Goal: Task Accomplishment & Management: Manage account settings

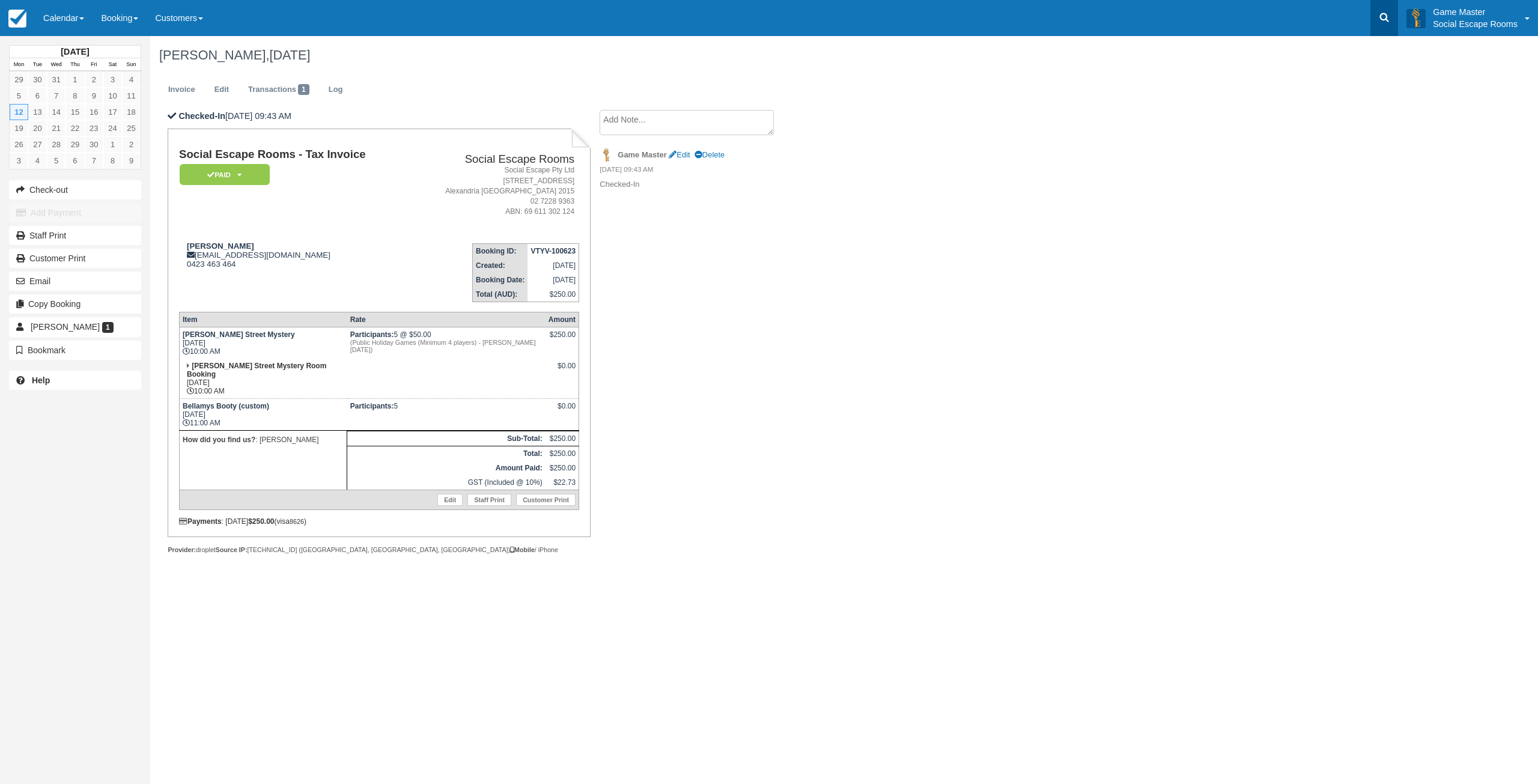
click at [1389, 14] on icon at bounding box center [1384, 17] width 12 height 12
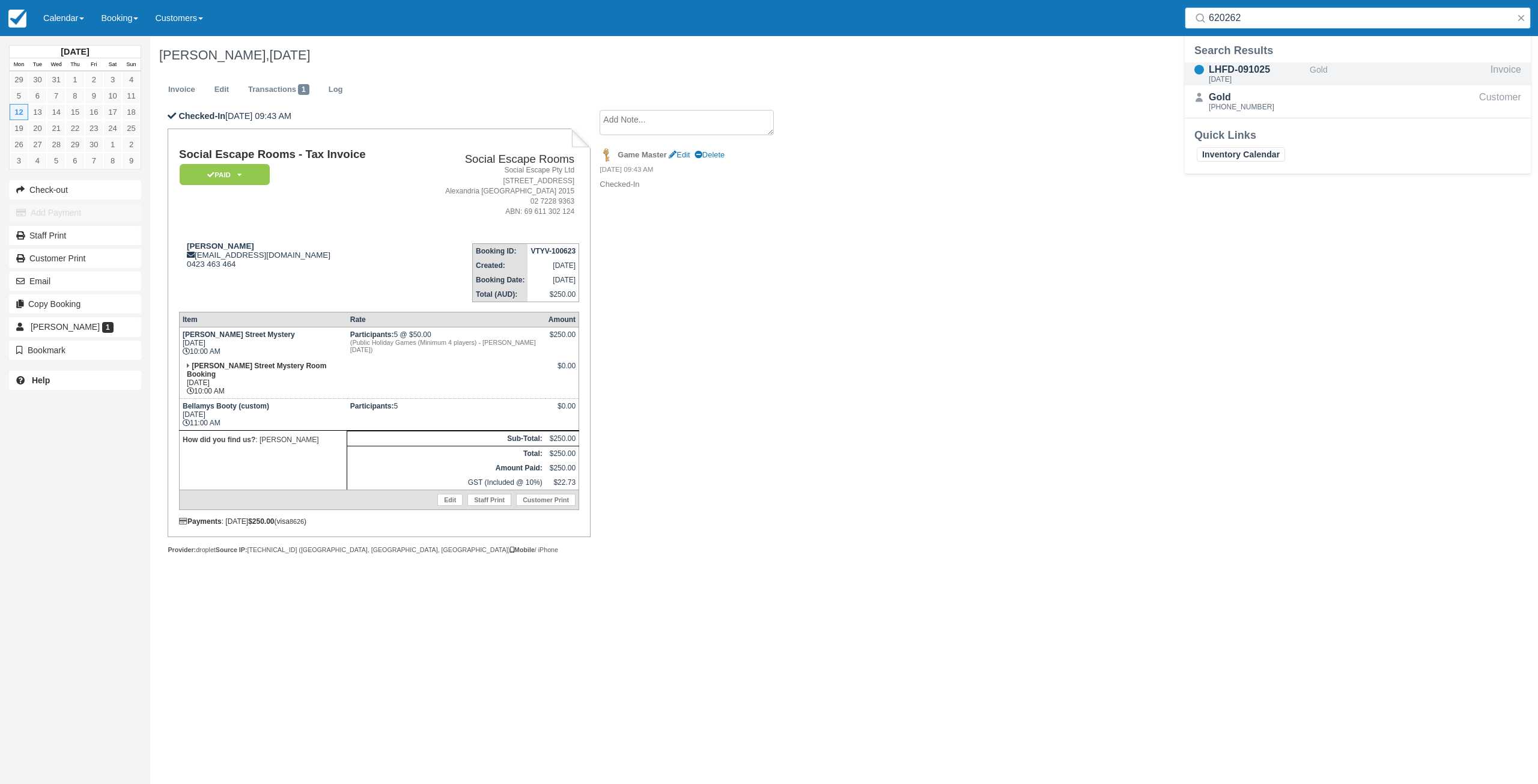
type input "620262"
click at [49, 14] on link "Calendar" at bounding box center [63, 18] width 58 height 36
click at [95, 81] on link "Inventory" at bounding box center [82, 77] width 95 height 25
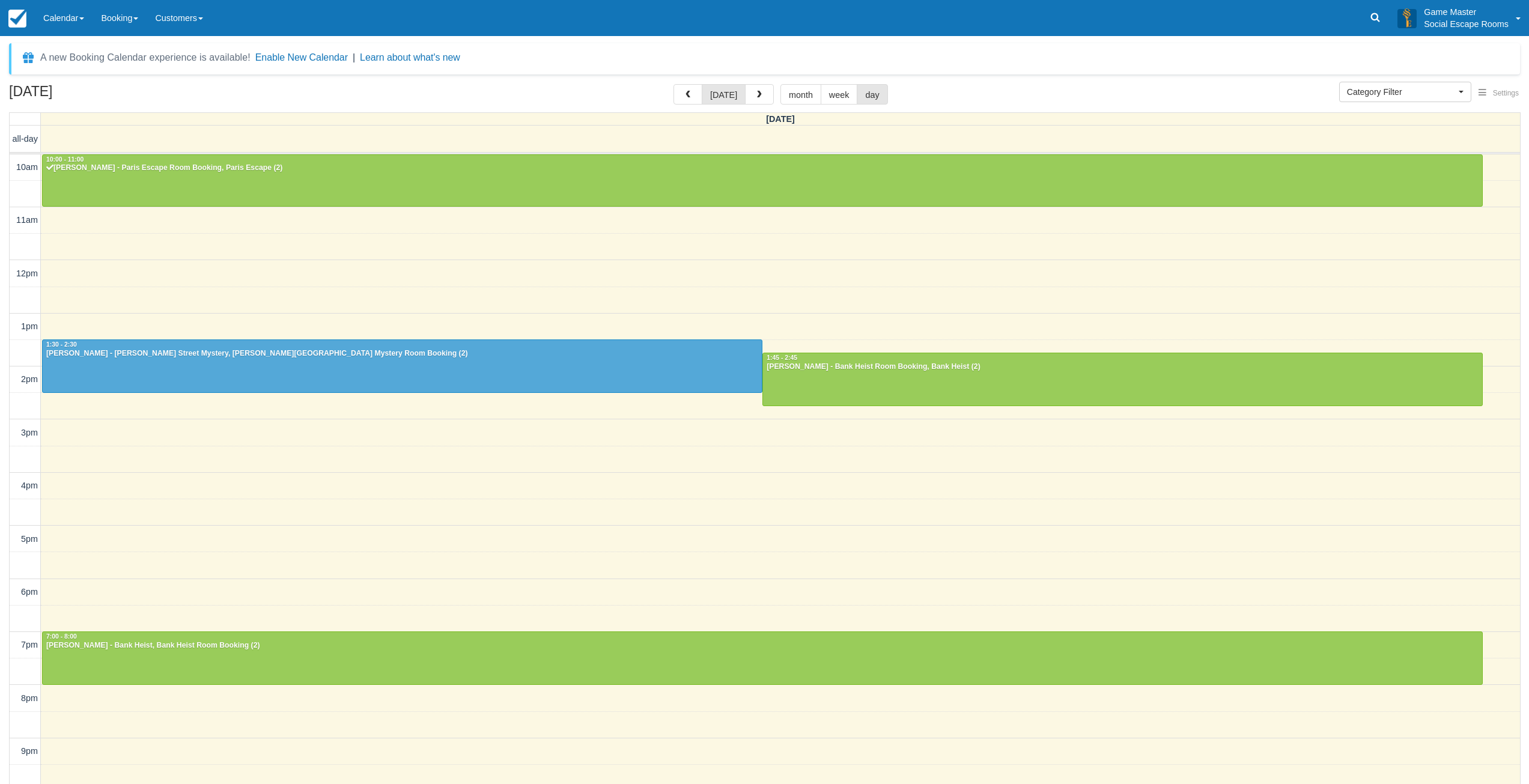
select select
drag, startPoint x: 0, startPoint y: 0, endPoint x: 79, endPoint y: 25, distance: 82.9
click at [79, 25] on link "Calendar" at bounding box center [63, 18] width 58 height 36
click at [77, 158] on link "Day" at bounding box center [82, 164] width 95 height 25
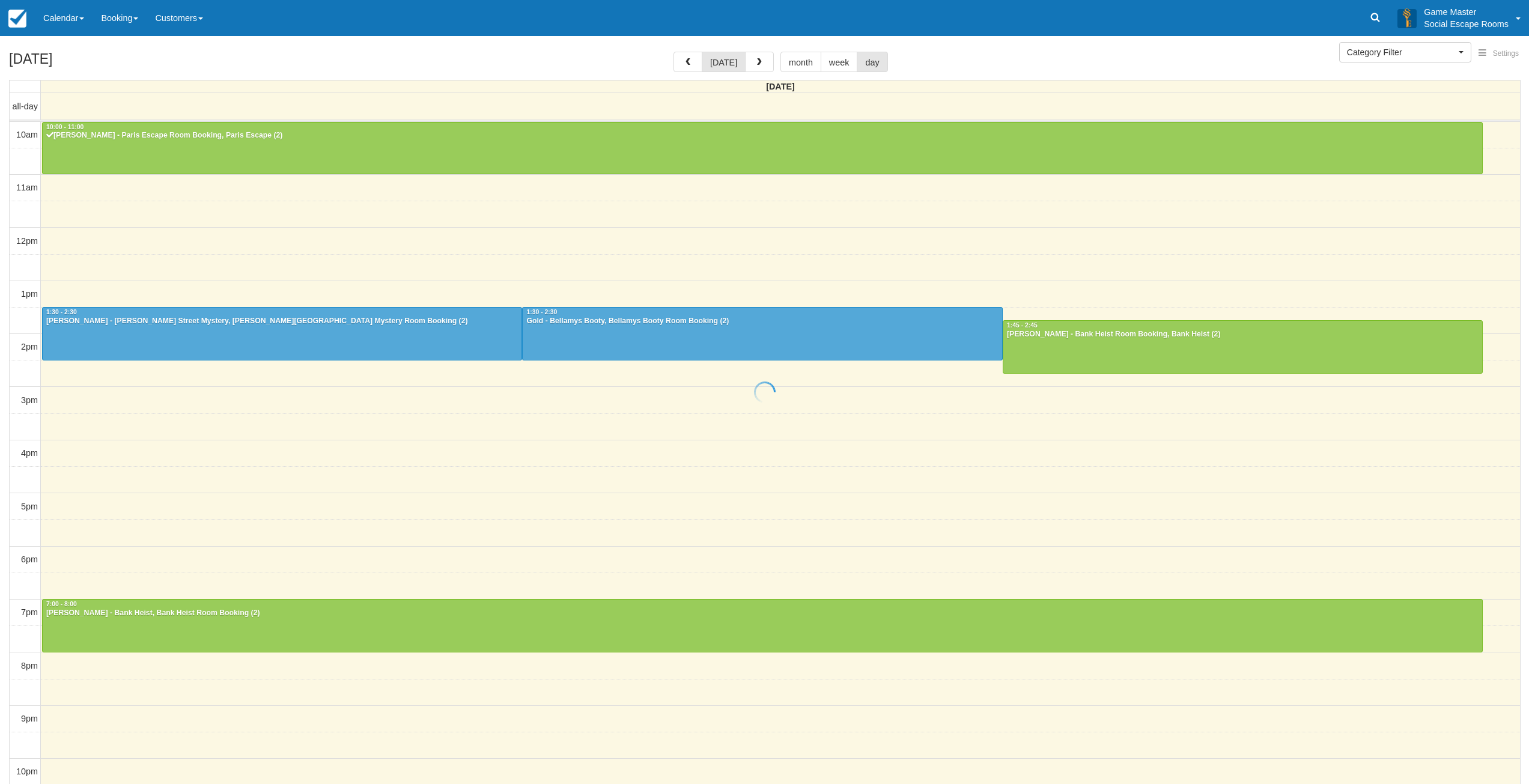
select select
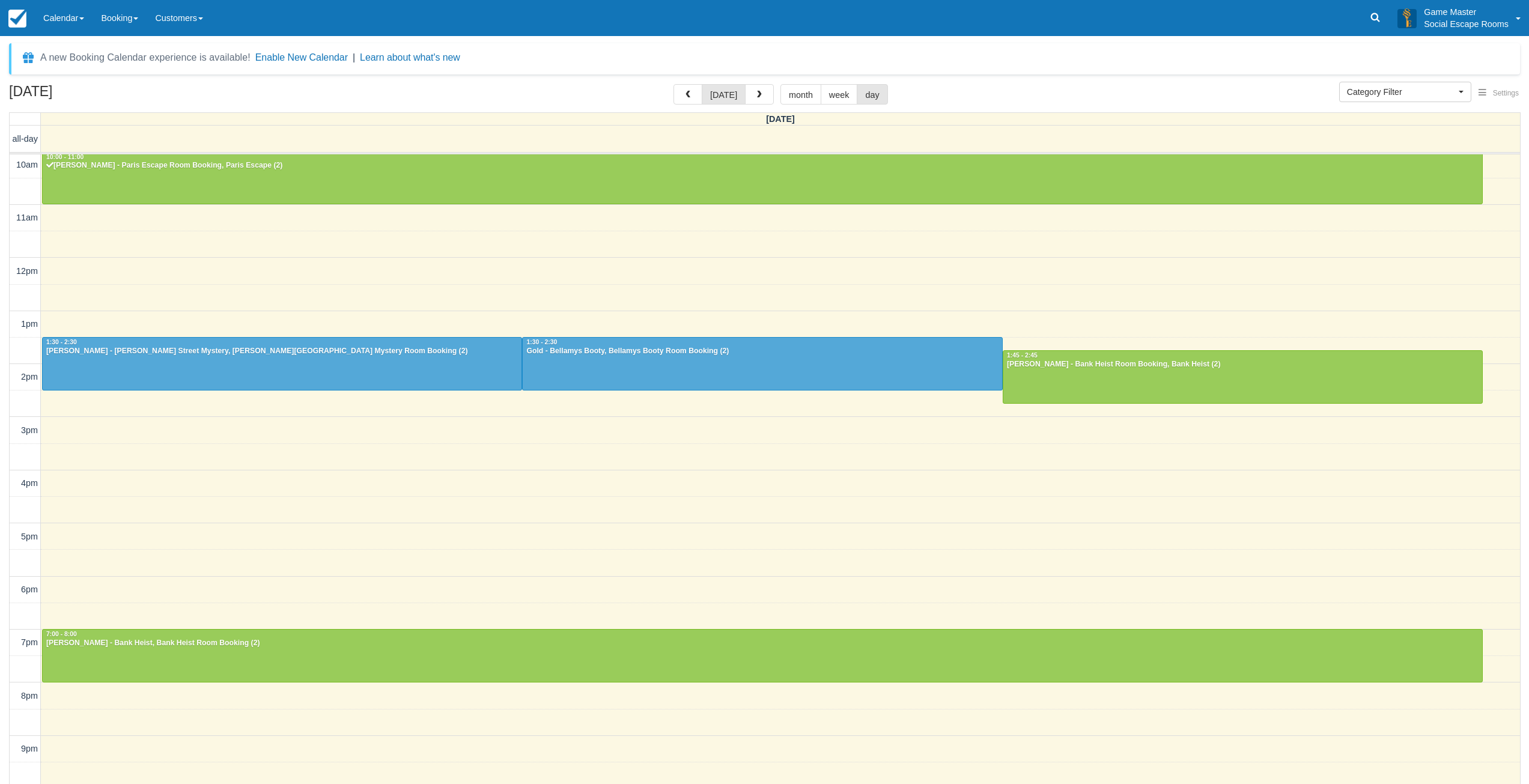
click at [1048, 51] on div "A new Booking Calendar experience is available! Enable New Calendar | Learn abo…" at bounding box center [764, 59] width 1512 height 31
drag, startPoint x: 1003, startPoint y: 92, endPoint x: 946, endPoint y: 99, distance: 57.4
click at [1003, 92] on div "October 9, 2025 today month week day" at bounding box center [764, 97] width 1512 height 26
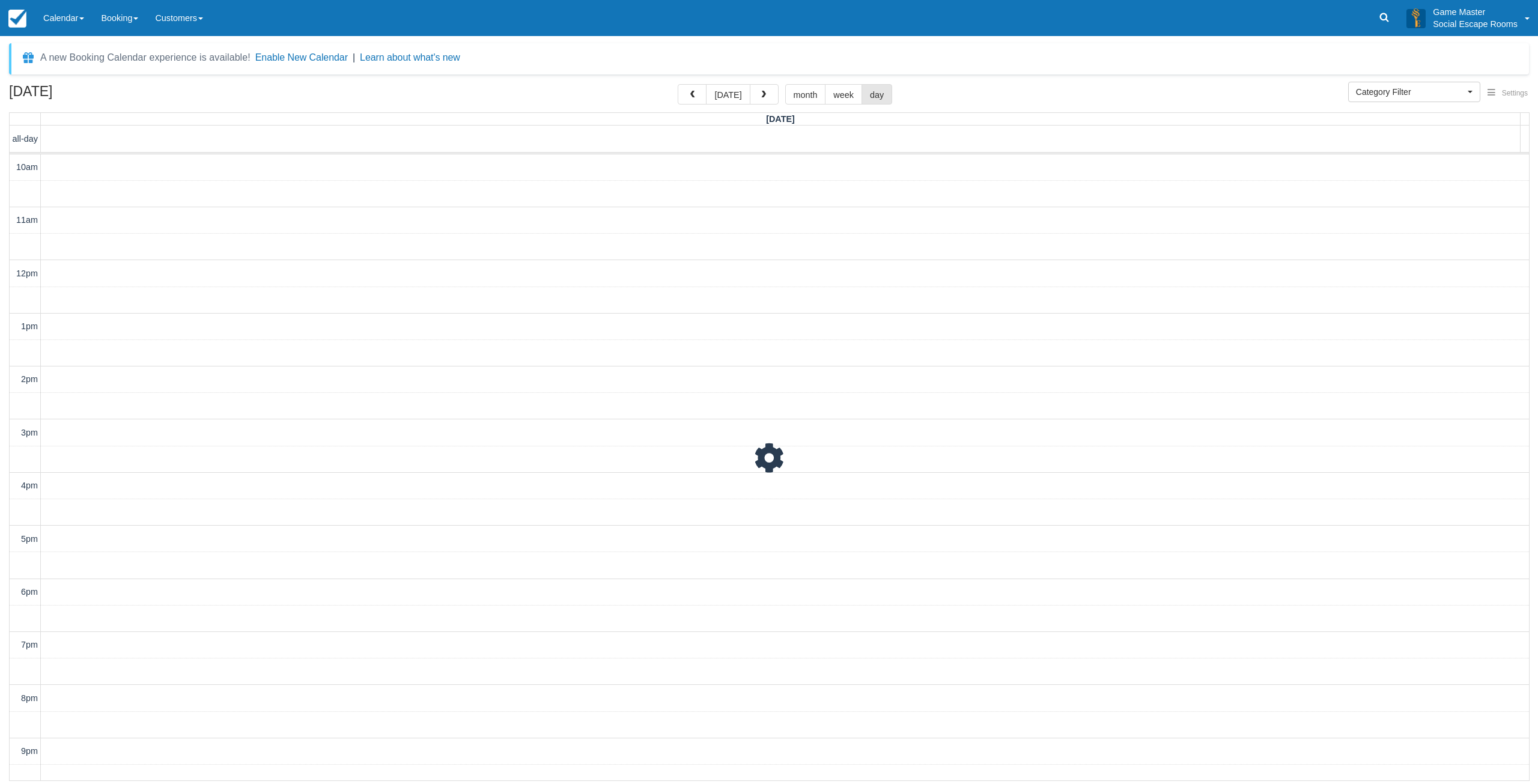
scroll to position [37, 0]
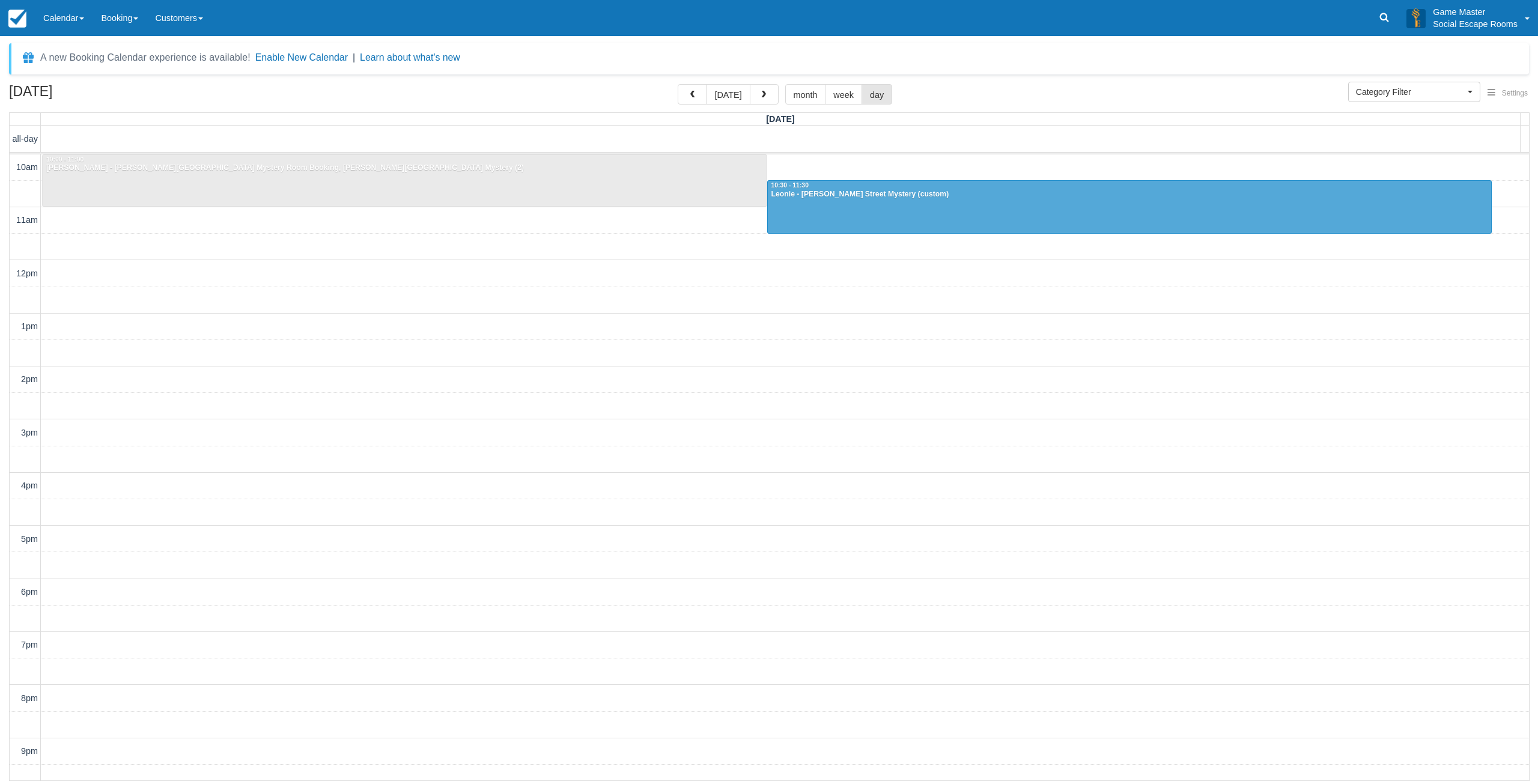
scroll to position [37, 0]
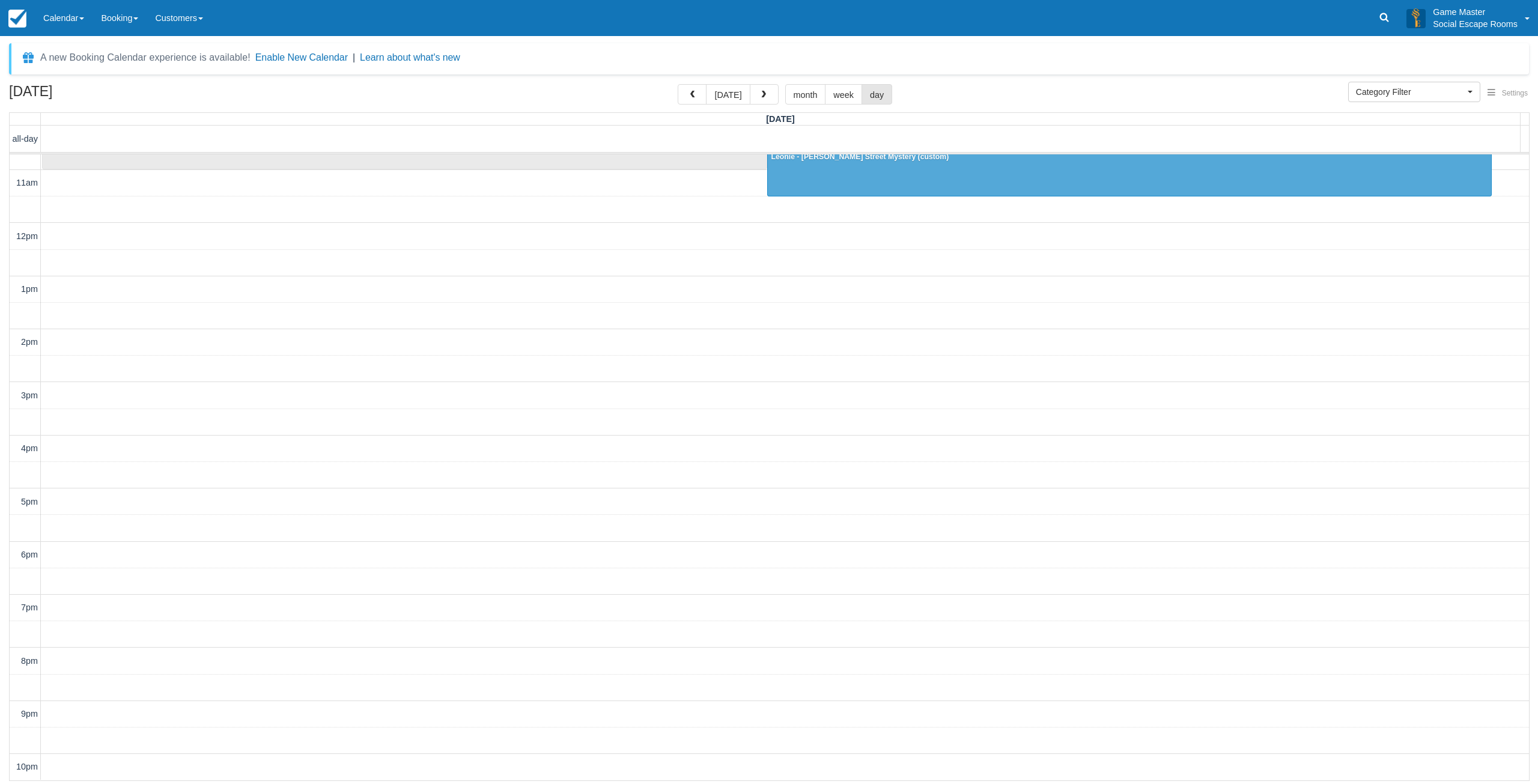
click at [1017, 81] on div "A new Booking Calendar experience is available! Enable New Calendar | Learn abo…" at bounding box center [769, 414] width 1520 height 741
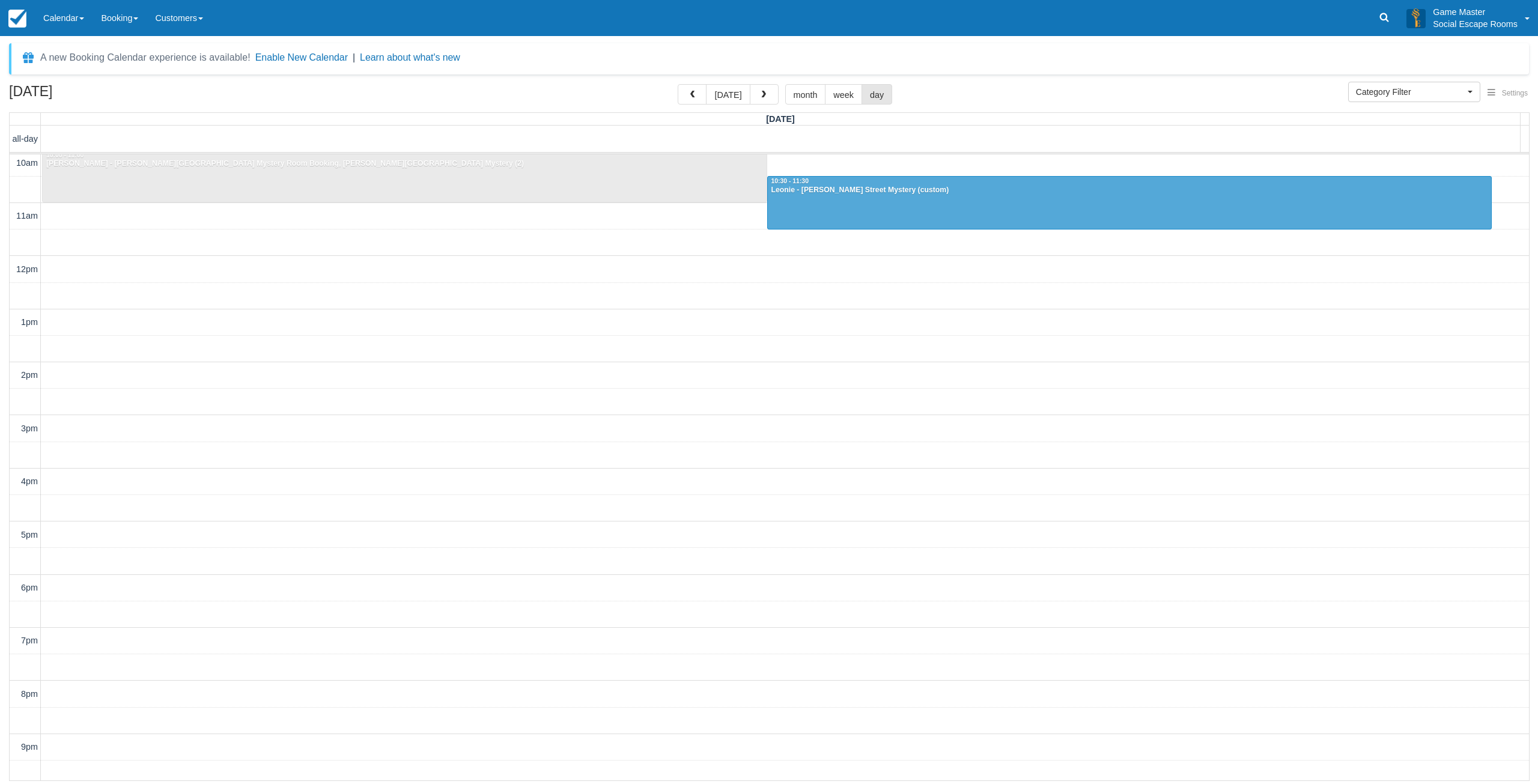
scroll to position [0, 0]
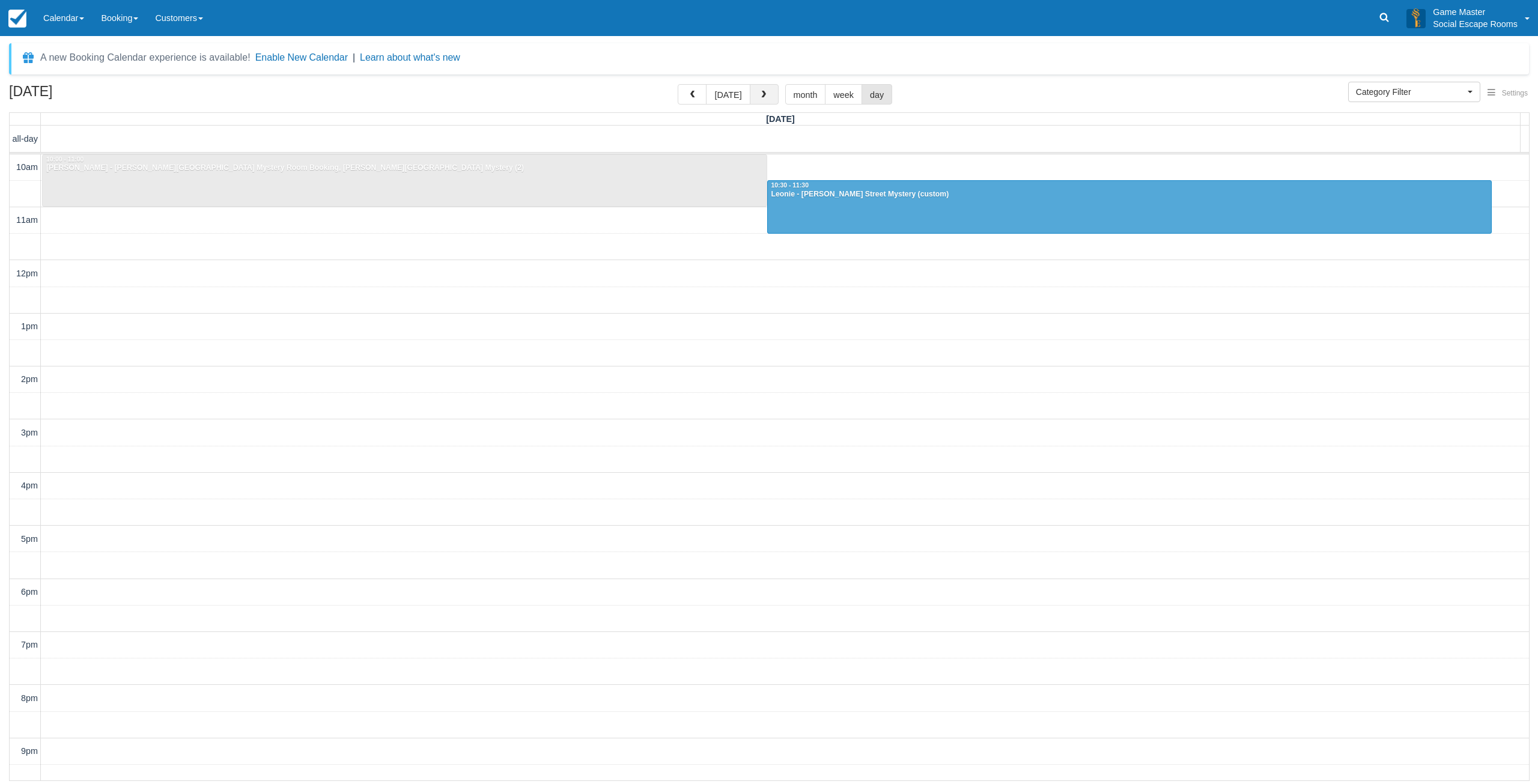
click at [766, 97] on button "button" at bounding box center [764, 94] width 29 height 21
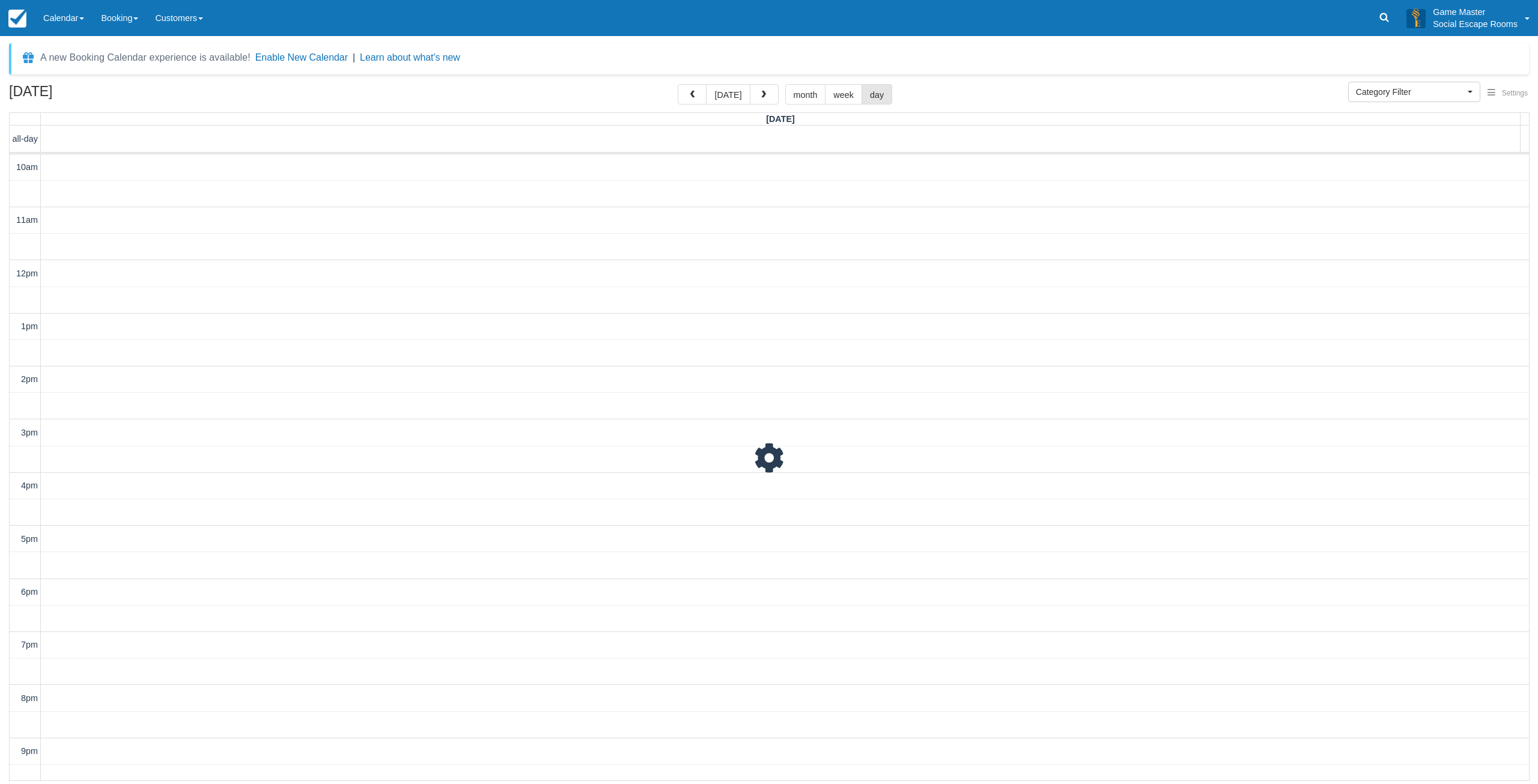
scroll to position [37, 0]
click at [646, 274] on div at bounding box center [770, 453] width 1520 height 654
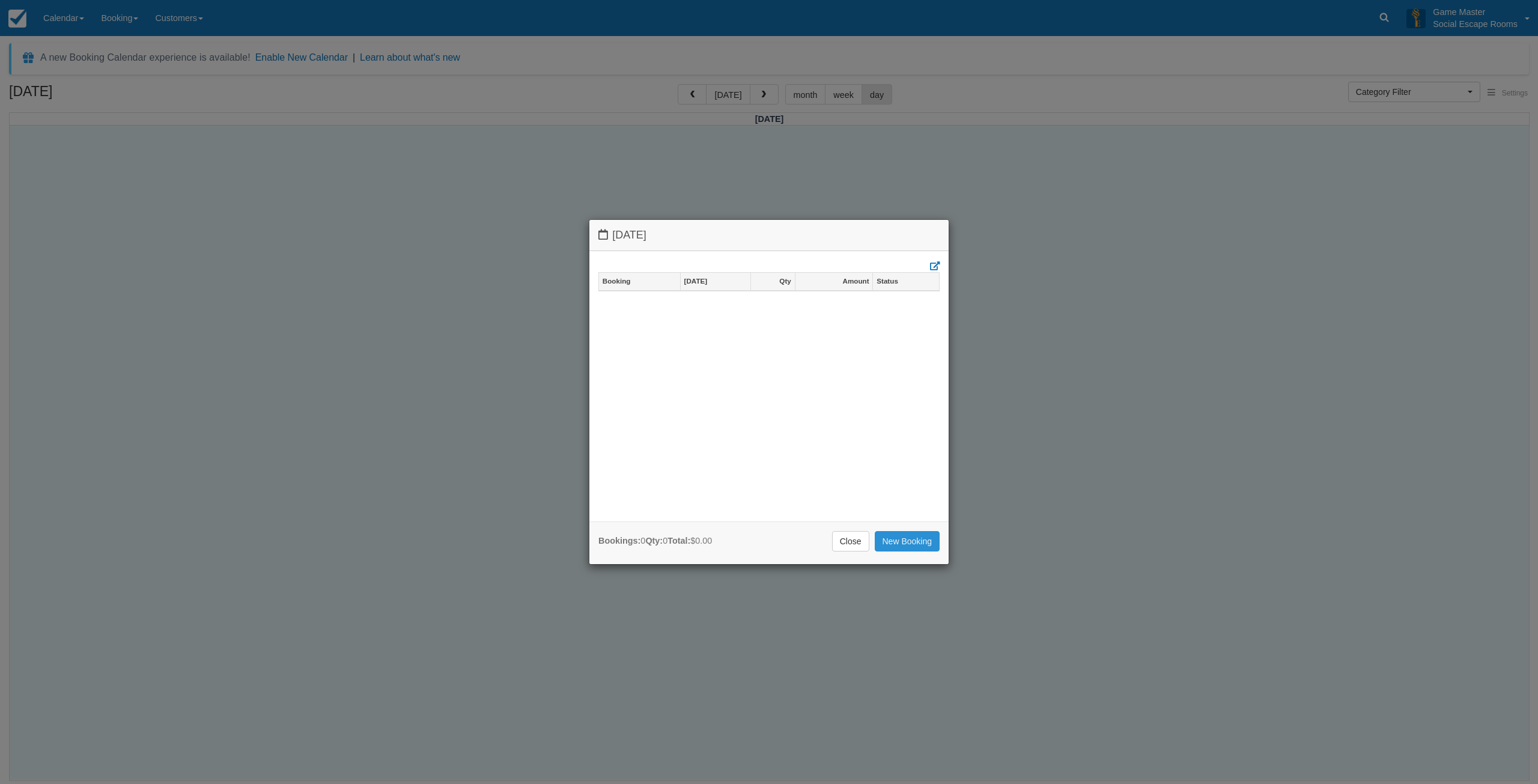
click at [904, 536] on link "New Booking" at bounding box center [908, 540] width 65 height 21
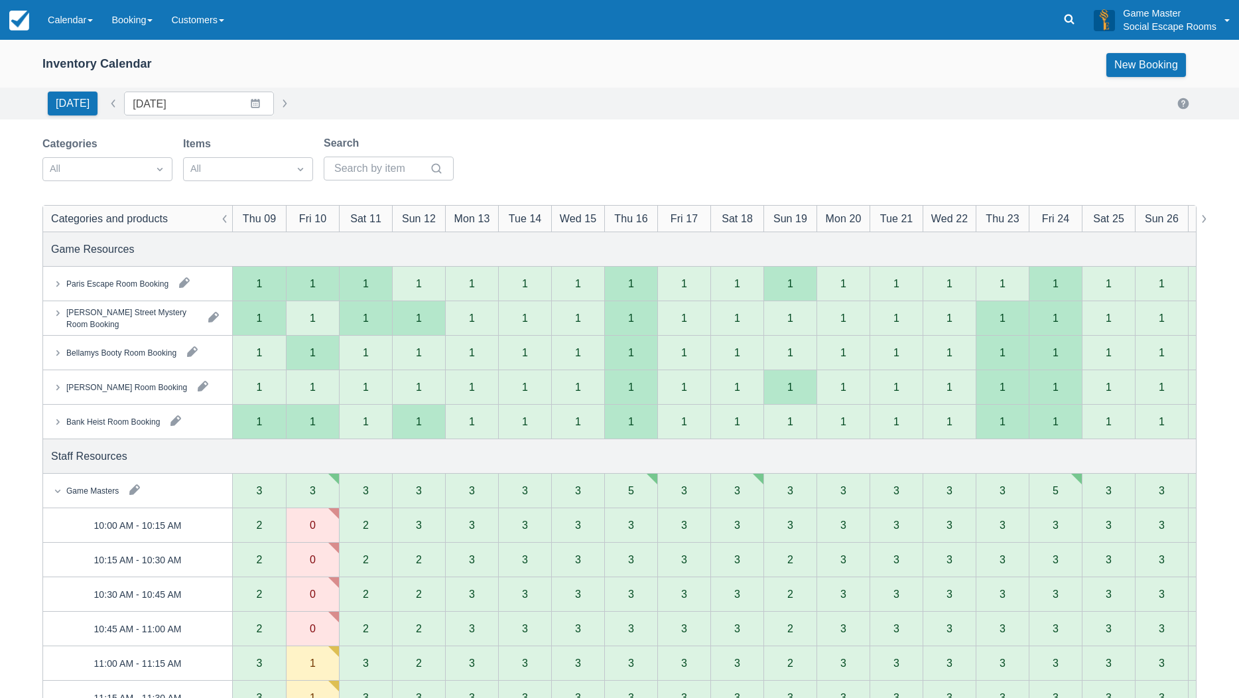
scroll to position [133, 0]
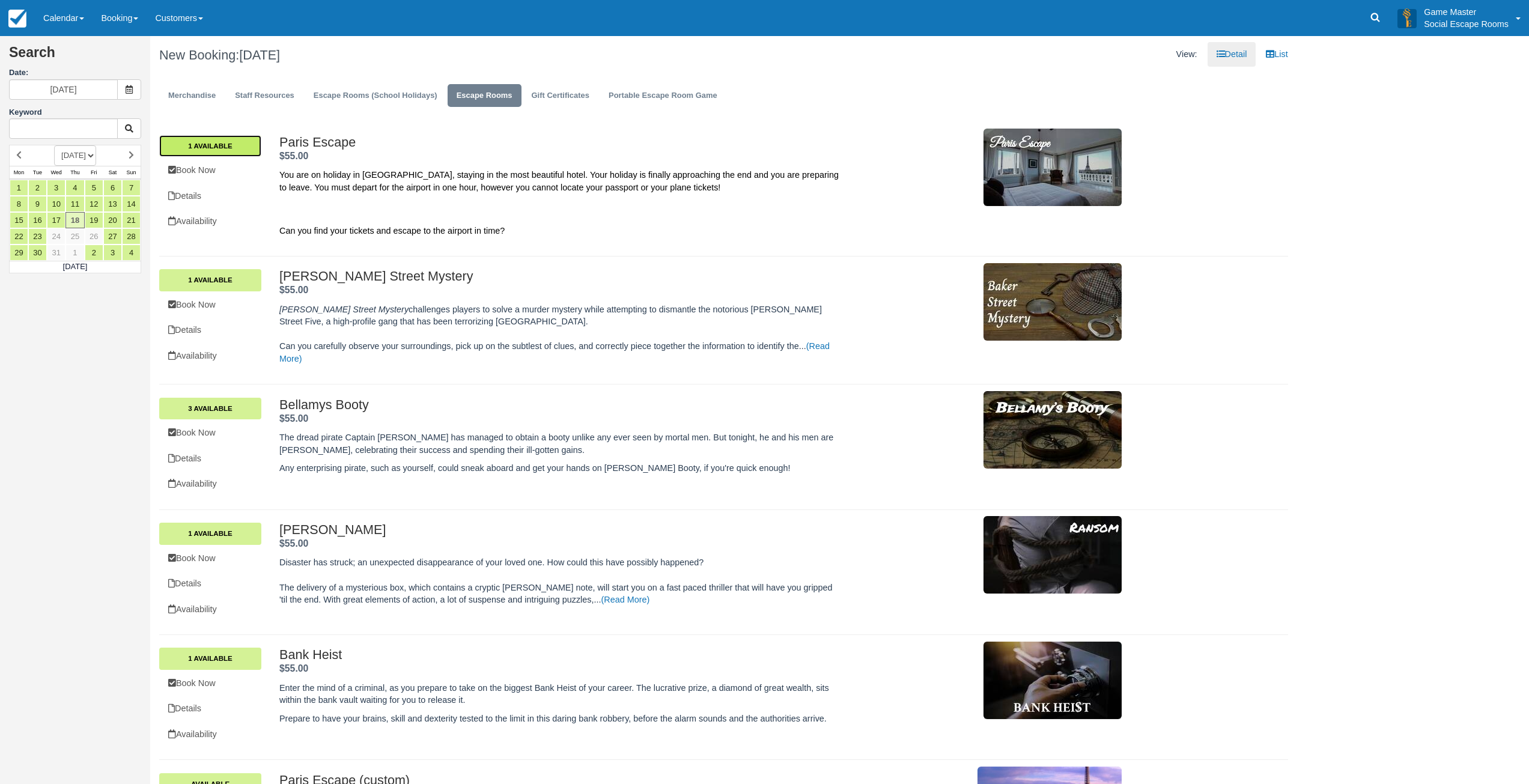
click at [188, 148] on link "1 Available" at bounding box center [210, 146] width 102 height 22
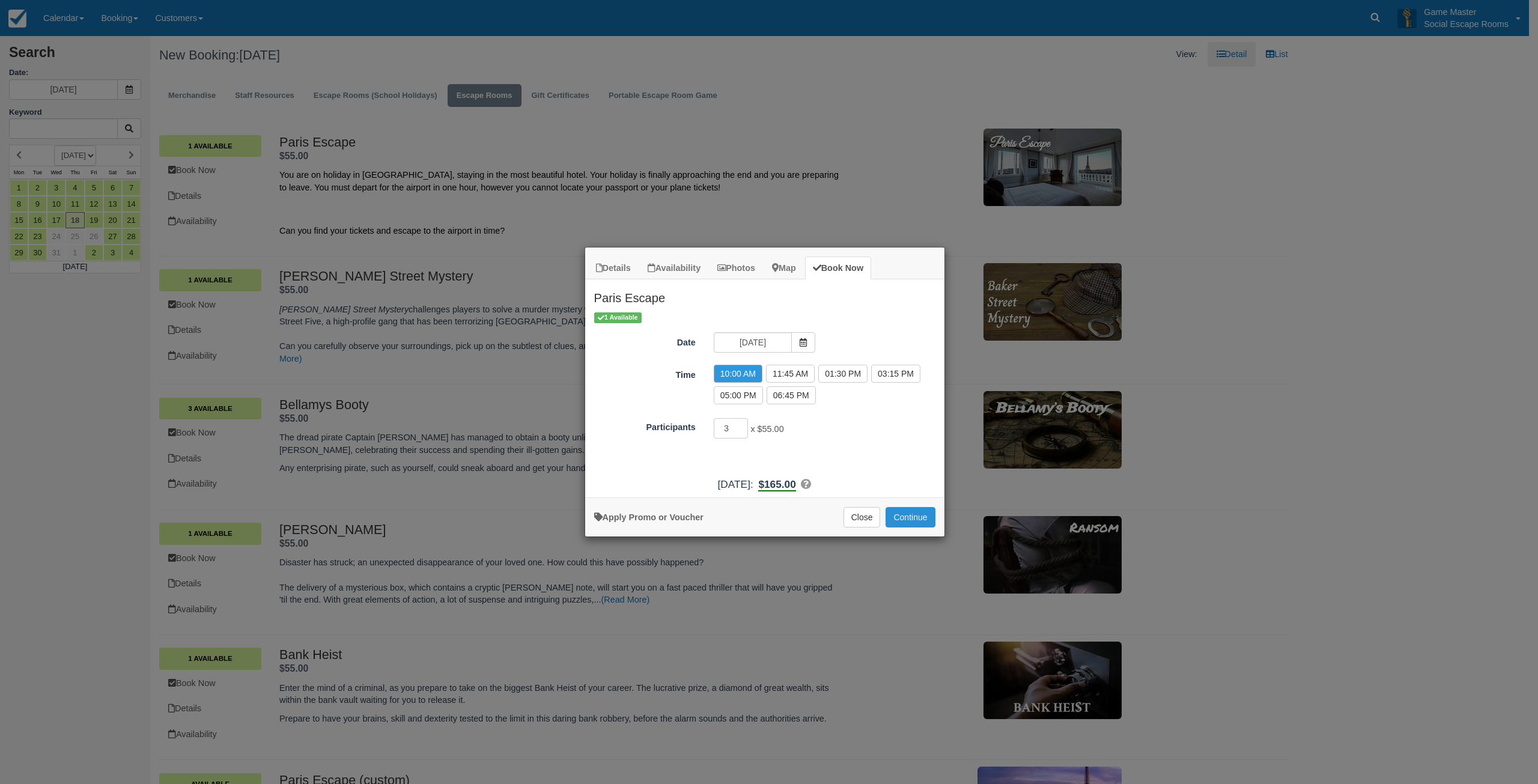
click at [900, 515] on button "Continue" at bounding box center [910, 517] width 49 height 21
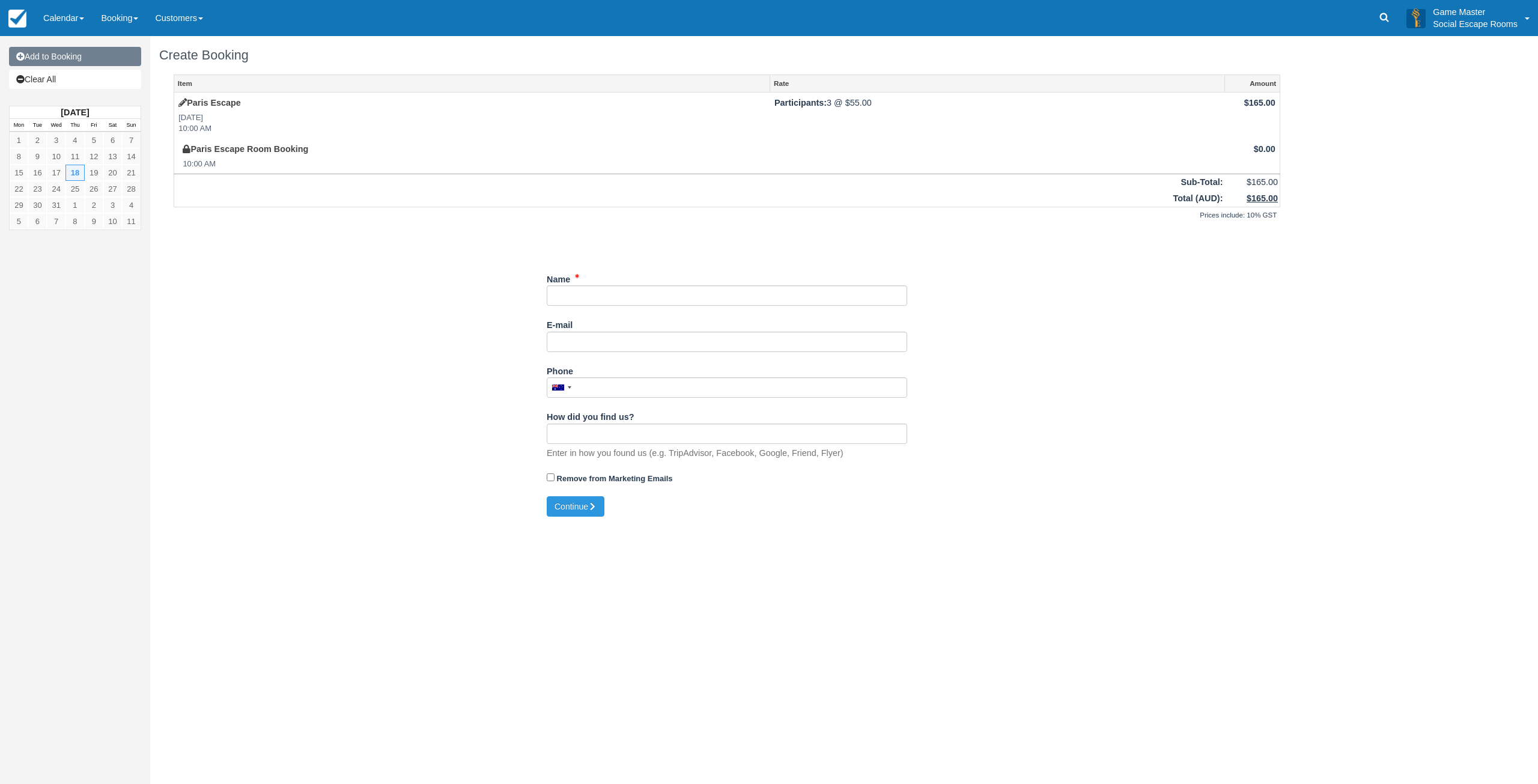
click at [72, 61] on link "Add to Booking" at bounding box center [75, 56] width 132 height 19
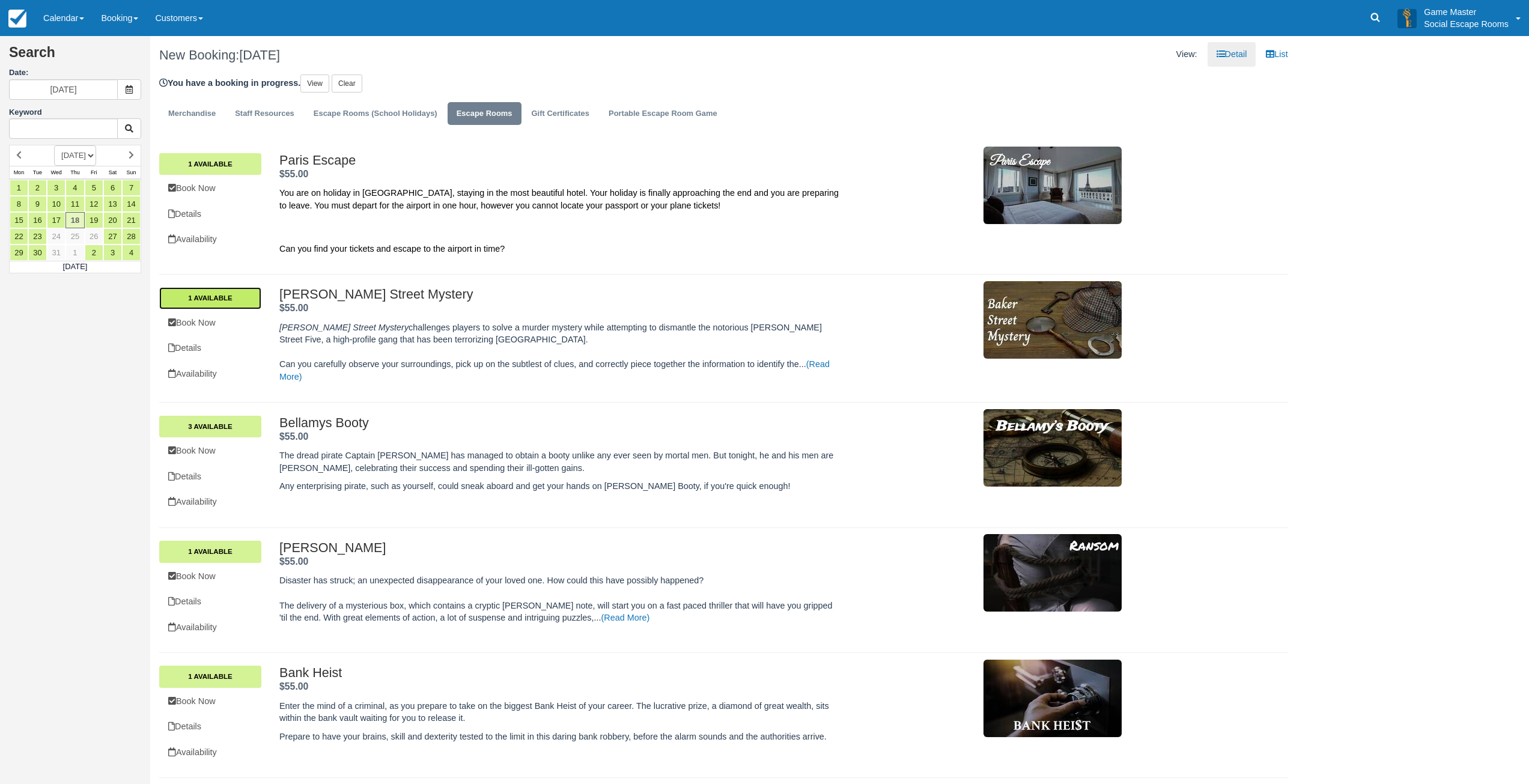
click at [238, 302] on link "1 Available" at bounding box center [210, 298] width 102 height 22
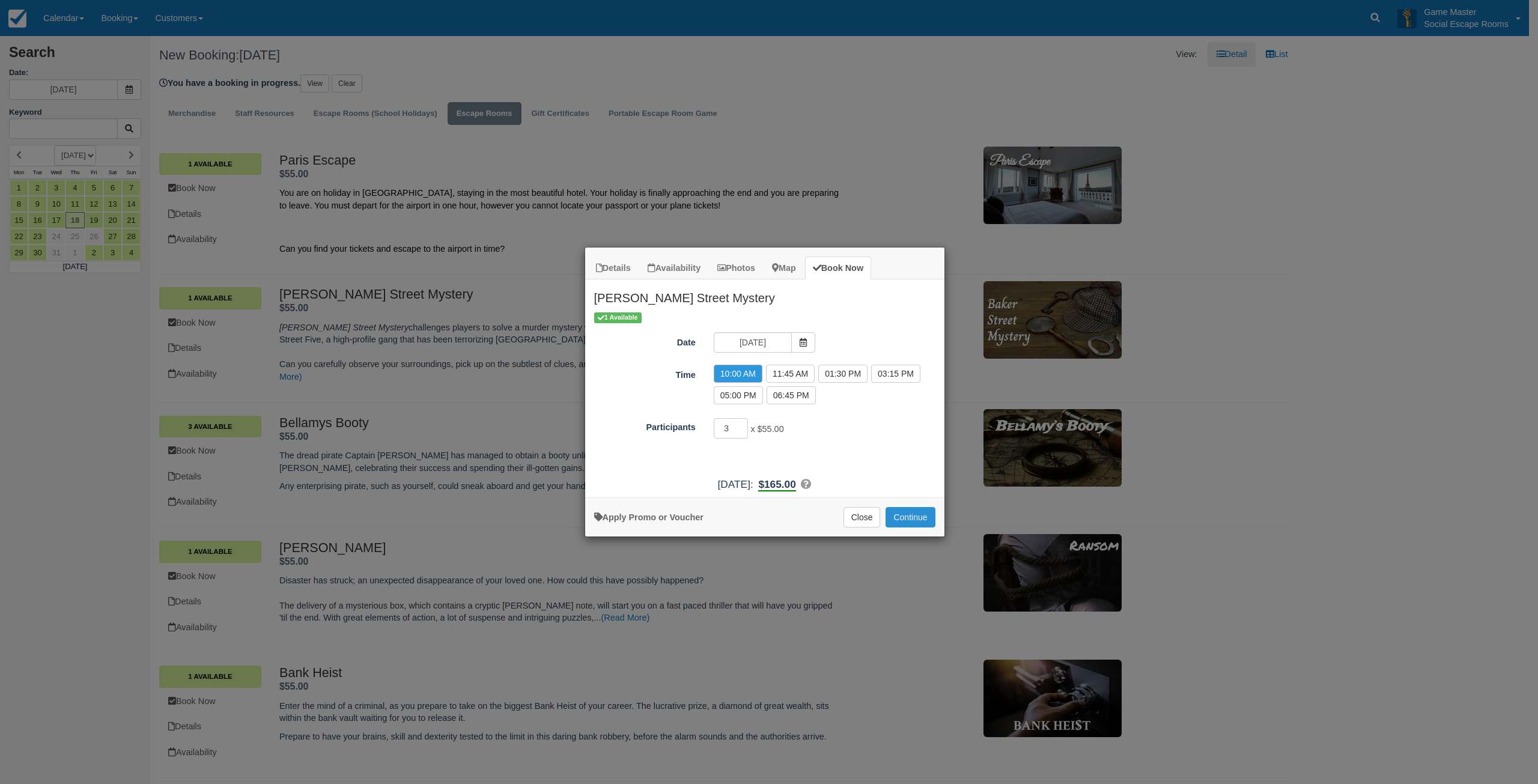
click at [915, 515] on button "Continue" at bounding box center [910, 517] width 49 height 21
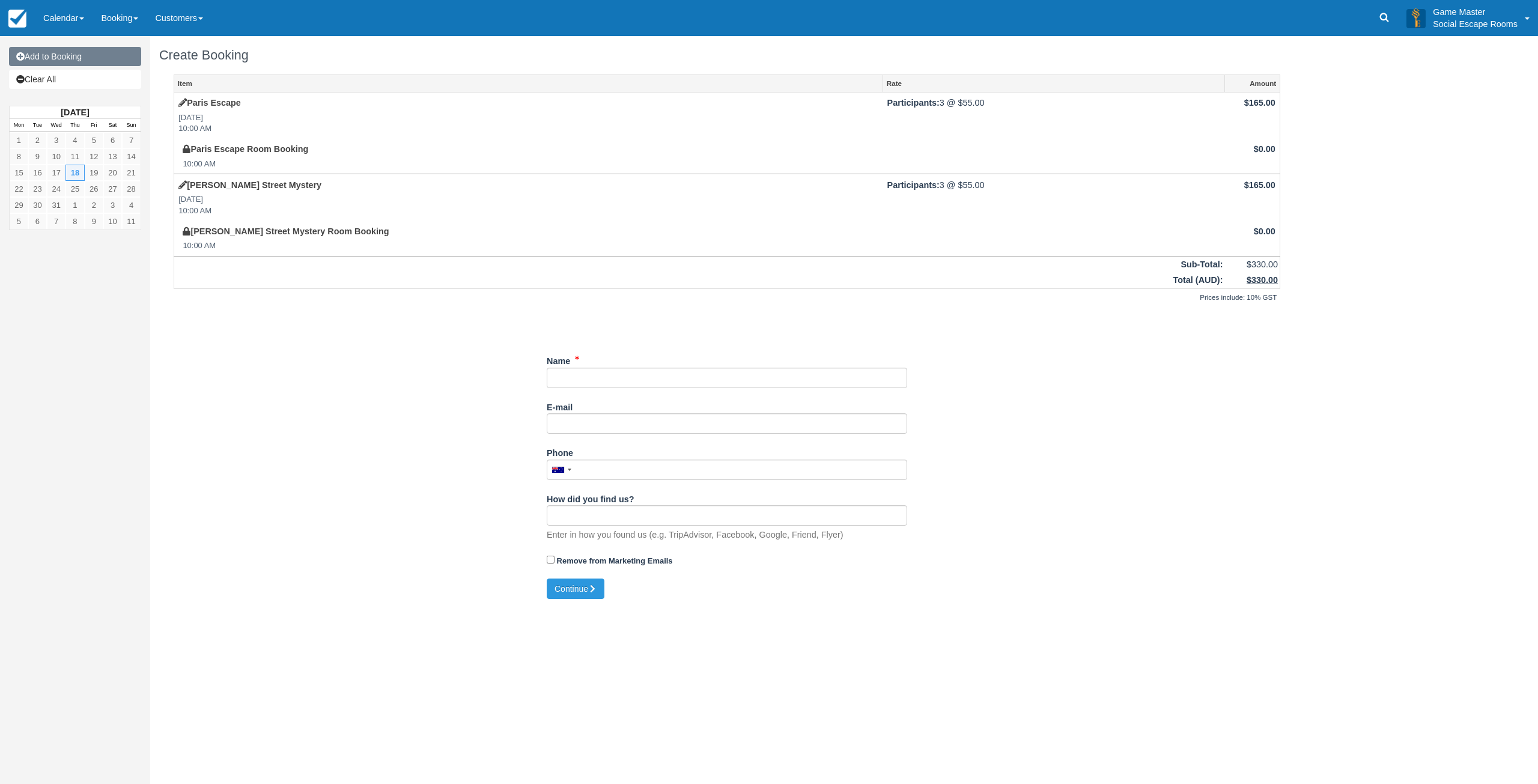
click at [56, 56] on link "Add to Booking" at bounding box center [75, 56] width 132 height 19
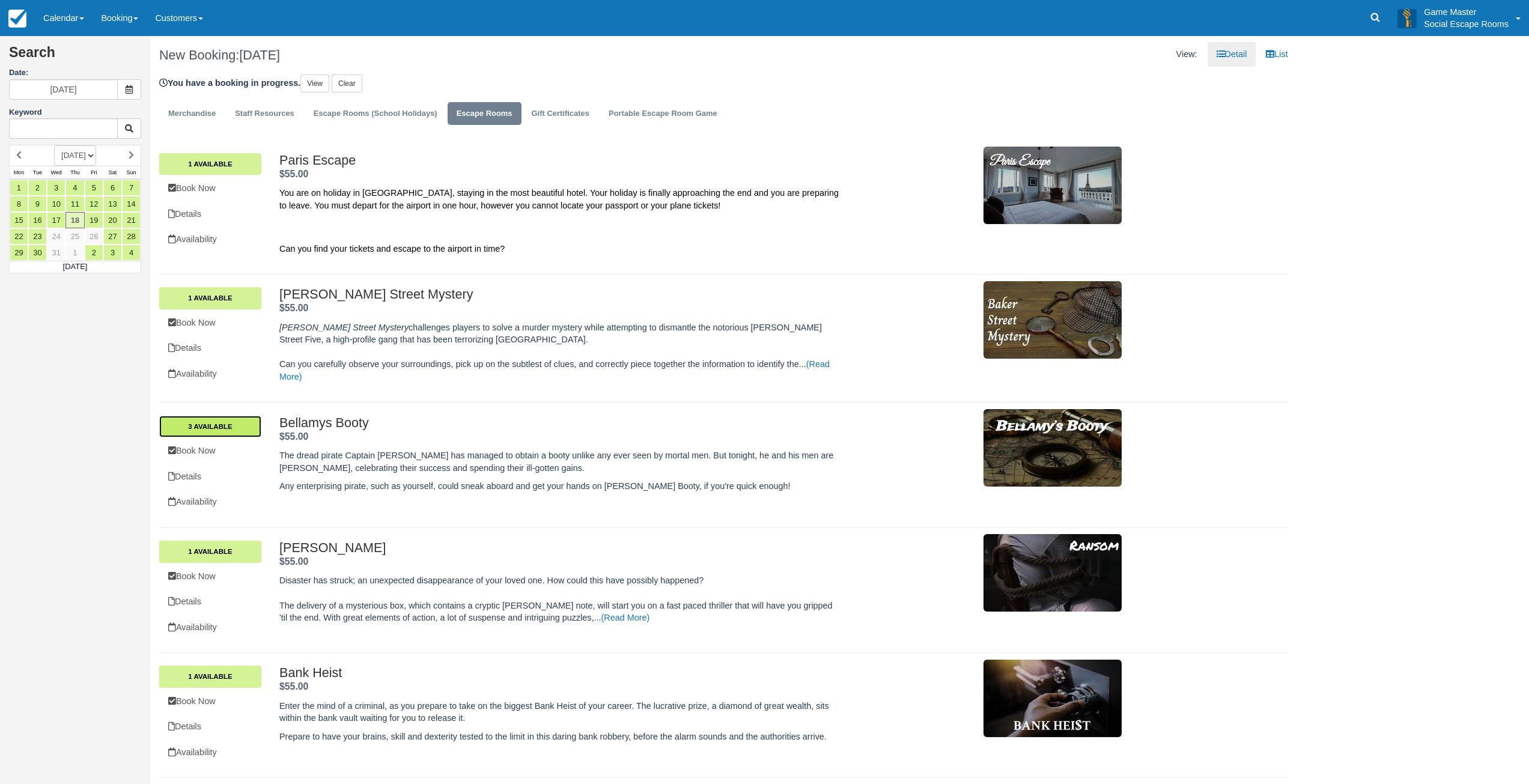
click at [242, 423] on link "3 Available" at bounding box center [210, 426] width 102 height 22
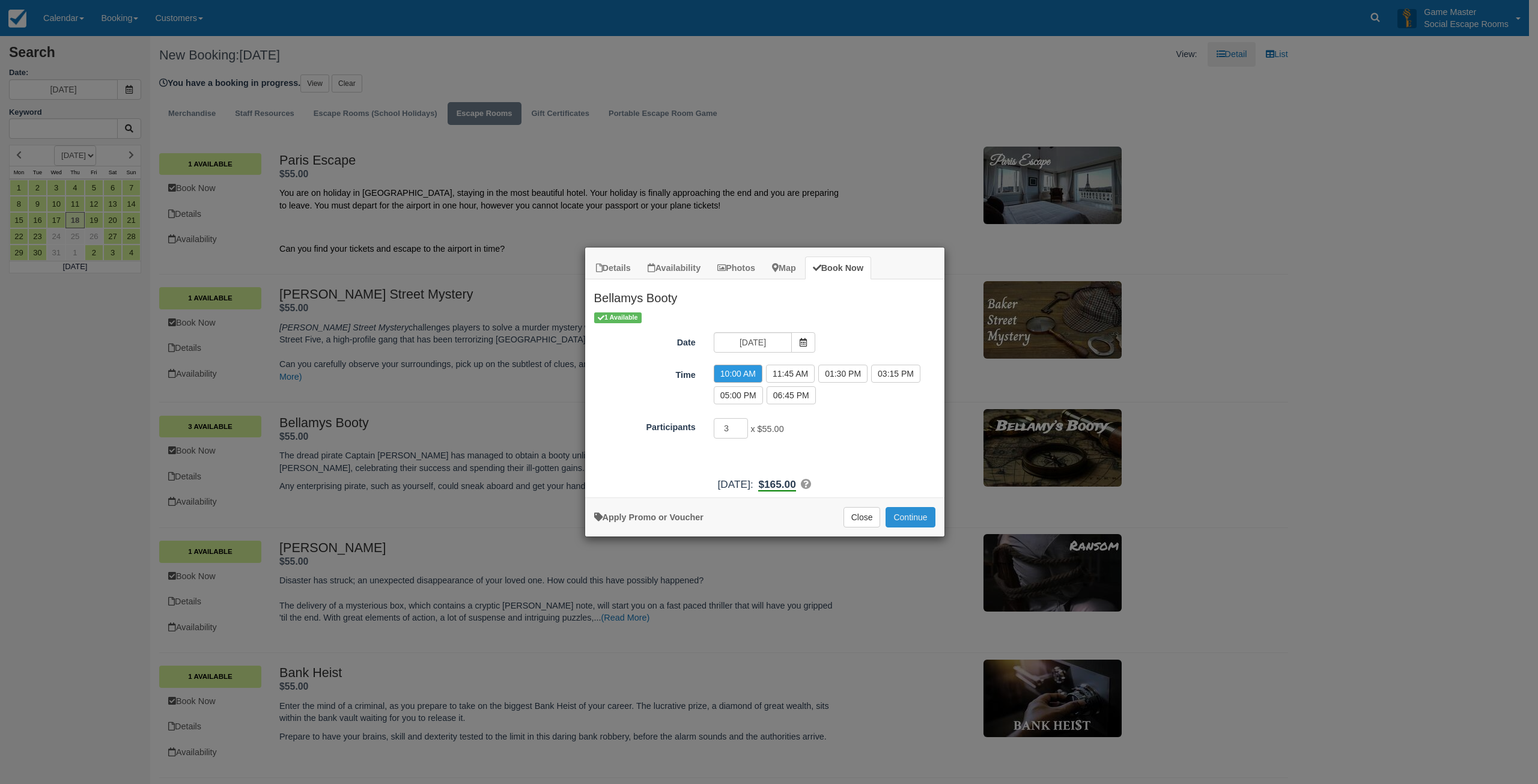
click at [906, 513] on button "Continue" at bounding box center [910, 517] width 49 height 21
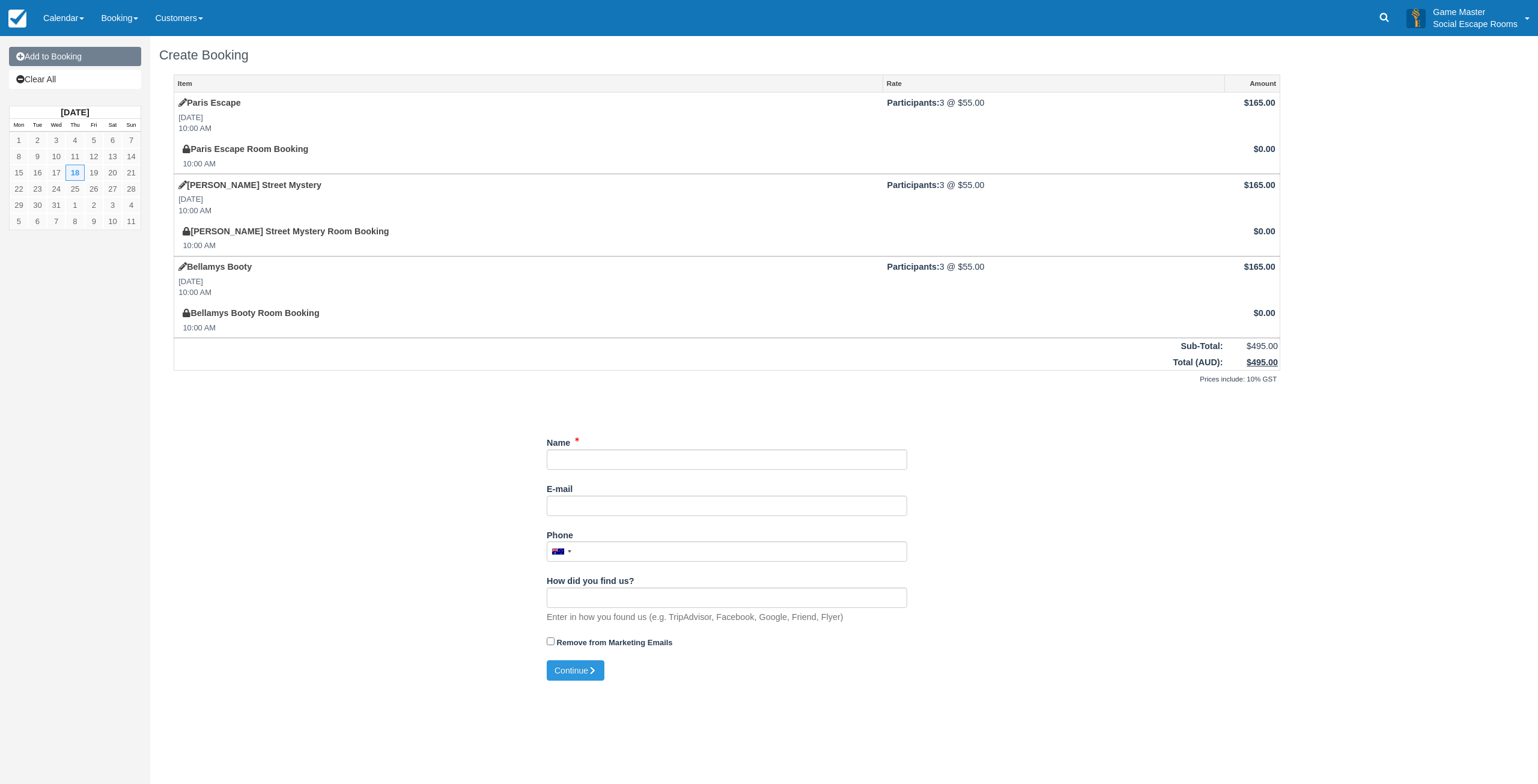
click at [97, 63] on link "Add to Booking" at bounding box center [75, 56] width 132 height 19
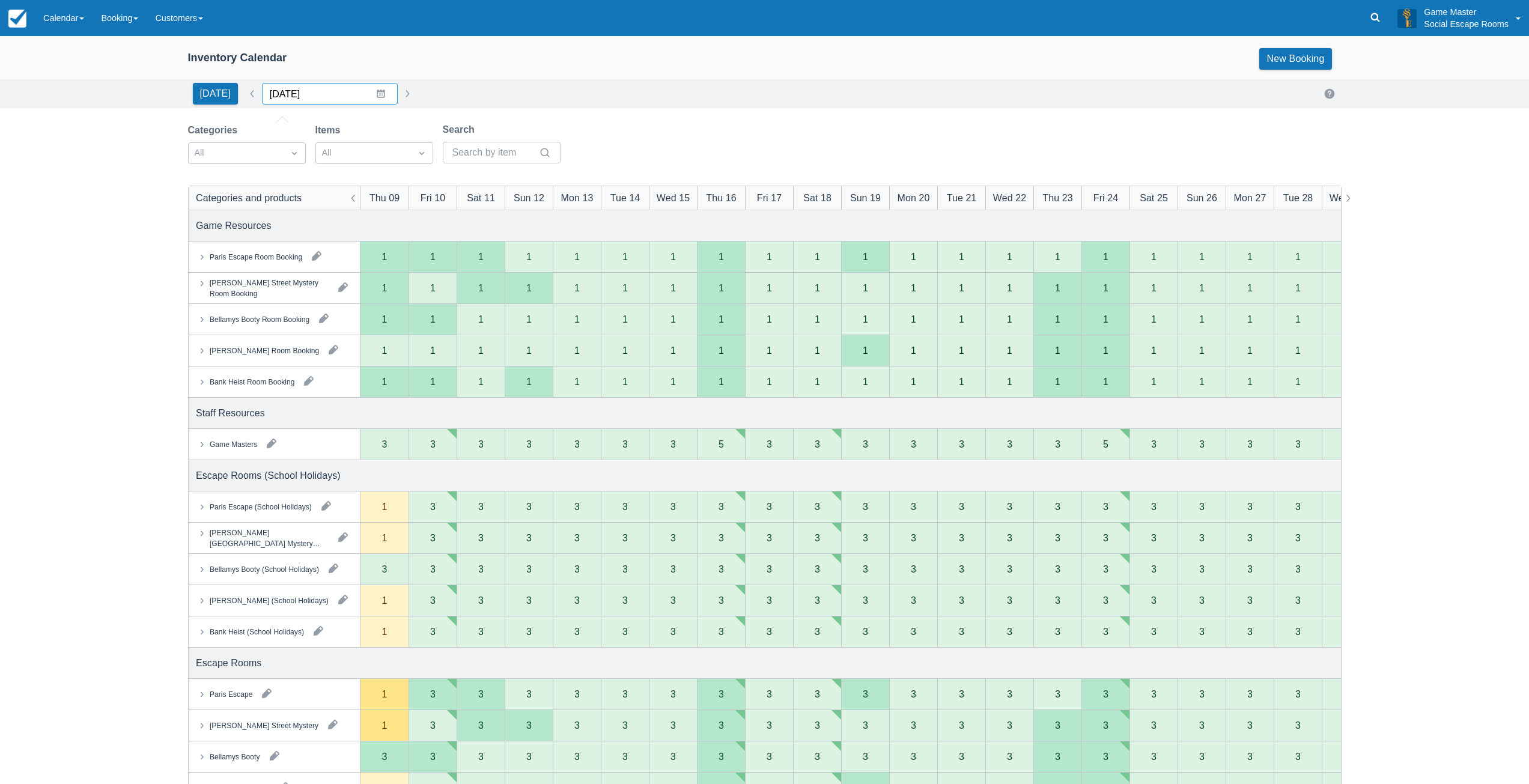
click at [376, 97] on input "09/10/2025" at bounding box center [330, 94] width 136 height 22
drag, startPoint x: 427, startPoint y: 130, endPoint x: 427, endPoint y: 137, distance: 7.0
click at [427, 137] on div "September 2025 31 1 2 3 4 5 6 7 8 9 10 11 12 13 14 15 16 17 18 19 20 21 22 23 2…" at bounding box center [357, 212] width 191 height 180
click at [426, 139] on icon "Move forward to switch to the next month." at bounding box center [428, 143] width 12 height 12
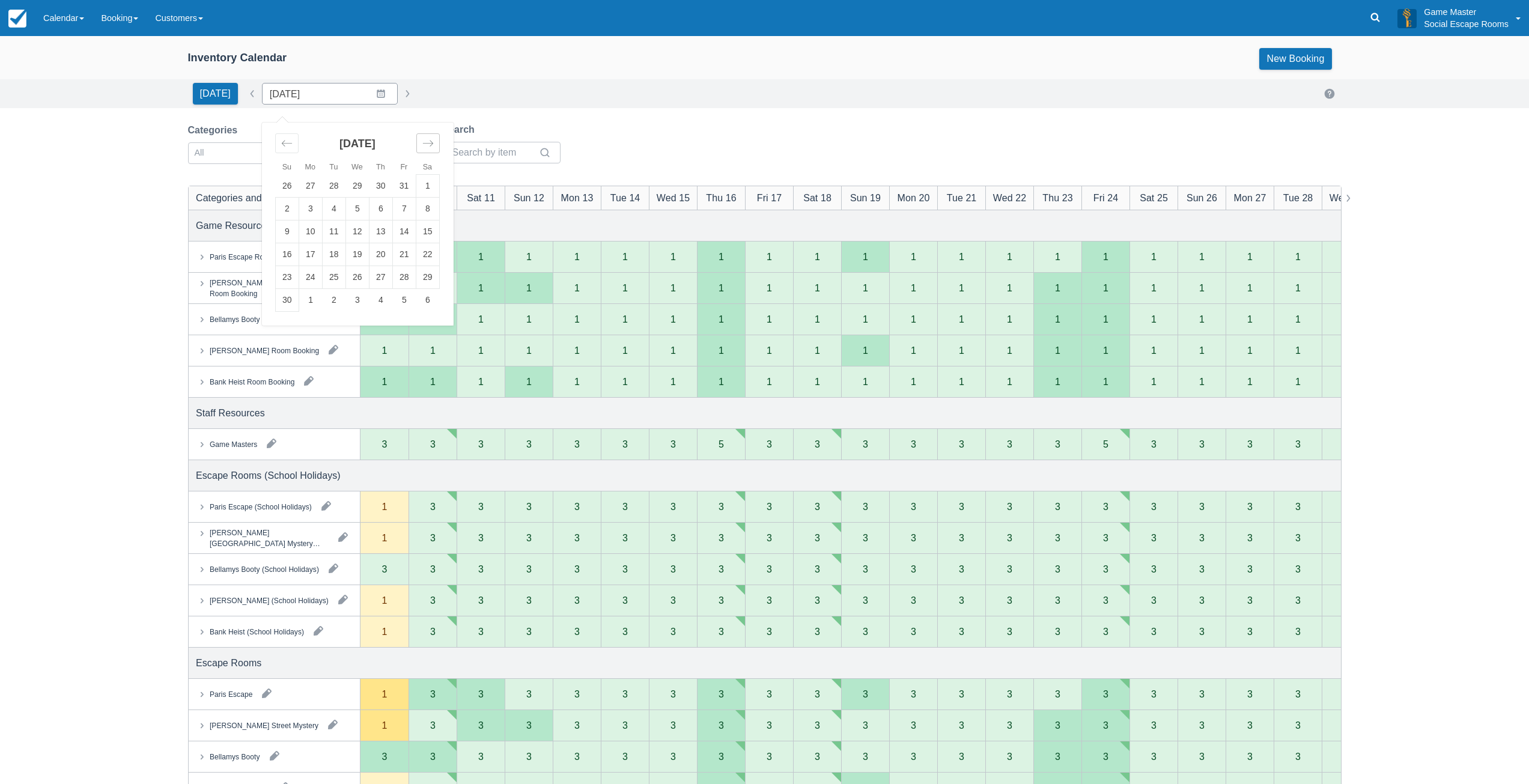
click at [424, 145] on icon "Move forward to switch to the next month." at bounding box center [428, 143] width 12 height 12
click at [374, 225] on td "18" at bounding box center [380, 231] width 24 height 23
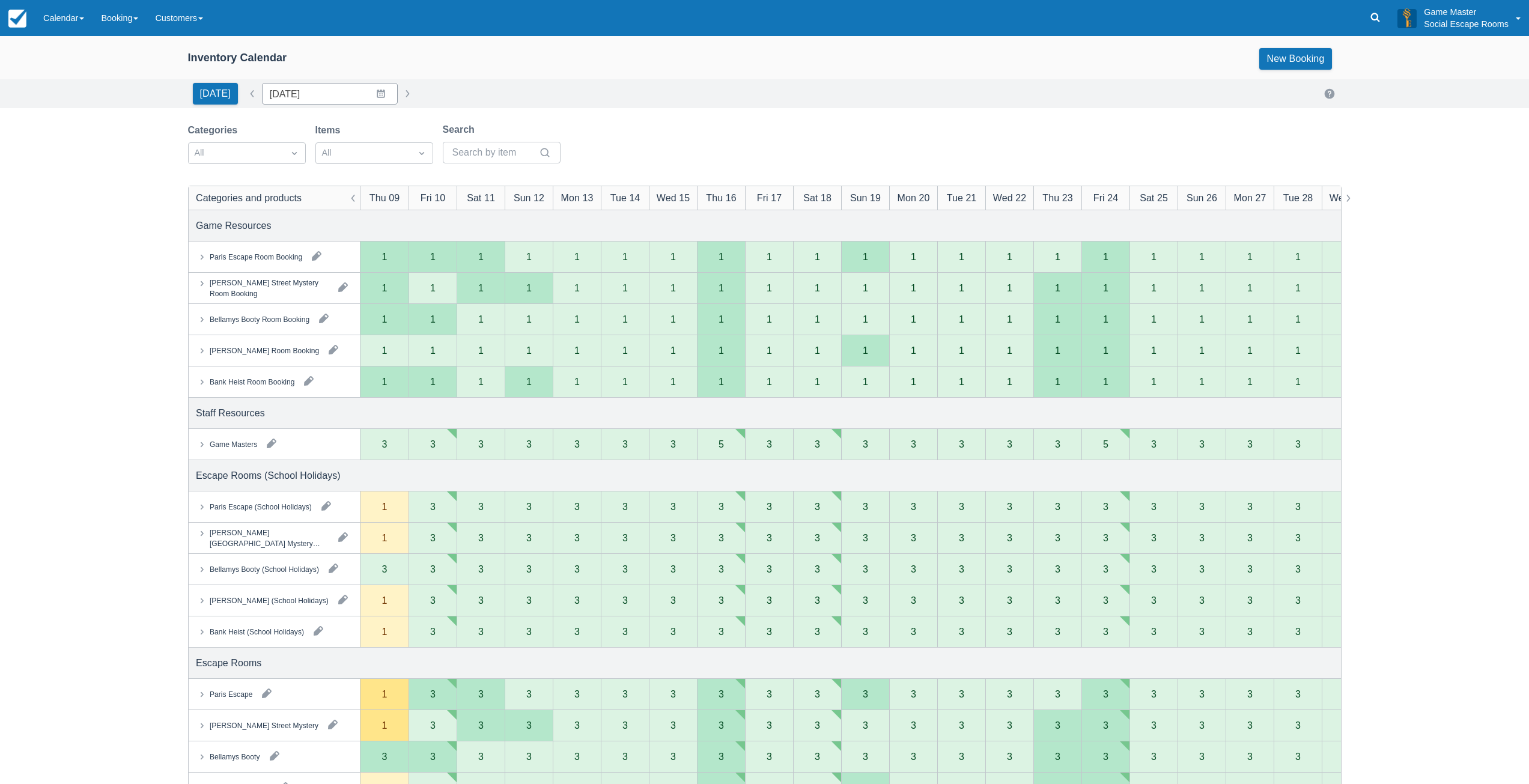
type input "18/12/2025"
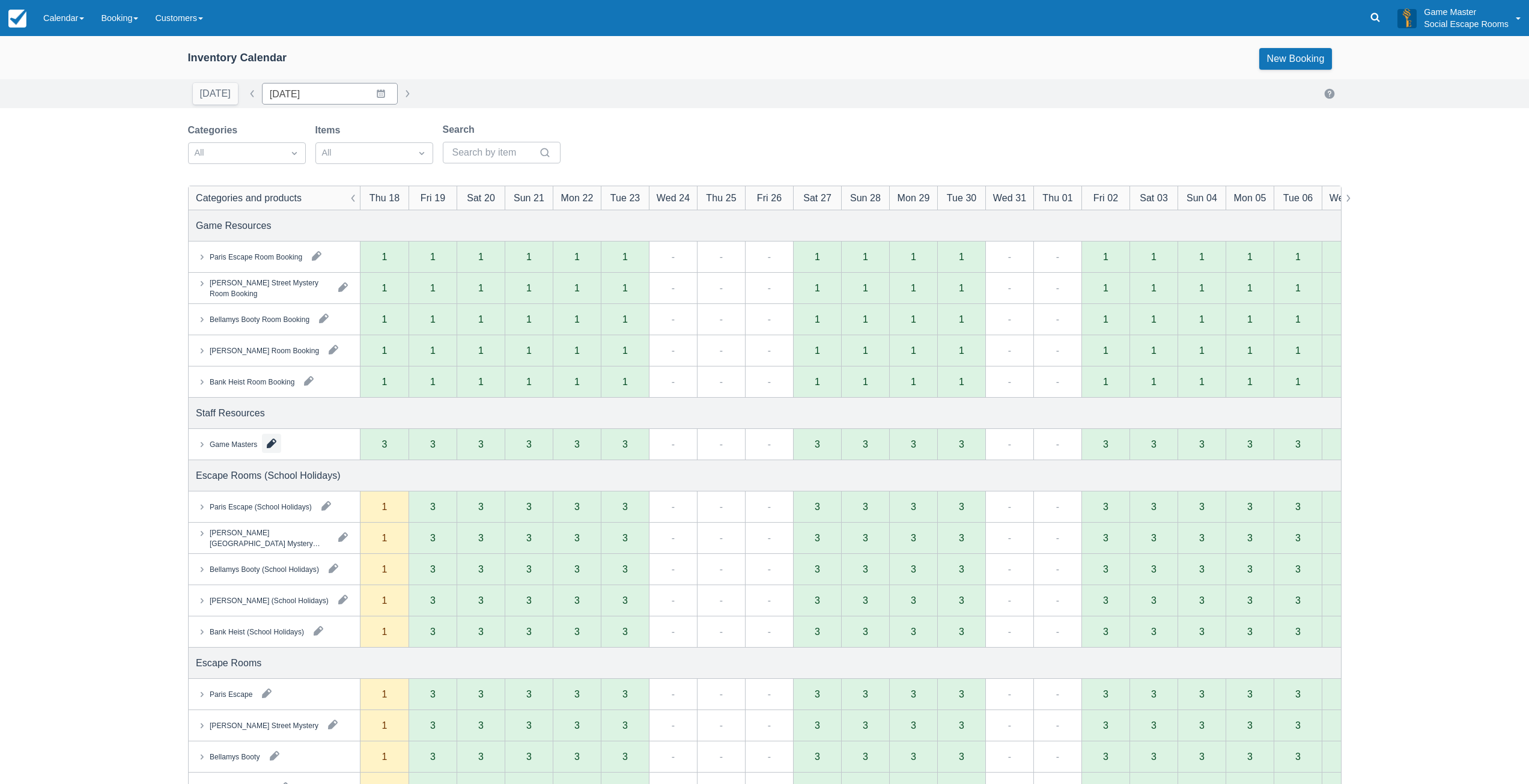
click at [271, 444] on button "button" at bounding box center [271, 443] width 19 height 19
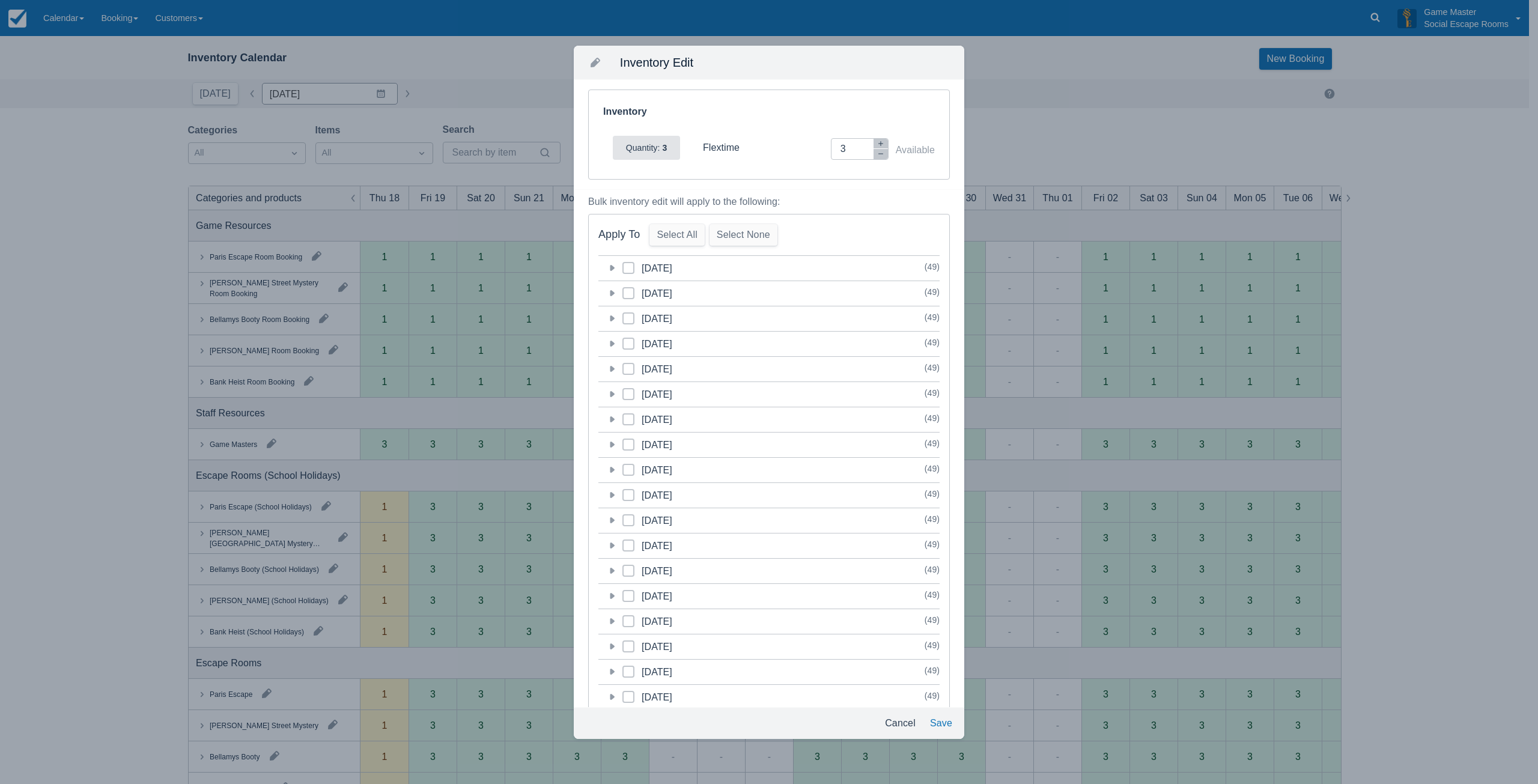
click at [610, 267] on icon at bounding box center [612, 268] width 5 height 6
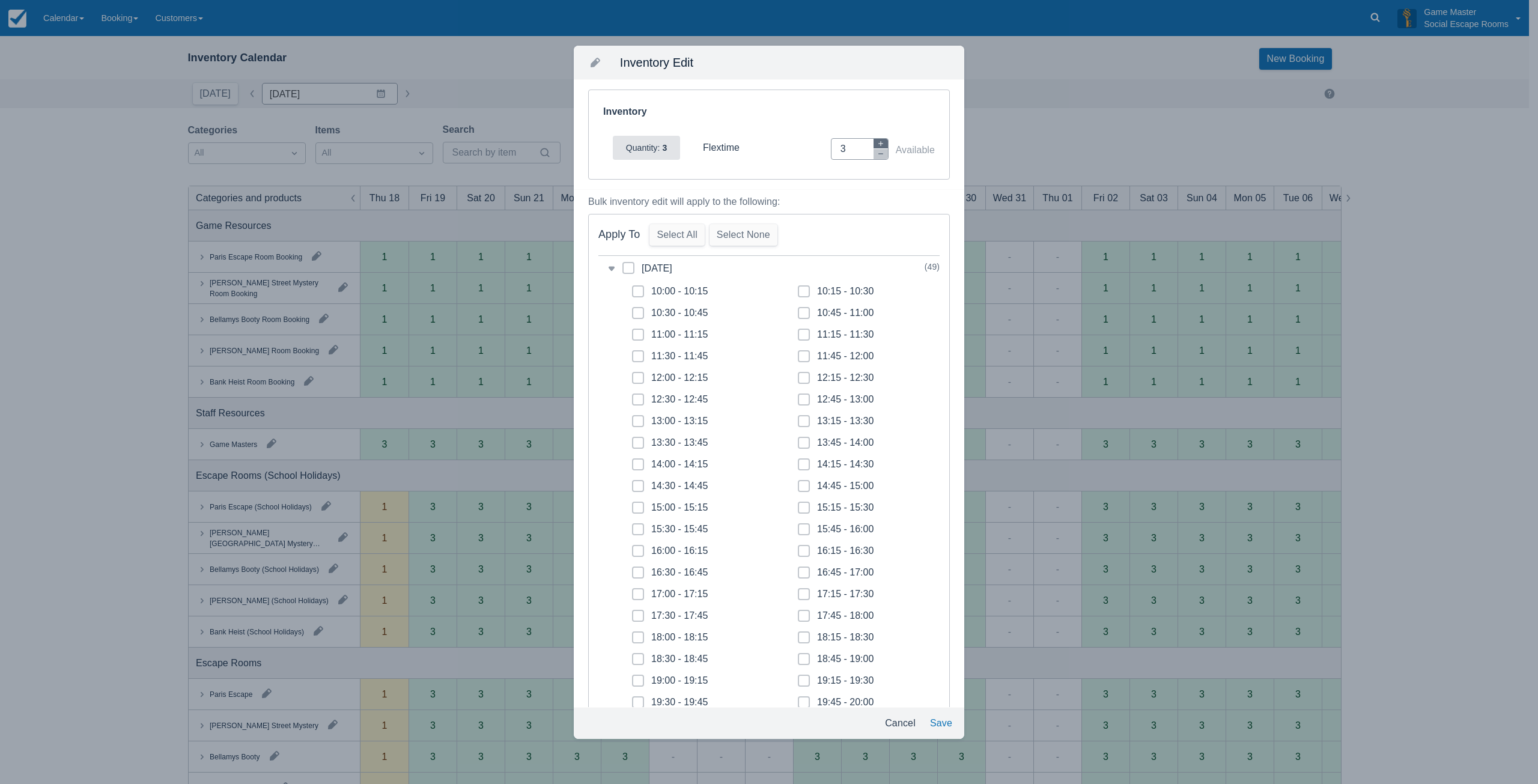
click at [876, 143] on button "button" at bounding box center [881, 143] width 14 height 10
type input "5"
drag, startPoint x: 634, startPoint y: 294, endPoint x: 639, endPoint y: 311, distance: 17.7
click at [635, 294] on span at bounding box center [638, 296] width 12 height 22
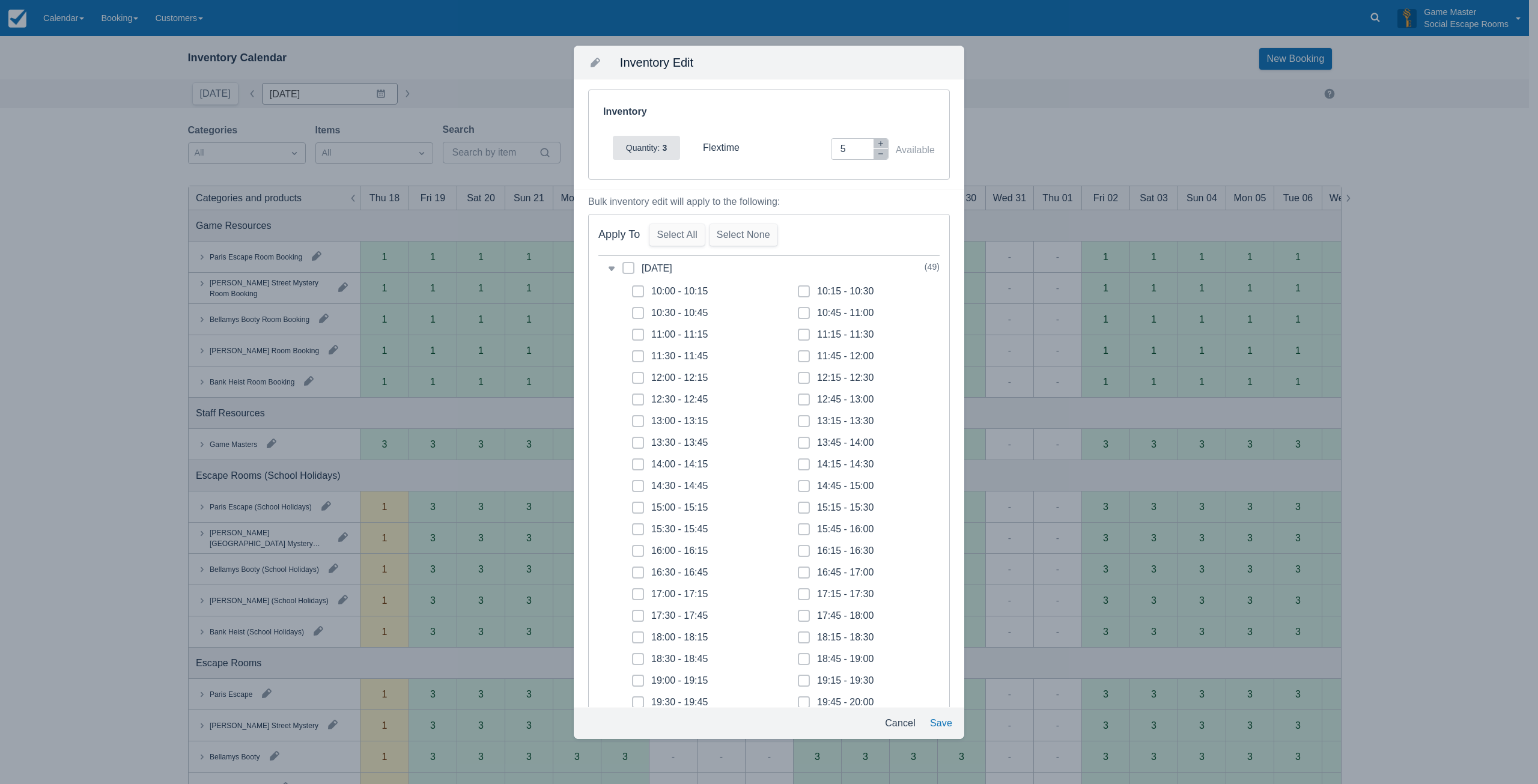
click at [633, 288] on input "10:00 - 10:15" at bounding box center [632, 288] width 1 height 1
checkbox input "true"
click at [639, 317] on span at bounding box center [638, 318] width 12 height 22
click at [633, 310] on input "10:30 - 10:45" at bounding box center [632, 310] width 1 height 1
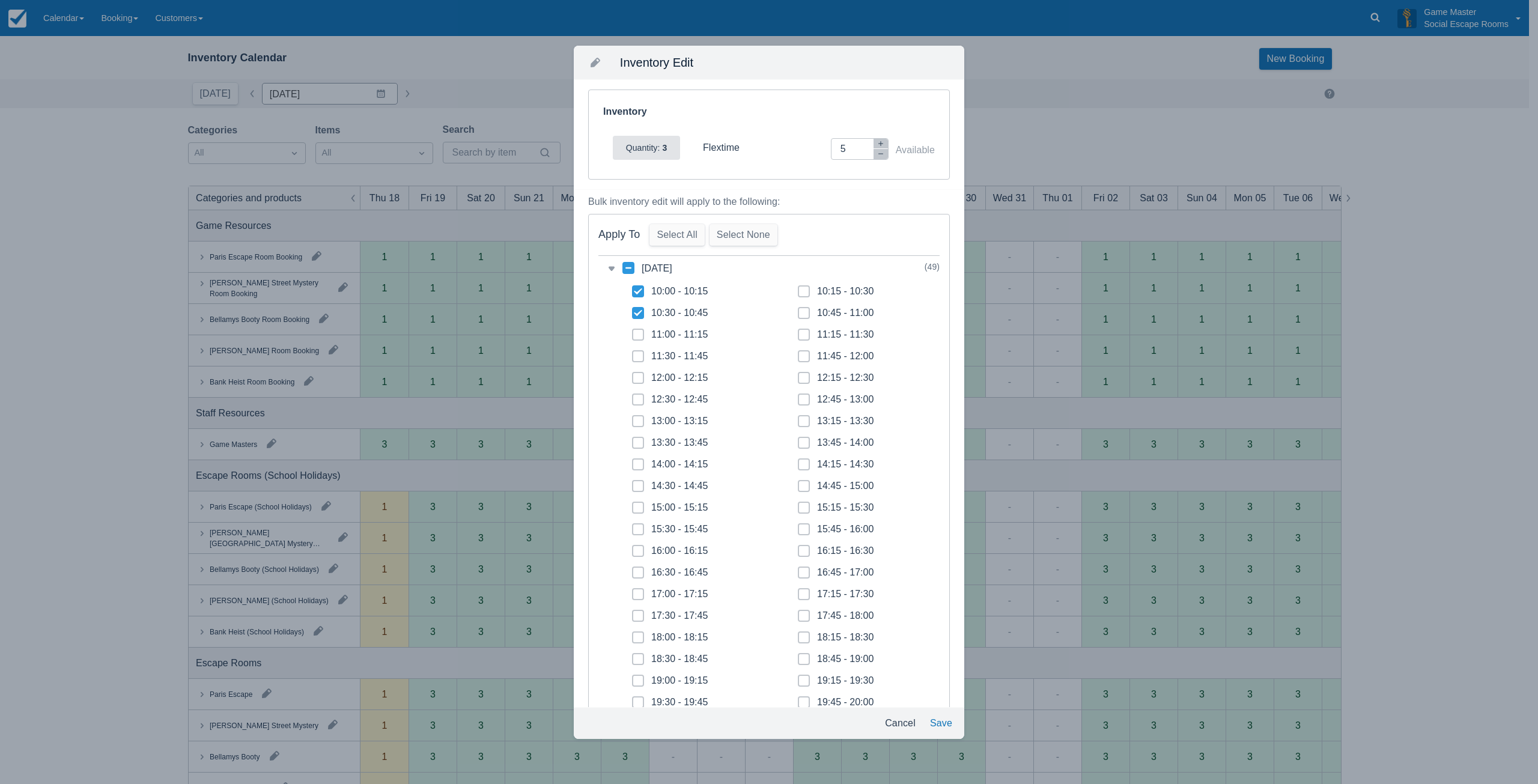
checkbox input "true"
click at [638, 330] on span at bounding box center [638, 339] width 12 height 22
click at [633, 331] on input "11:00 - 11:15" at bounding box center [632, 331] width 1 height 1
checkbox input "true"
click at [635, 358] on span at bounding box center [638, 361] width 12 height 22
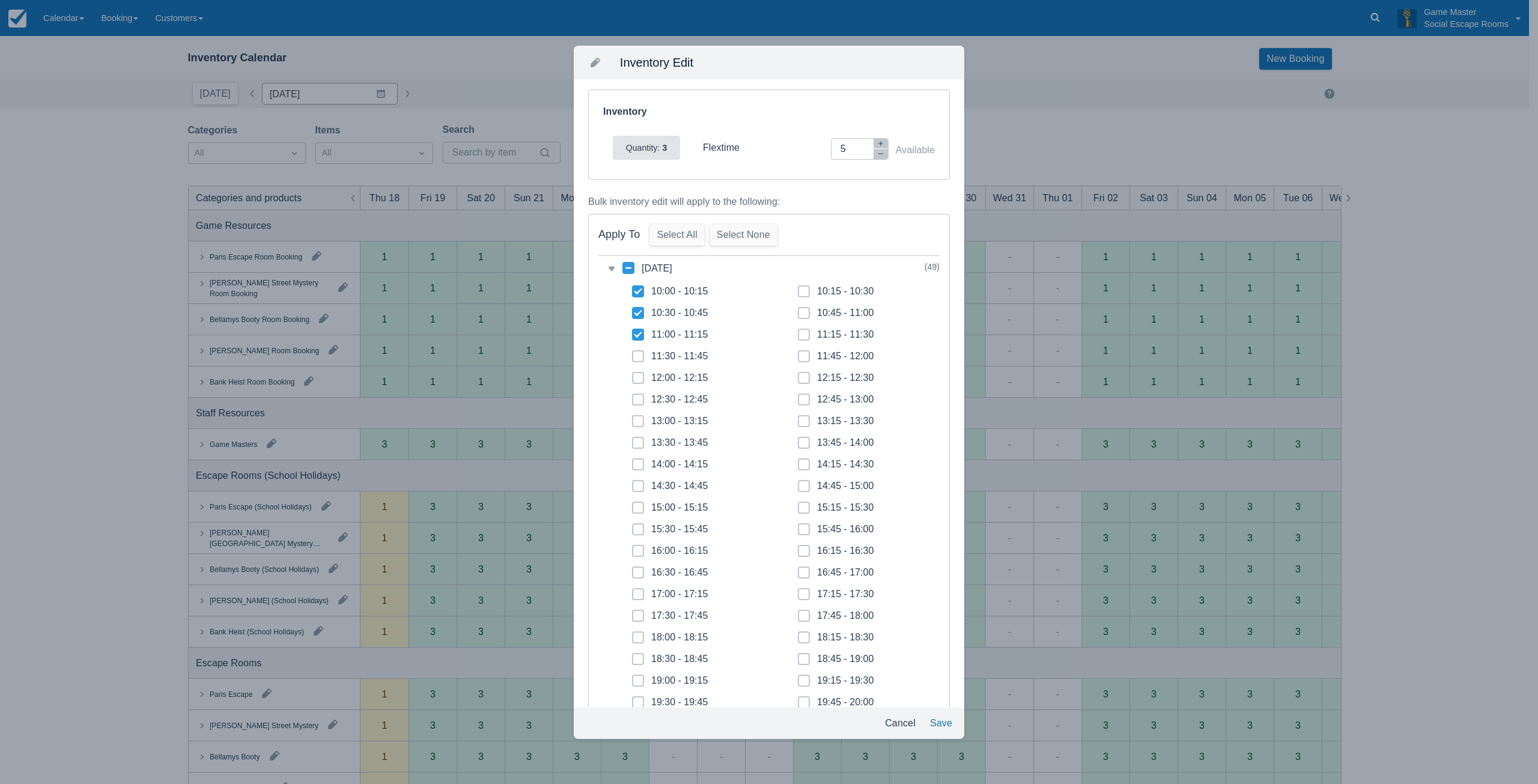
click at [633, 353] on input "11:30 - 11:45" at bounding box center [632, 352] width 1 height 1
checkbox input "true"
click at [639, 379] on icon at bounding box center [638, 378] width 5 height 5
click at [633, 375] on input "12:00 - 12:15" at bounding box center [632, 374] width 1 height 1
checkbox input "true"
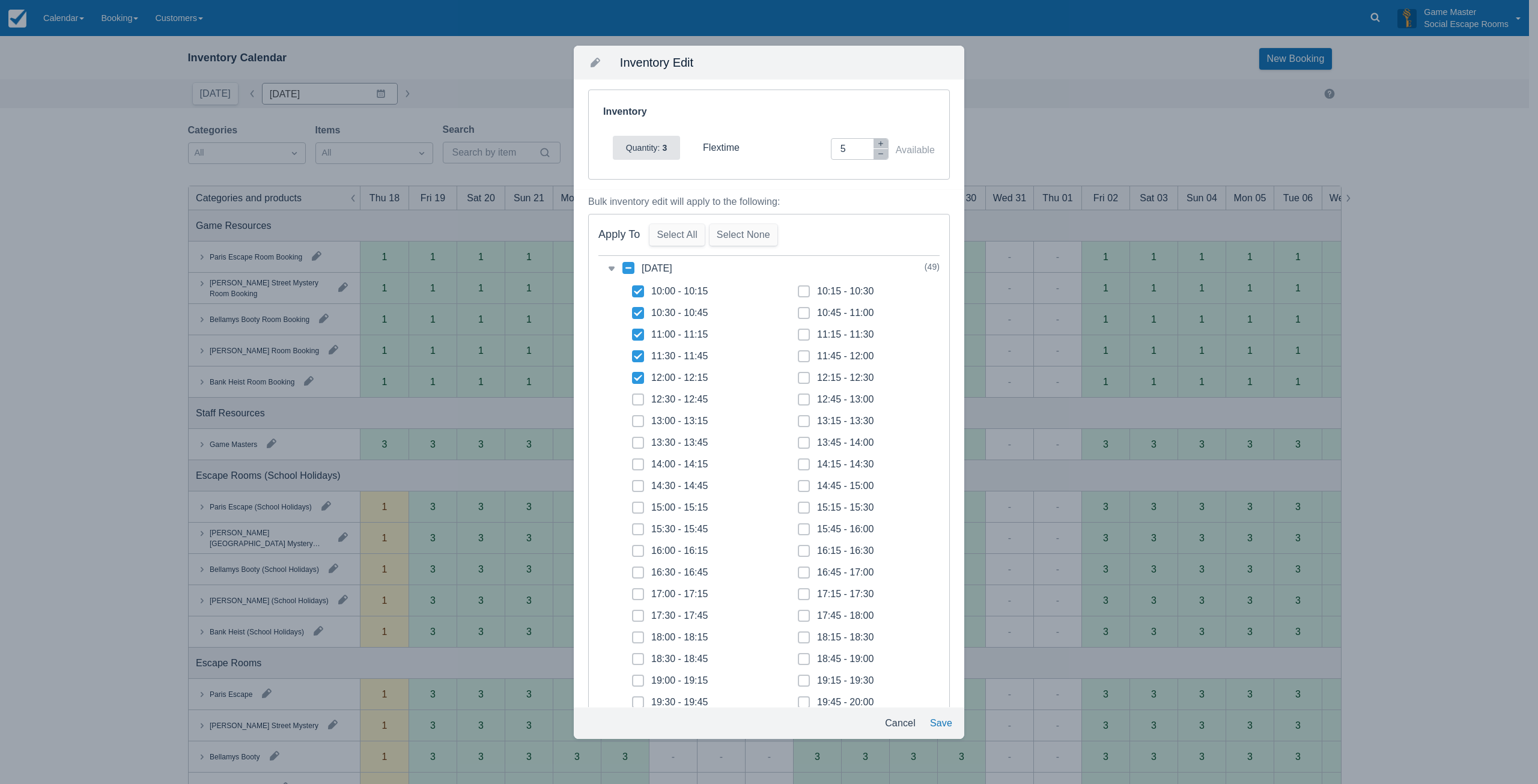
click at [639, 397] on icon at bounding box center [638, 399] width 5 height 5
click at [633, 397] on input "12:30 - 12:45" at bounding box center [632, 396] width 1 height 1
checkbox input "true"
drag, startPoint x: 637, startPoint y: 420, endPoint x: 656, endPoint y: 399, distance: 28.3
click at [639, 415] on span at bounding box center [638, 425] width 12 height 22
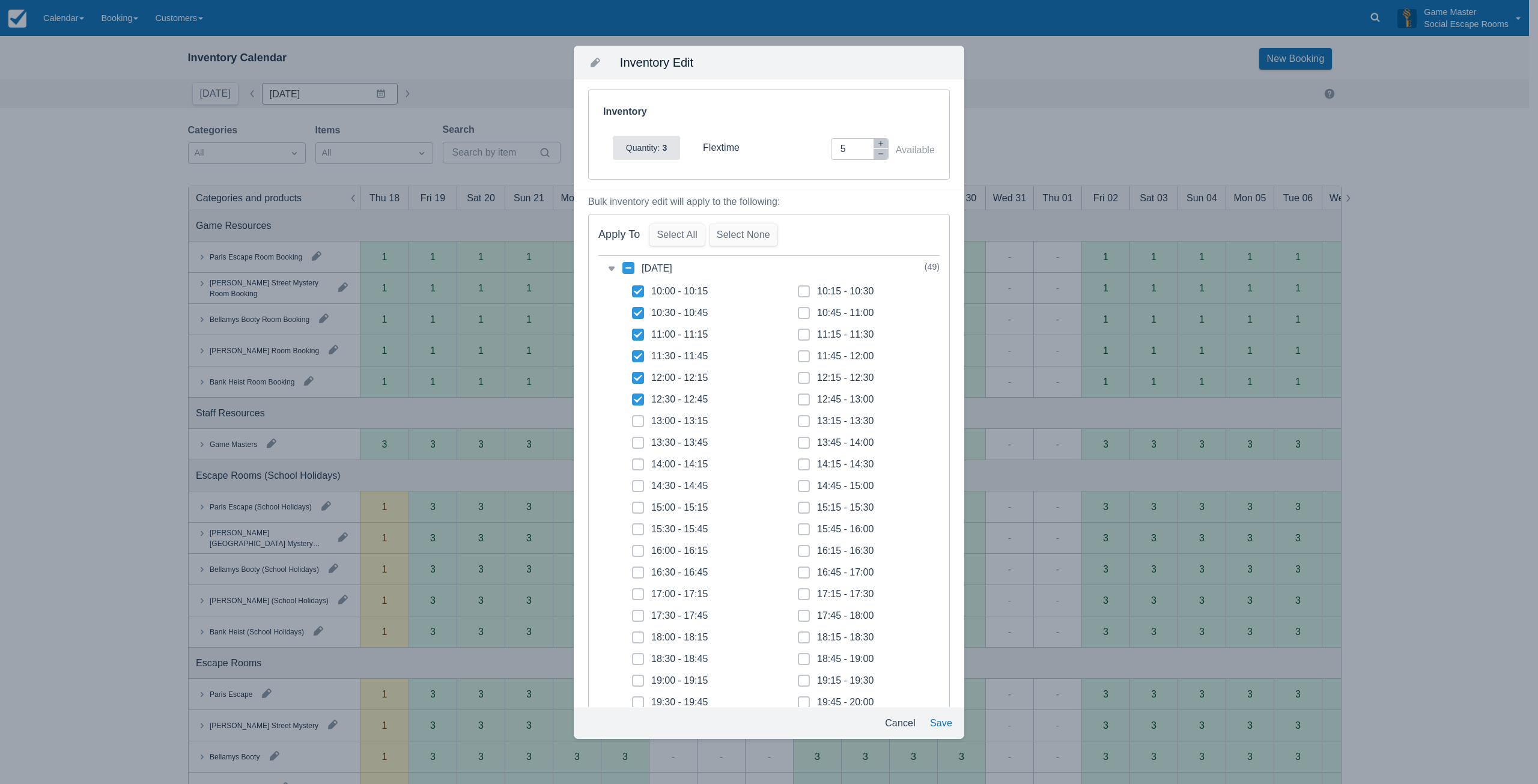
click at [633, 417] on input "13:00 - 13:15" at bounding box center [632, 417] width 1 height 1
checkbox input "true"
drag, startPoint x: 800, startPoint y: 290, endPoint x: 799, endPoint y: 315, distance: 25.0
click at [802, 292] on icon at bounding box center [803, 291] width 5 height 5
click at [799, 288] on input "10:15 - 10:30" at bounding box center [798, 288] width 1 height 1
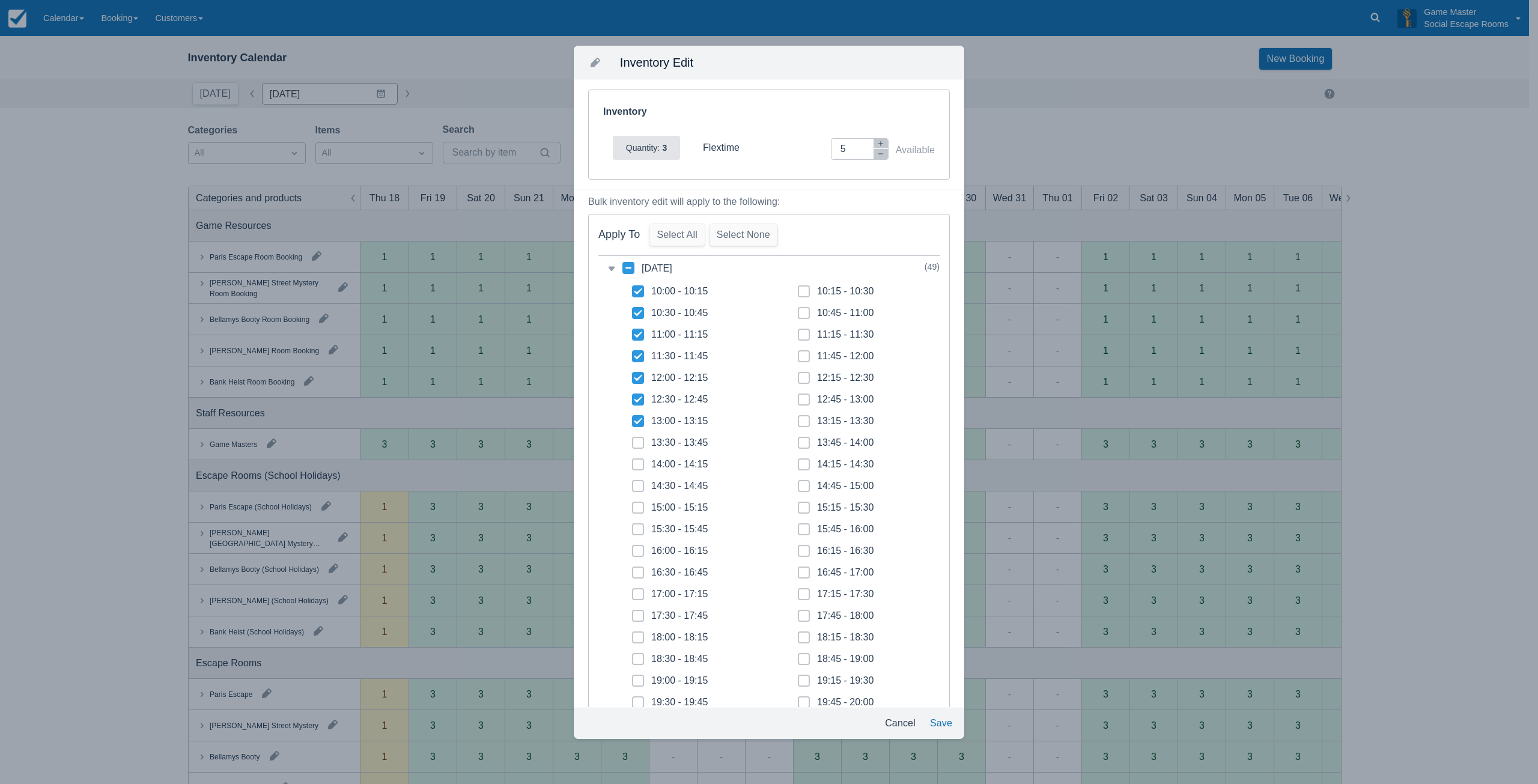
checkbox input "true"
click at [802, 315] on icon at bounding box center [803, 312] width 5 height 5
click at [799, 310] on input "10:45 - 11:00" at bounding box center [798, 310] width 1 height 1
checkbox input "true"
click at [802, 333] on icon at bounding box center [803, 334] width 5 height 5
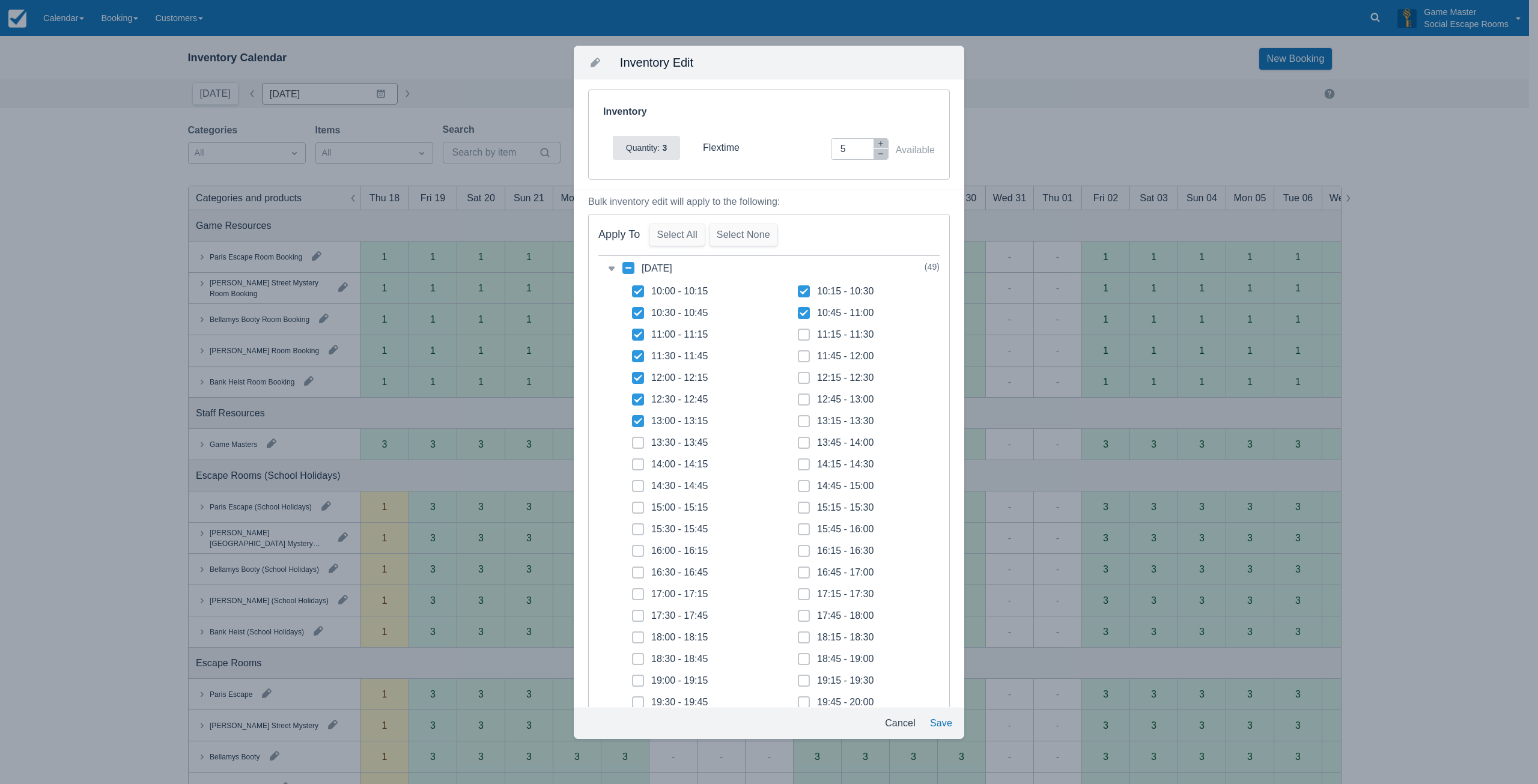
click at [799, 331] on input "11:15 - 11:30" at bounding box center [798, 331] width 1 height 1
checkbox input "true"
click at [802, 355] on icon at bounding box center [803, 356] width 5 height 5
click at [799, 353] on input "11:45 - 12:00" at bounding box center [798, 352] width 1 height 1
checkbox input "true"
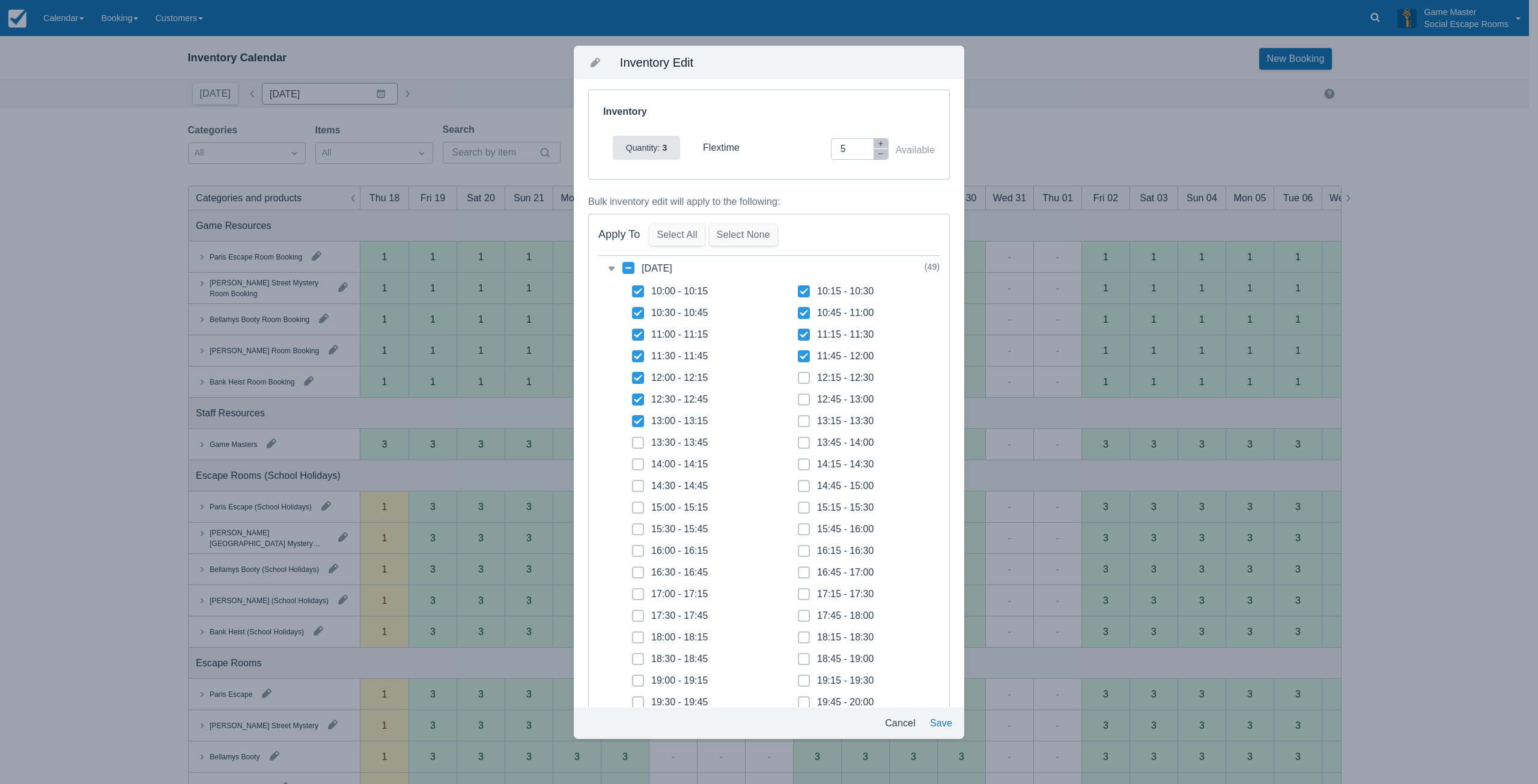
click at [802, 376] on icon at bounding box center [803, 378] width 5 height 5
click at [799, 375] on input "12:15 - 12:30" at bounding box center [798, 374] width 1 height 1
checkbox input "true"
click at [802, 399] on icon at bounding box center [803, 399] width 5 height 5
click at [799, 397] on input "12:45 - 13:00" at bounding box center [798, 396] width 1 height 1
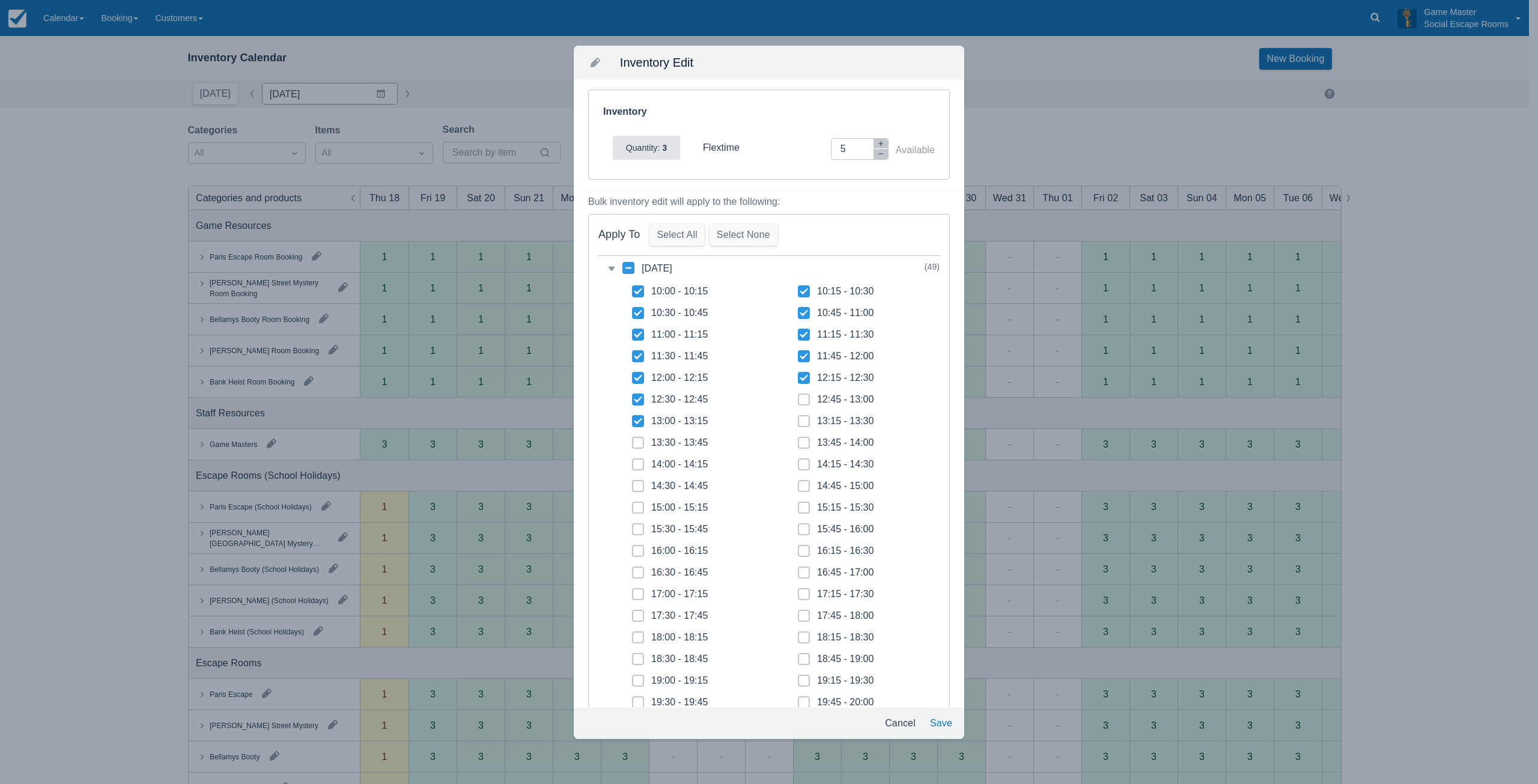
checkbox input "true"
click at [805, 422] on span at bounding box center [803, 425] width 12 height 22
click at [799, 418] on input "13:15 - 13:30" at bounding box center [798, 417] width 1 height 1
checkbox input "true"
click at [949, 727] on button "Save" at bounding box center [941, 723] width 32 height 22
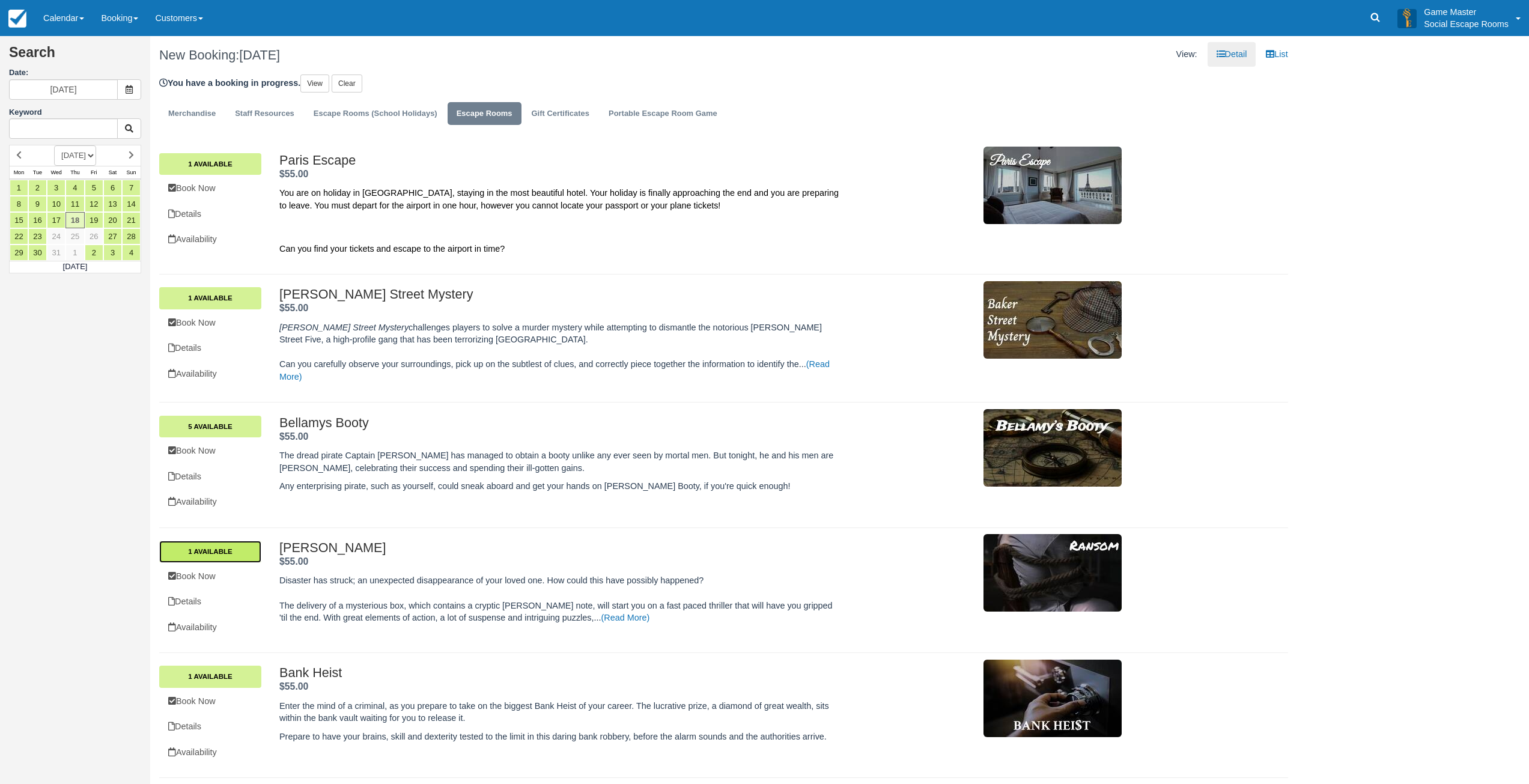
click at [234, 552] on link "1 Available" at bounding box center [210, 551] width 102 height 22
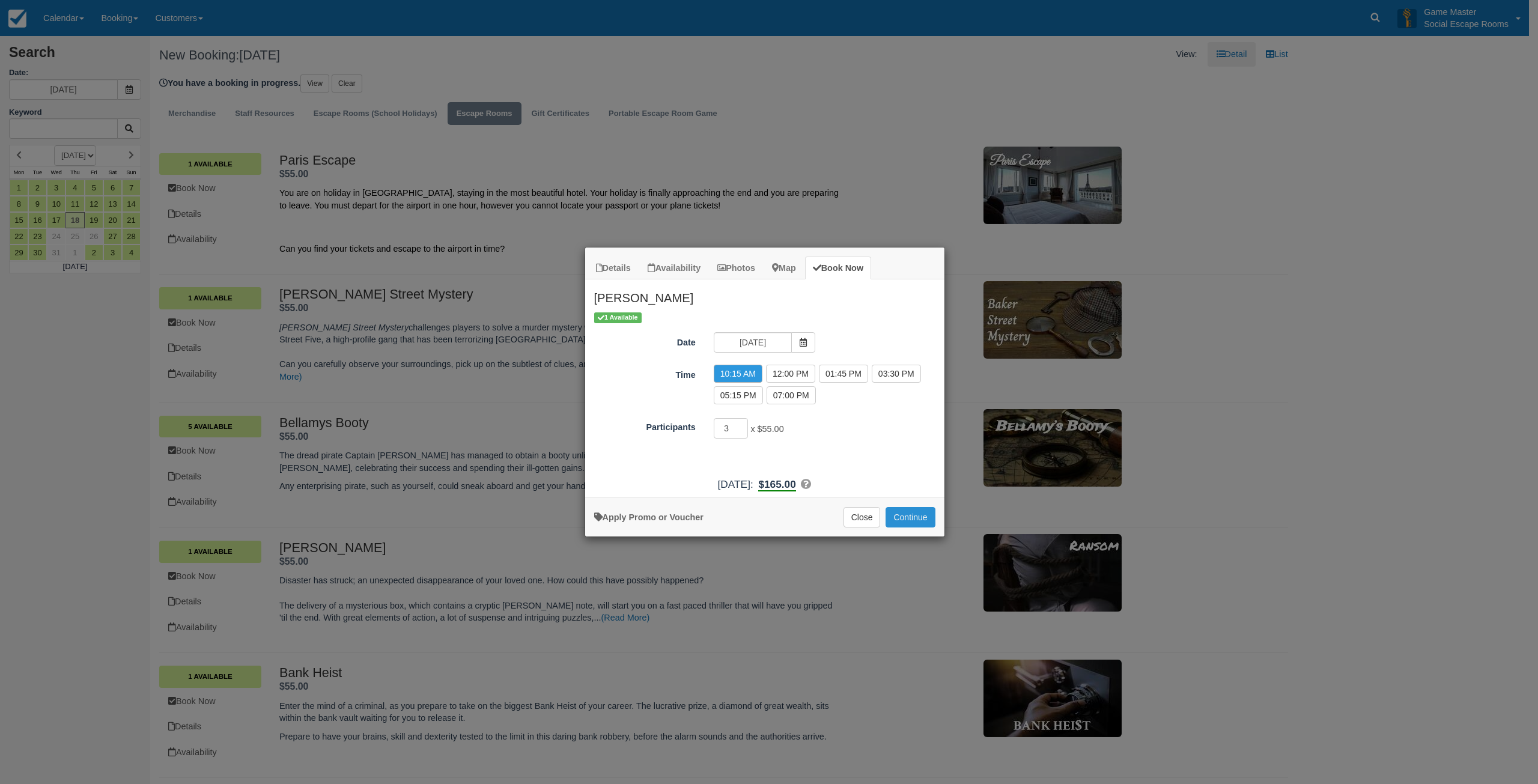
click at [908, 513] on button "Continue" at bounding box center [910, 517] width 49 height 21
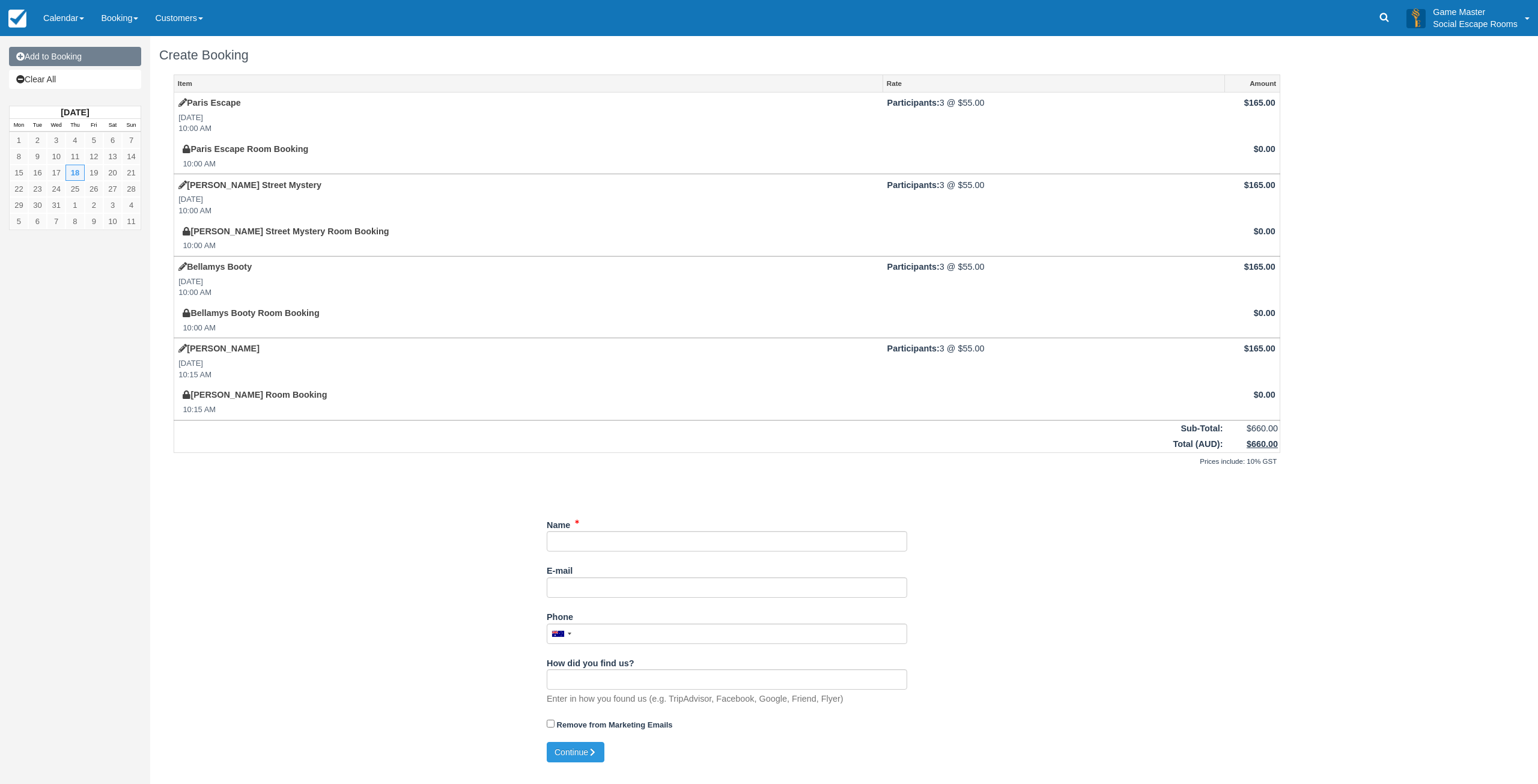
click at [51, 58] on link "Add to Booking" at bounding box center [75, 56] width 132 height 19
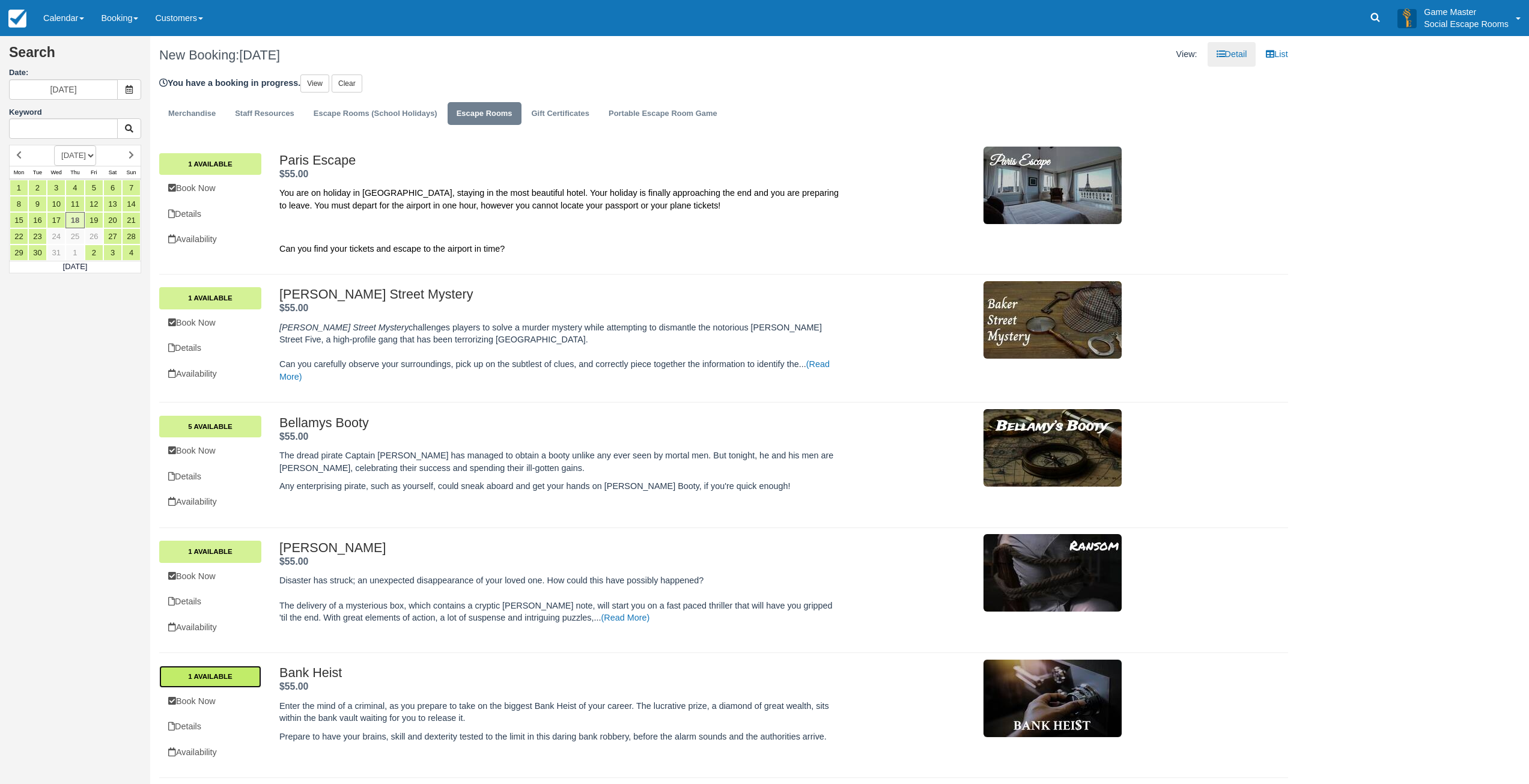
click at [246, 678] on link "1 Available" at bounding box center [210, 676] width 102 height 22
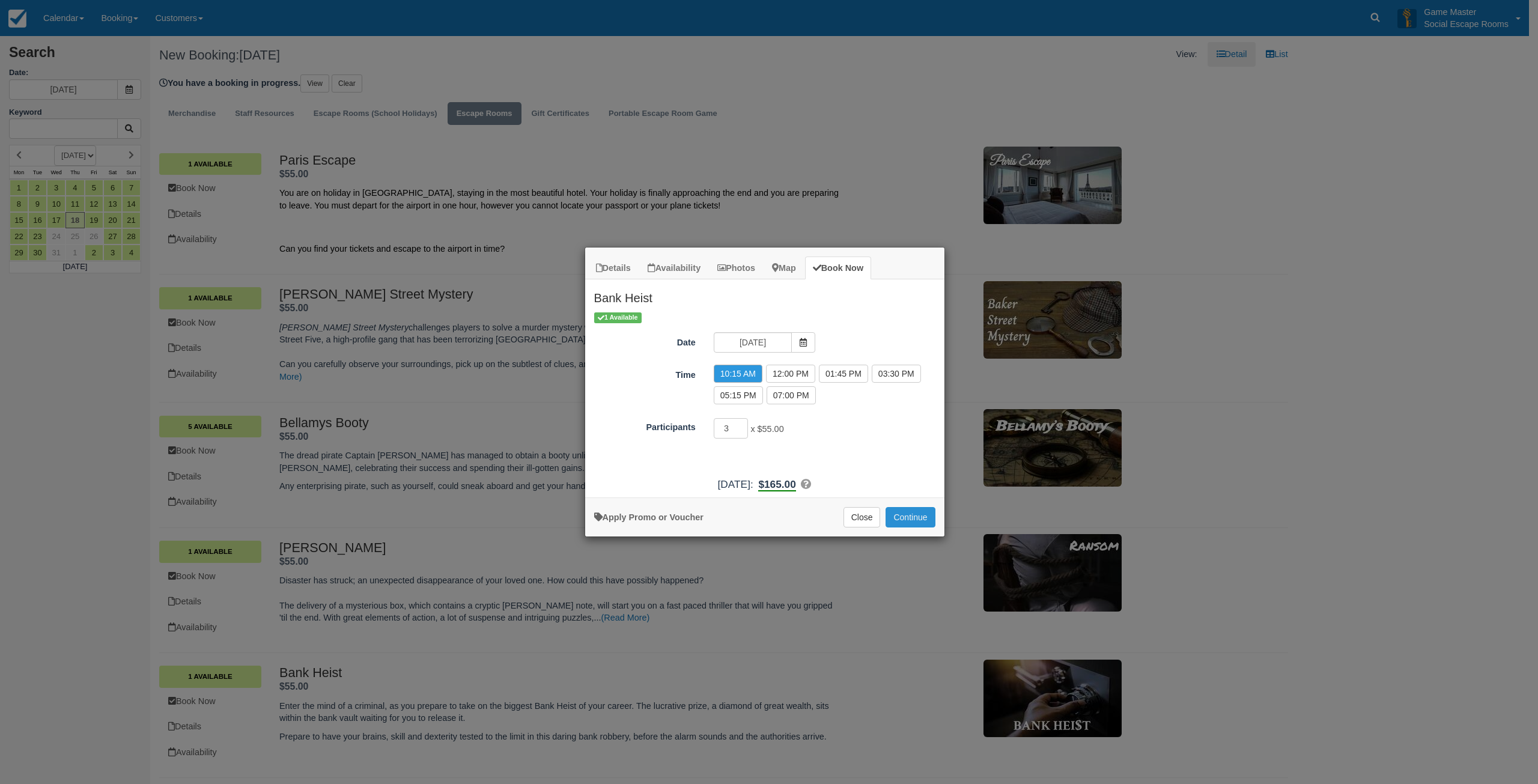
click at [917, 520] on button "Continue" at bounding box center [910, 517] width 49 height 21
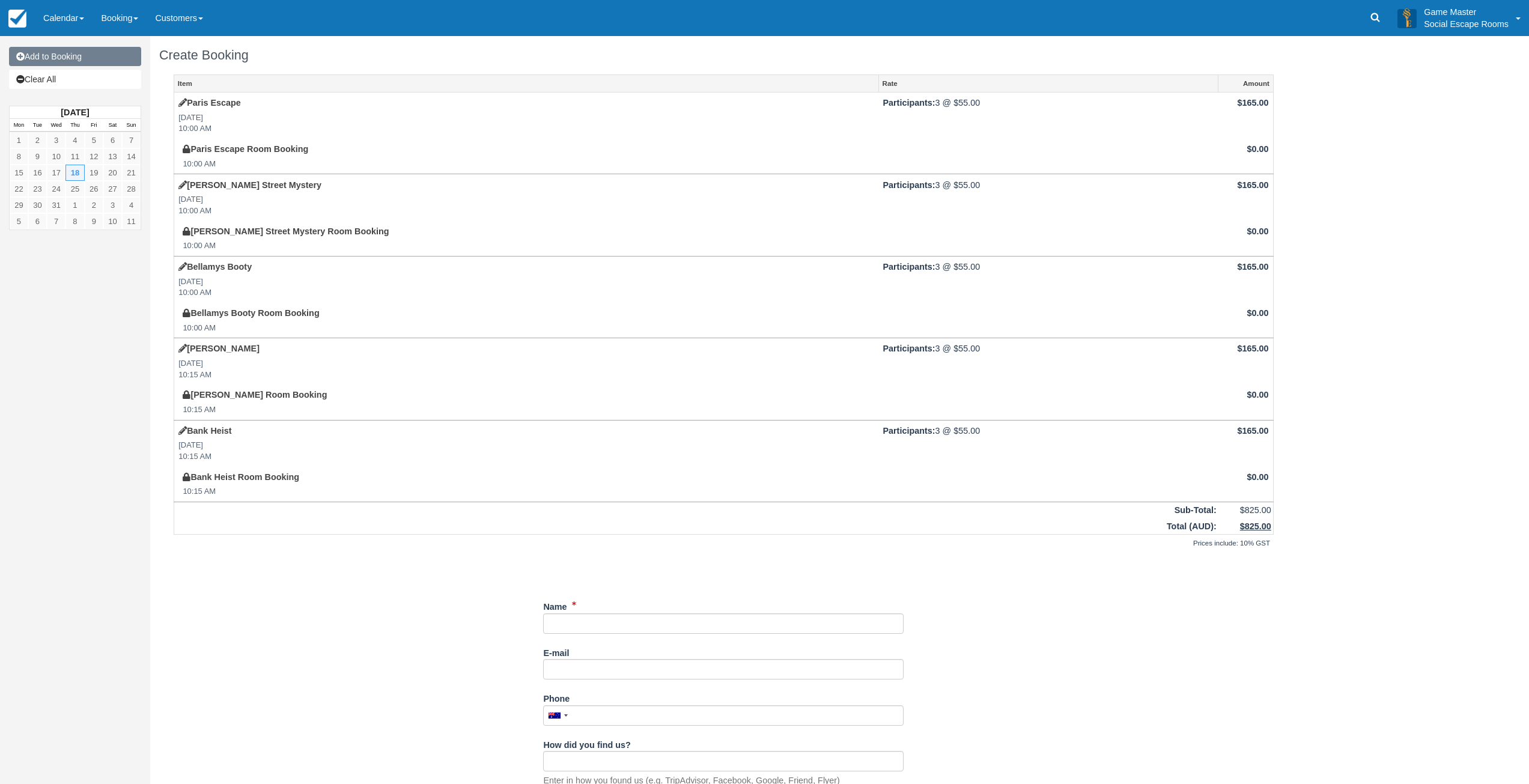
drag, startPoint x: 32, startPoint y: 54, endPoint x: 38, endPoint y: 53, distance: 6.1
click at [33, 54] on link "Add to Booking" at bounding box center [75, 56] width 132 height 19
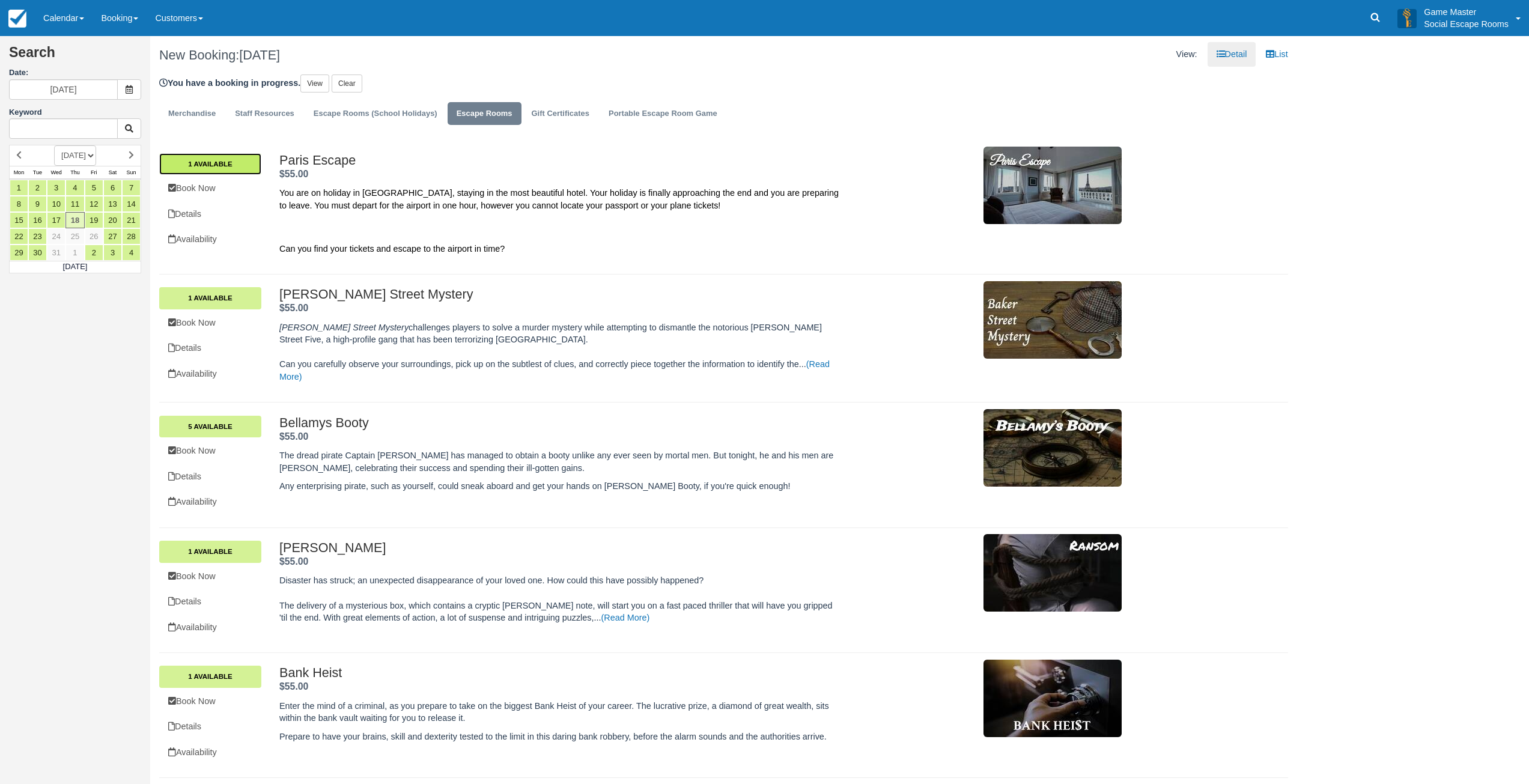
click at [231, 163] on link "1 Available" at bounding box center [210, 164] width 102 height 22
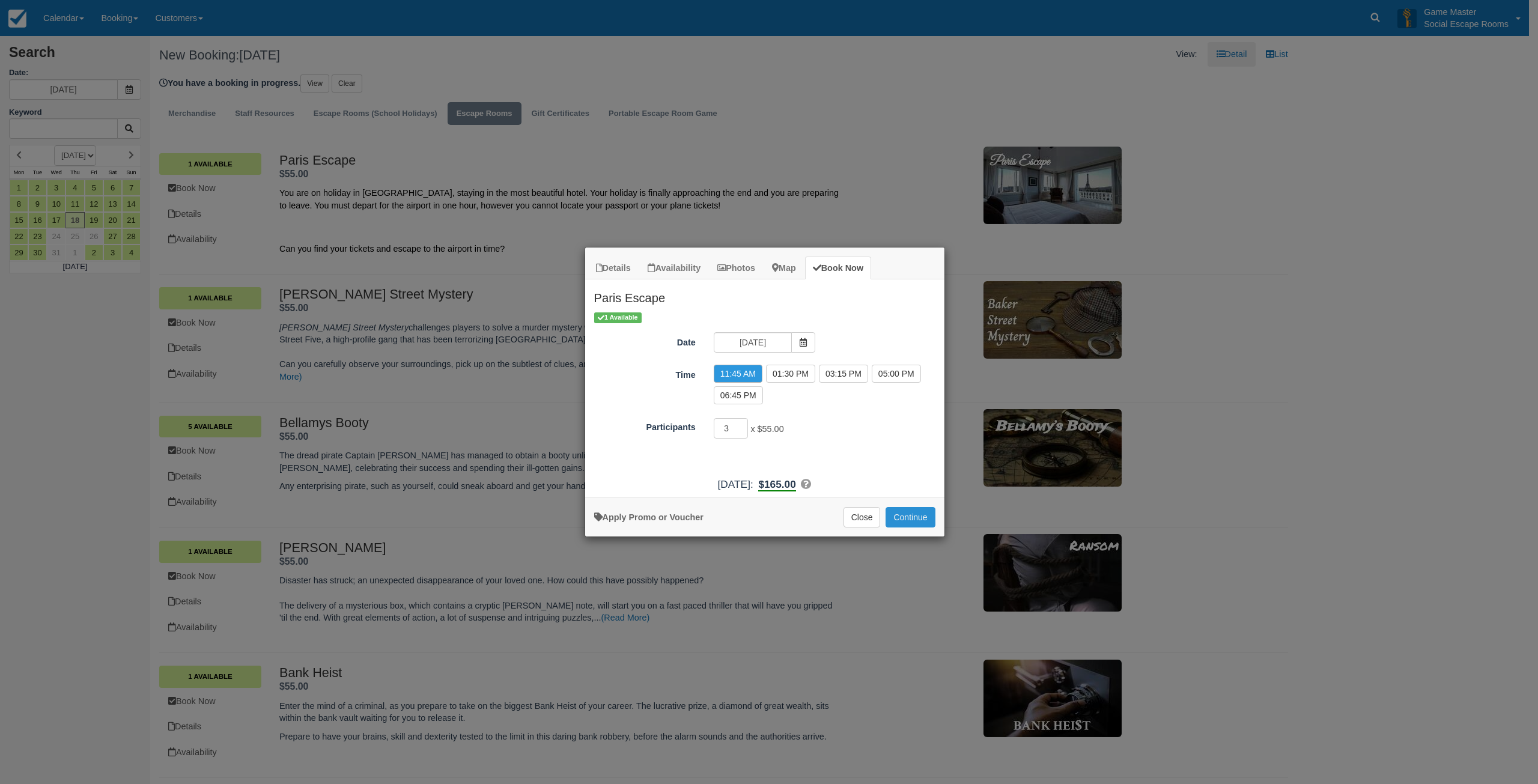
click at [906, 516] on button "Continue" at bounding box center [910, 517] width 49 height 21
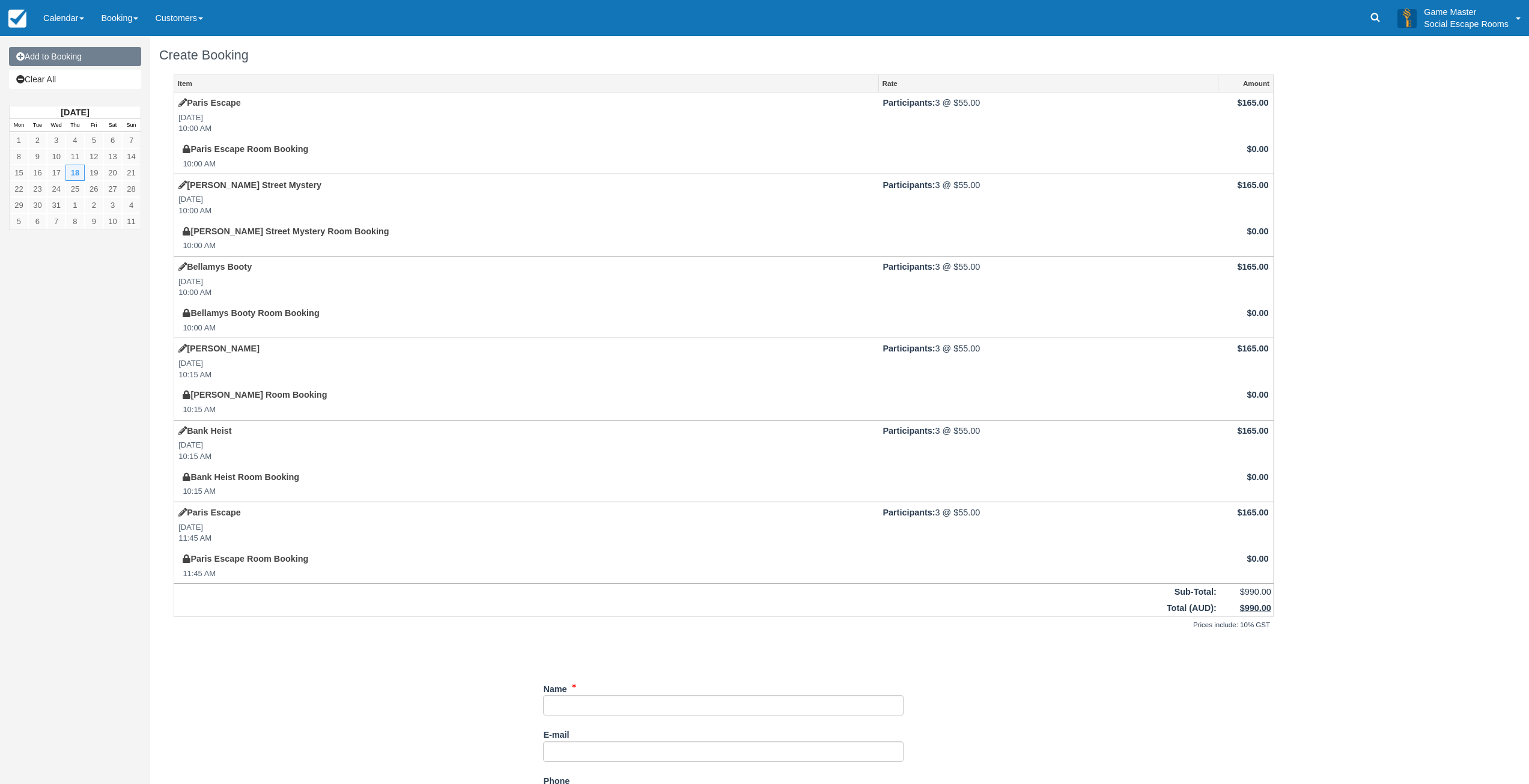
click at [80, 60] on link "Add to Booking" at bounding box center [75, 56] width 132 height 19
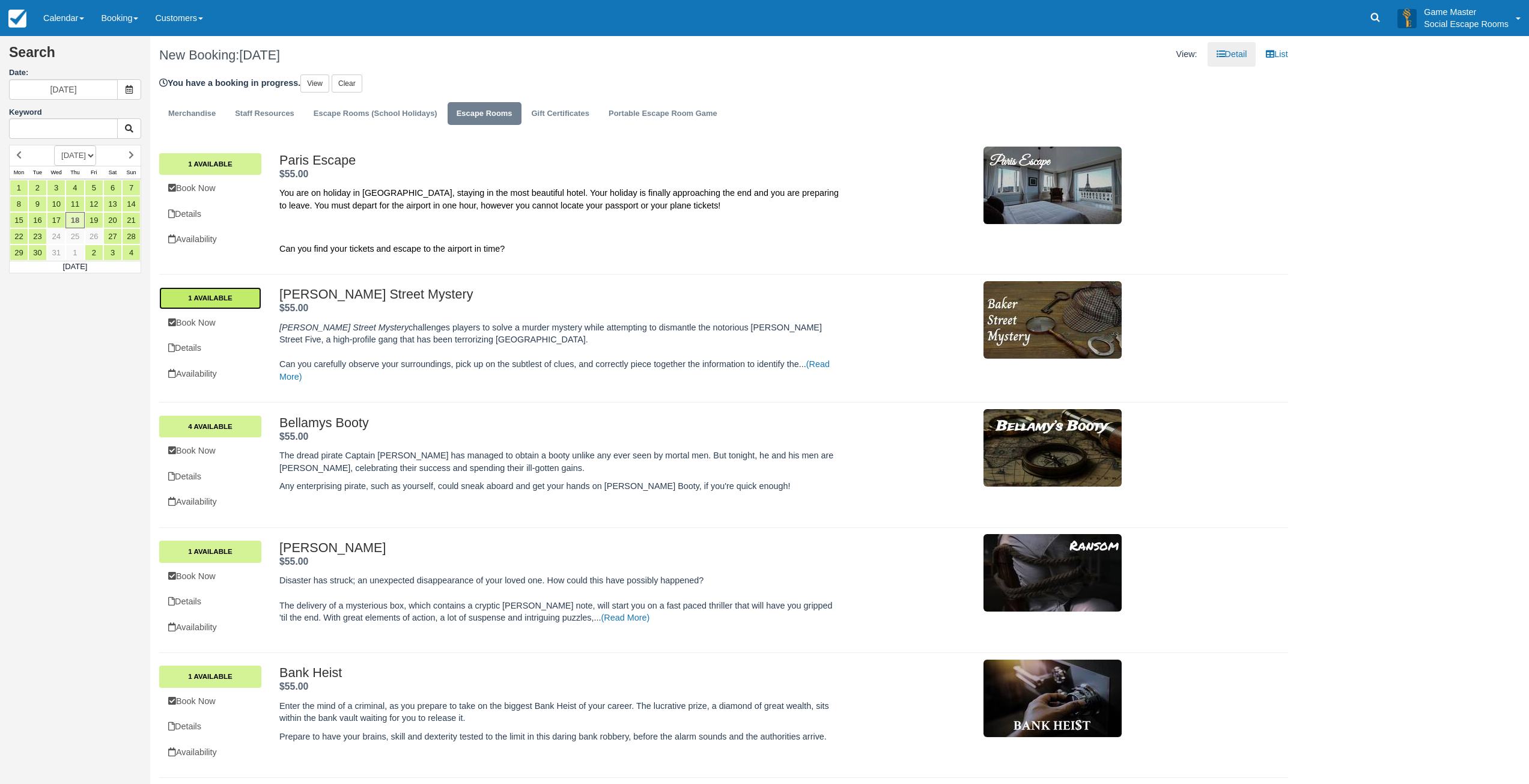
click at [239, 295] on link "1 Available" at bounding box center [210, 298] width 102 height 22
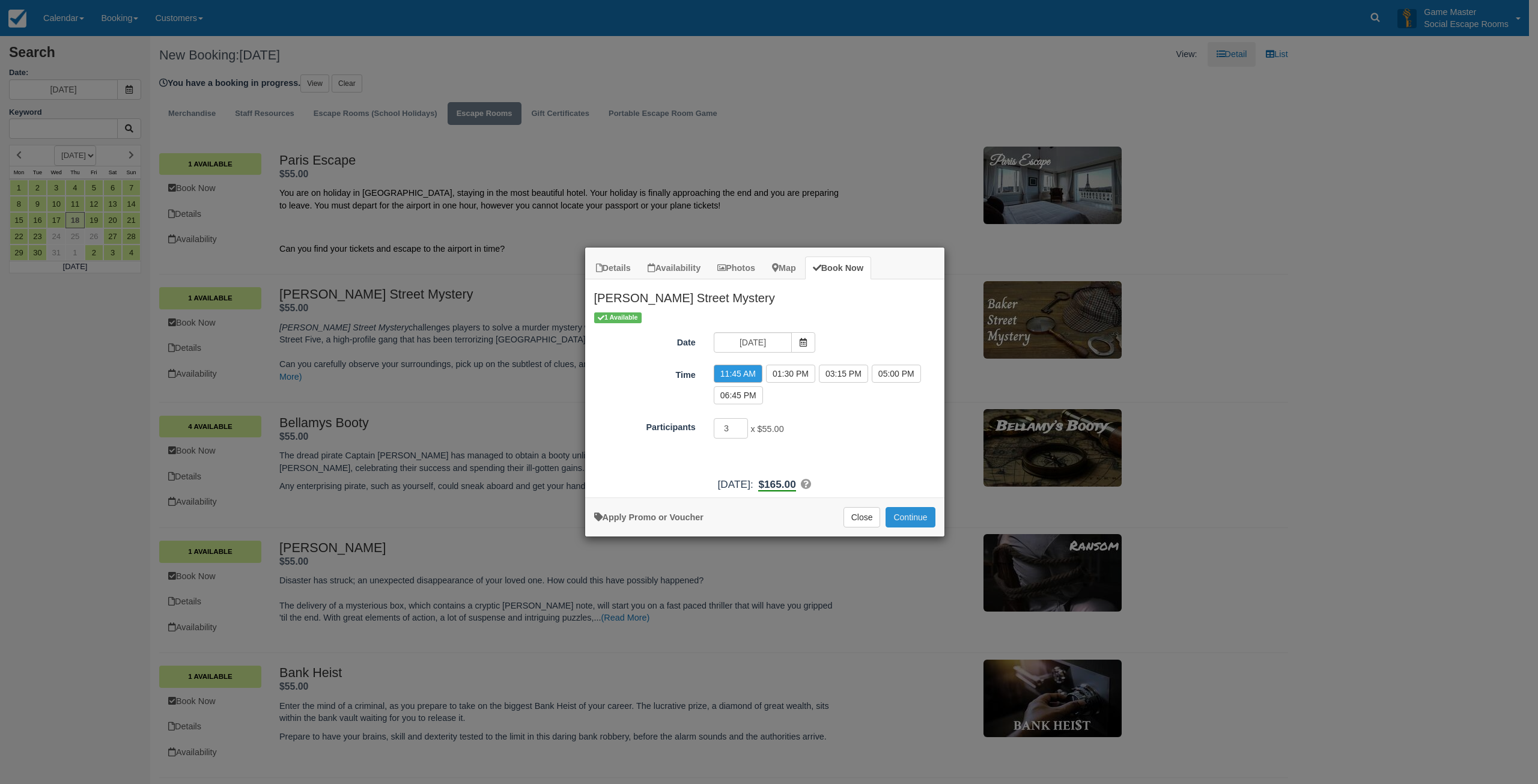
drag, startPoint x: 915, startPoint y: 516, endPoint x: 900, endPoint y: 504, distance: 19.2
click at [915, 516] on button "Continue" at bounding box center [910, 517] width 49 height 21
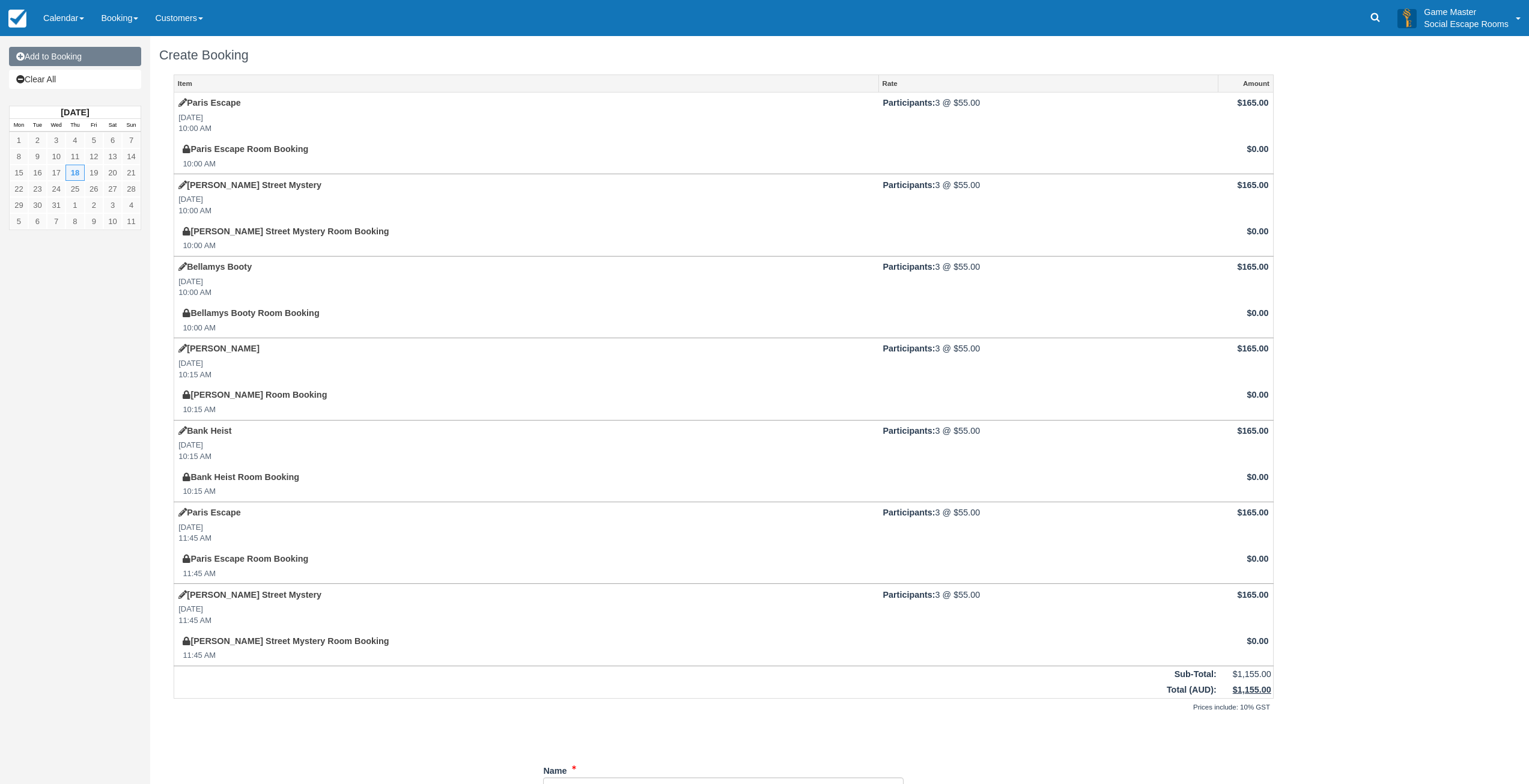
click at [69, 62] on link "Add to Booking" at bounding box center [75, 56] width 132 height 19
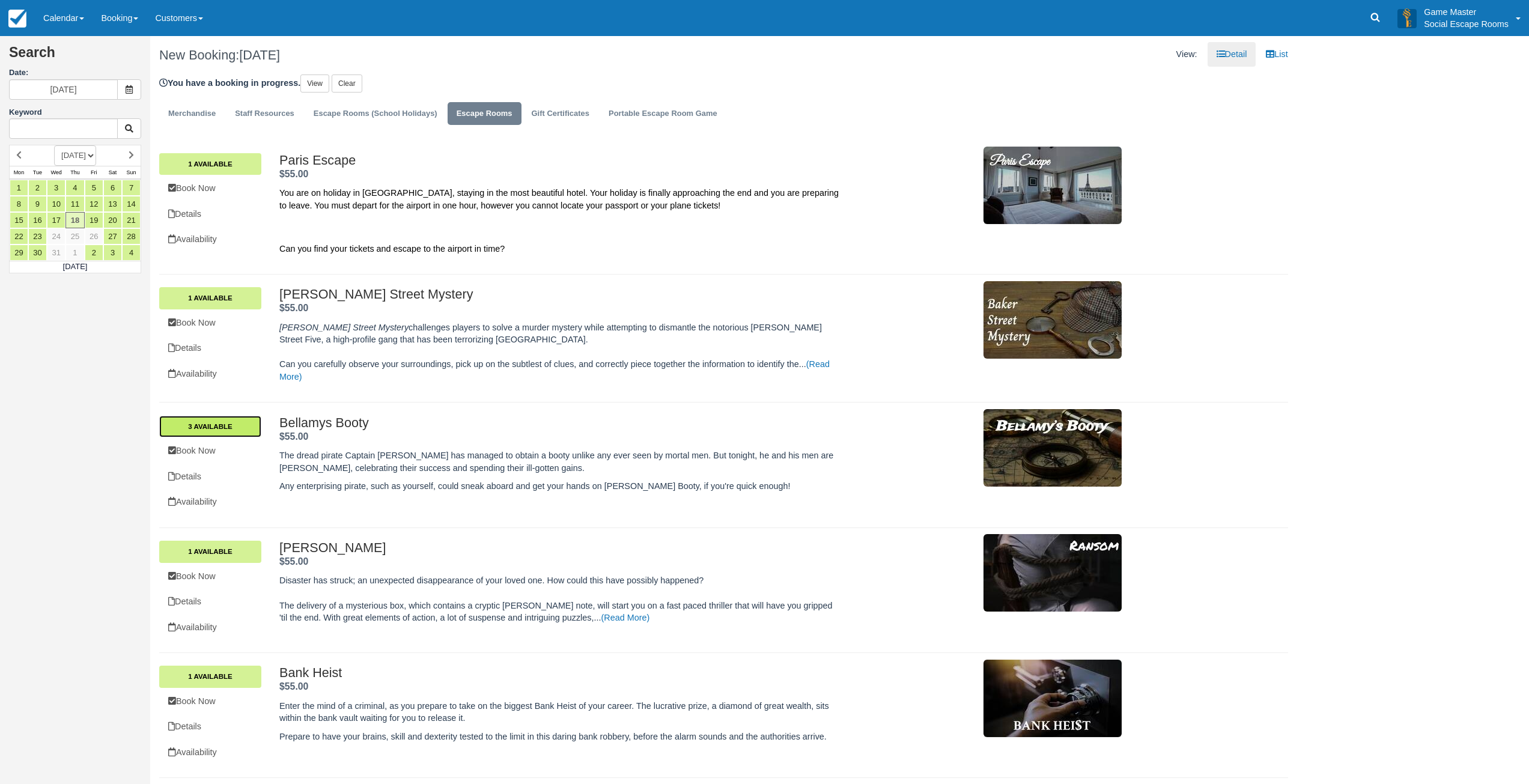
click at [233, 424] on link "3 Available" at bounding box center [210, 426] width 102 height 22
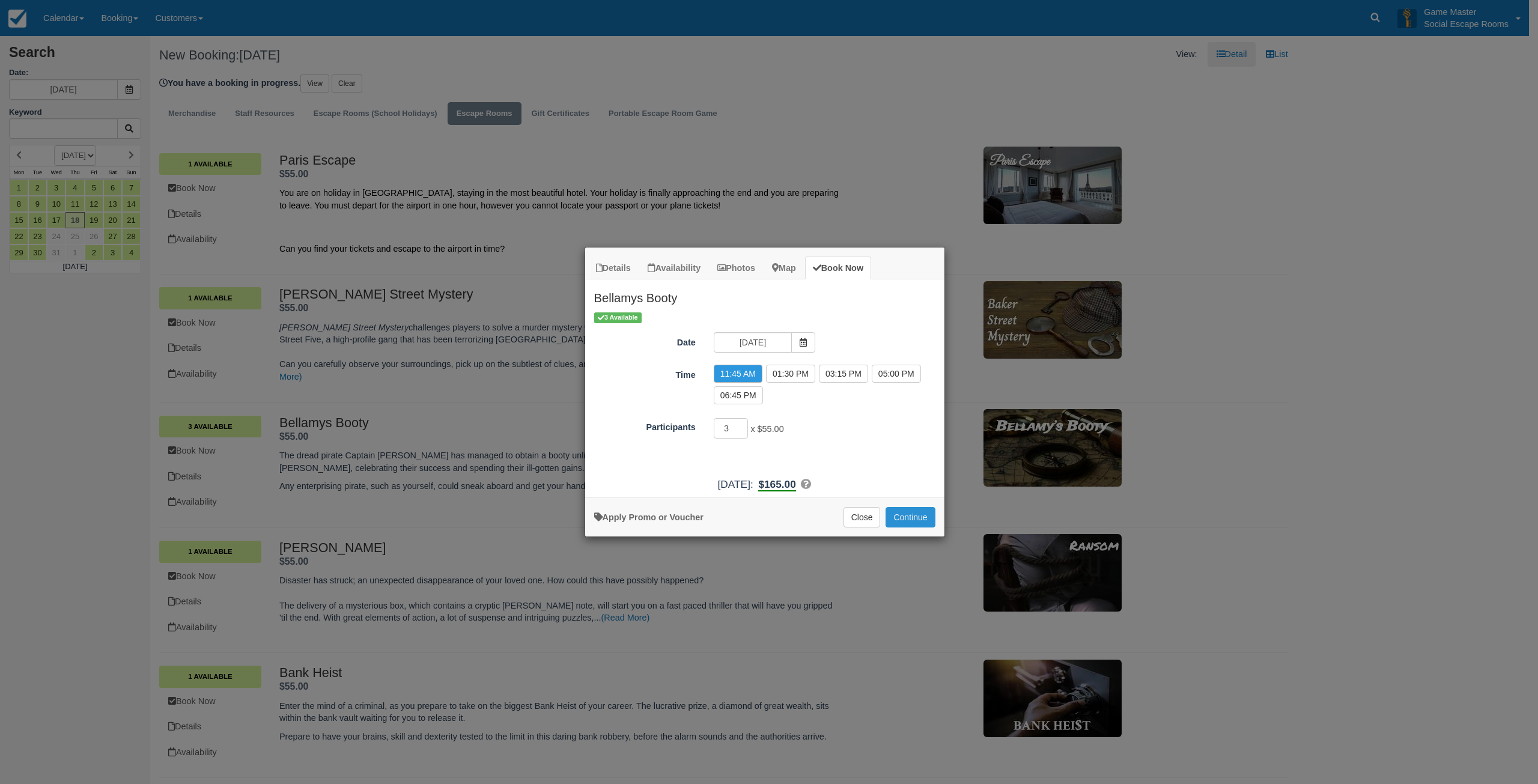
click at [894, 520] on button "Continue" at bounding box center [910, 517] width 49 height 21
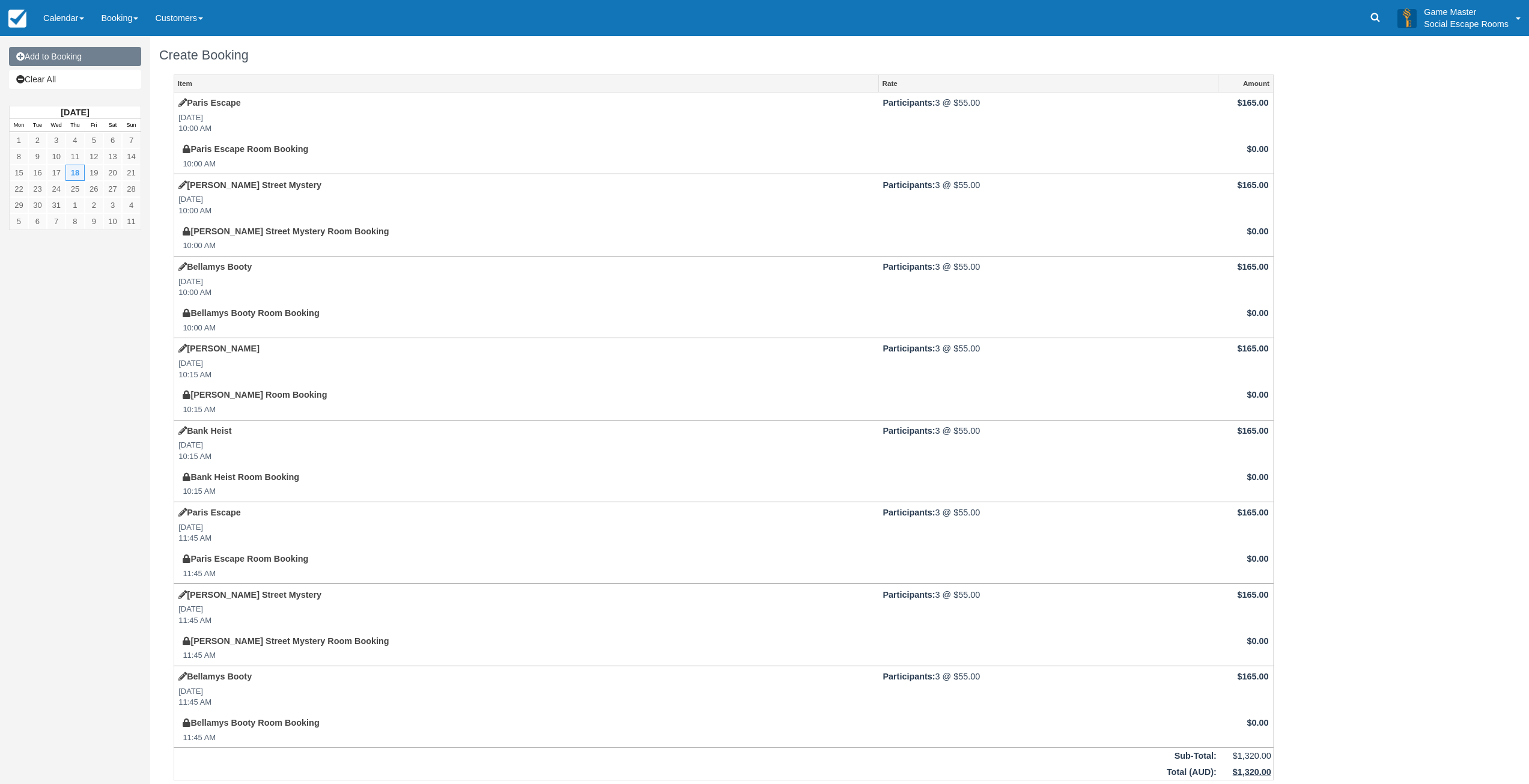
click at [69, 60] on link "Add to Booking" at bounding box center [75, 56] width 132 height 19
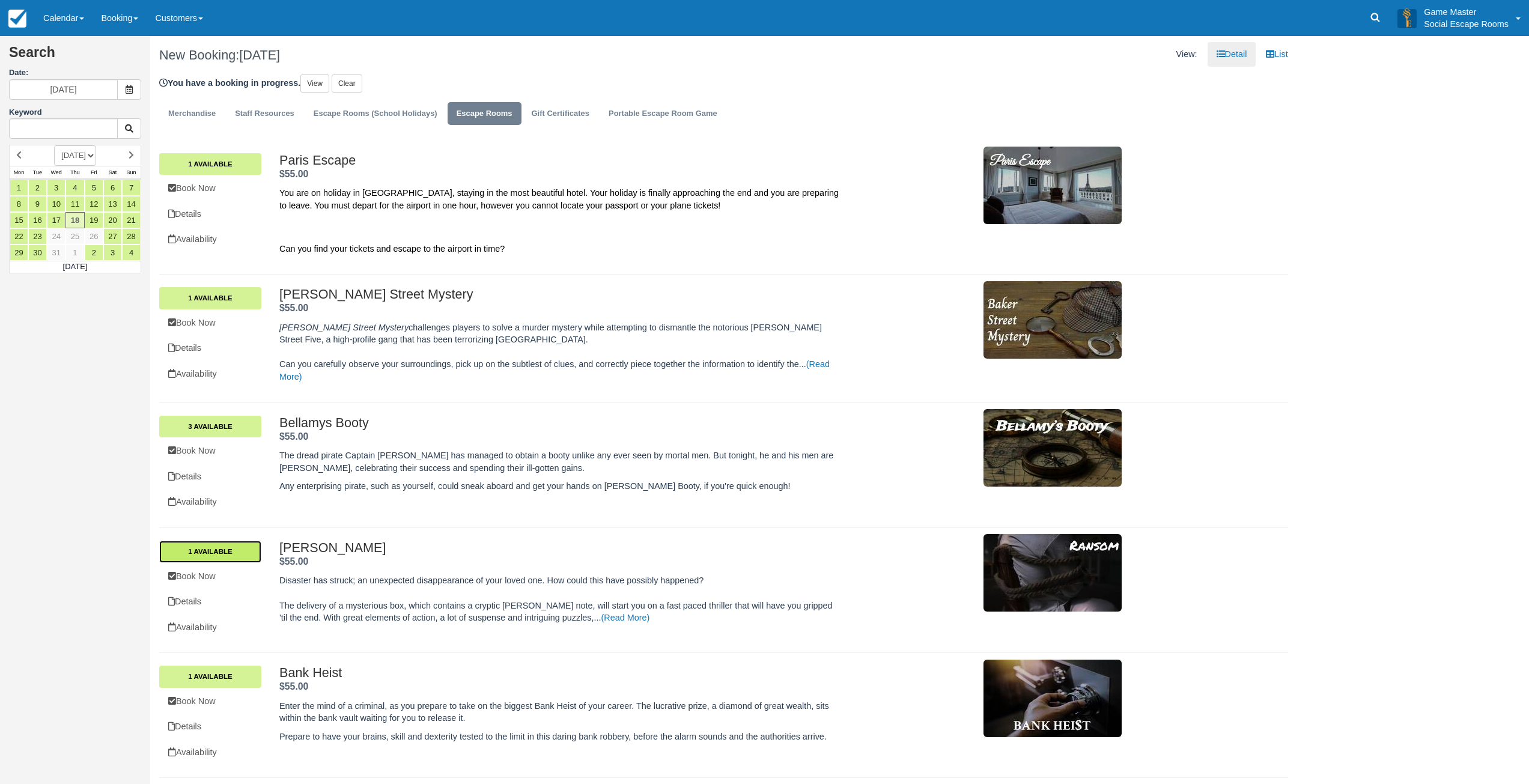
click at [224, 556] on link "1 Available" at bounding box center [210, 551] width 102 height 22
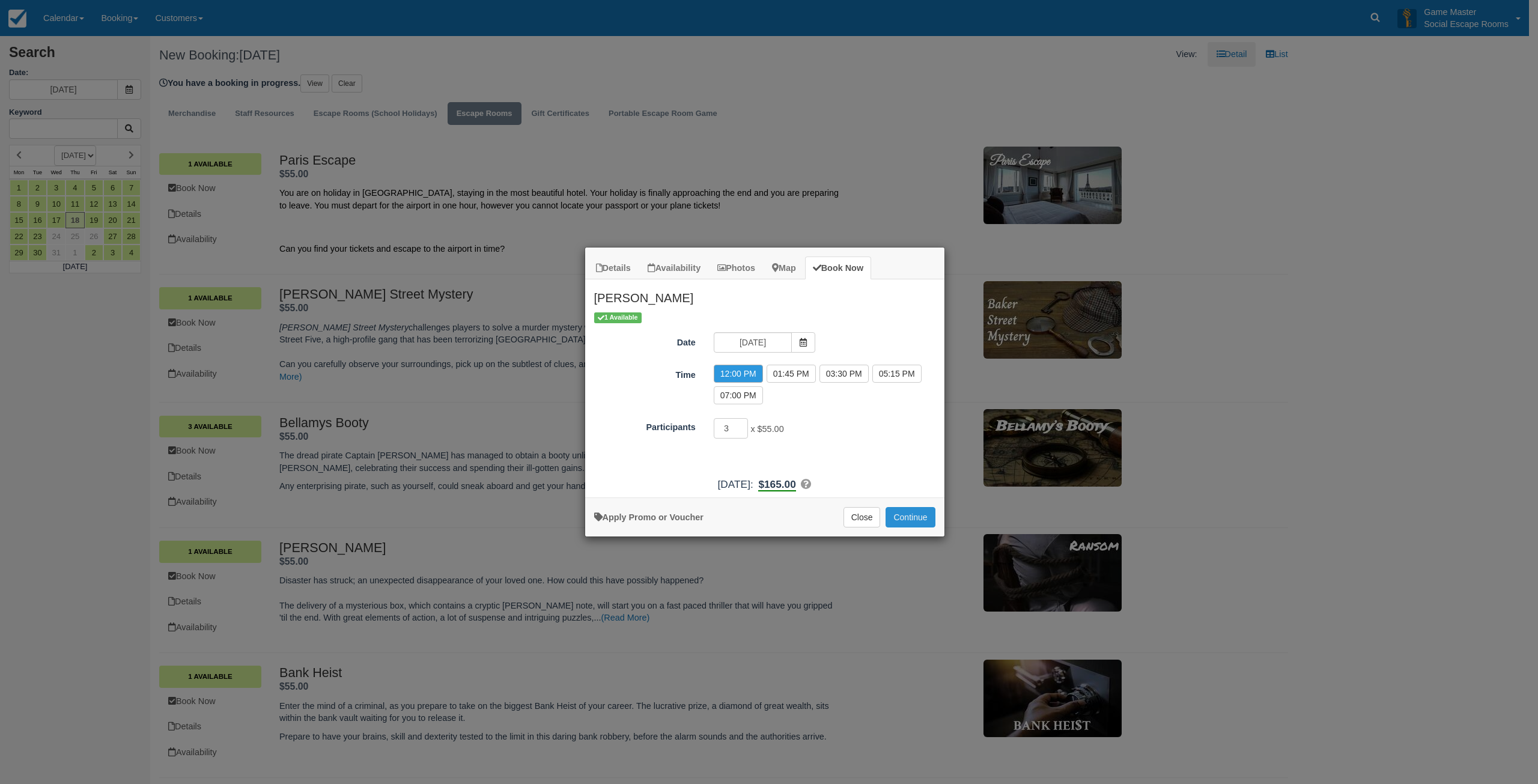
click at [908, 510] on button "Continue" at bounding box center [910, 517] width 49 height 21
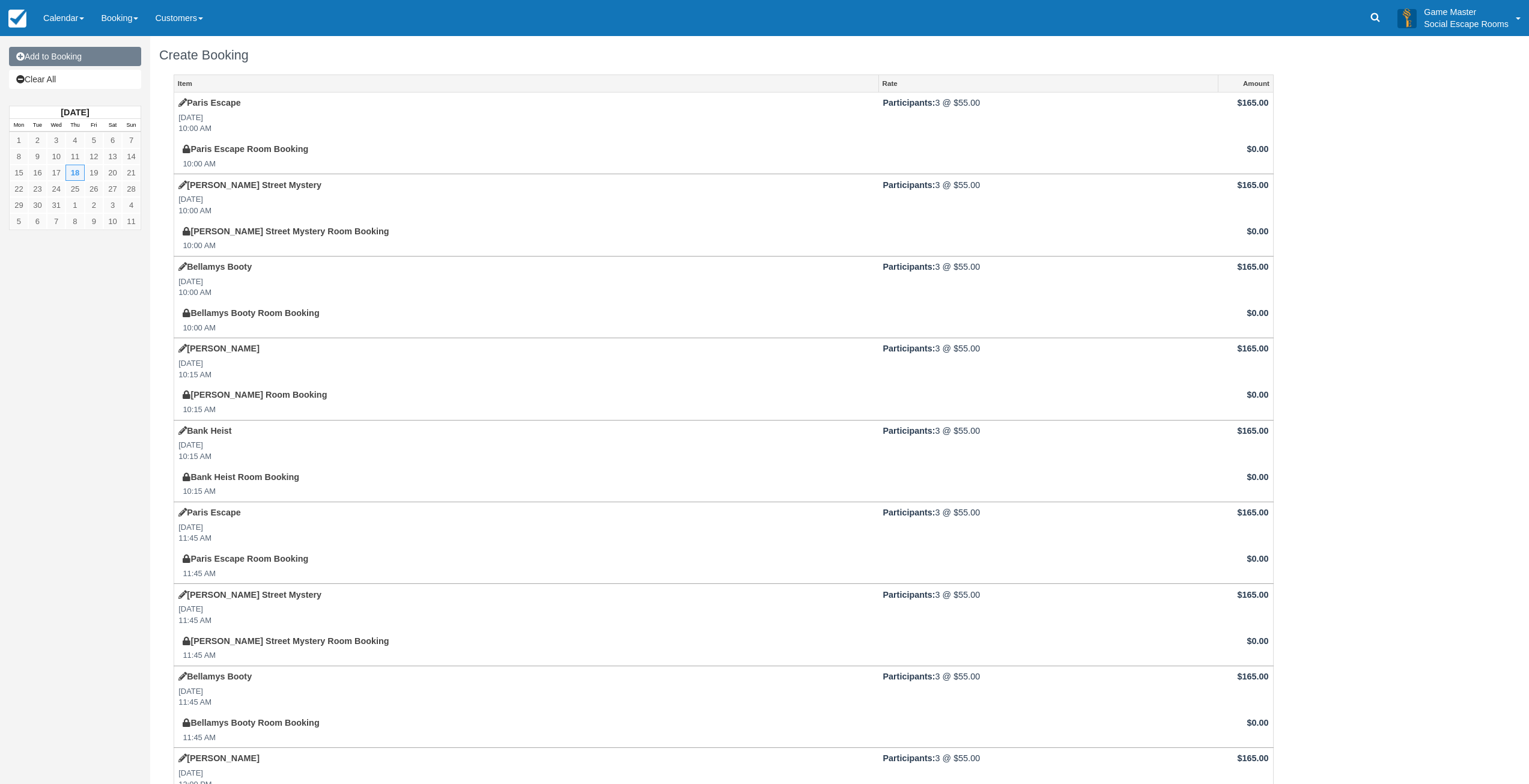
click at [69, 60] on link "Add to Booking" at bounding box center [75, 56] width 132 height 19
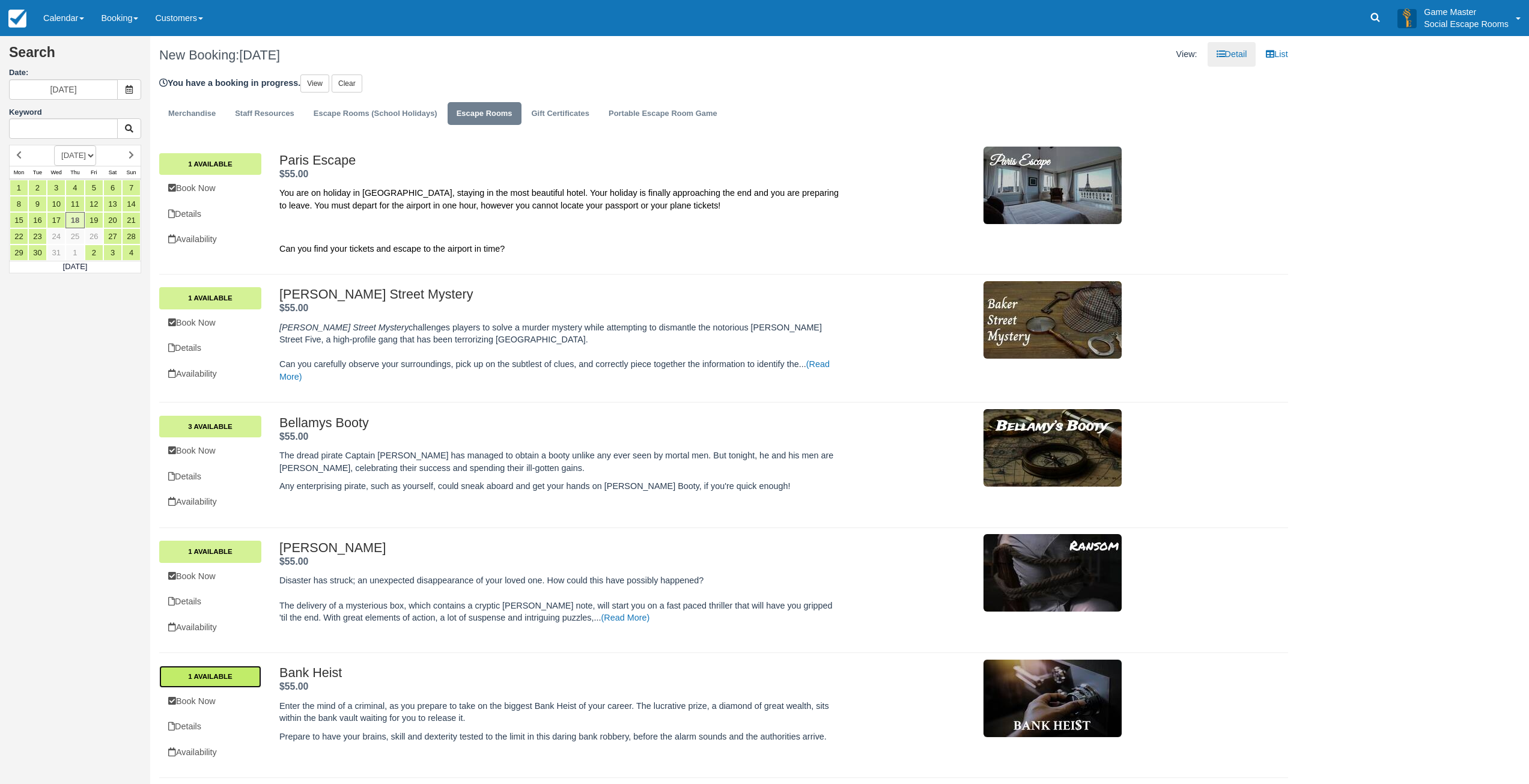
click at [232, 681] on link "1 Available" at bounding box center [210, 676] width 102 height 22
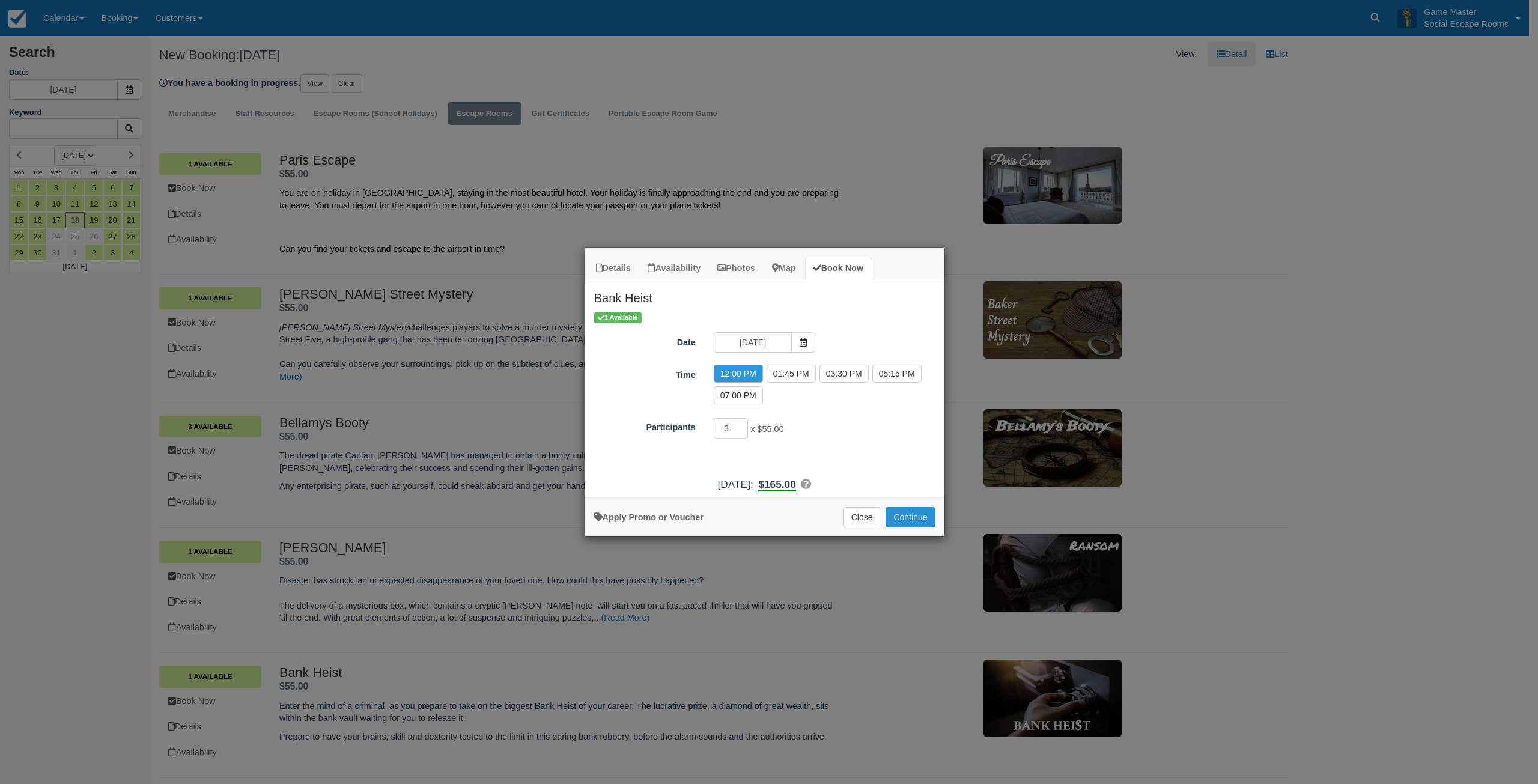
click at [917, 518] on button "Continue" at bounding box center [910, 517] width 49 height 21
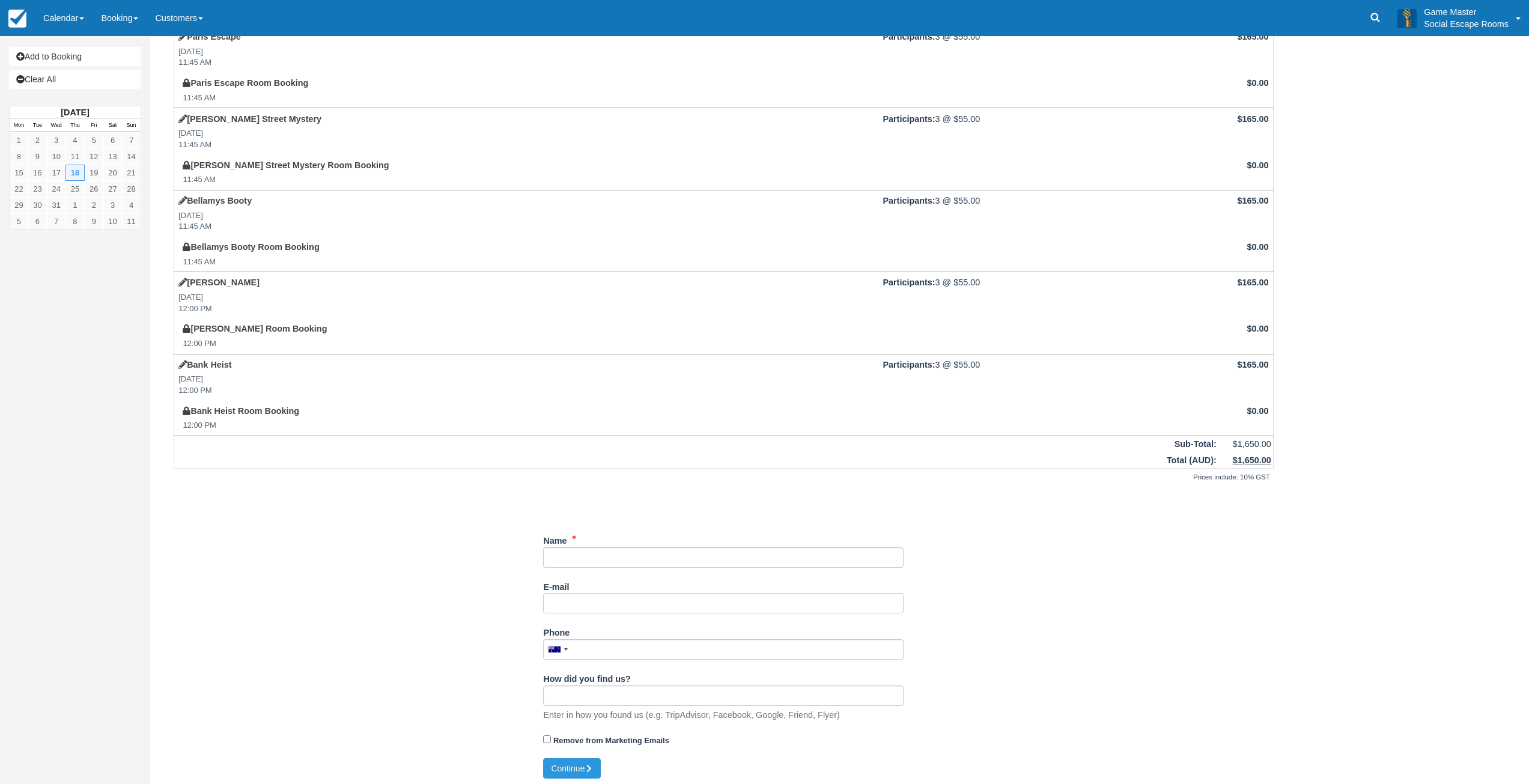
scroll to position [479, 0]
click at [582, 555] on input "Name" at bounding box center [724, 553] width 361 height 21
paste input "Macquarie Asset Management"
click at [757, 554] on input "Name" at bounding box center [724, 553] width 361 height 21
paste input "Hilary Willoughby"
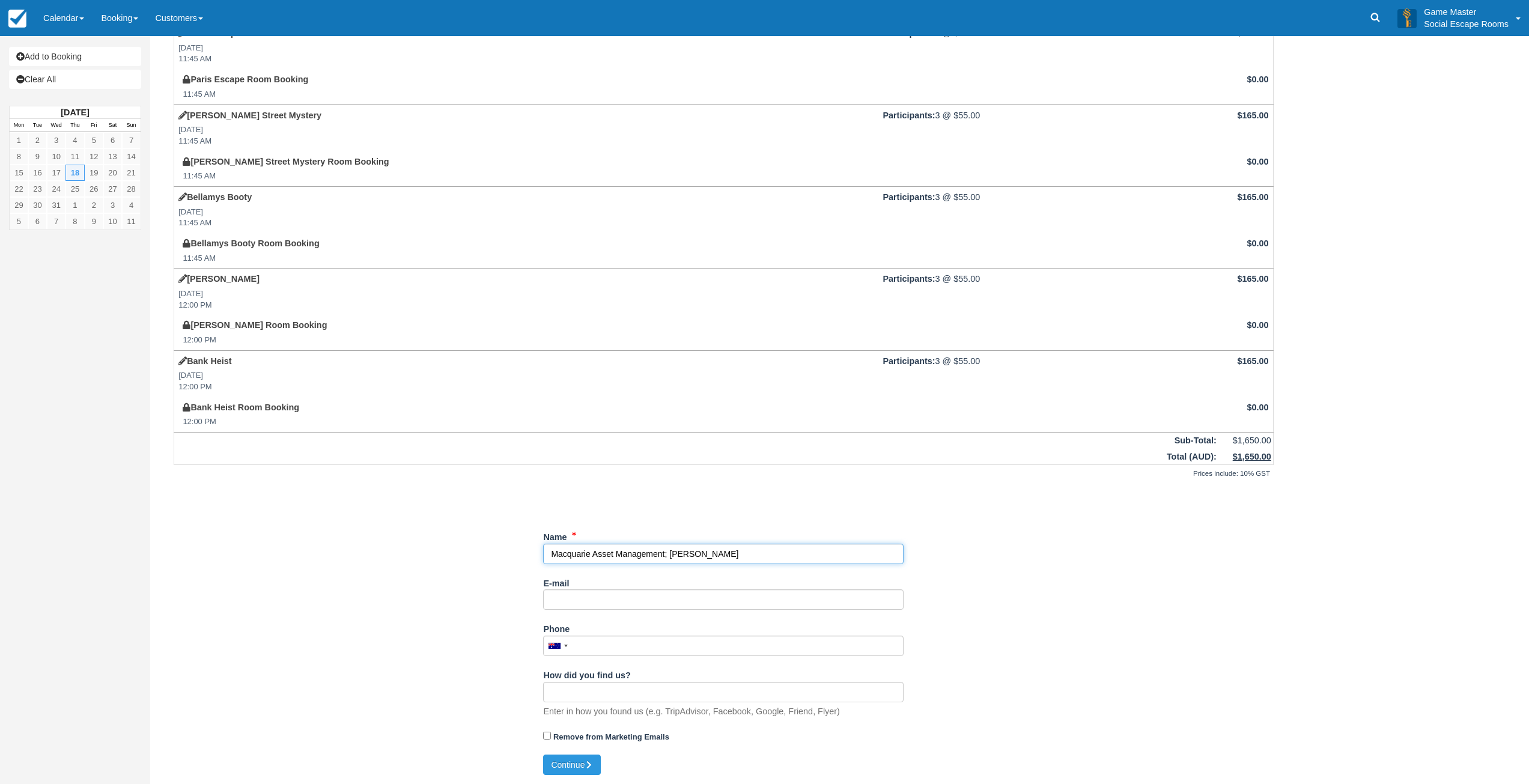
type input "Macquarie Asset Management; [PERSON_NAME]"
drag, startPoint x: 661, startPoint y: 599, endPoint x: 1498, endPoint y: 583, distance: 837.2
click at [661, 599] on input "E-mail" at bounding box center [724, 599] width 361 height 21
click at [630, 598] on input "E-mail" at bounding box center [724, 599] width 361 height 21
paste input "<Hilary.Willoughby@macquarie.com"
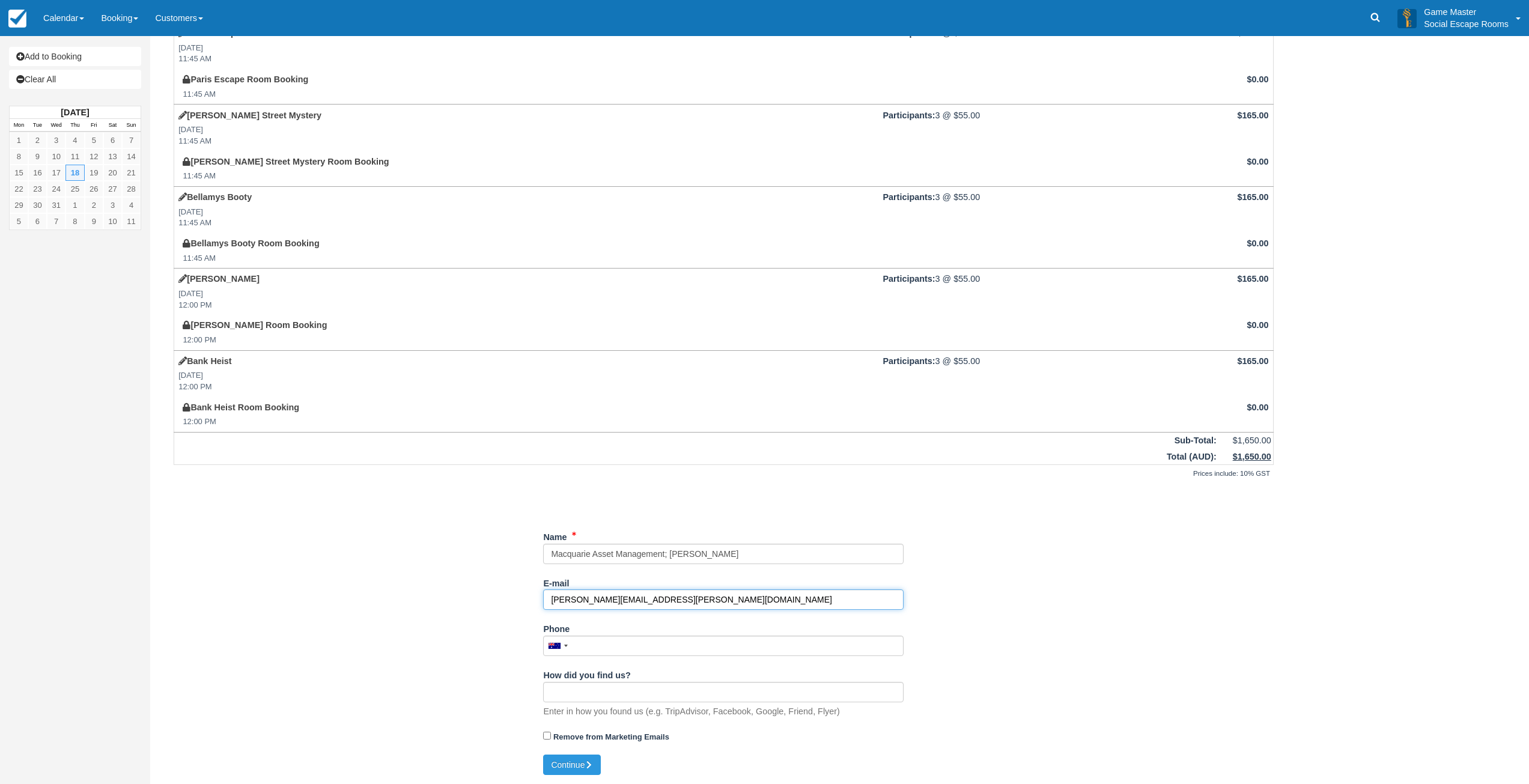
type input "Hilary.Willoughby@macquarie.com"
drag, startPoint x: 618, startPoint y: 648, endPoint x: 619, endPoint y: 663, distance: 15.0
click at [619, 647] on input "Phone" at bounding box center [724, 645] width 361 height 21
paste input "+61 413 386 723"
click at [578, 766] on button "Continue" at bounding box center [572, 764] width 58 height 21
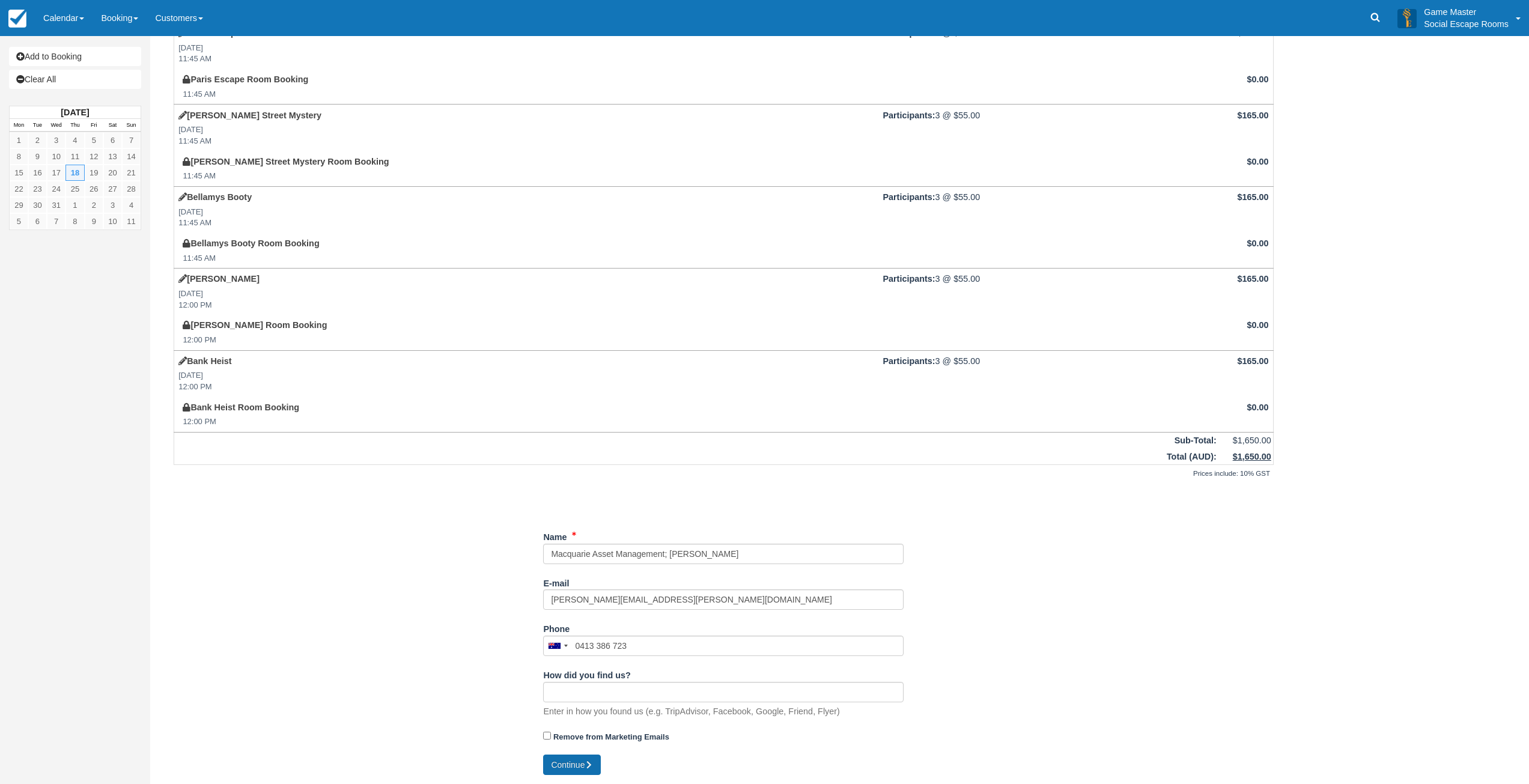
type input "+61413386723"
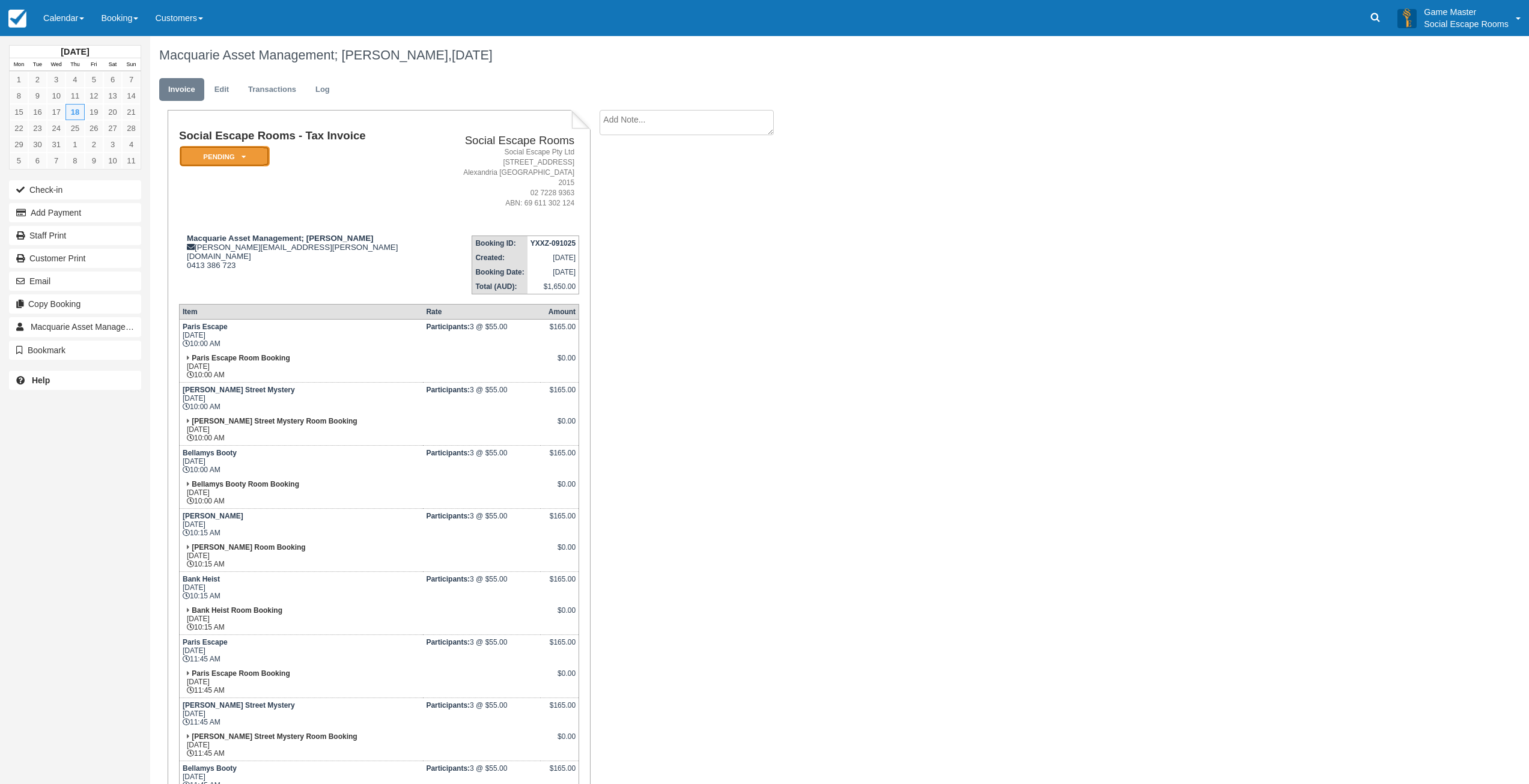
click at [225, 149] on em "Pending" at bounding box center [225, 156] width 91 height 21
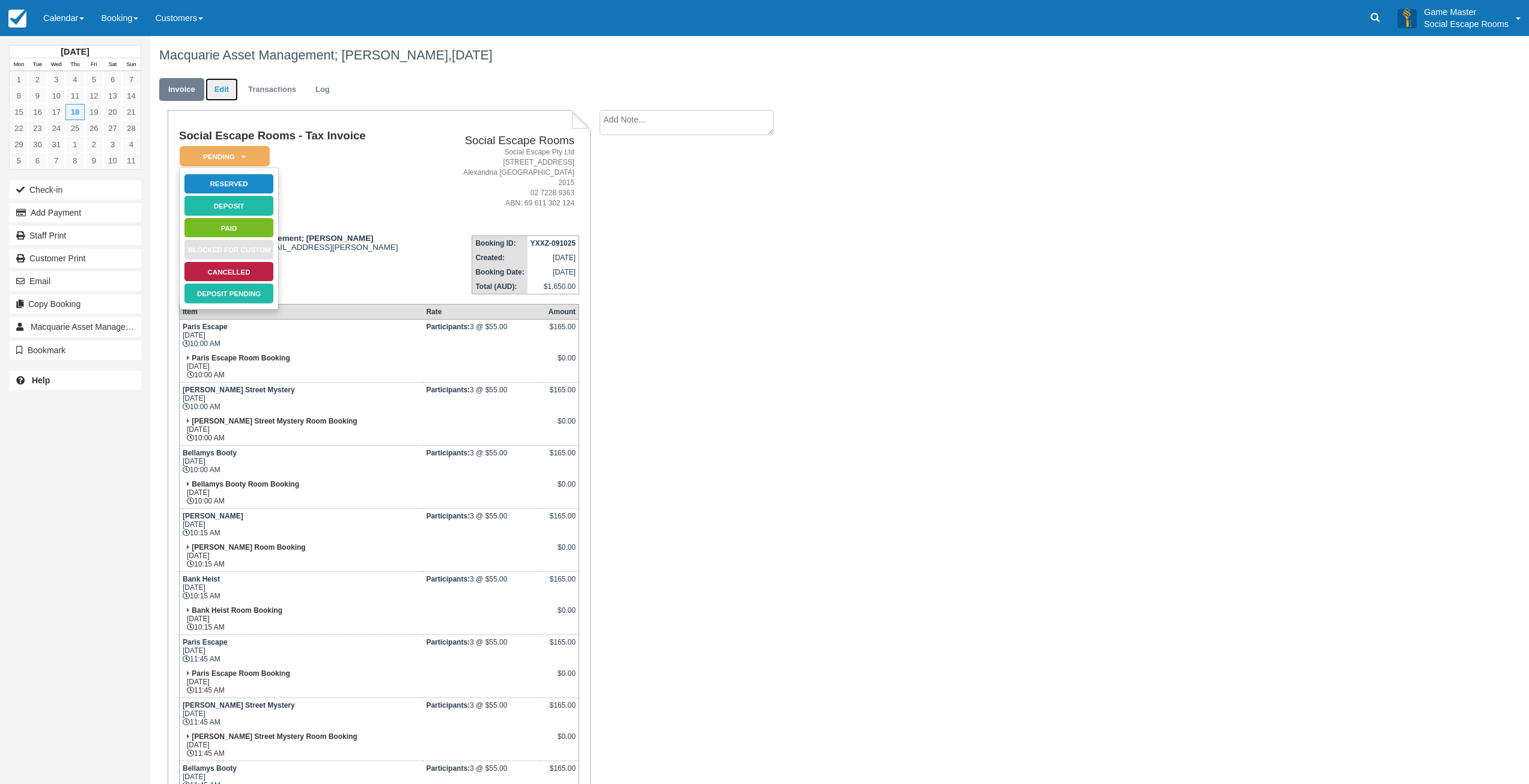
click at [226, 91] on link "Edit" at bounding box center [222, 90] width 33 height 24
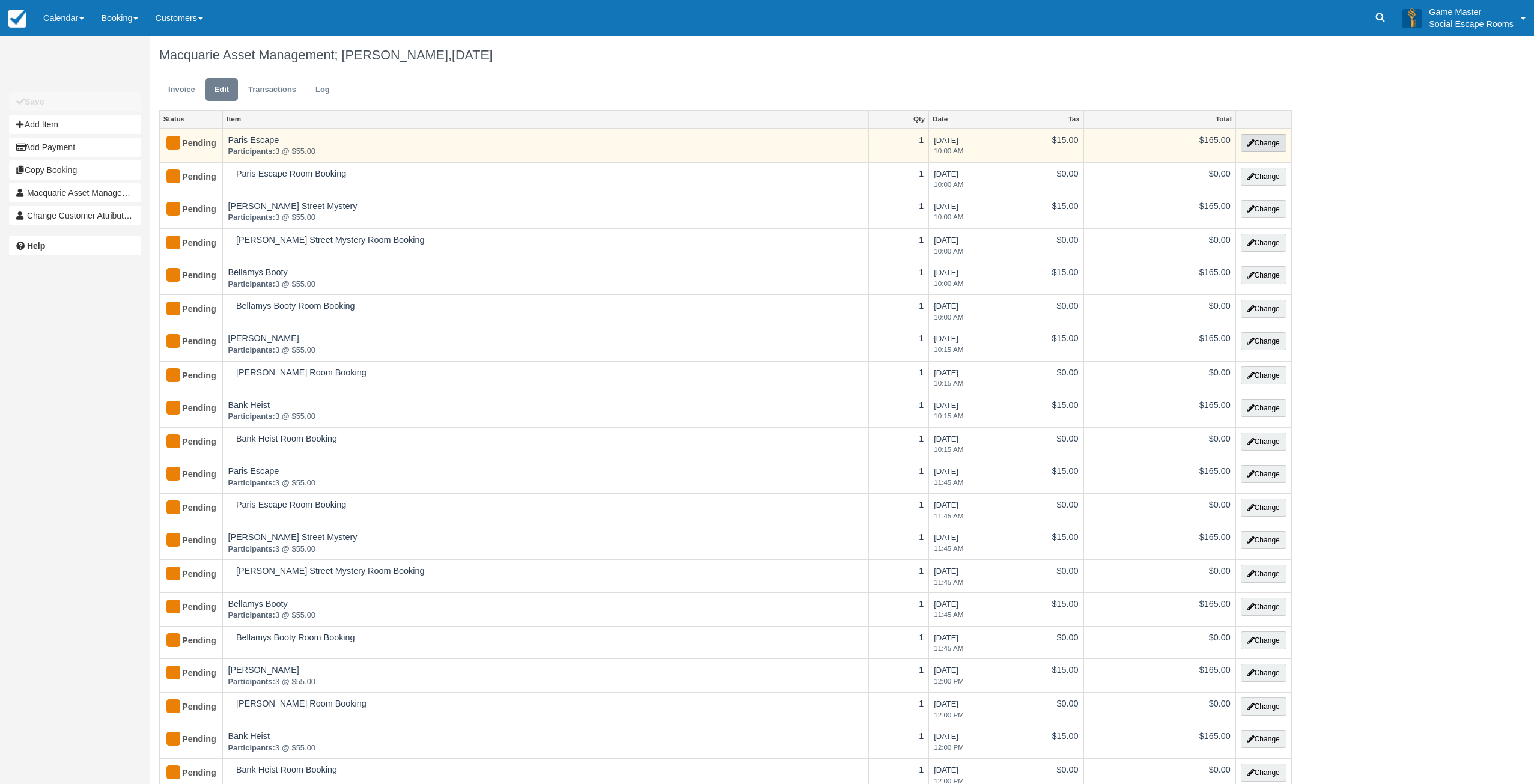
click at [1265, 139] on button "Change" at bounding box center [1263, 143] width 45 height 18
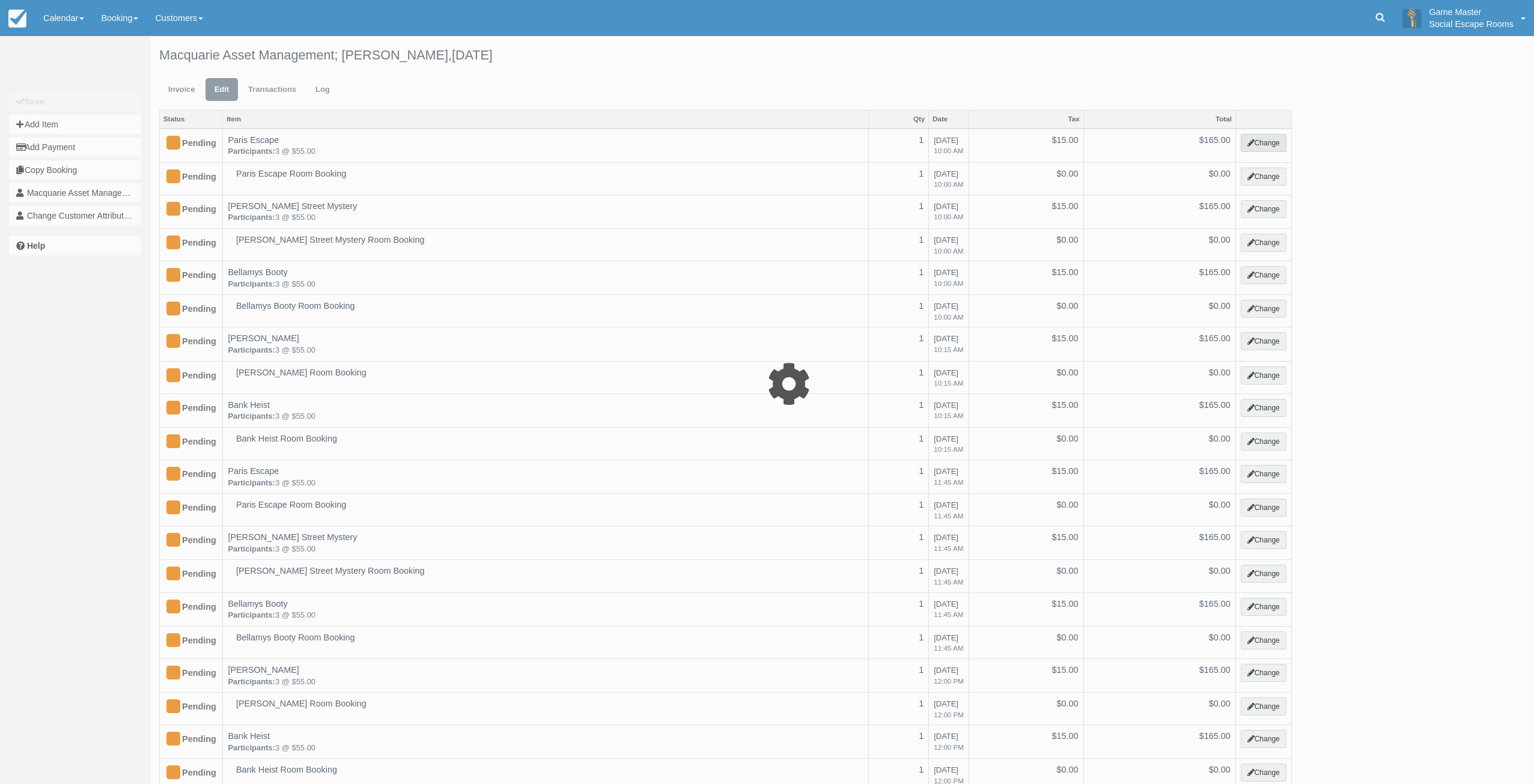
select select "2"
type input "165.00"
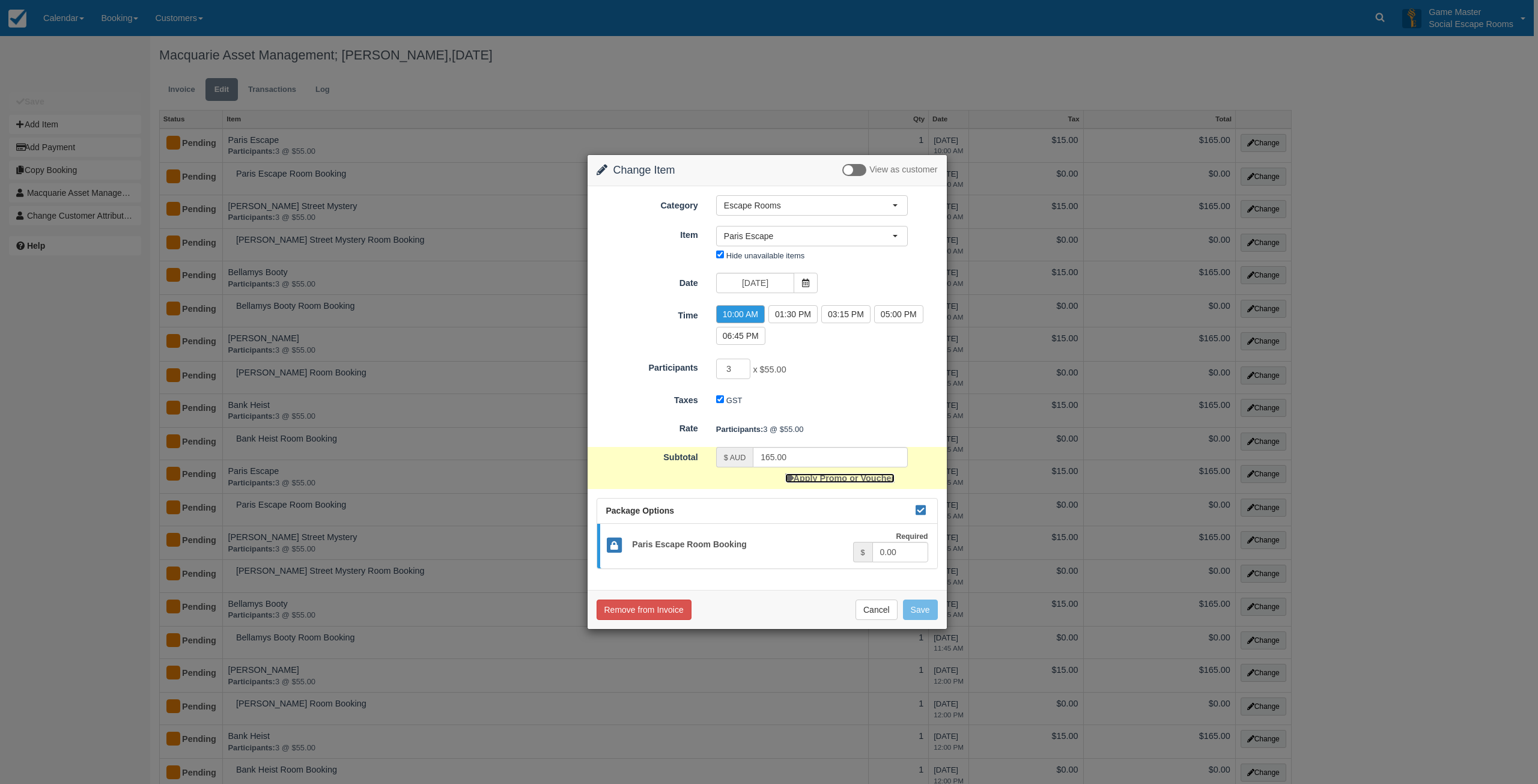
click at [821, 479] on link "Apply Promo or Voucher" at bounding box center [840, 478] width 110 height 10
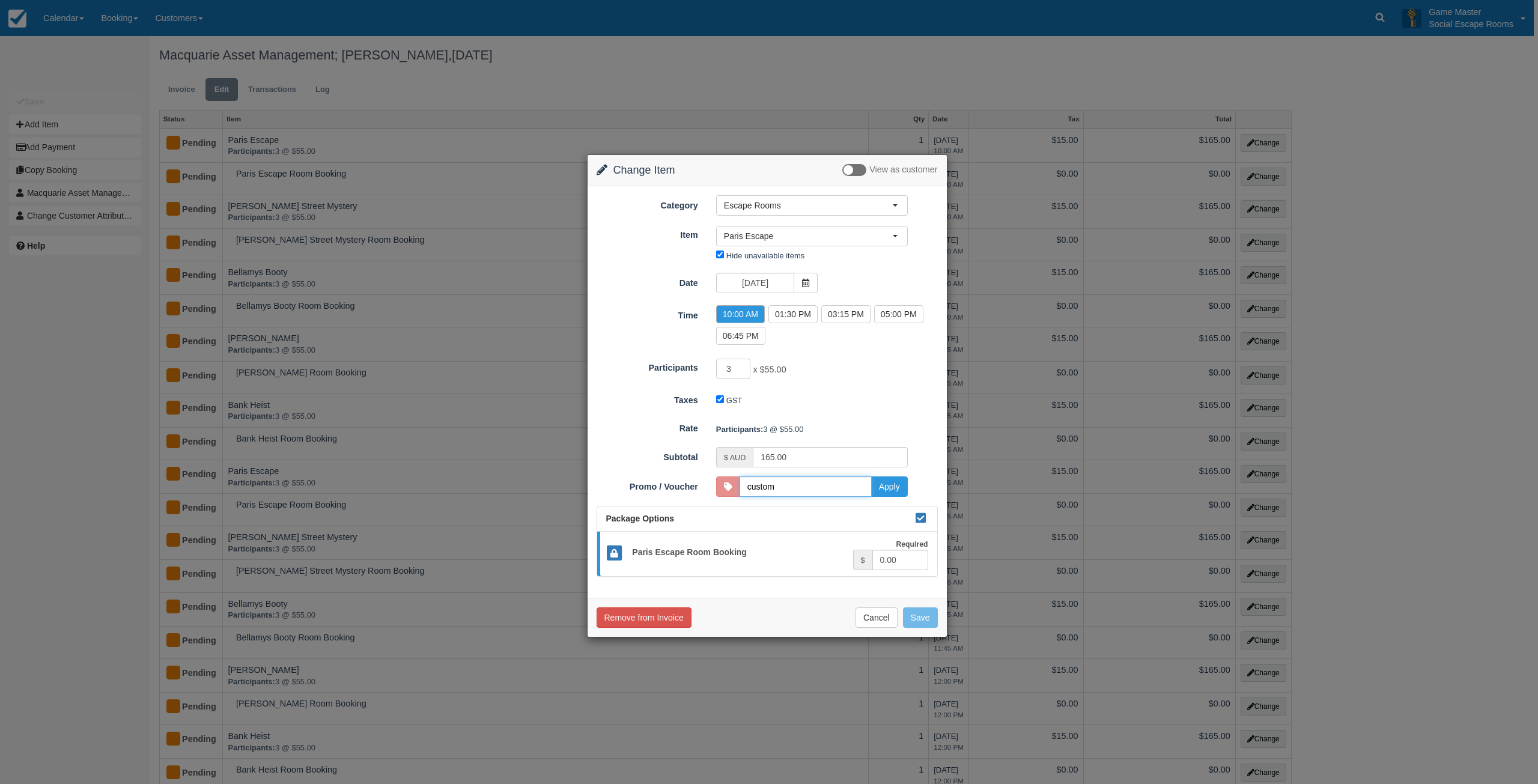
type input "CUSTOMBOOKING101"
click at [900, 483] on button "Apply" at bounding box center [889, 486] width 36 height 21
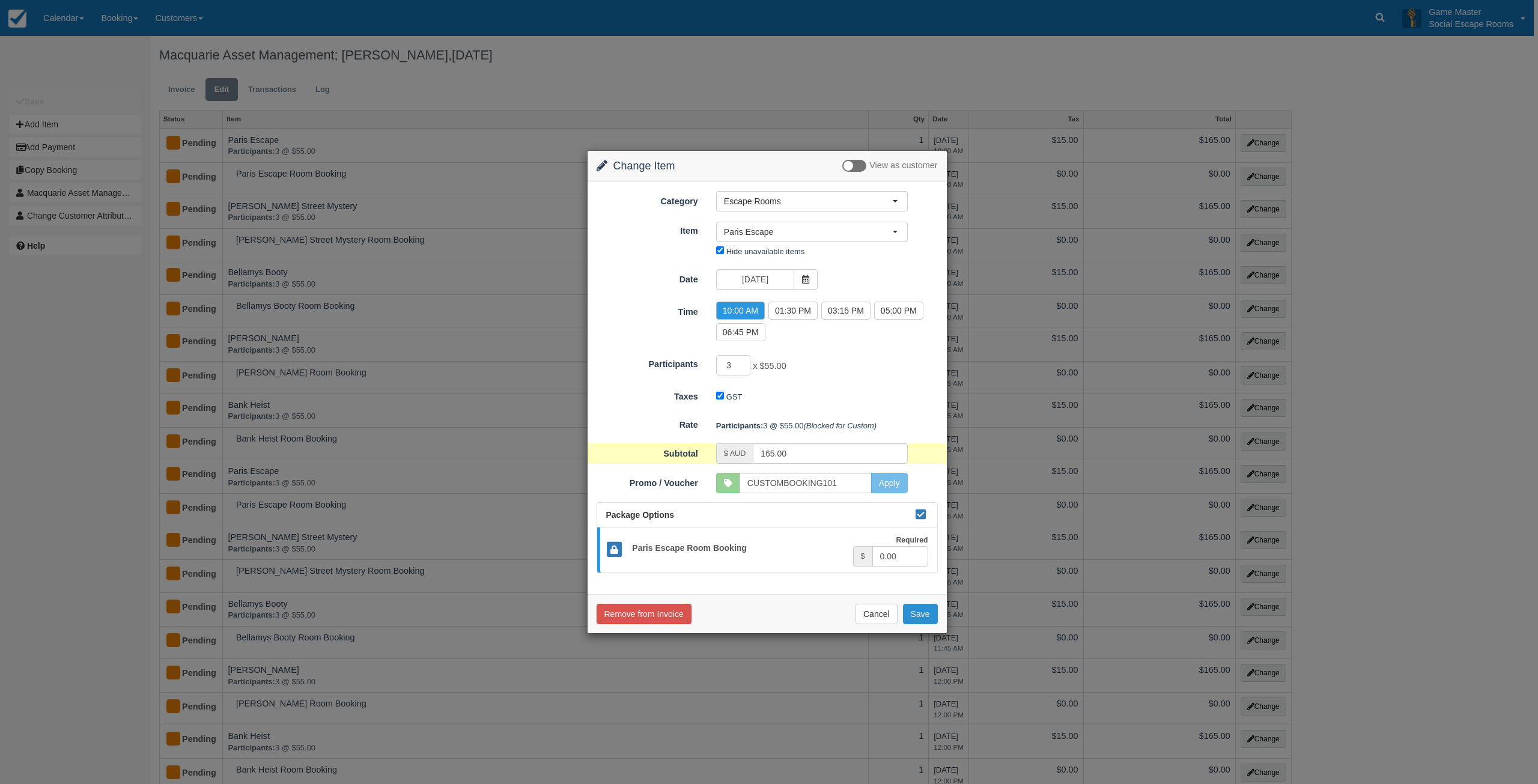
click at [922, 617] on button "Save" at bounding box center [920, 614] width 34 height 21
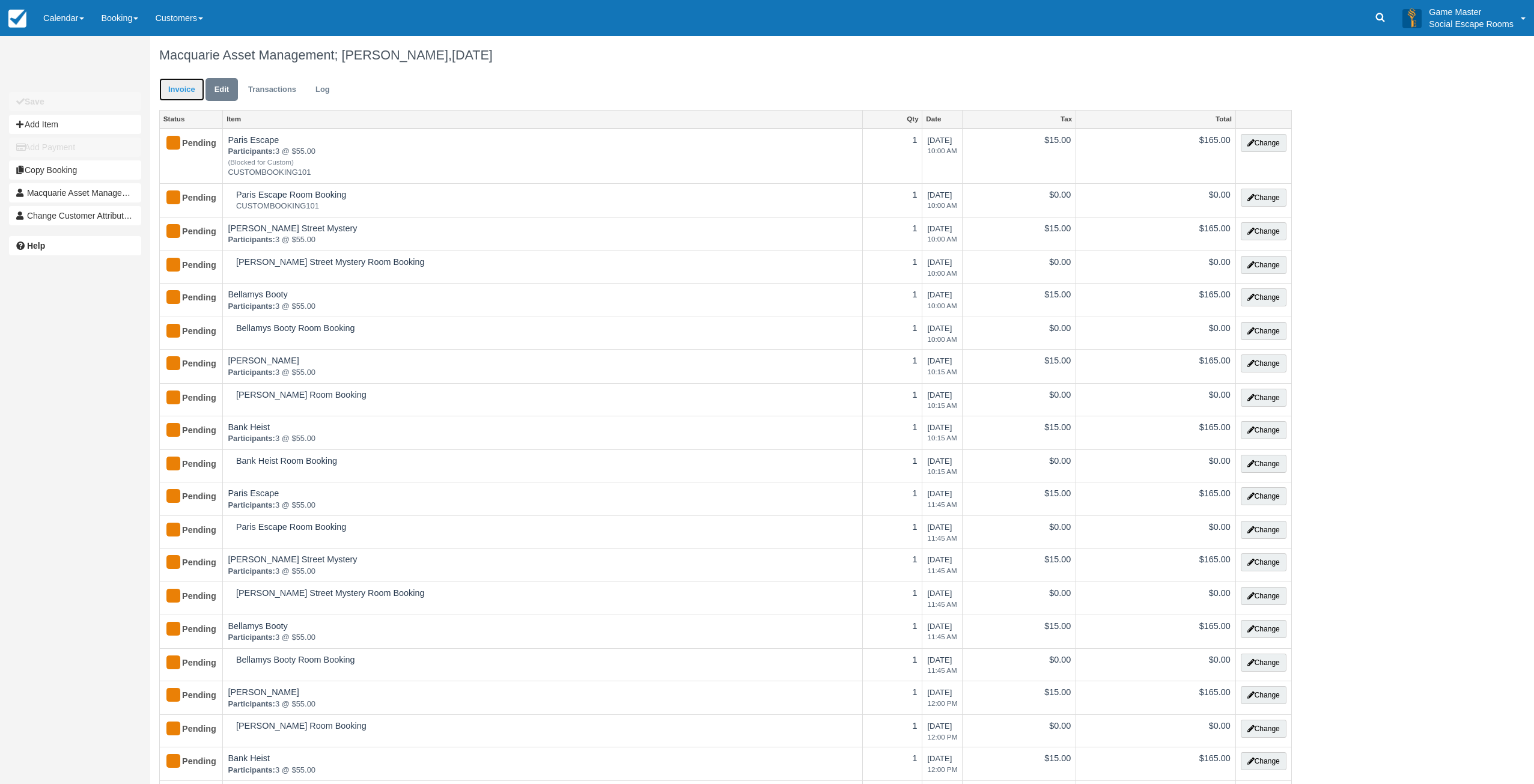
click at [187, 89] on link "Invoice" at bounding box center [182, 90] width 45 height 24
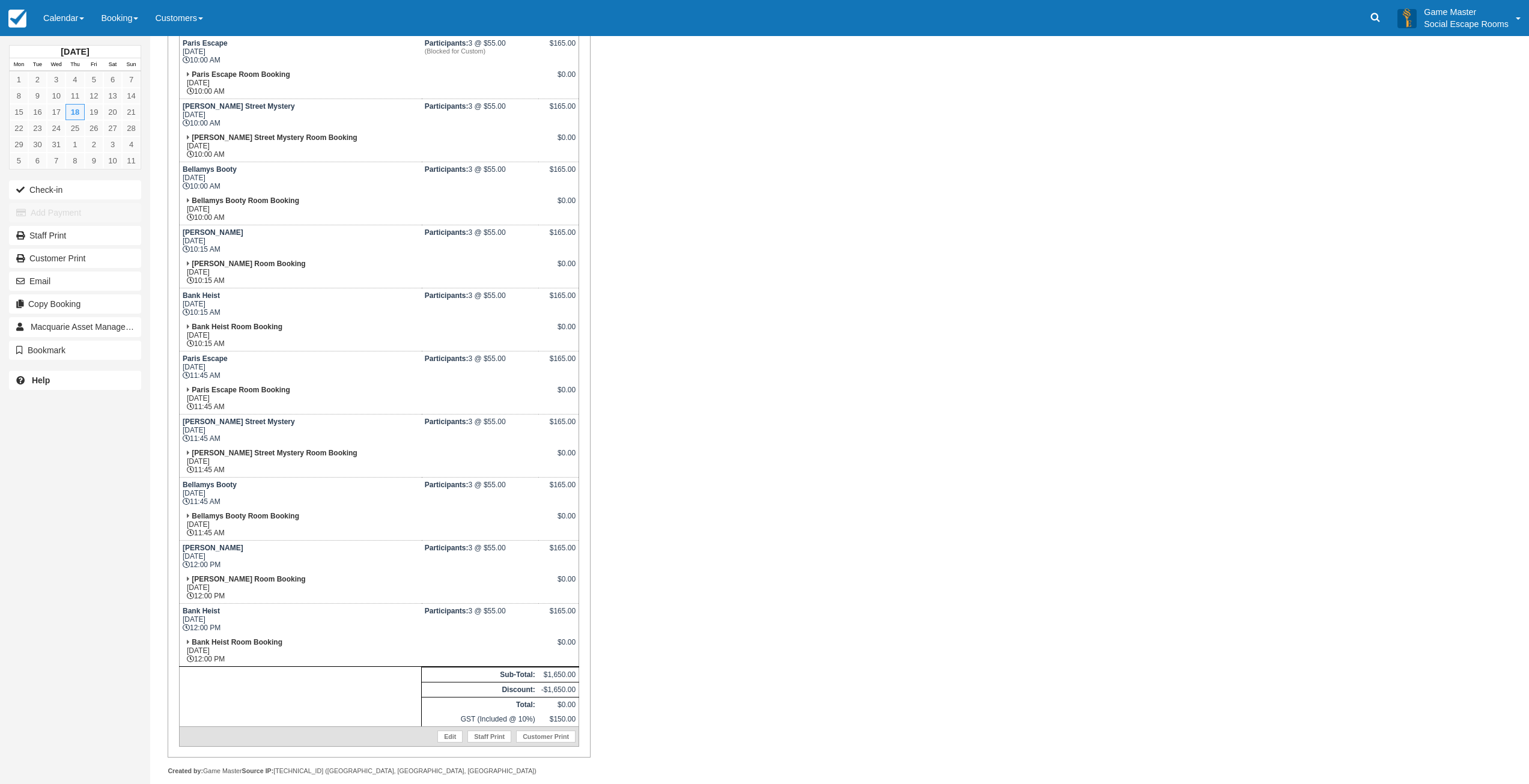
scroll to position [291, 0]
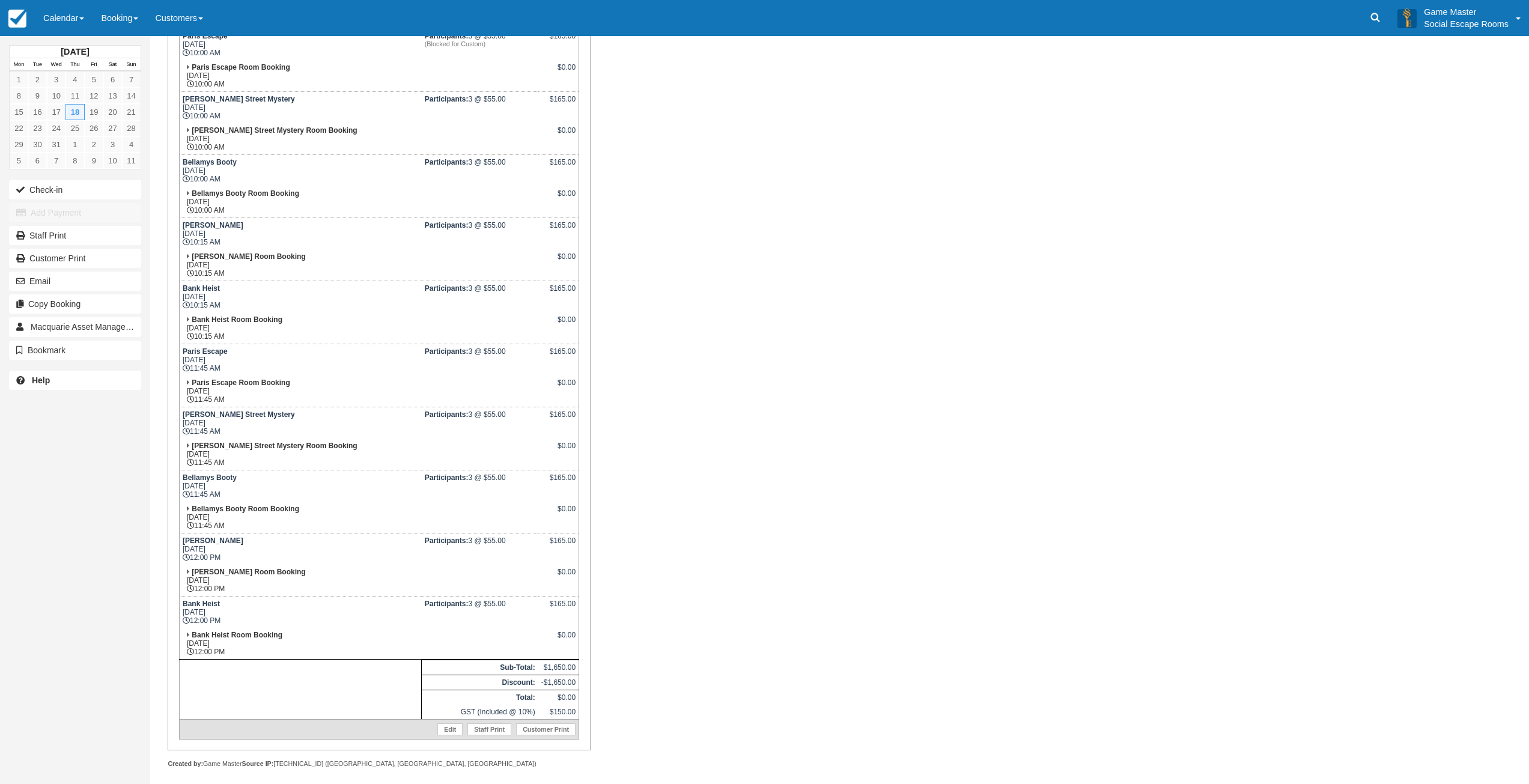
click at [286, 136] on td "[PERSON_NAME] Street Mystery Room Booking [DATE] 10:00 AM" at bounding box center [300, 139] width 242 height 32
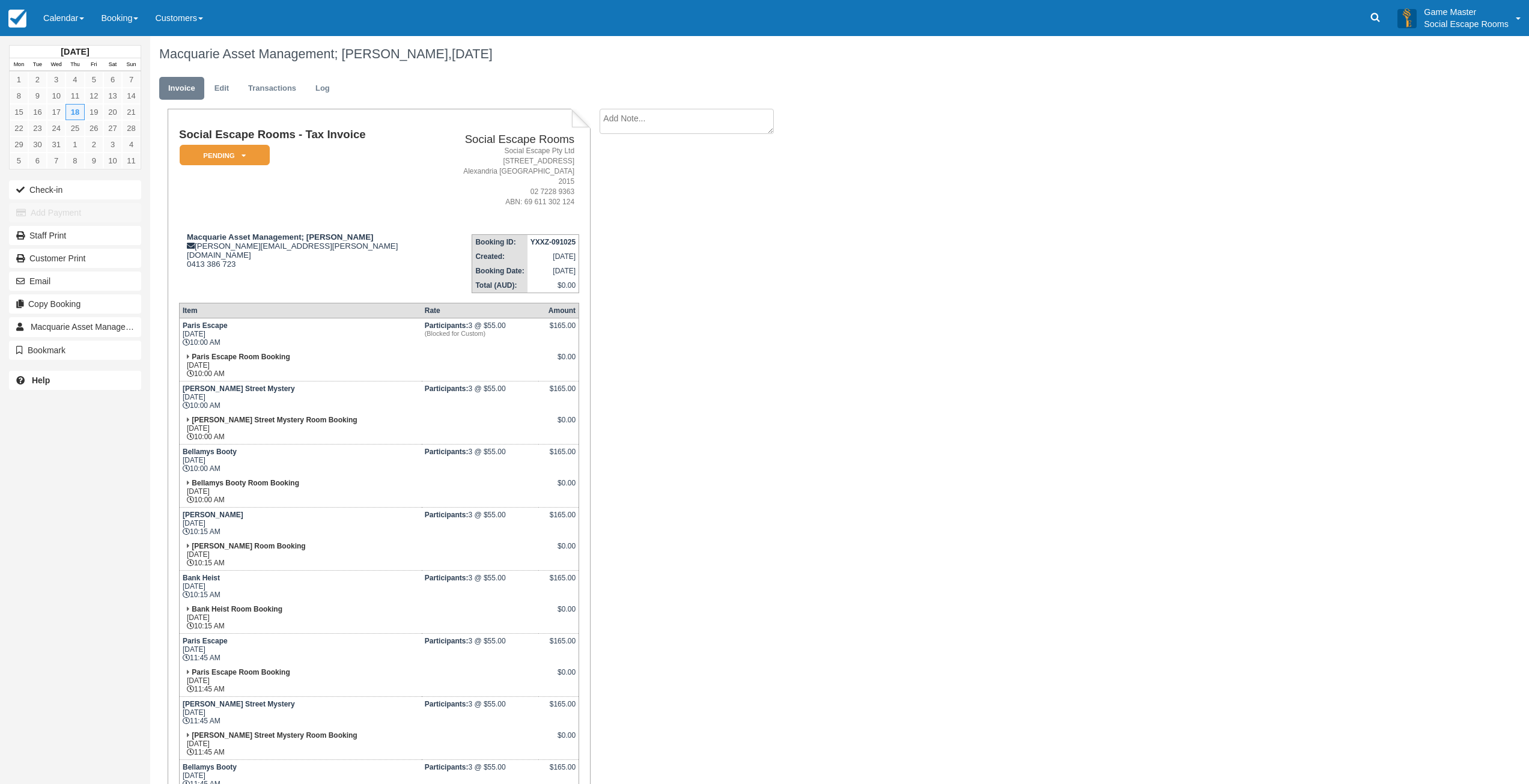
scroll to position [0, 0]
click at [218, 92] on link "Edit" at bounding box center [222, 90] width 33 height 24
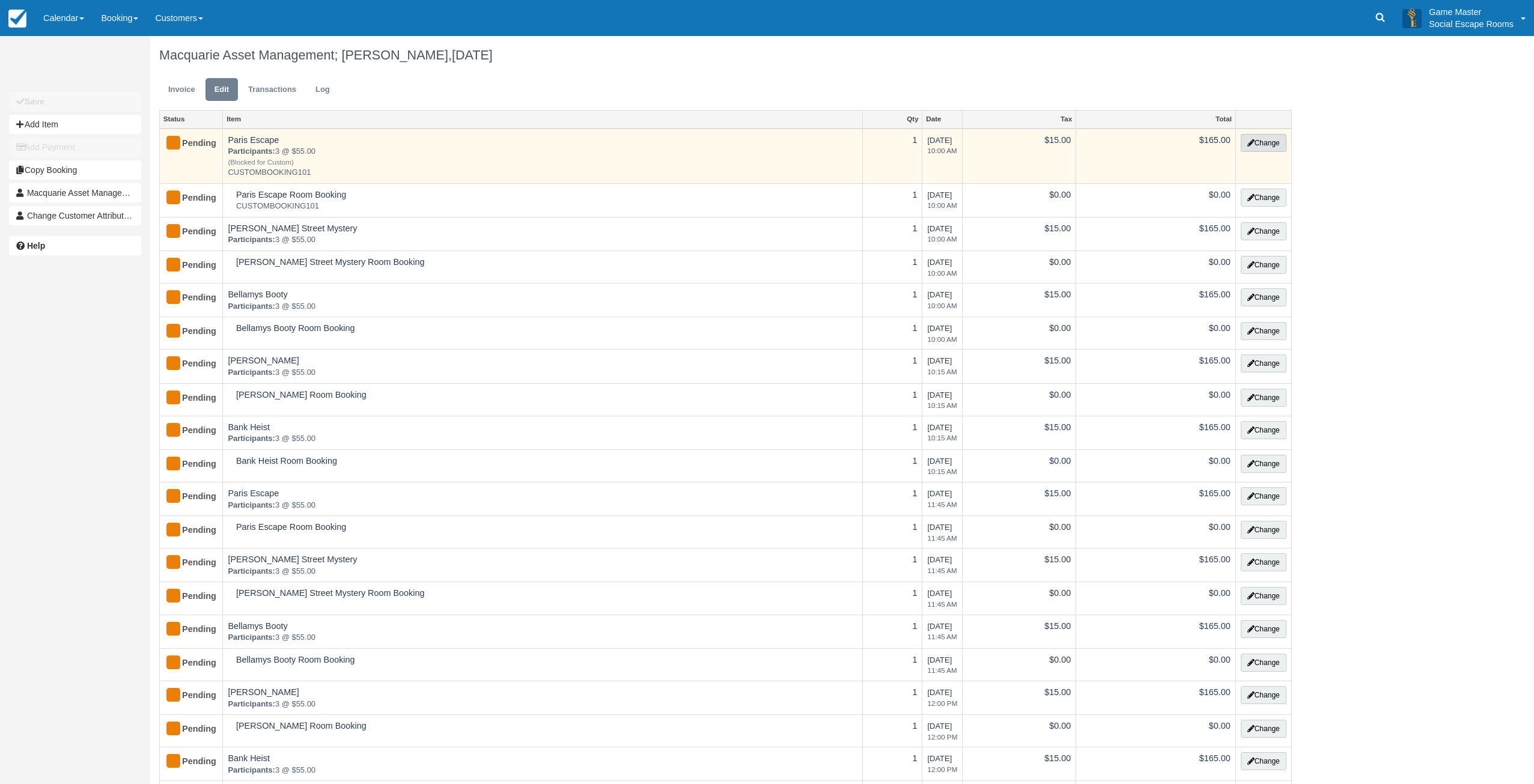
click at [1270, 142] on button "Change" at bounding box center [1263, 143] width 45 height 18
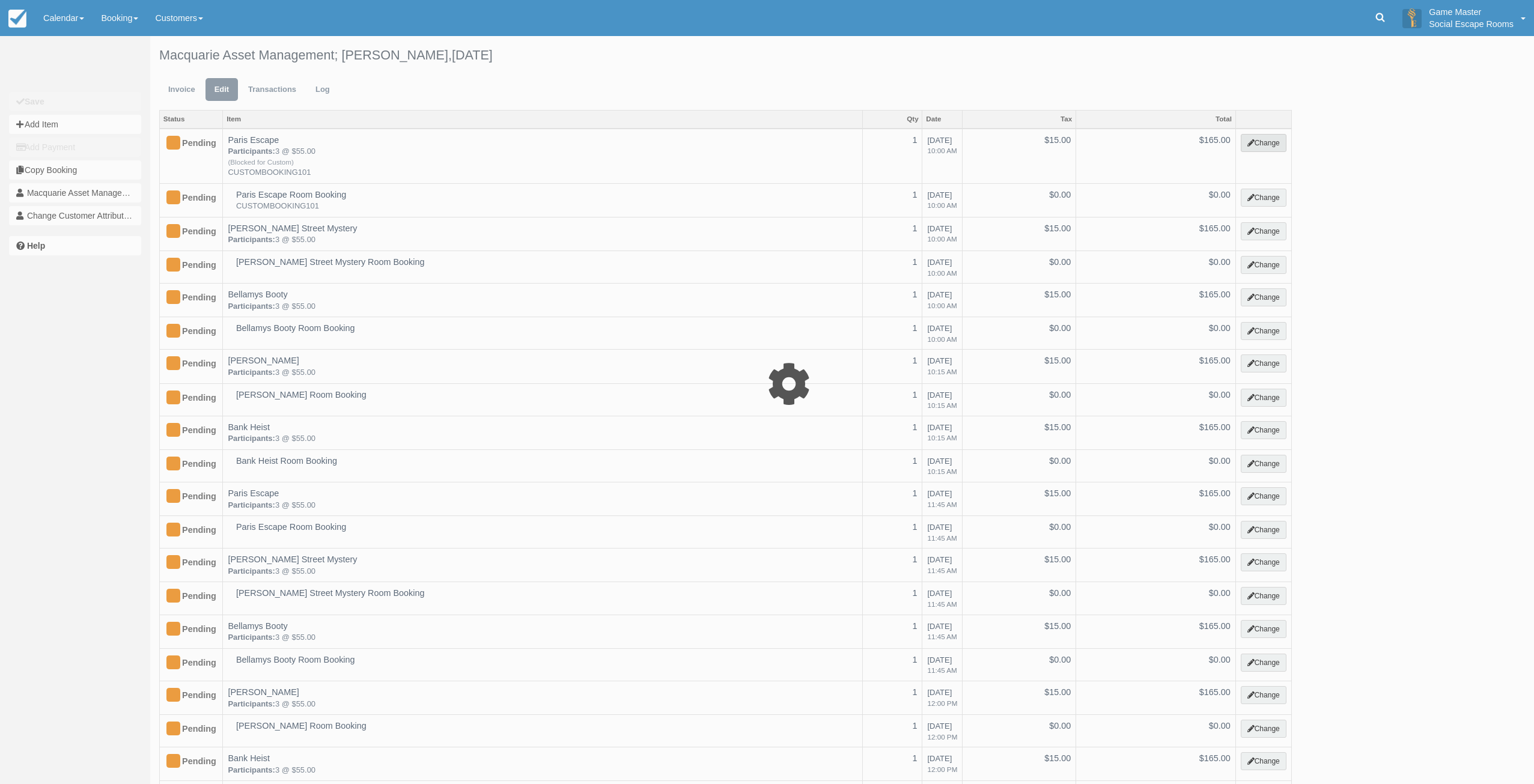
select select "2"
type input "165.00"
type input "CUSTOMBOOKING101"
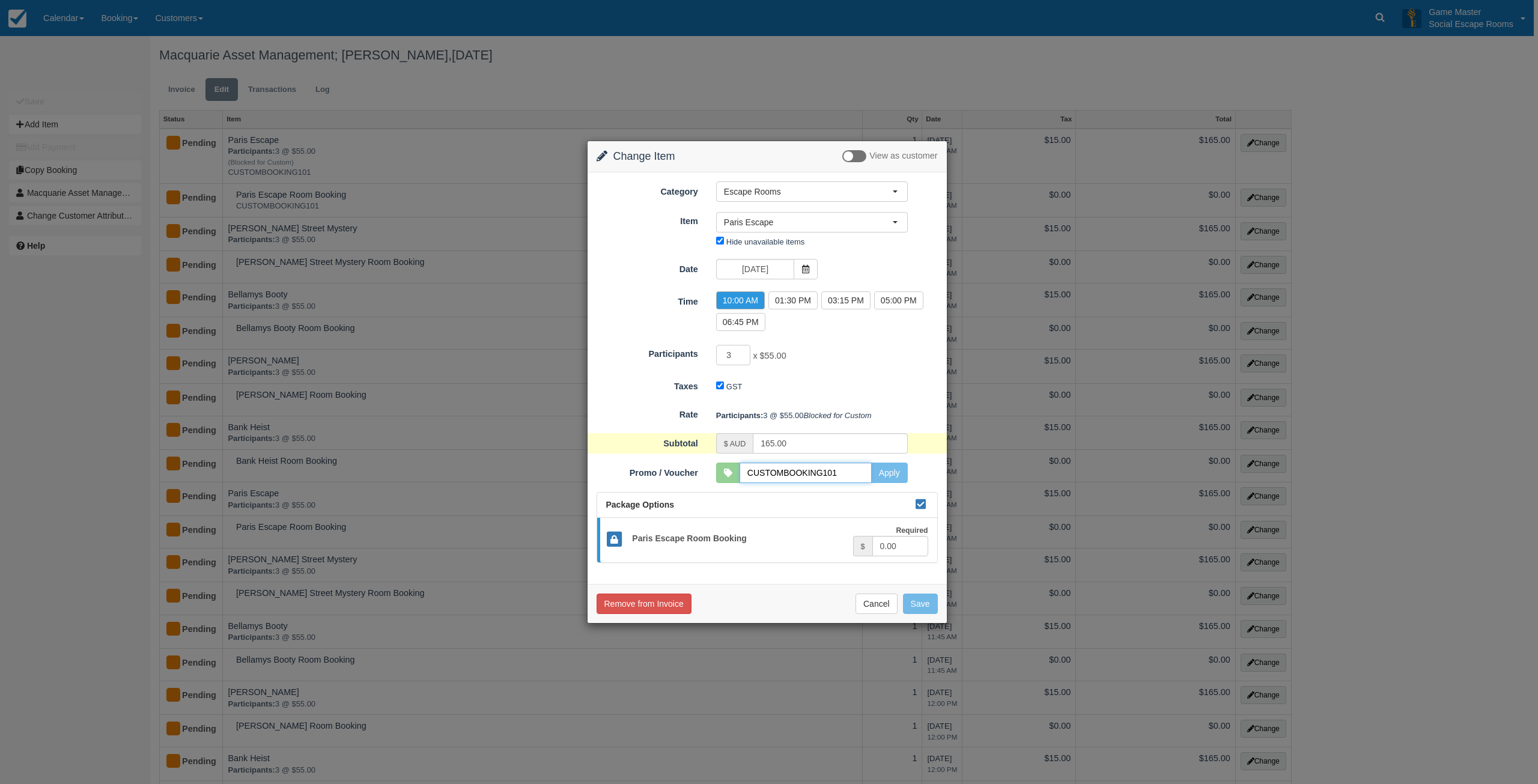
drag, startPoint x: 803, startPoint y: 490, endPoint x: 854, endPoint y: 492, distance: 51.0
click at [803, 483] on input "CUSTOMBOOKING101" at bounding box center [806, 473] width 132 height 21
click at [887, 483] on button "Apply" at bounding box center [889, 473] width 36 height 21
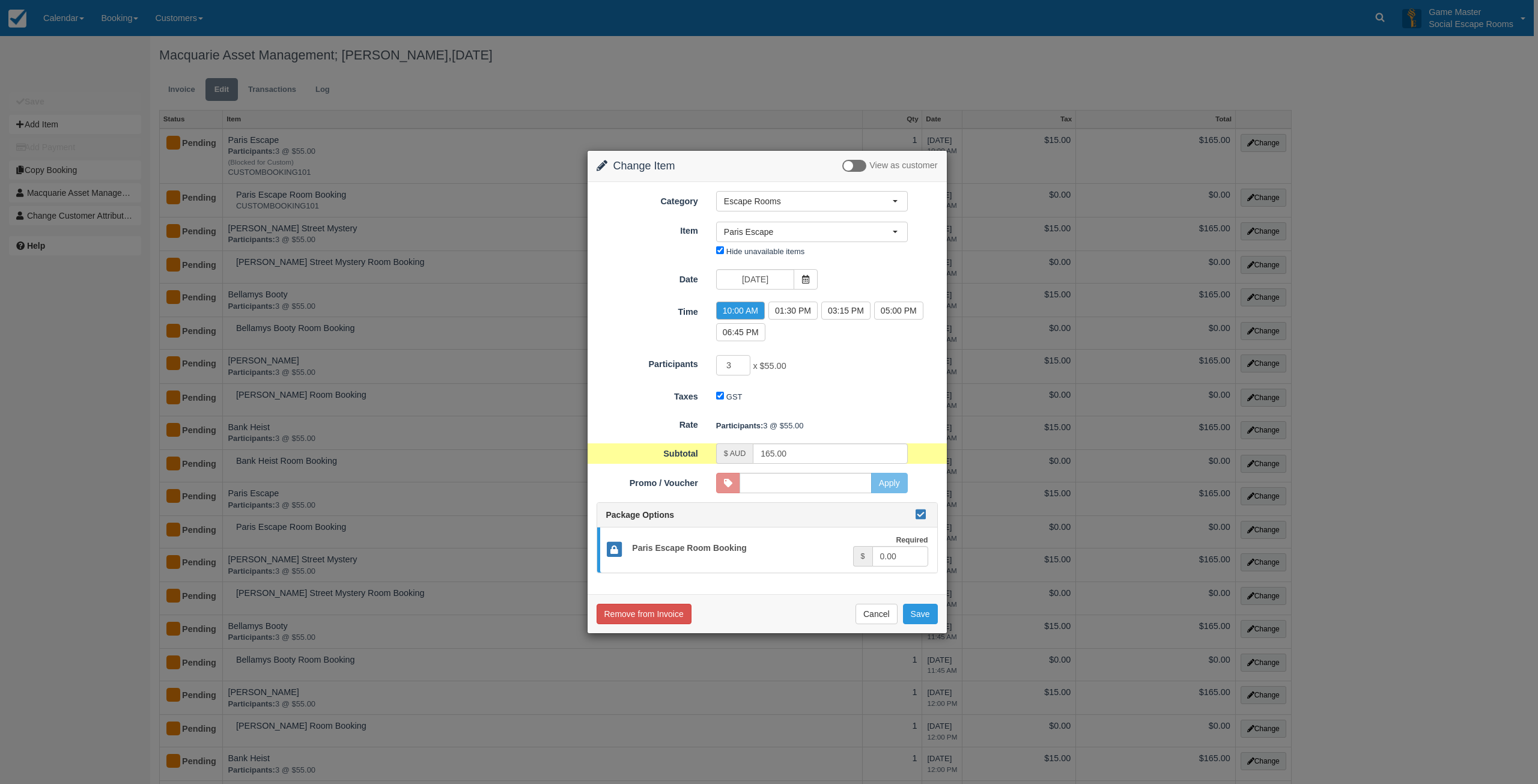
click at [774, 493] on form "Category Escape Rooms Merchandise Game Resources Staff Resources Escape Rooms (…" at bounding box center [767, 382] width 341 height 382
drag, startPoint x: 775, startPoint y: 483, endPoint x: 854, endPoint y: 479, distance: 79.1
click at [775, 483] on input "Promo / Voucher" at bounding box center [806, 483] width 132 height 21
paste input "CUSTOMBOOKING101"
type input "CUSTOMBOOKING101"
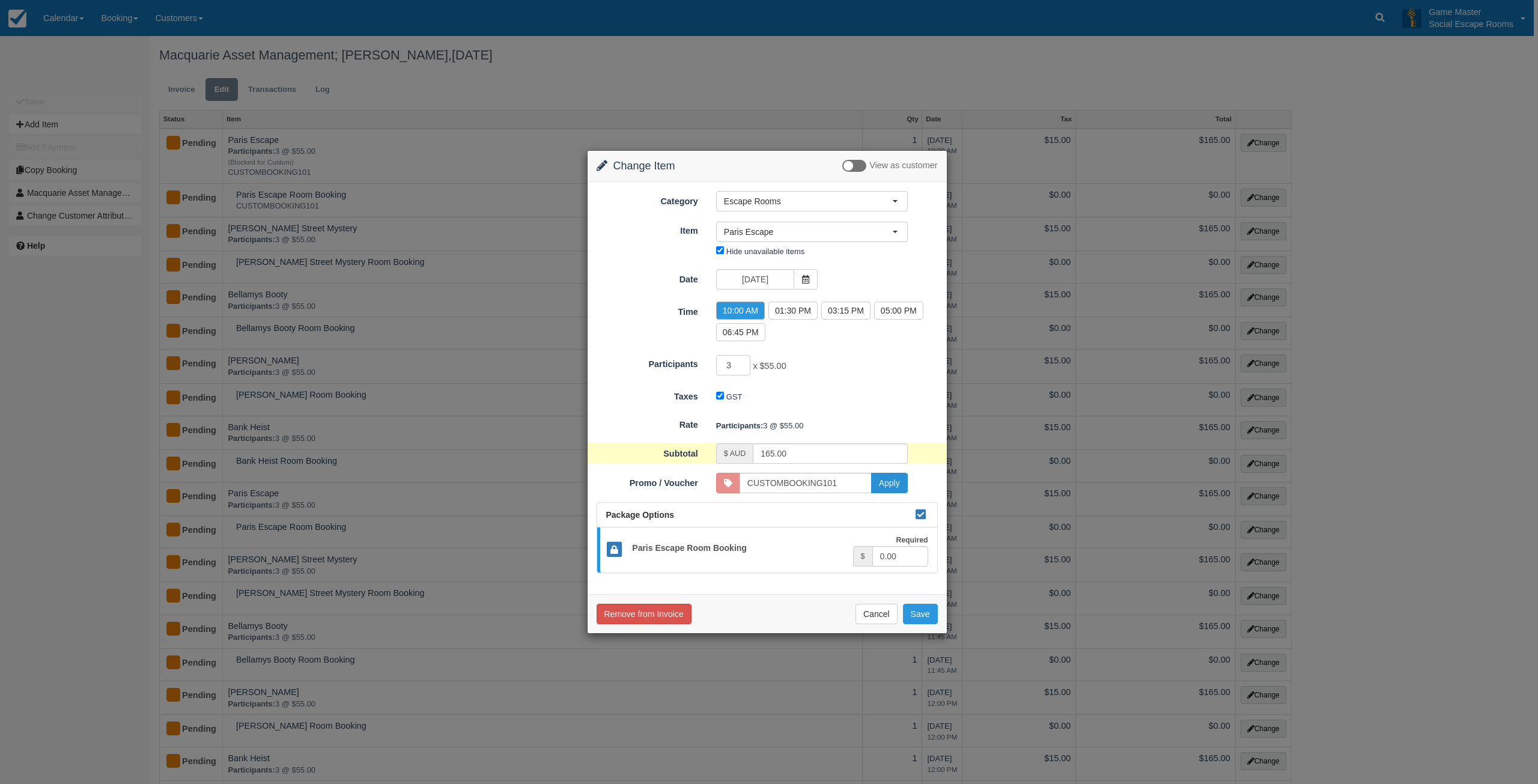
click at [890, 484] on button "Apply" at bounding box center [889, 483] width 36 height 21
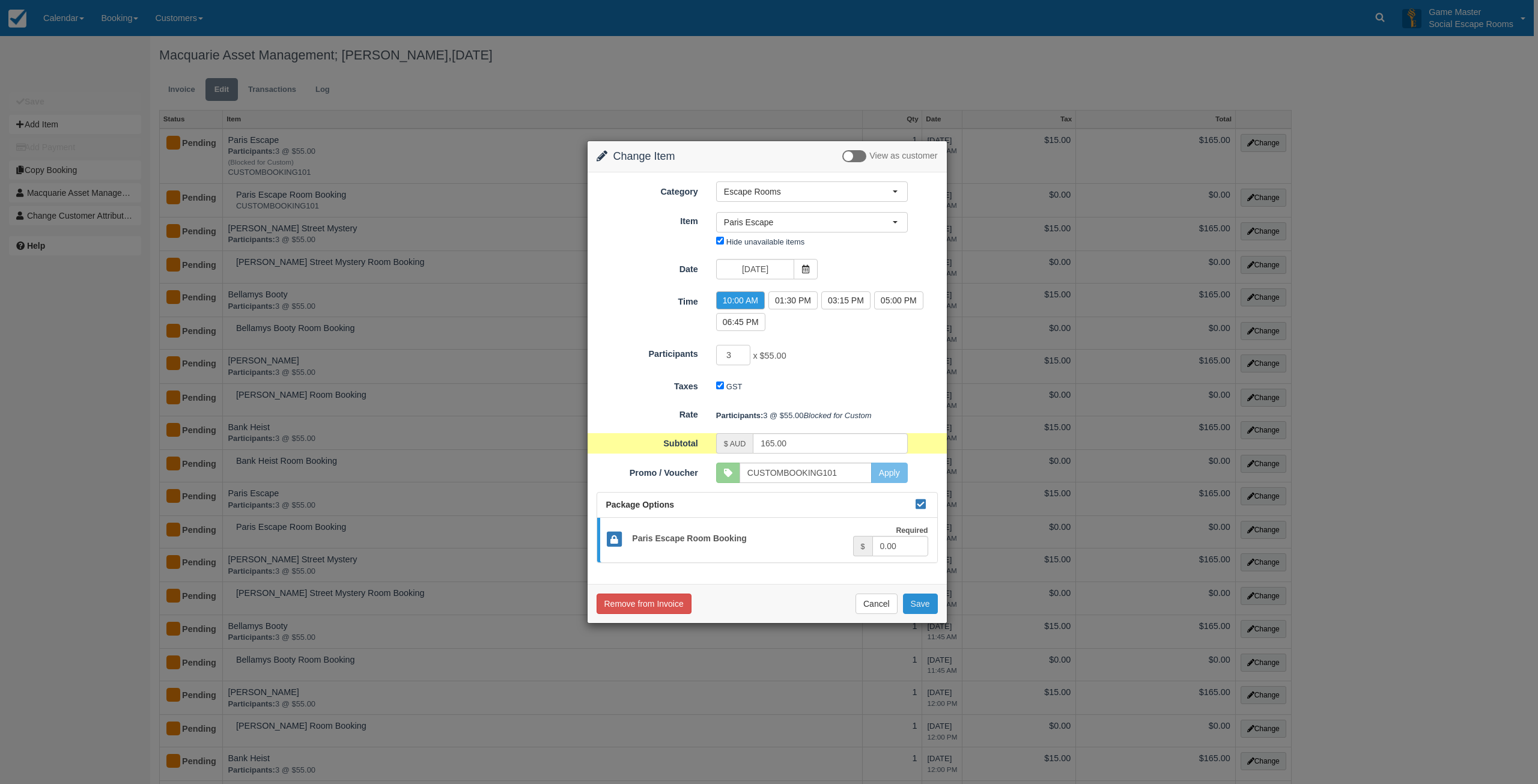
click at [921, 614] on button "Save" at bounding box center [920, 603] width 34 height 21
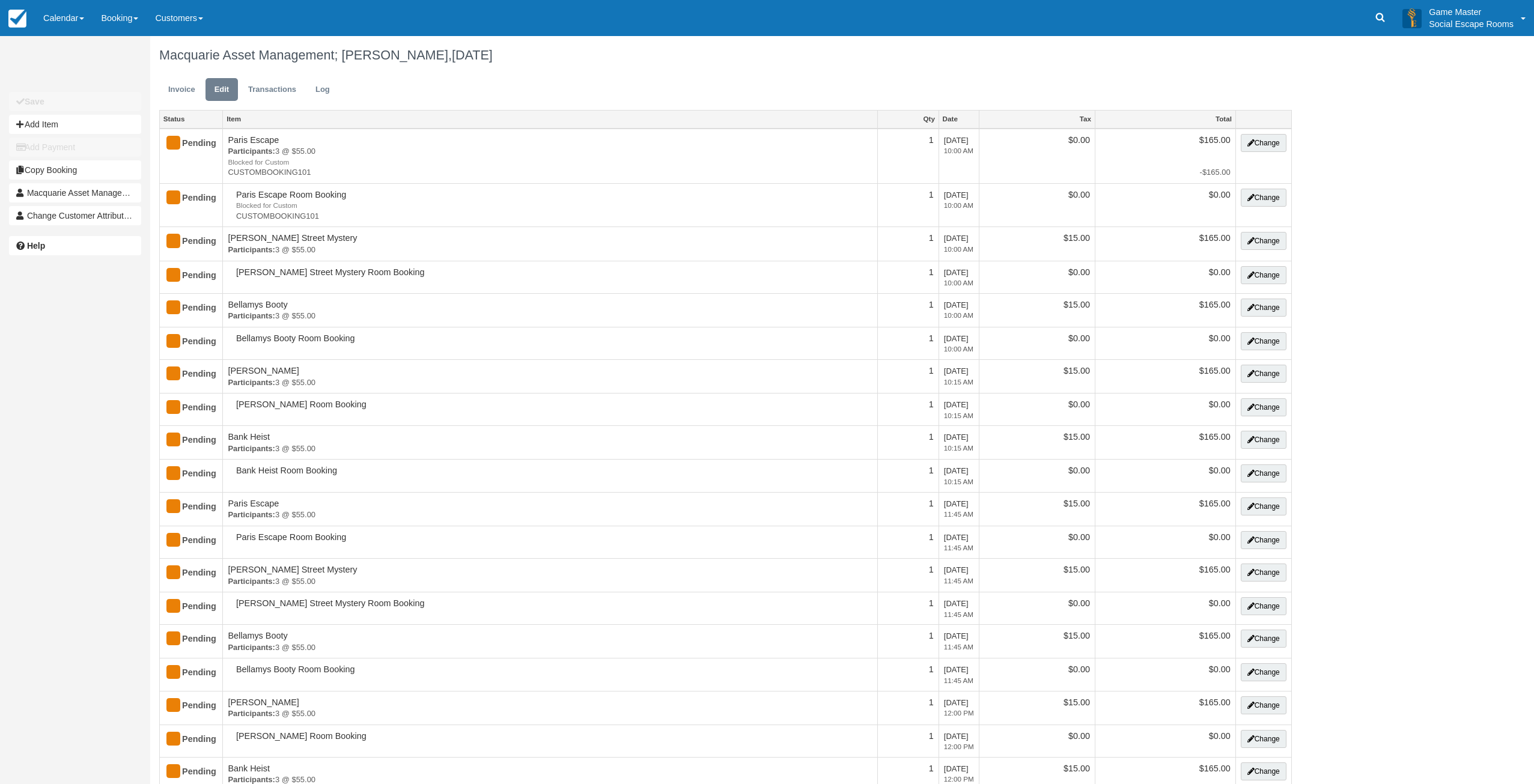
click at [176, 93] on link "Invoice" at bounding box center [182, 90] width 45 height 24
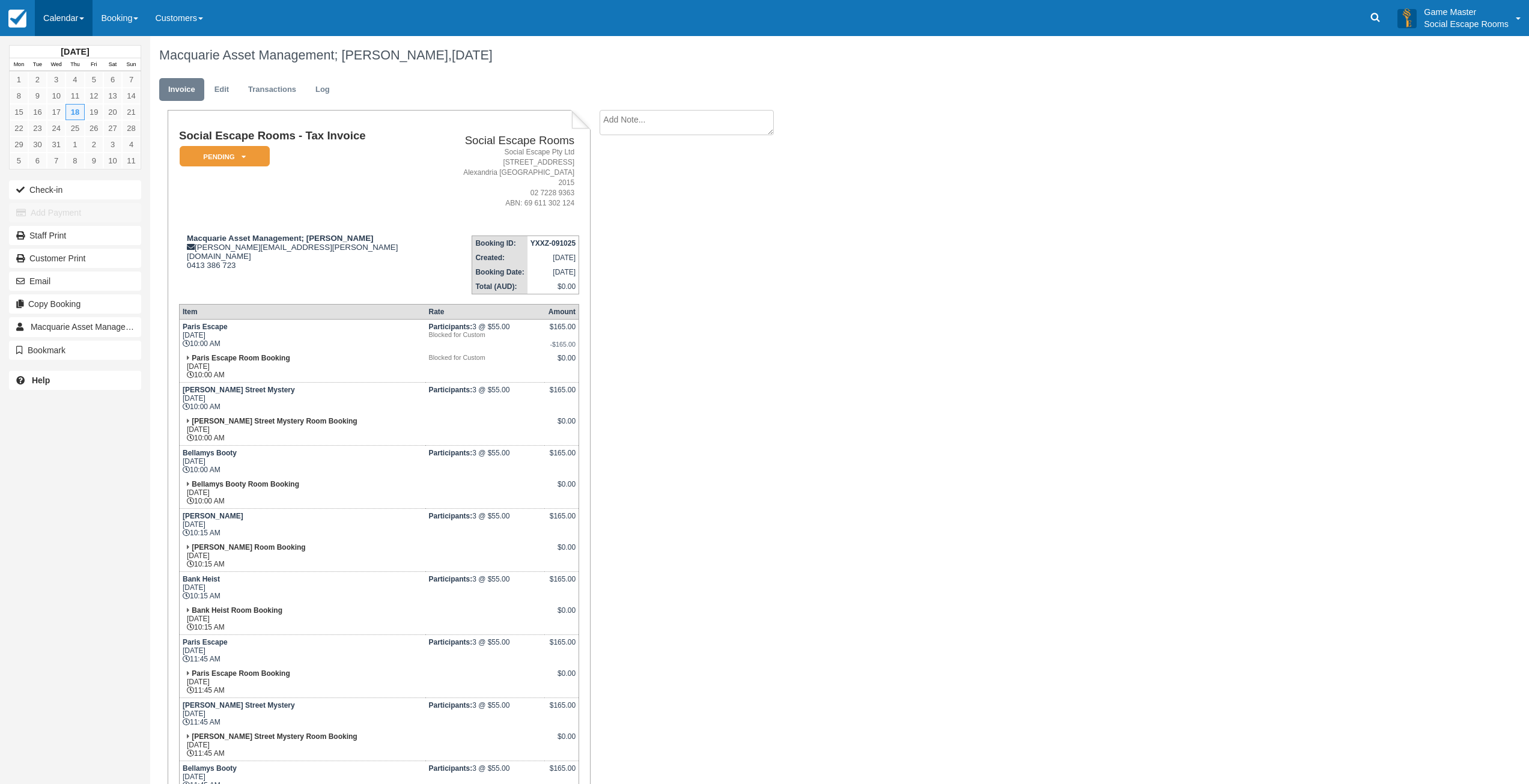
click at [66, 26] on link "Calendar" at bounding box center [63, 18] width 58 height 36
click at [359, 225] on td "Macquarie Asset Management; [PERSON_NAME] [PERSON_NAME][EMAIL_ADDRESS][PERSON_N…" at bounding box center [313, 260] width 266 height 69
click at [222, 155] on em "Pending" at bounding box center [225, 156] width 91 height 21
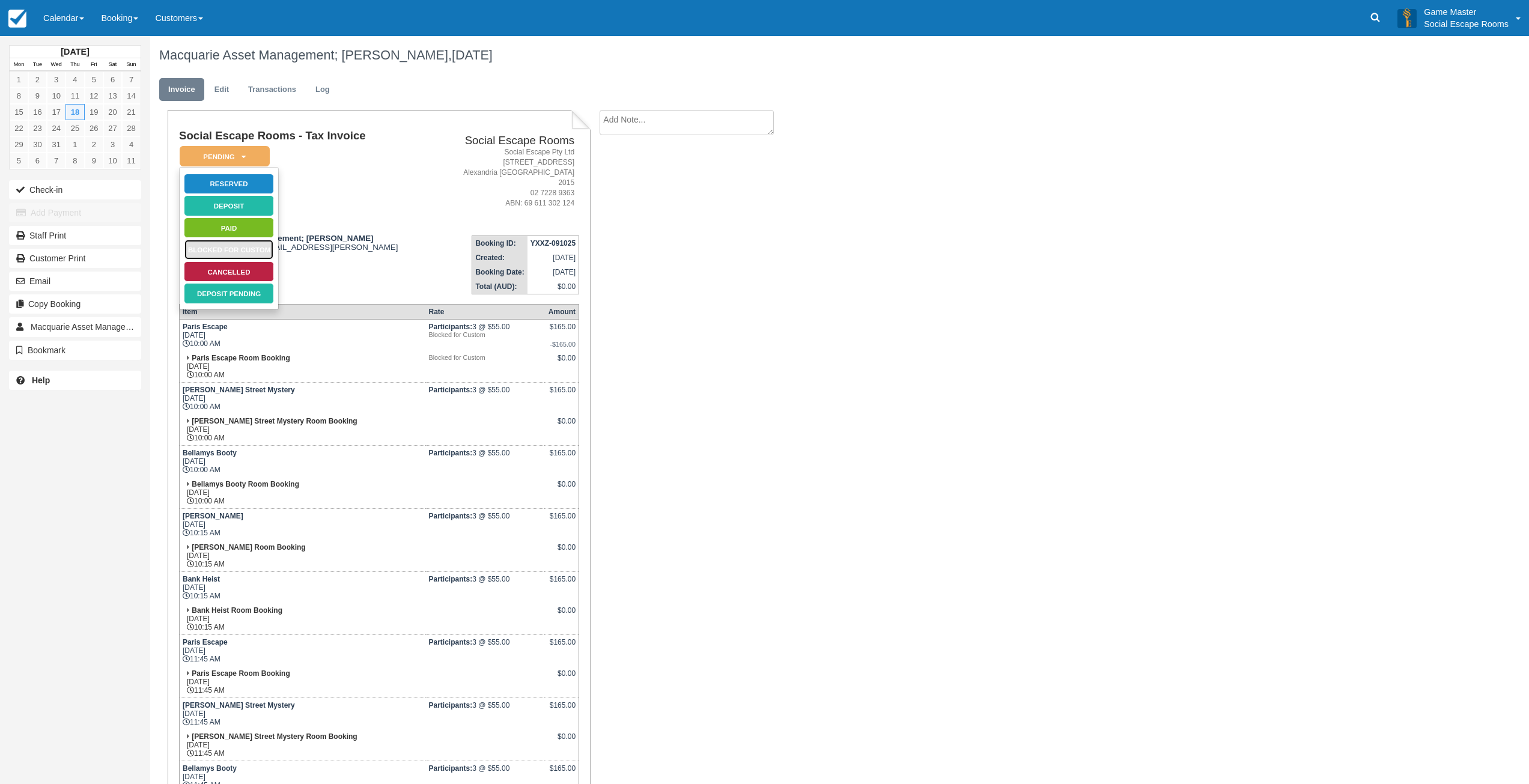
click at [228, 252] on link "Blocked for Custom" at bounding box center [229, 249] width 91 height 21
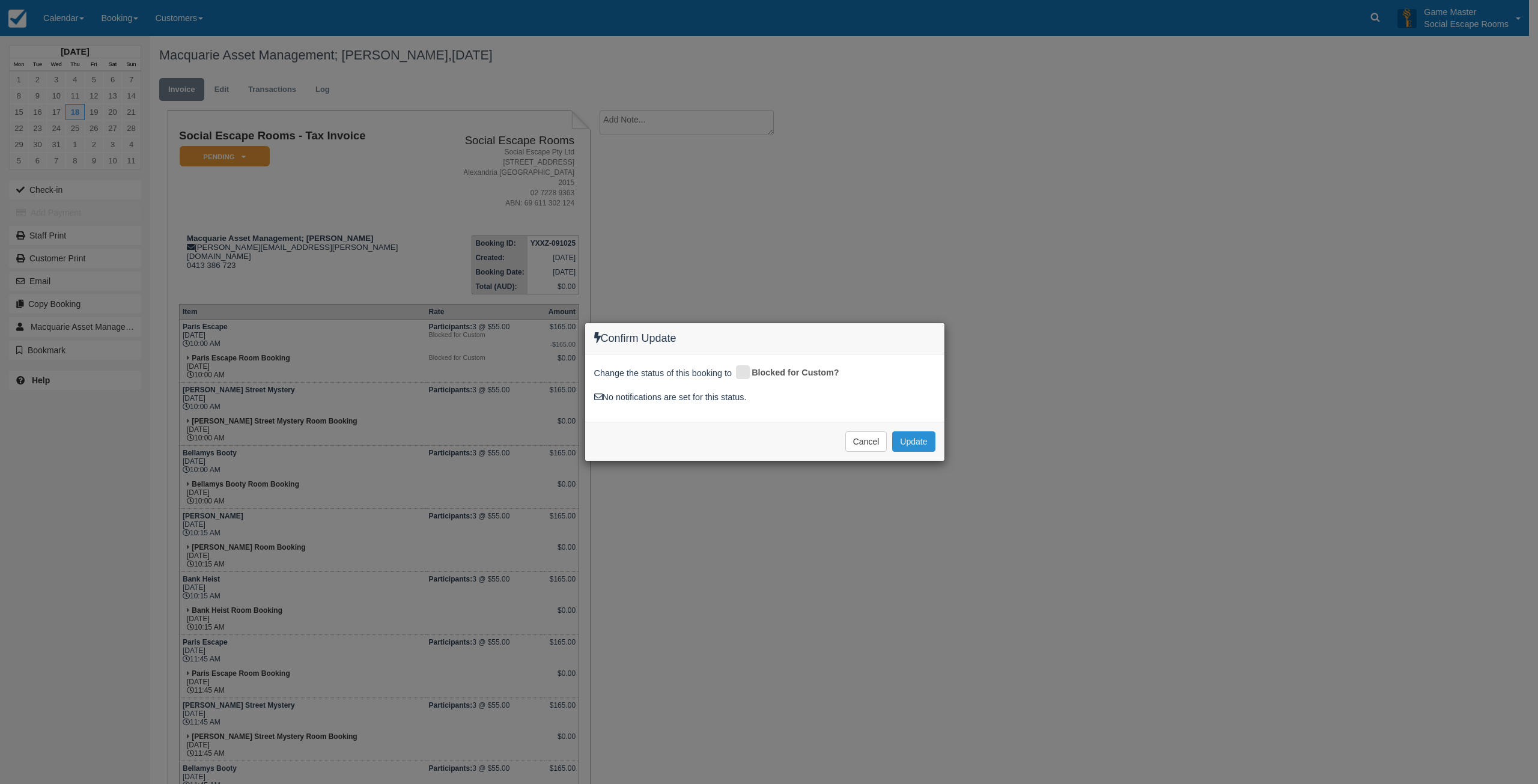
click at [928, 431] on button "Update" at bounding box center [913, 441] width 43 height 21
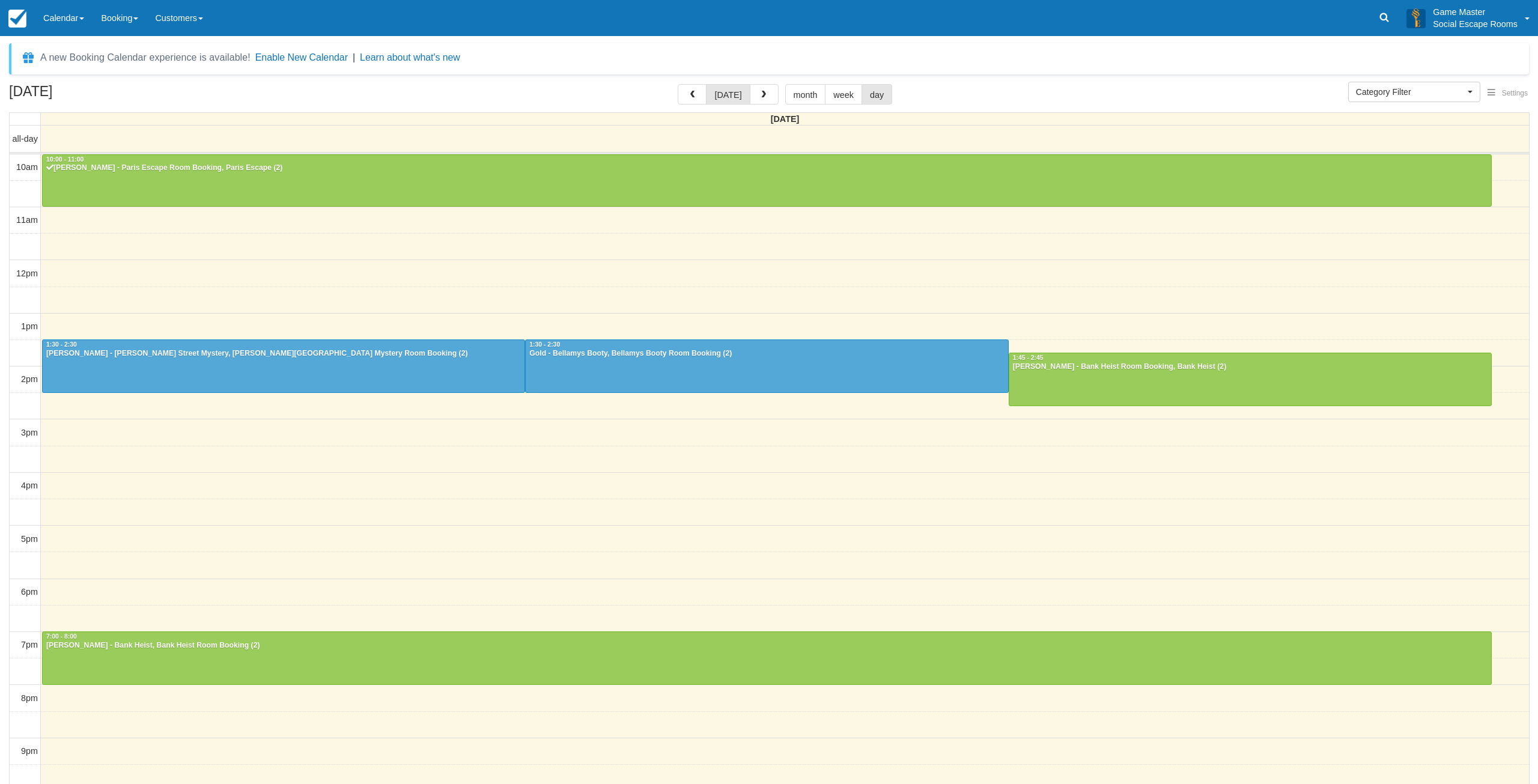
select select
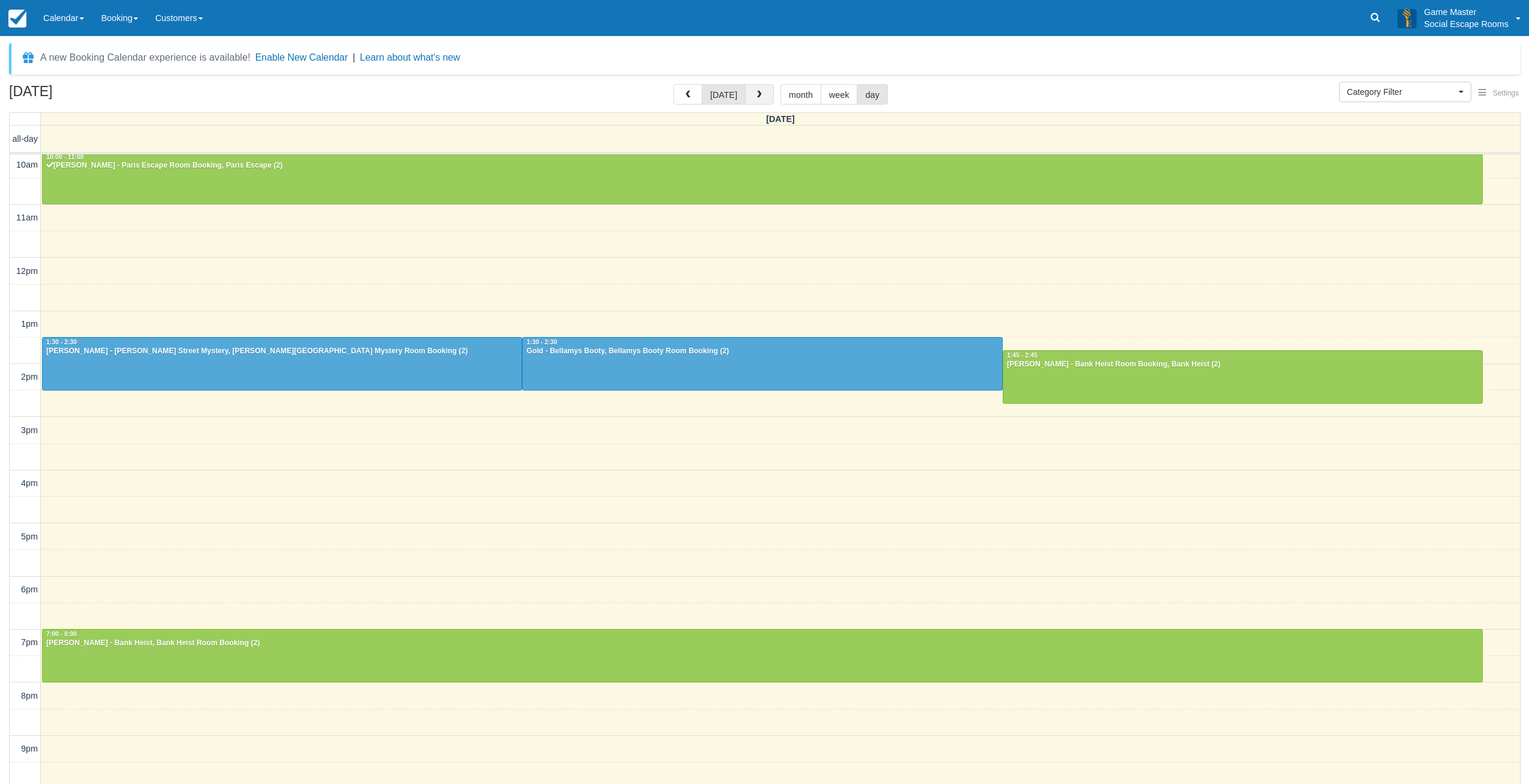
click at [756, 98] on span "button" at bounding box center [759, 94] width 8 height 8
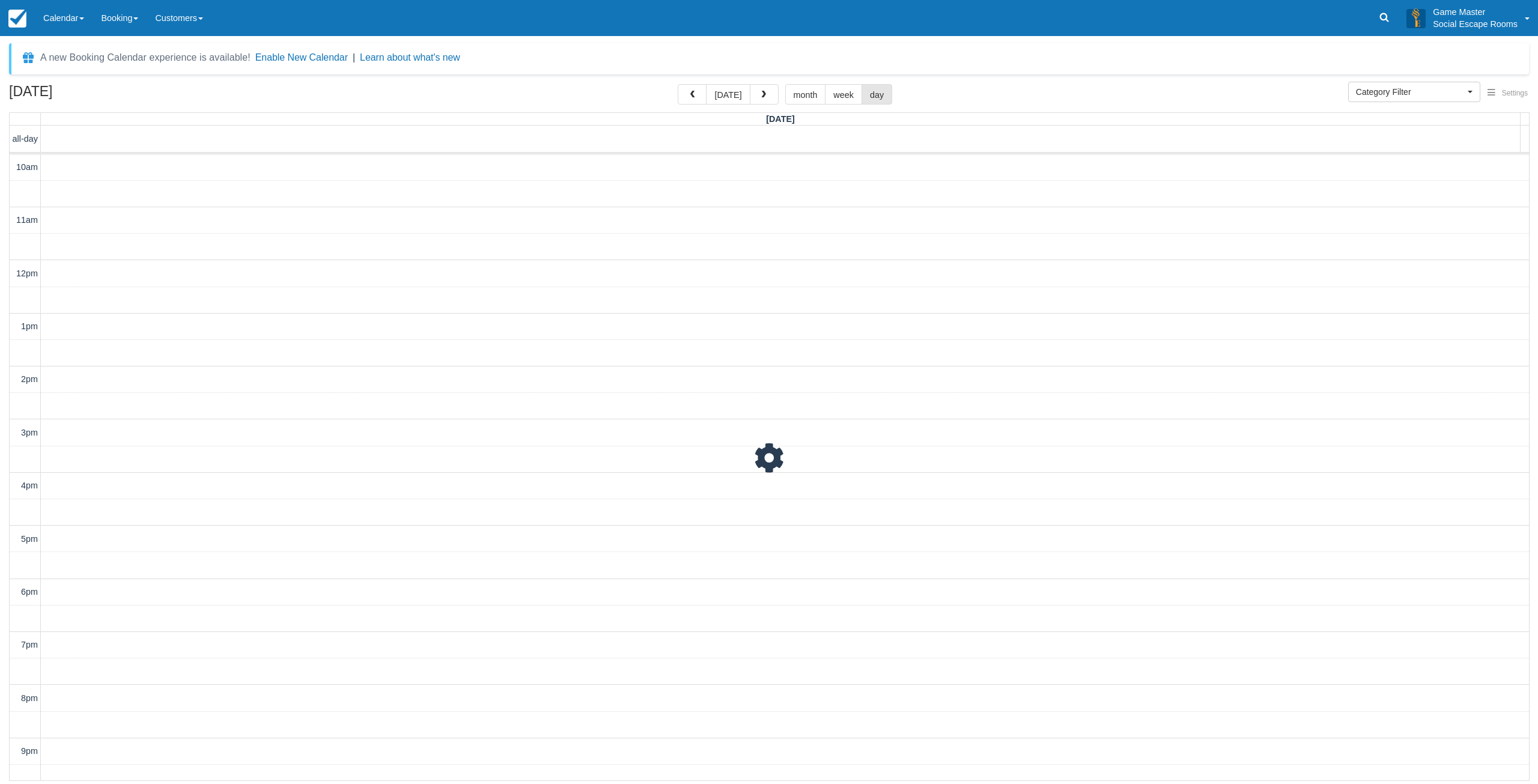
scroll to position [37, 0]
select select
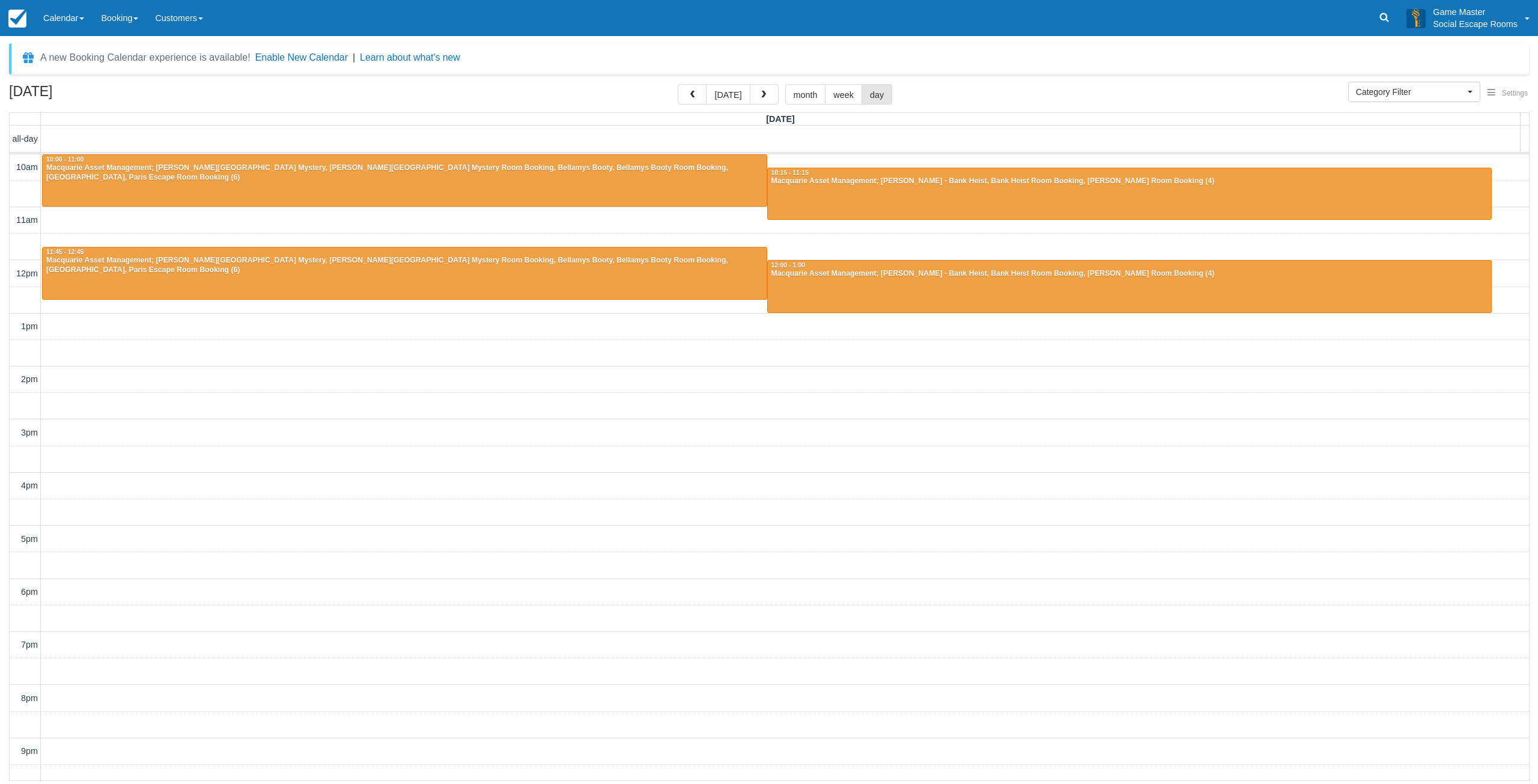
click at [425, 475] on div "10am 11am 12pm 1pm 2pm 3pm 4pm 5pm 6pm 7pm 8pm 9pm 10pm 10:00 - 11:00 Macquarie…" at bounding box center [770, 486] width 1520 height 663
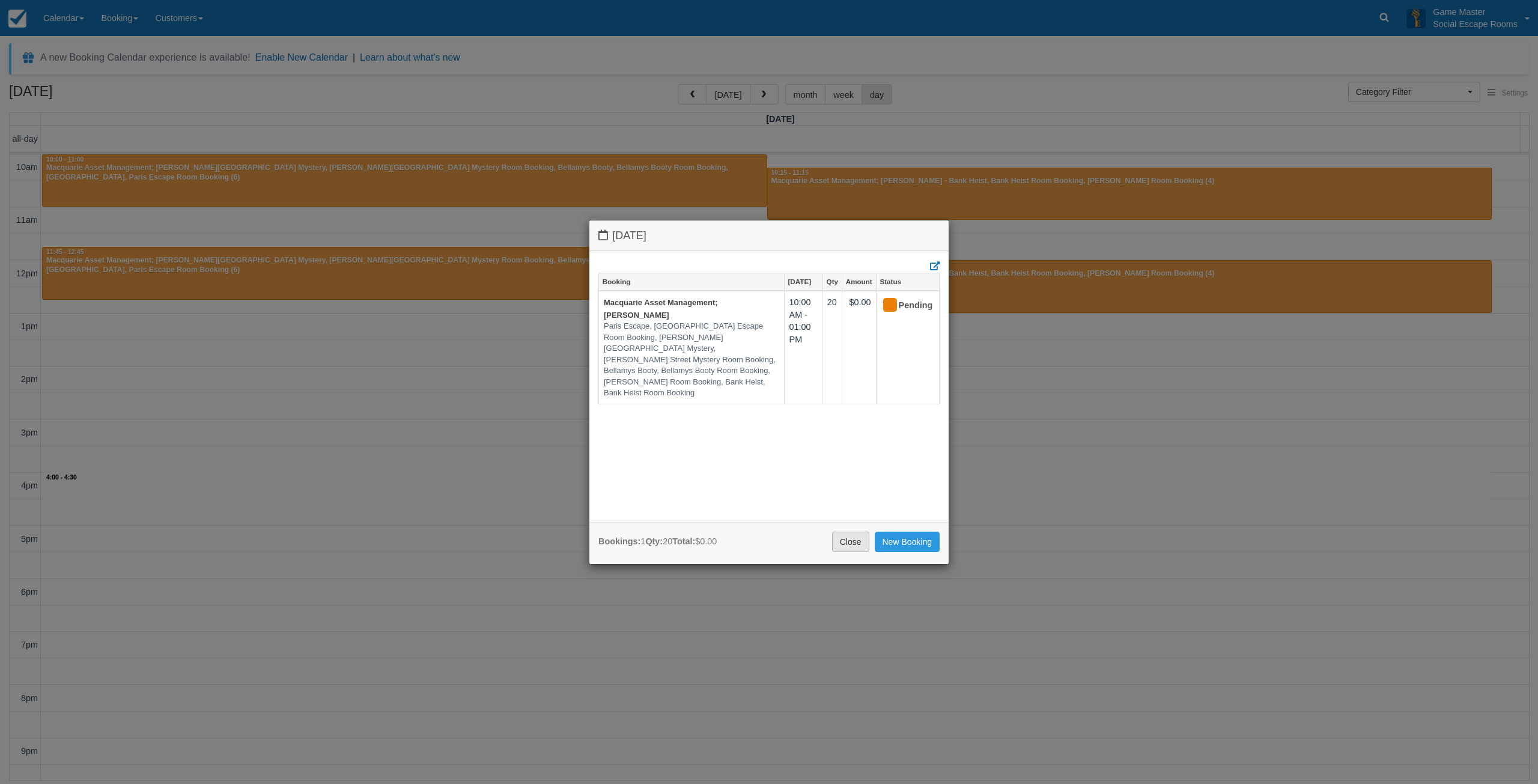
click at [856, 541] on link "Close" at bounding box center [851, 541] width 37 height 21
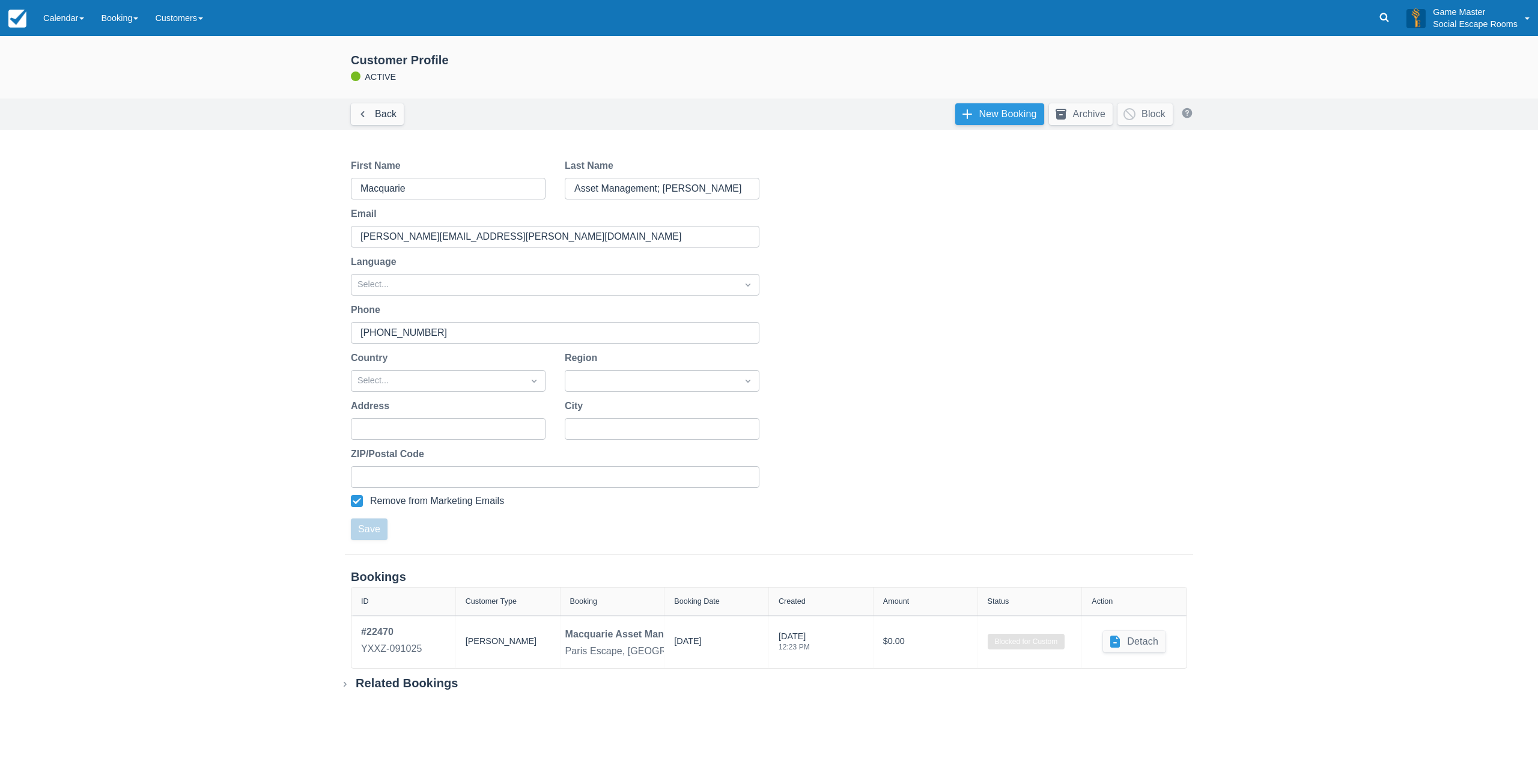
click at [995, 111] on link "New Booking" at bounding box center [1000, 114] width 89 height 22
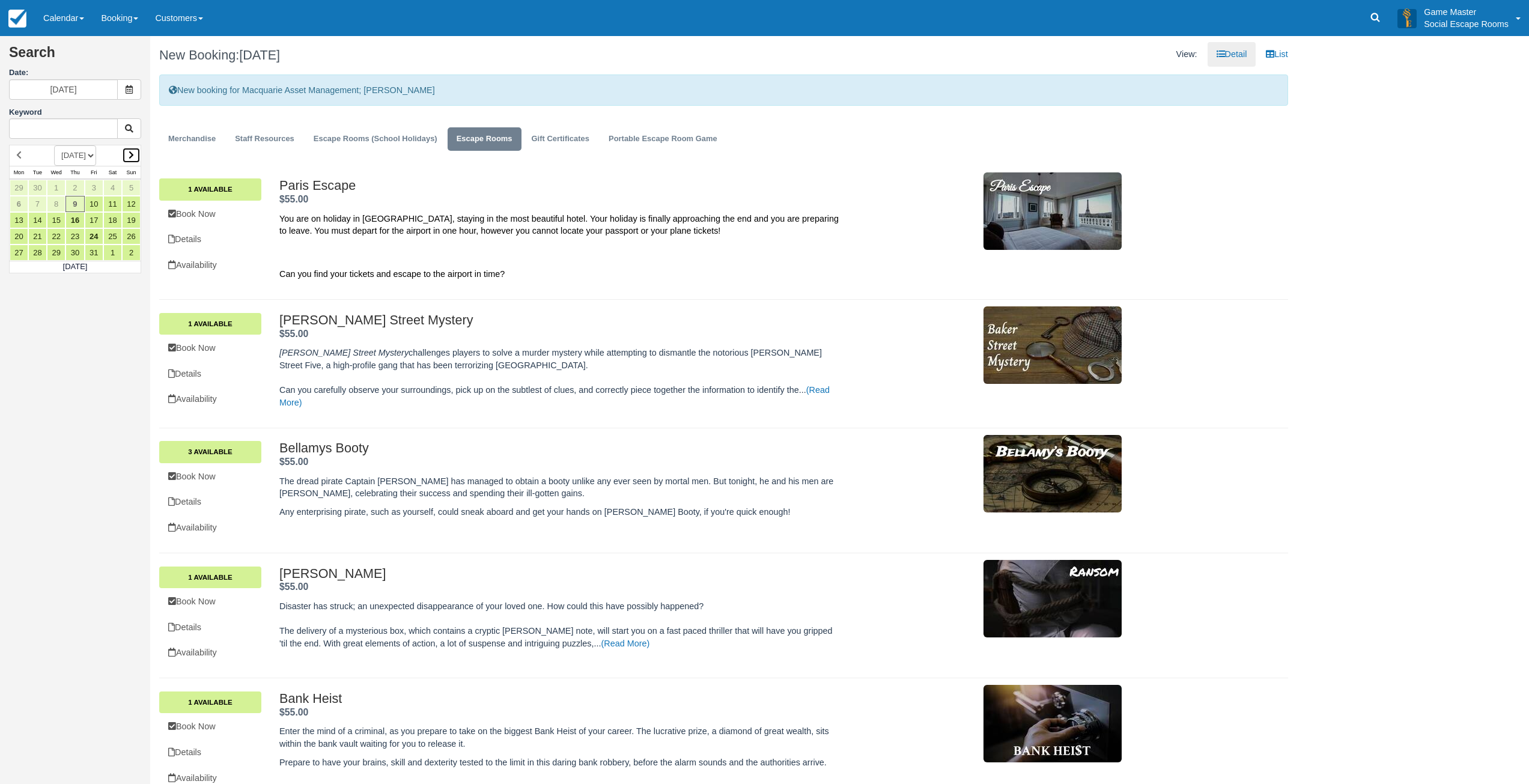
click at [130, 157] on icon at bounding box center [131, 155] width 5 height 8
click at [130, 157] on div at bounding box center [75, 209] width 132 height 129
click at [133, 158] on icon at bounding box center [131, 155] width 5 height 8
click at [76, 219] on link "18" at bounding box center [74, 220] width 19 height 16
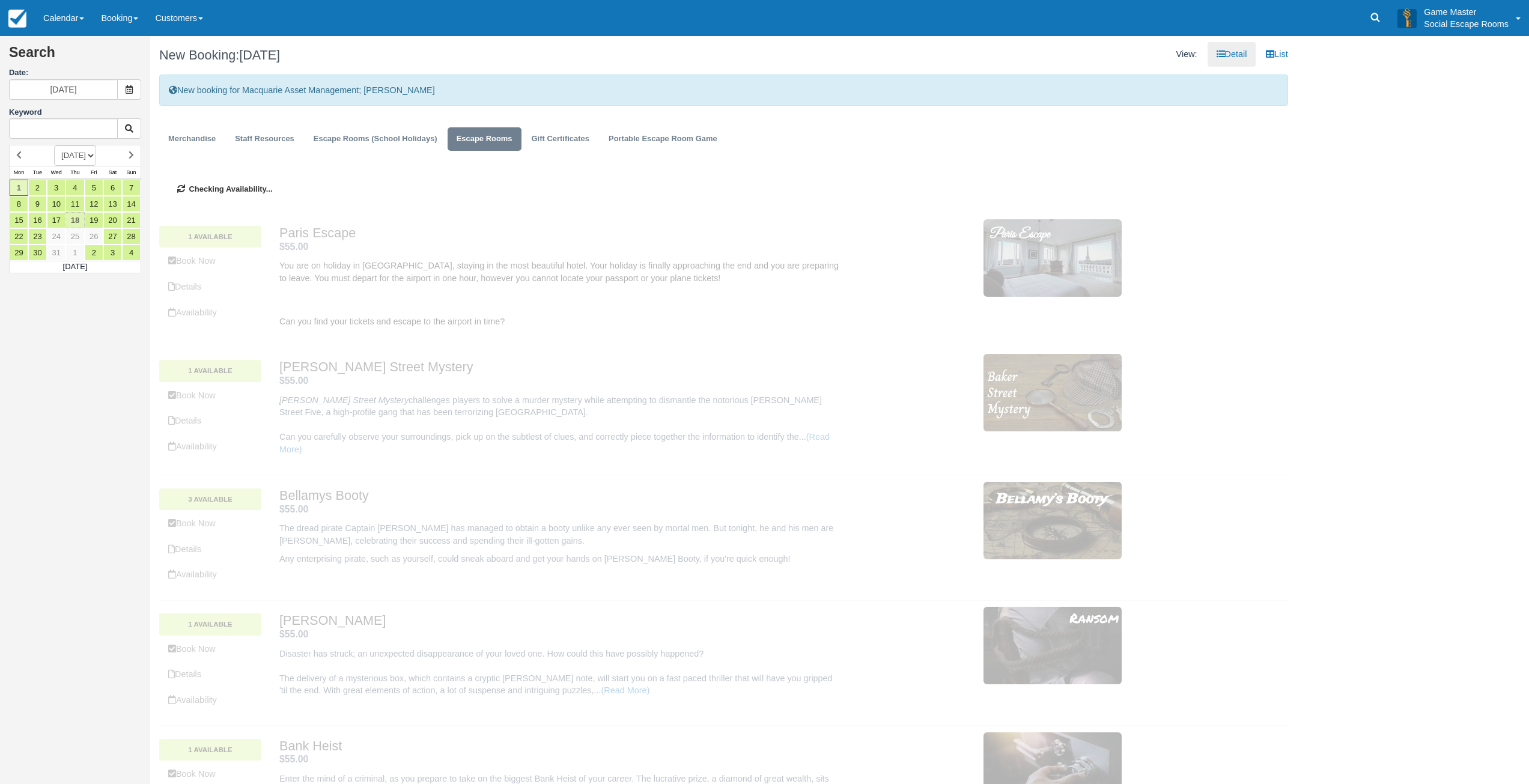
type input "18/12/2025"
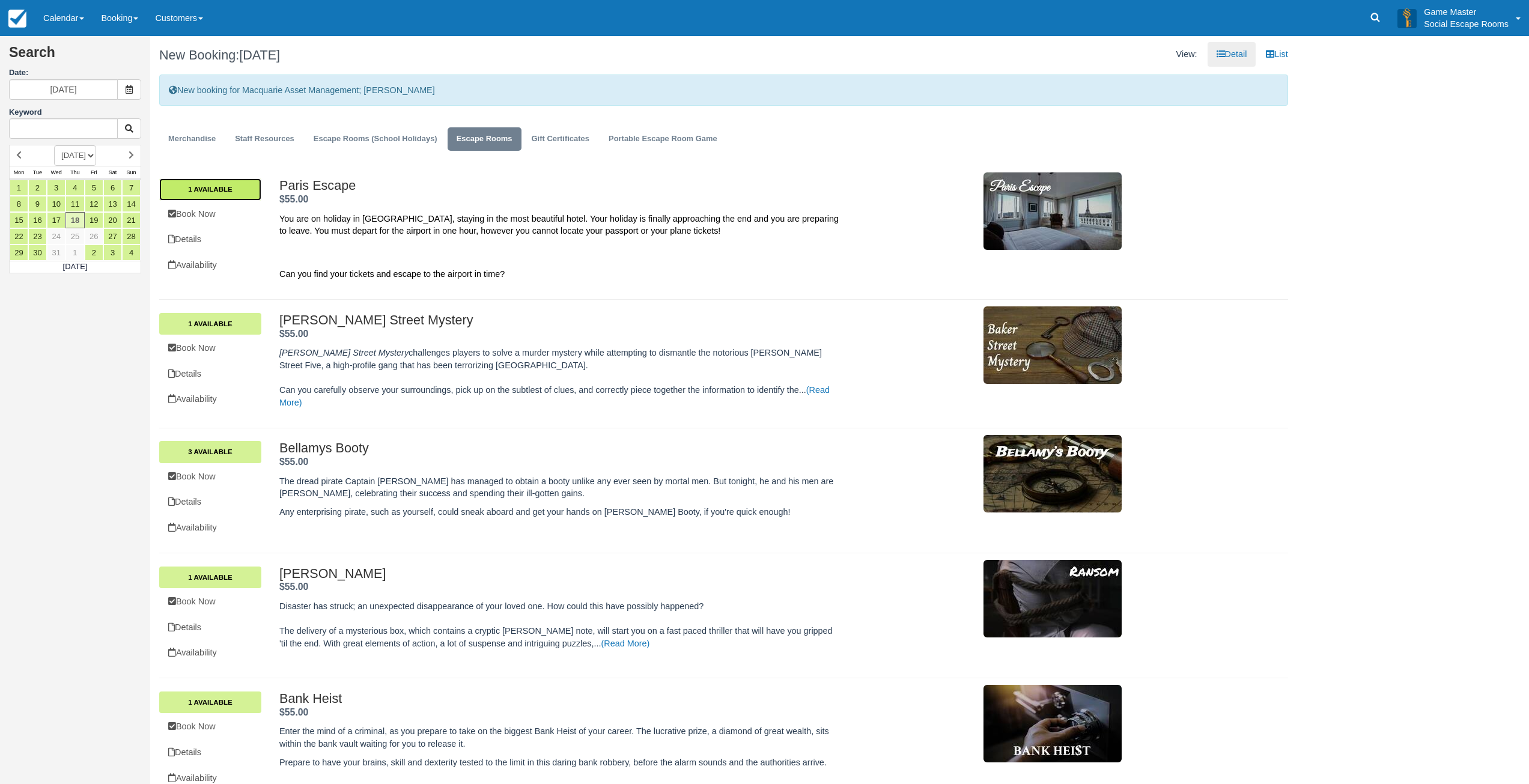
click at [224, 186] on link "1 Available" at bounding box center [210, 189] width 102 height 22
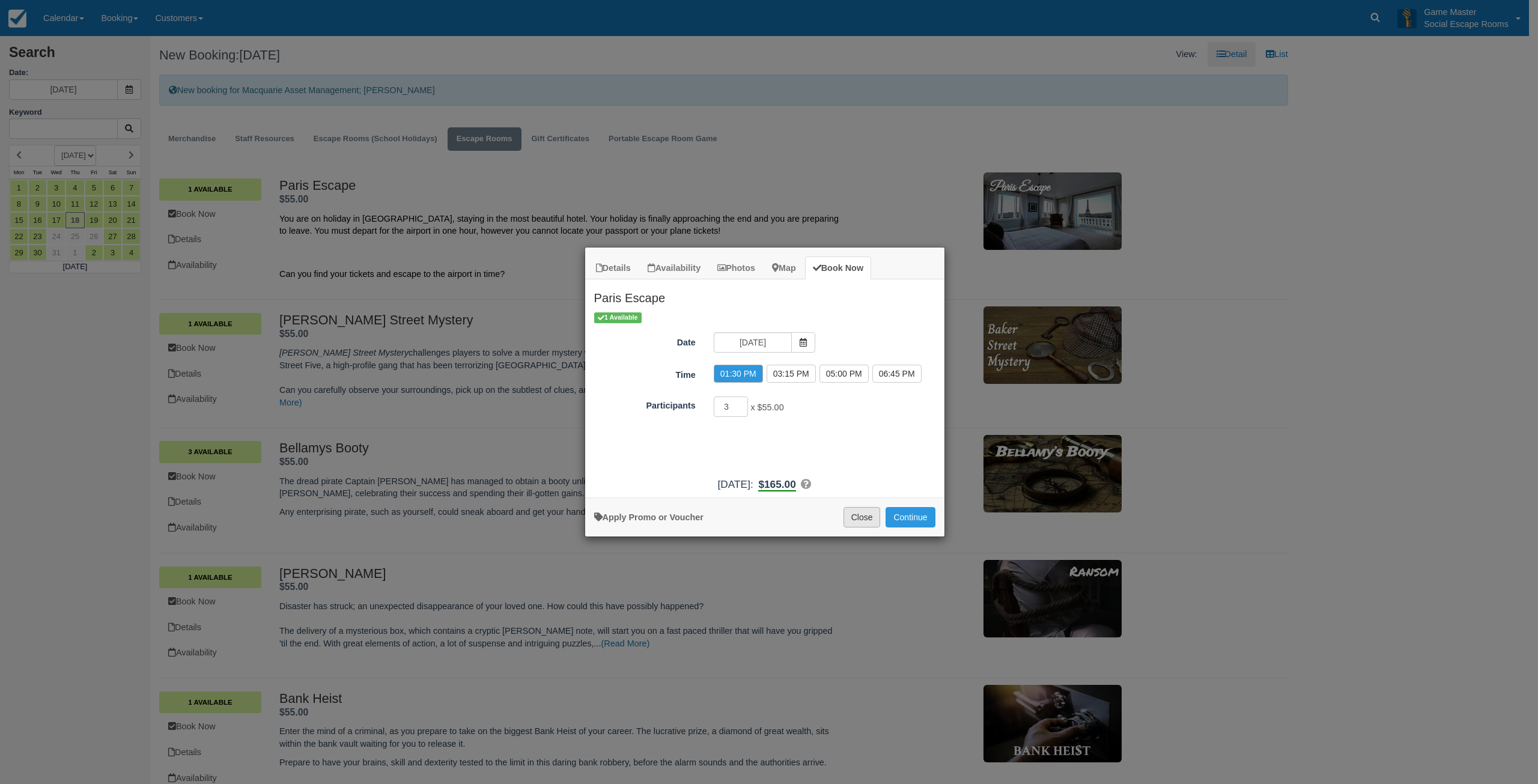
click at [853, 519] on button "Close" at bounding box center [861, 517] width 37 height 21
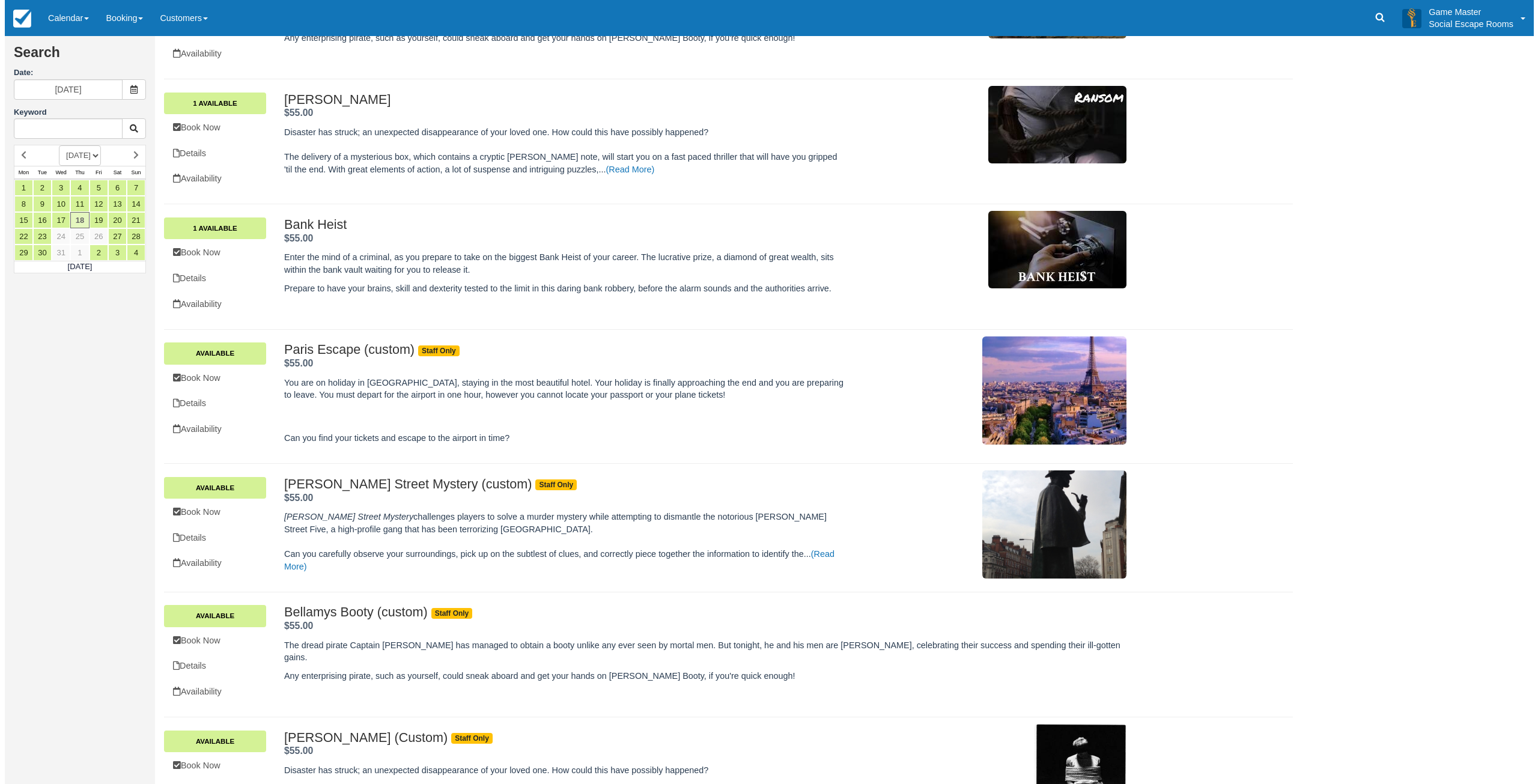
scroll to position [481, 0]
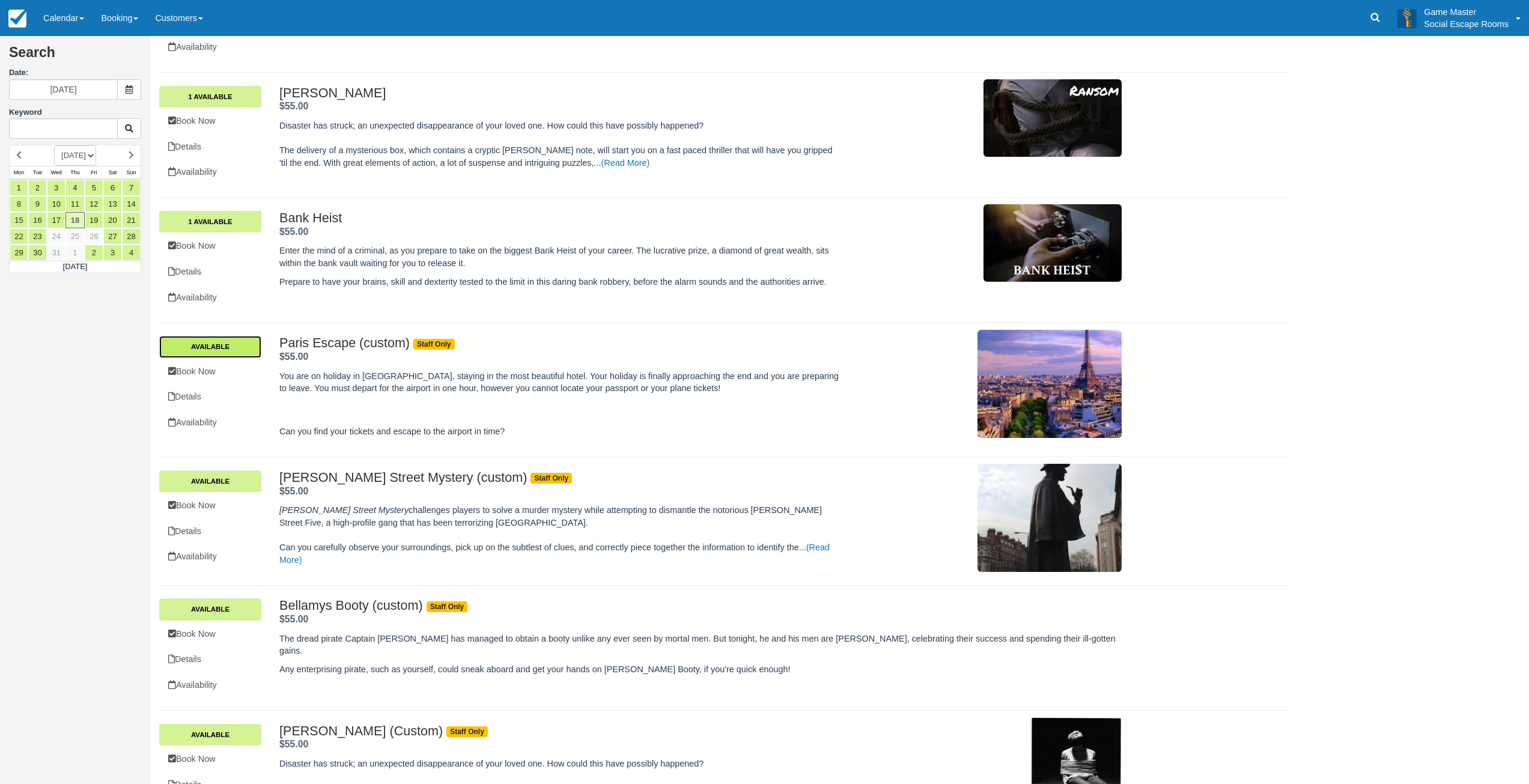
click at [249, 351] on link "Available" at bounding box center [210, 347] width 102 height 22
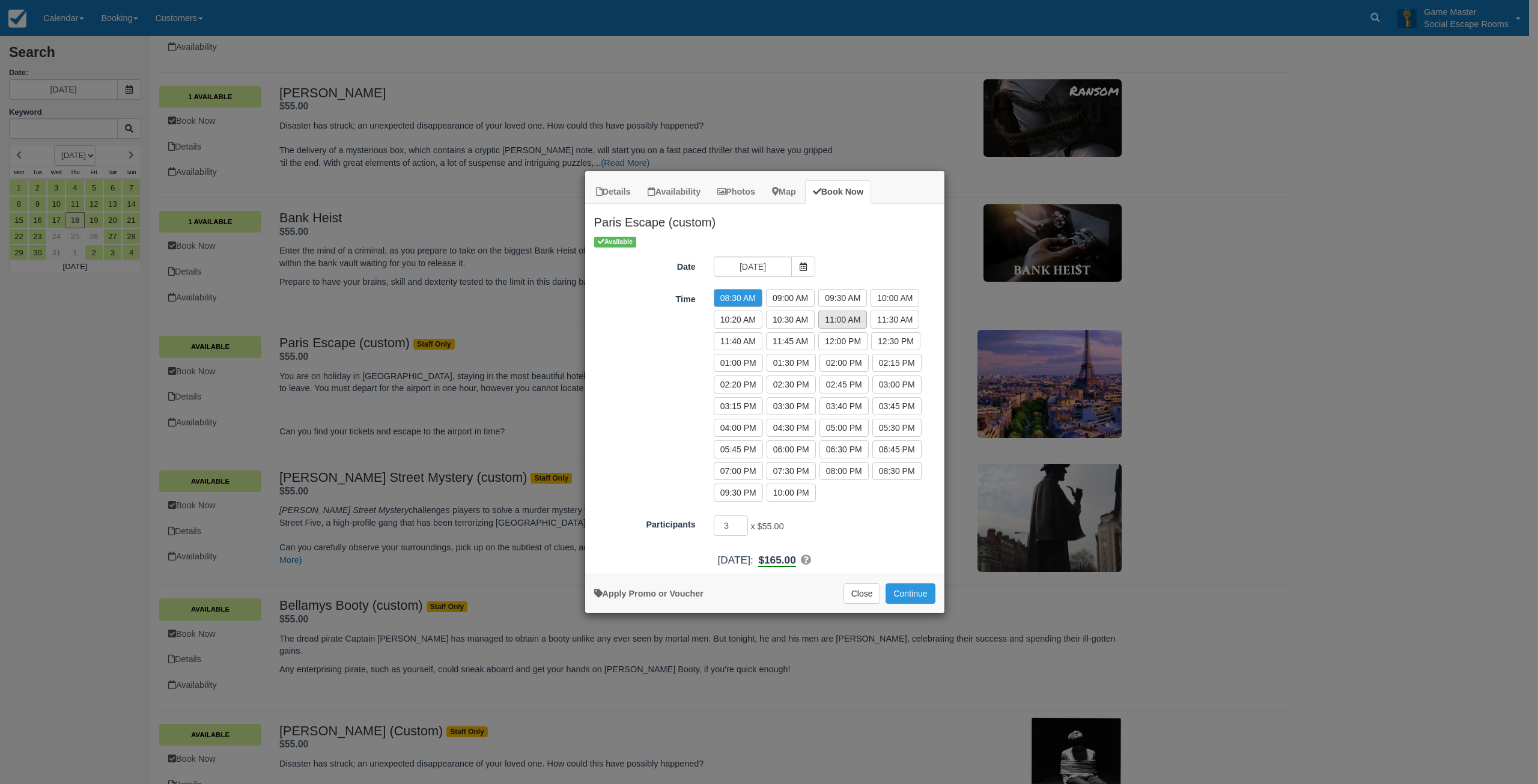
click at [842, 318] on label "11:00 AM" at bounding box center [843, 320] width 49 height 18
radio input "true"
click at [743, 521] on input "4" at bounding box center [731, 525] width 34 height 21
type input "5"
click at [743, 521] on input "5" at bounding box center [731, 525] width 34 height 21
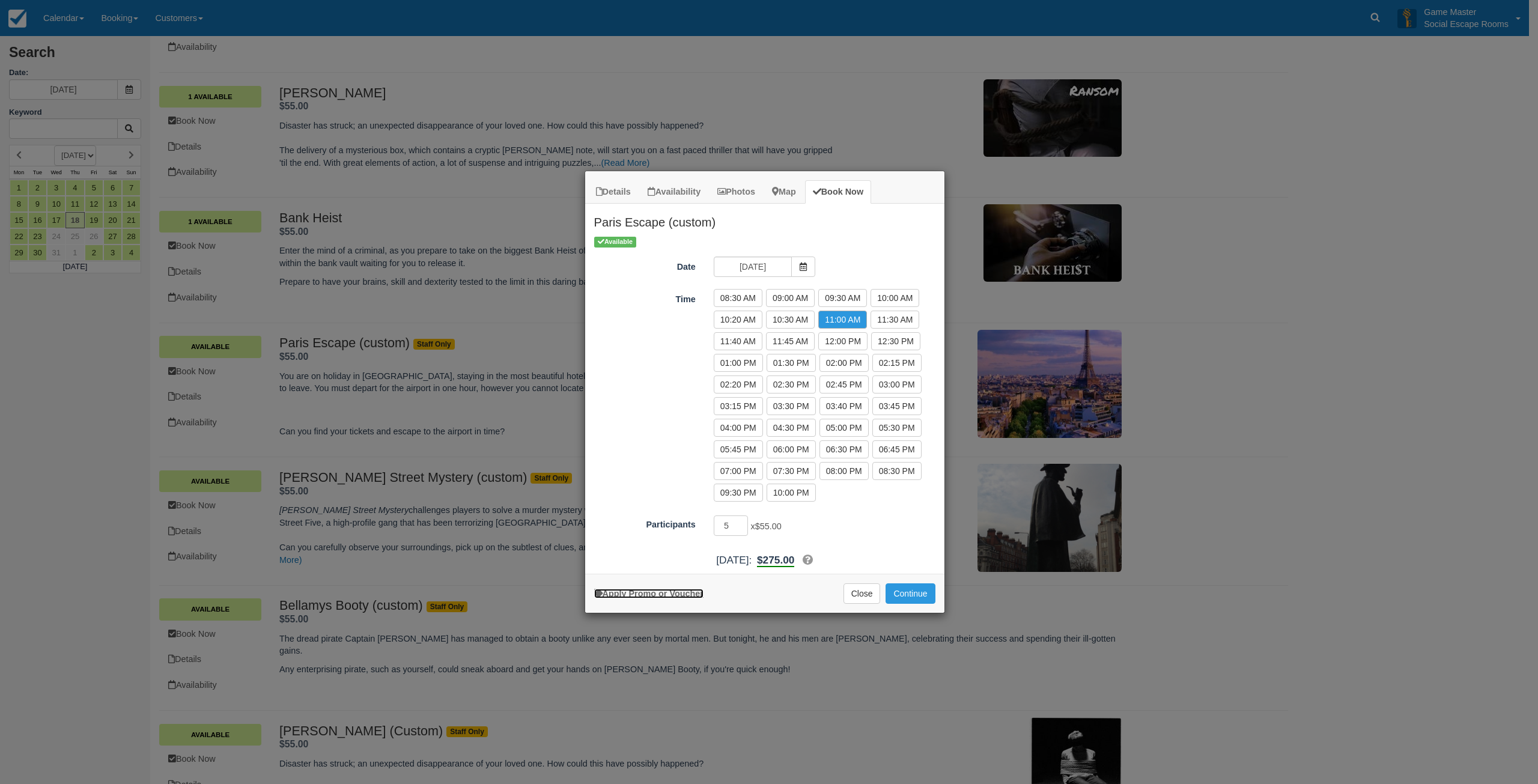
click at [674, 596] on link "Apply Promo or Voucher" at bounding box center [649, 593] width 110 height 10
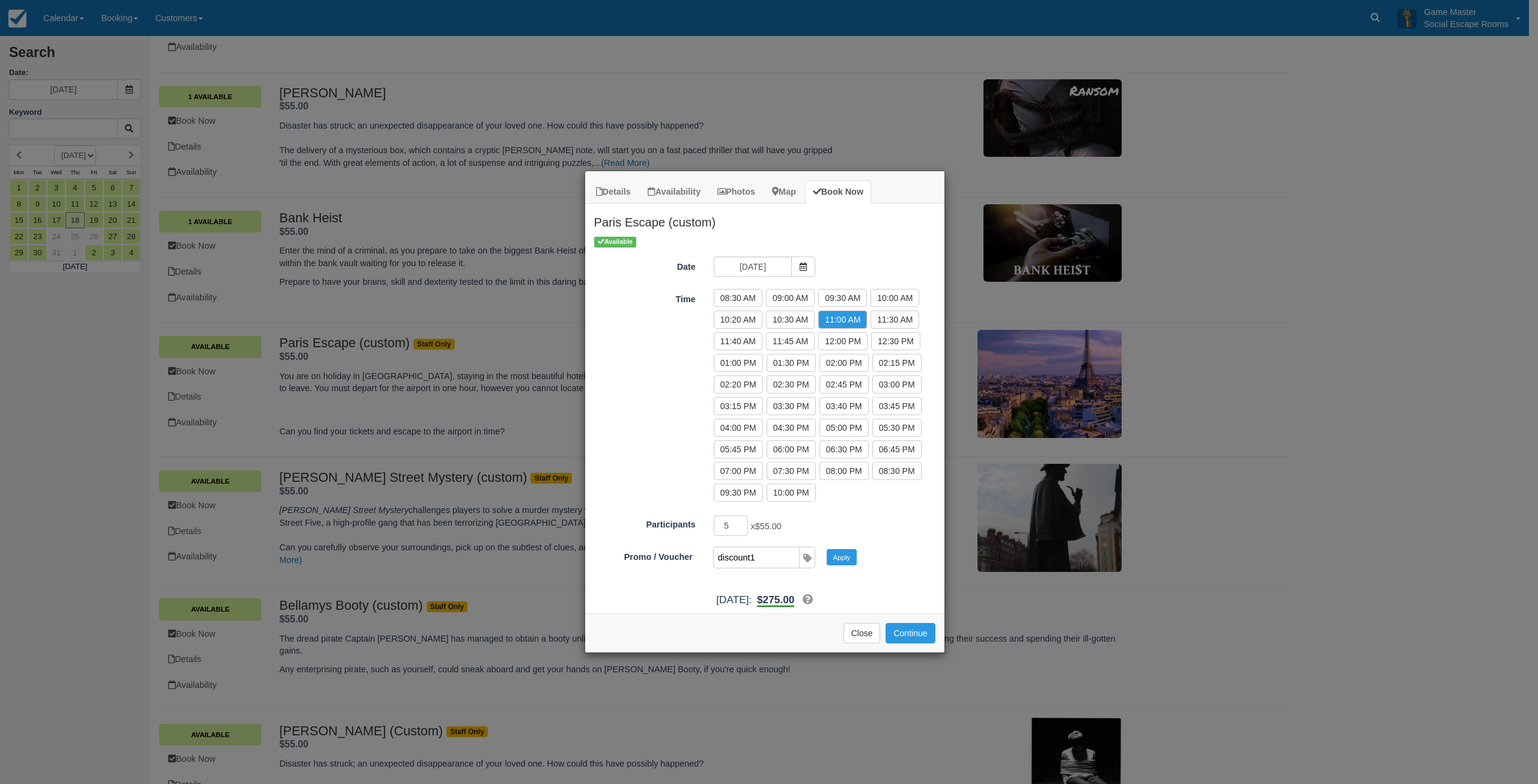
type input "DISCOUNT10"
click at [759, 559] on input "DISCOUNT10" at bounding box center [755, 557] width 84 height 21
drag, startPoint x: 759, startPoint y: 559, endPoint x: 821, endPoint y: 552, distance: 62.4
click at [759, 559] on input "DISCOUNT10" at bounding box center [755, 557] width 84 height 21
click at [841, 553] on button "Apply" at bounding box center [841, 556] width 30 height 15
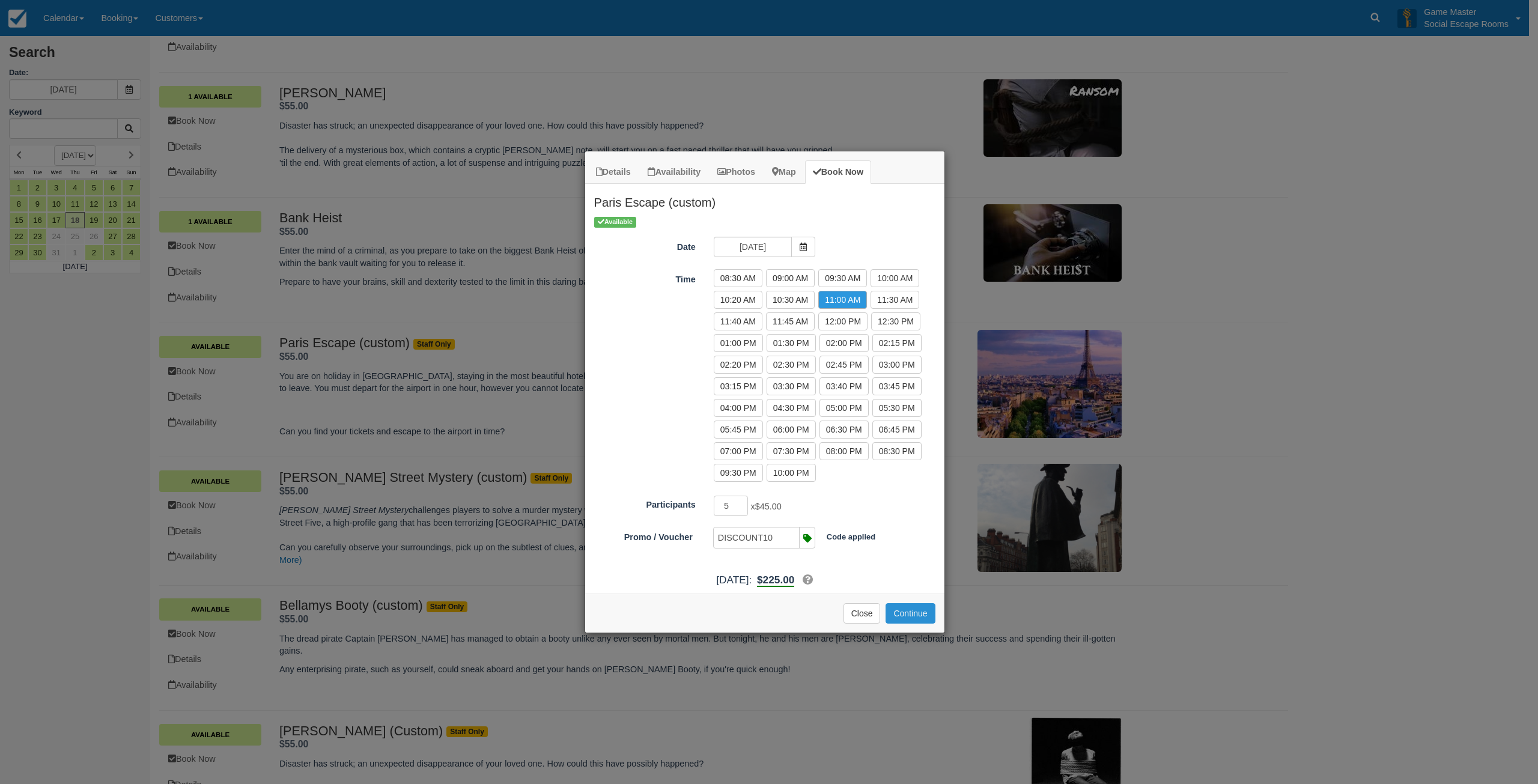
click at [911, 610] on button "Continue" at bounding box center [910, 613] width 49 height 21
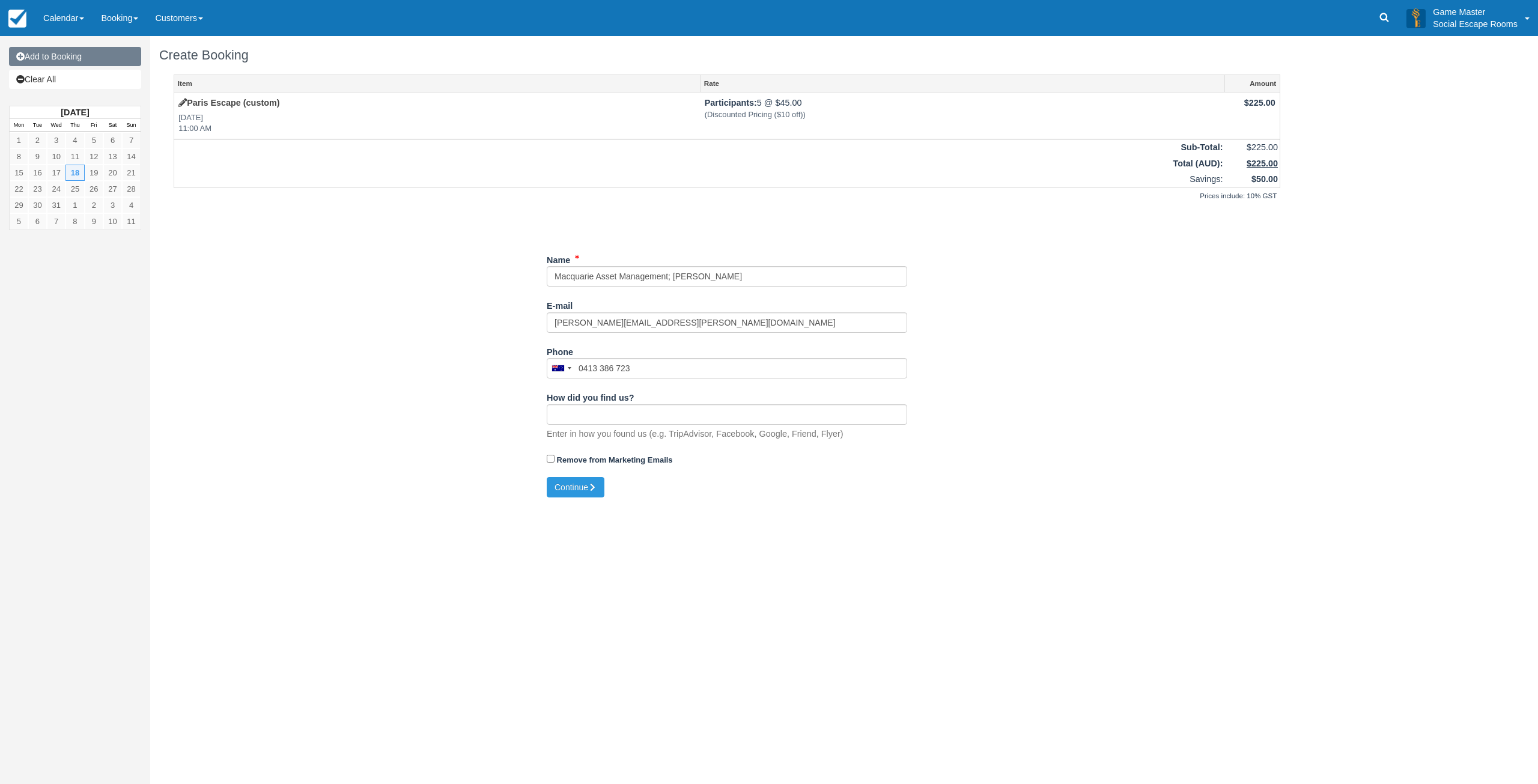
click at [71, 58] on link "Add to Booking" at bounding box center [75, 56] width 132 height 19
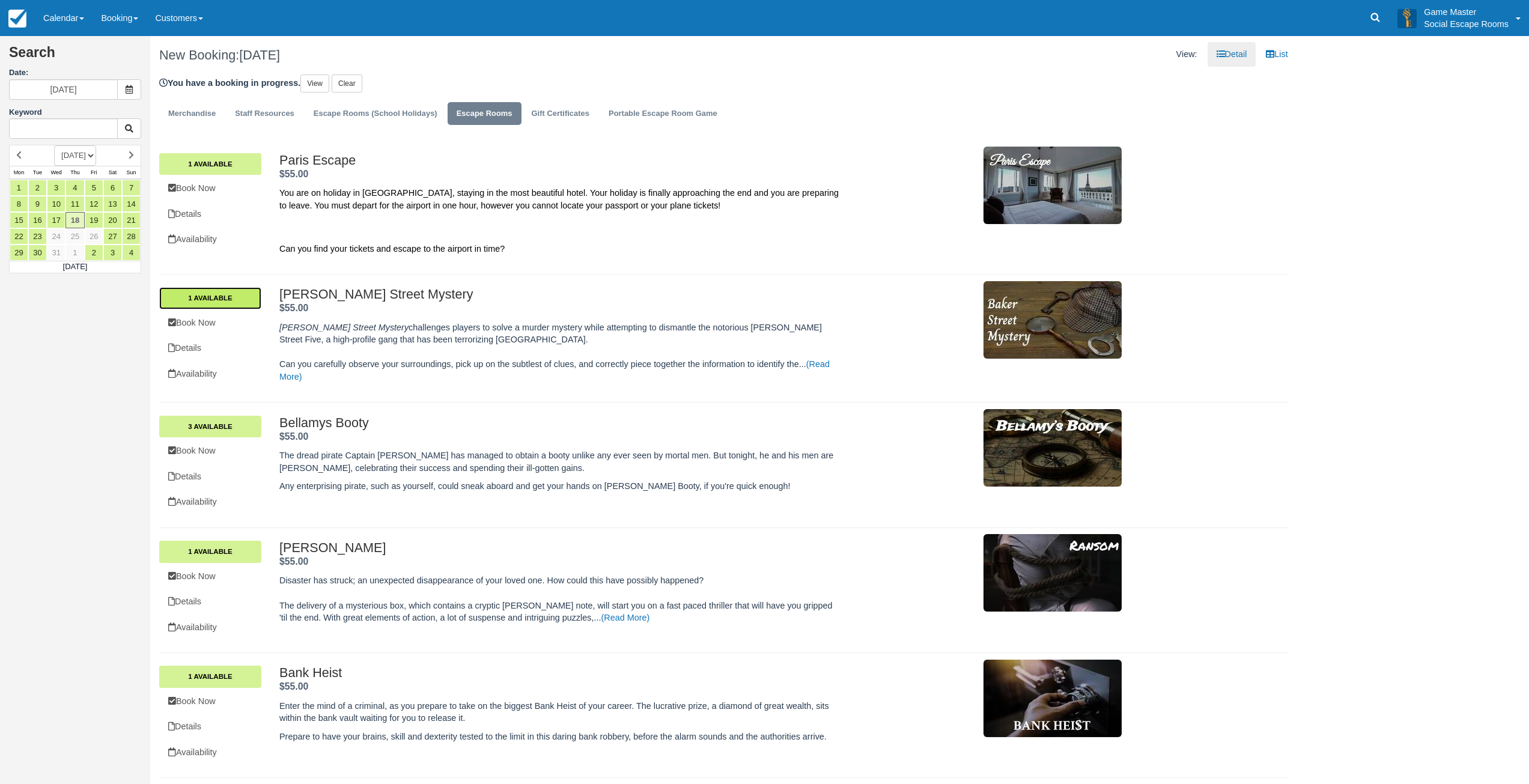
click at [251, 295] on link "1 Available" at bounding box center [210, 298] width 102 height 22
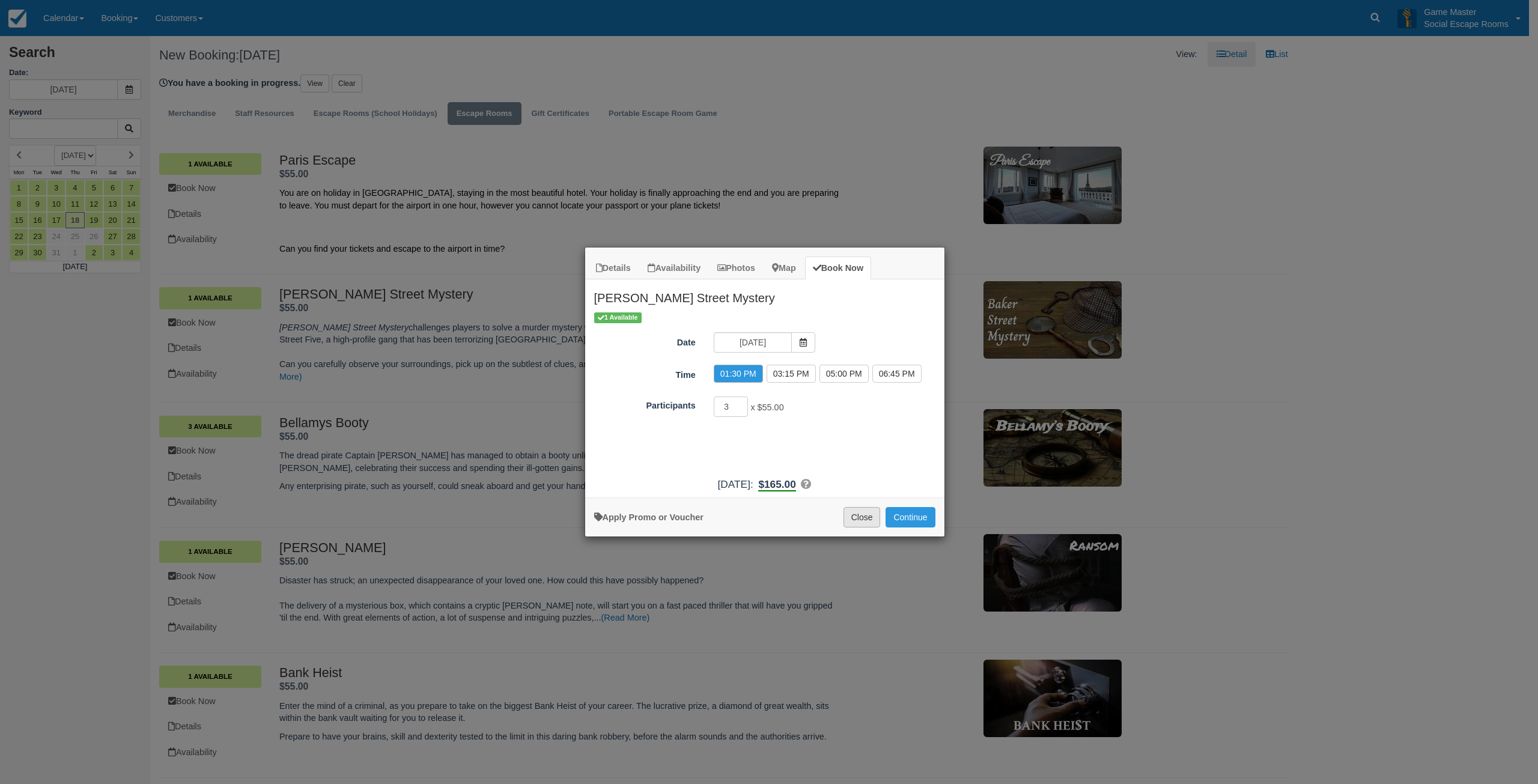
drag, startPoint x: 864, startPoint y: 517, endPoint x: 559, endPoint y: 496, distance: 305.7
click at [863, 517] on button "Close" at bounding box center [861, 517] width 37 height 21
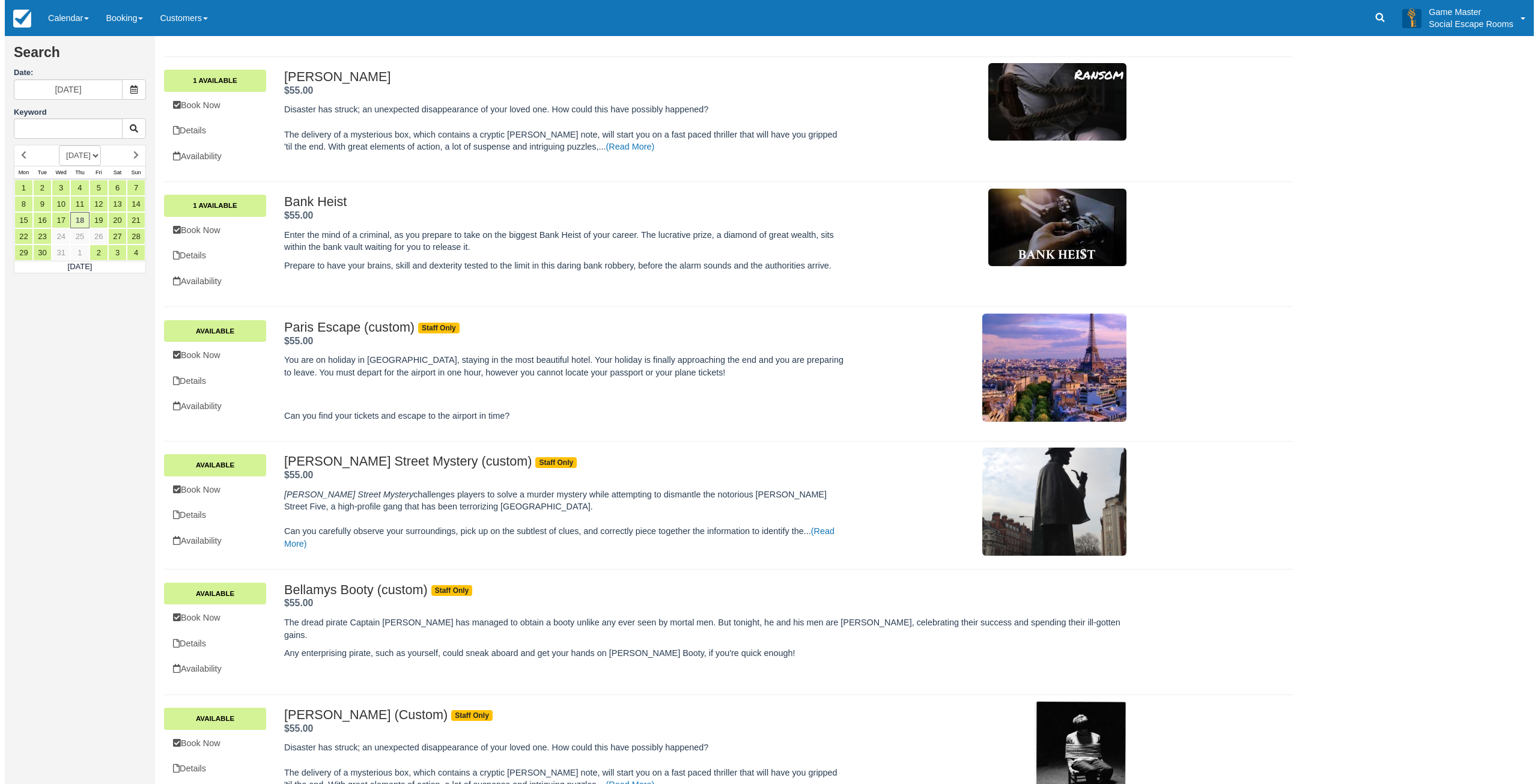
scroll to position [481, 0]
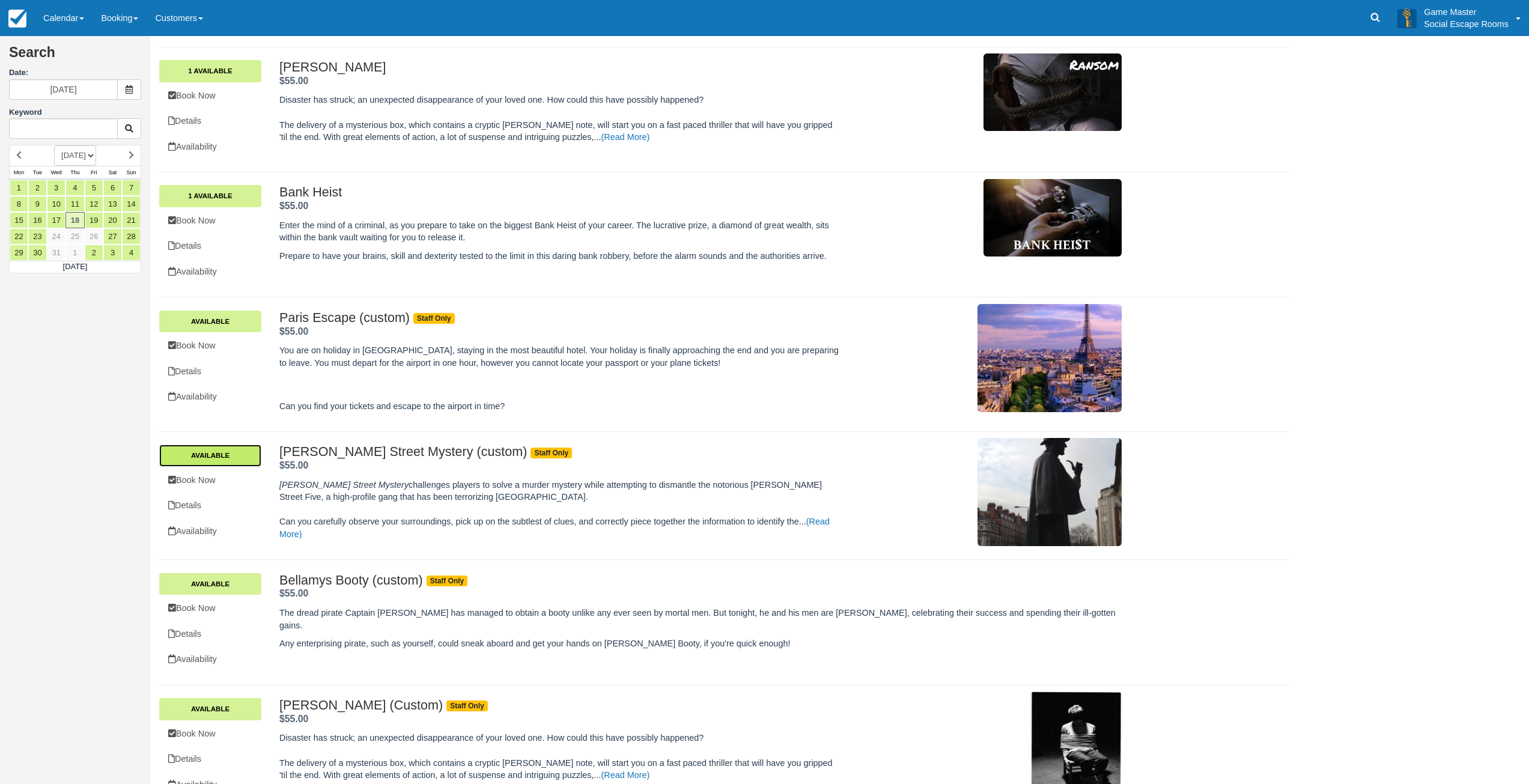
click at [238, 457] on link "Available" at bounding box center [210, 455] width 102 height 22
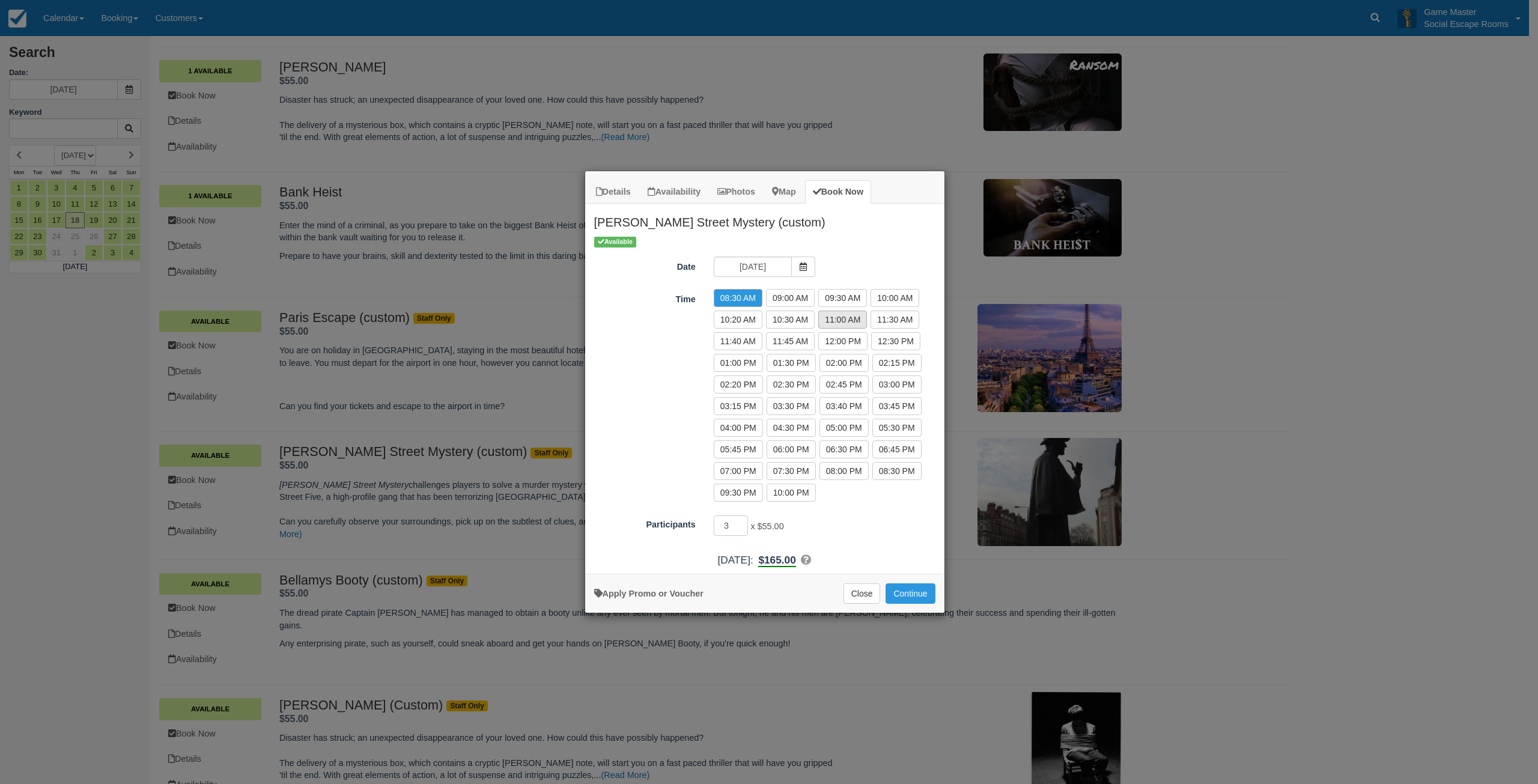
click at [842, 320] on label "11:00 AM" at bounding box center [843, 320] width 49 height 18
radio input "true"
click at [742, 521] on input "4" at bounding box center [731, 525] width 34 height 21
type input "5"
click at [742, 521] on input "5" at bounding box center [731, 525] width 34 height 21
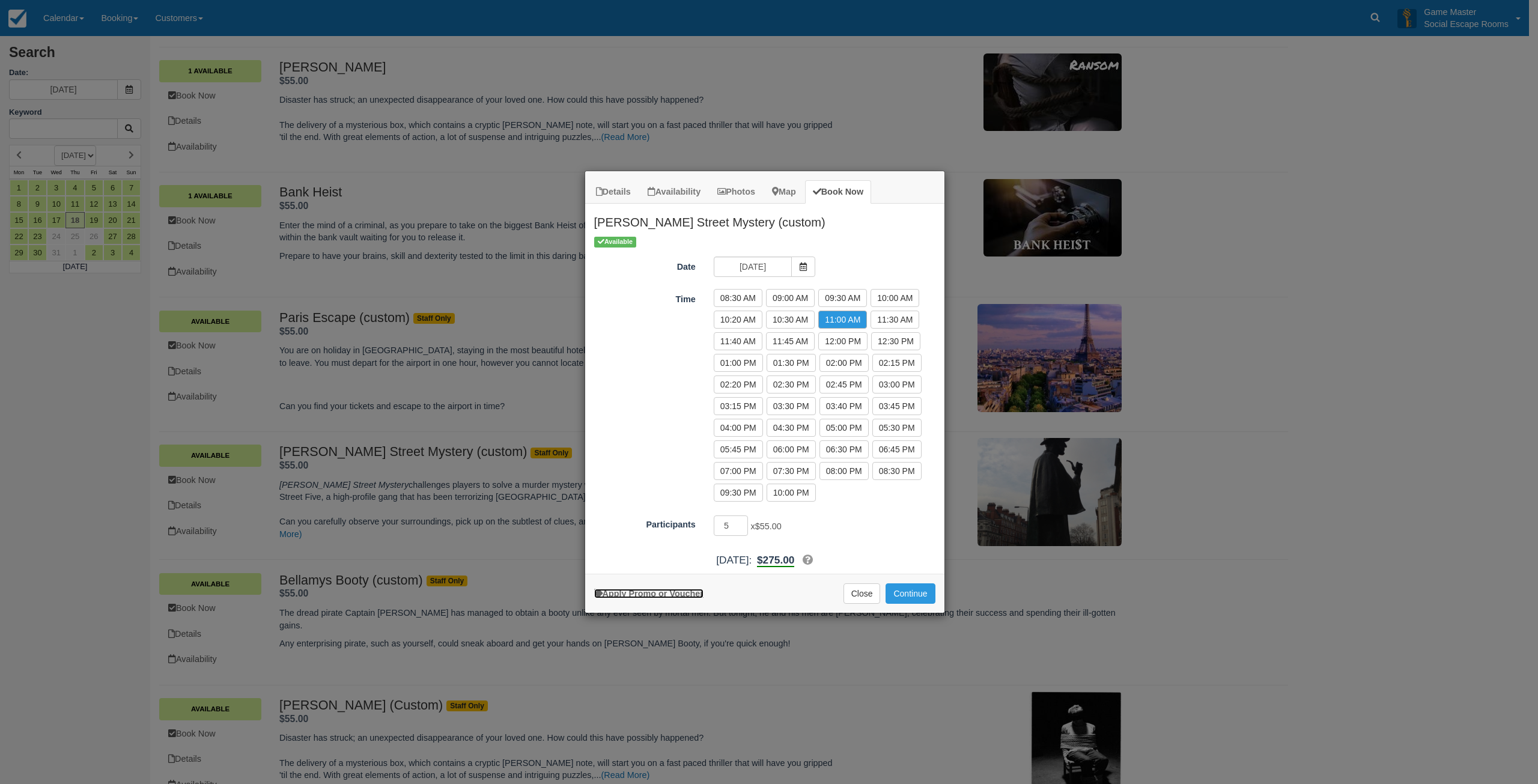
click at [690, 590] on link "Apply Promo or Voucher" at bounding box center [649, 593] width 110 height 10
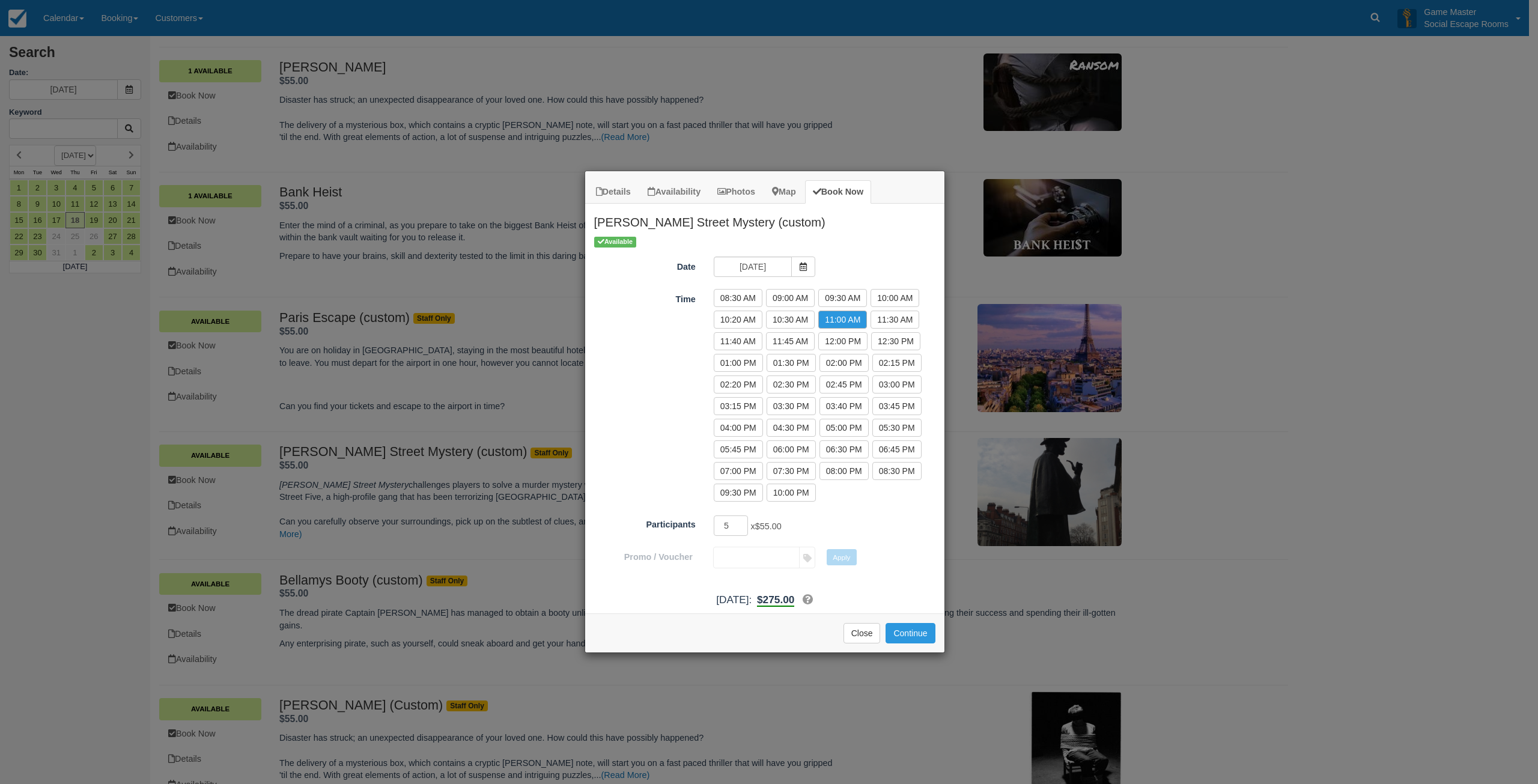
paste input "DISCOUNT10"
type input "DISCOUNT10"
click at [843, 563] on button "Apply" at bounding box center [841, 556] width 30 height 15
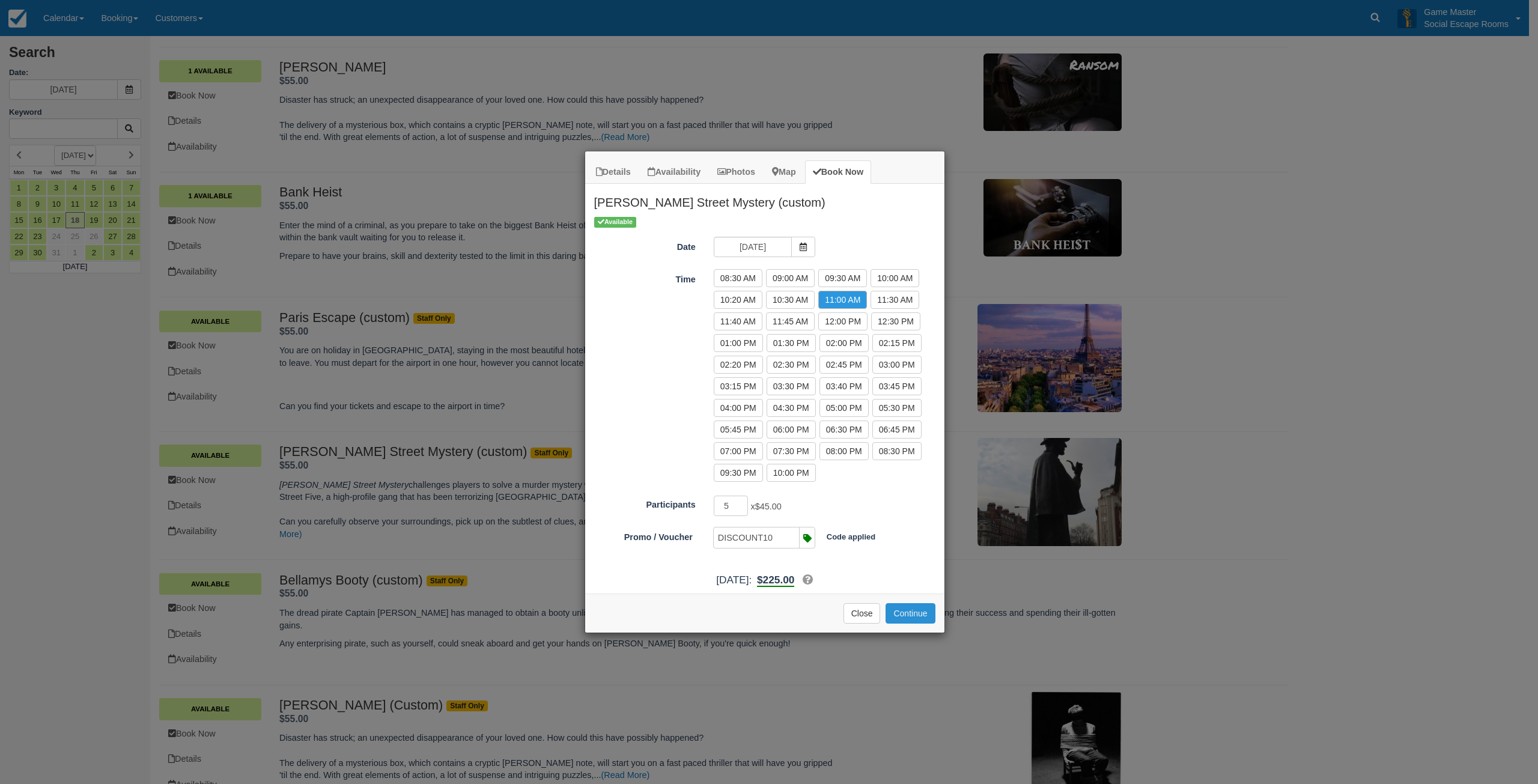
click at [904, 609] on button "Continue" at bounding box center [910, 613] width 49 height 21
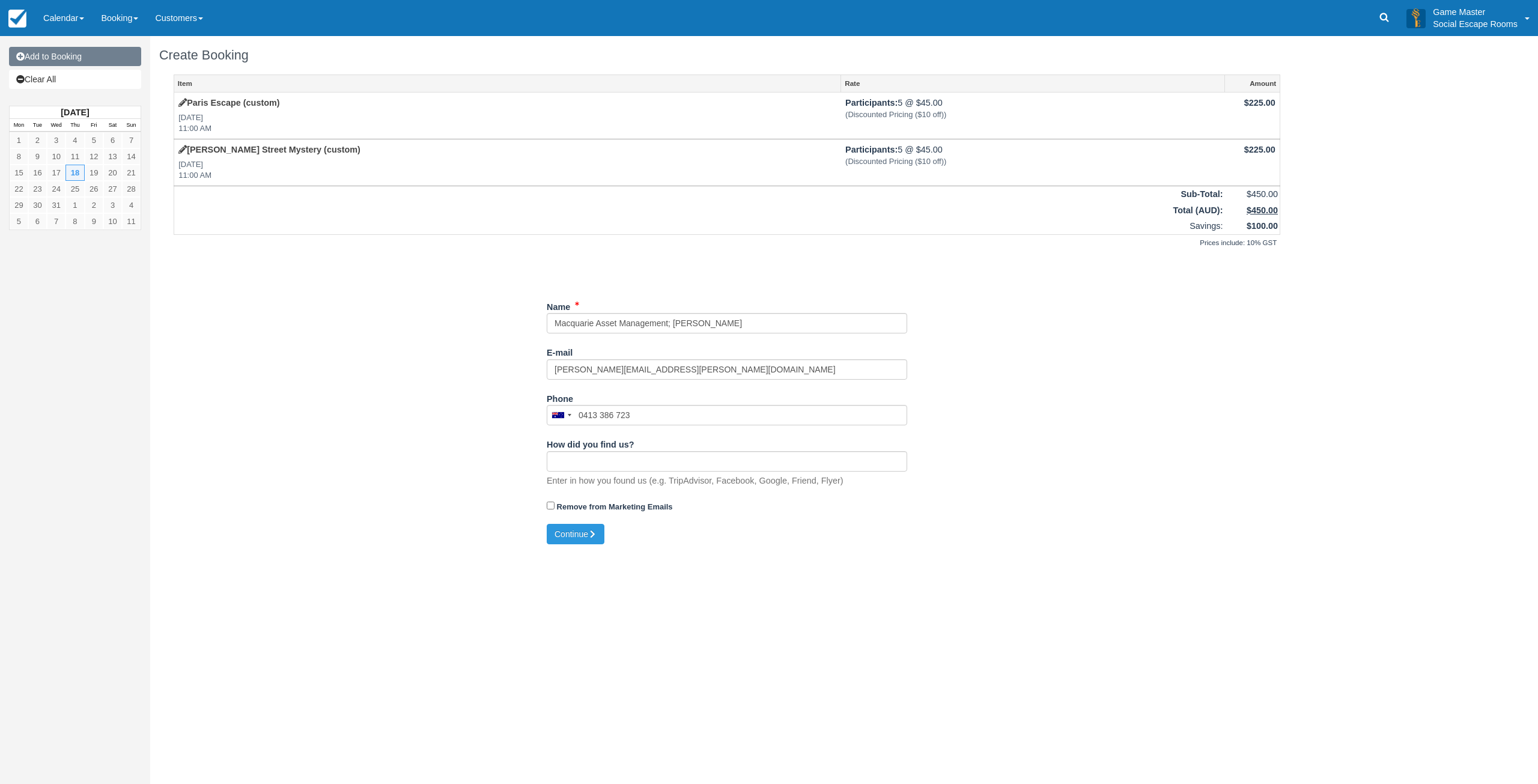
click at [73, 61] on link "Add to Booking" at bounding box center [75, 56] width 132 height 19
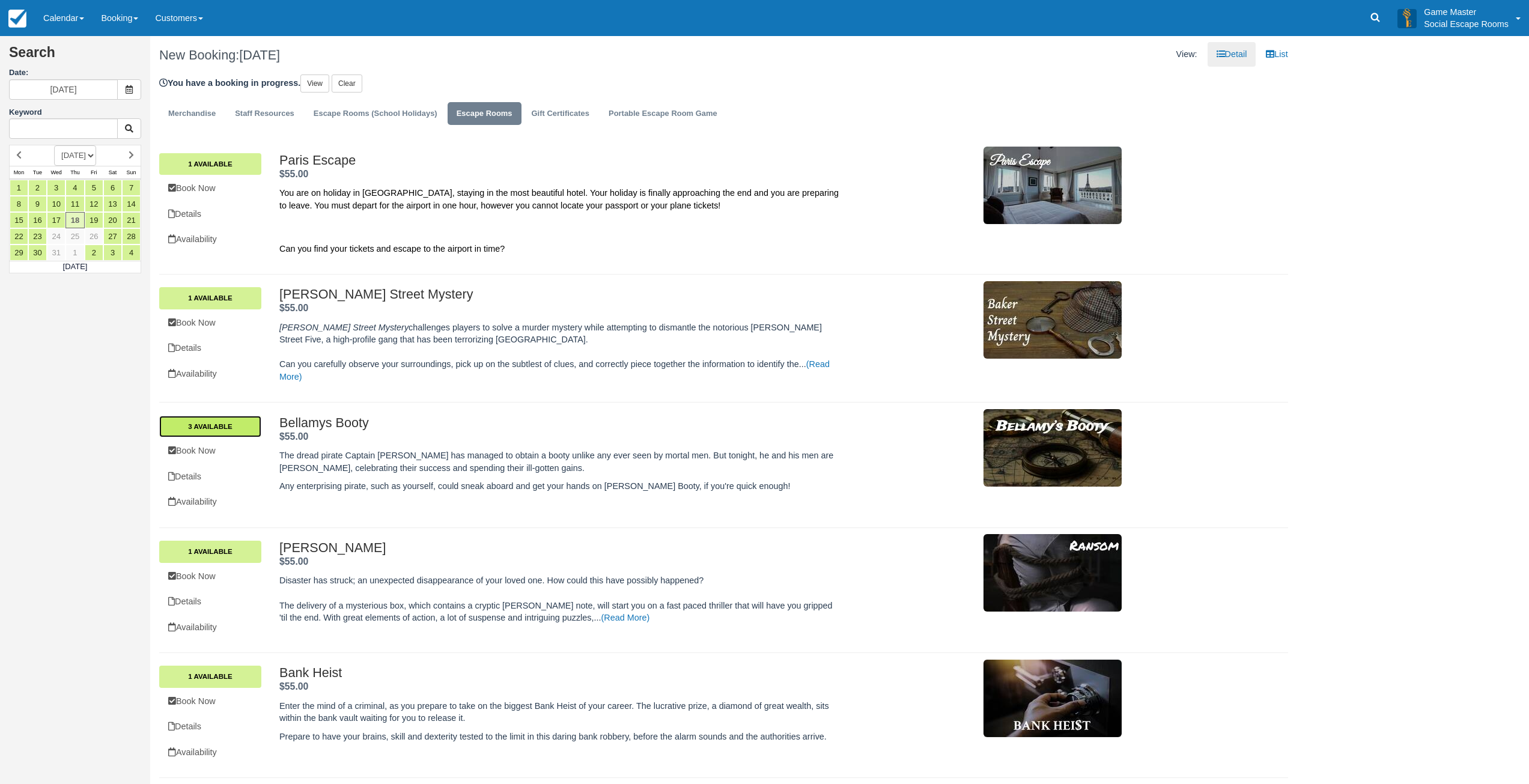
click at [244, 417] on link "3 Available" at bounding box center [210, 426] width 102 height 22
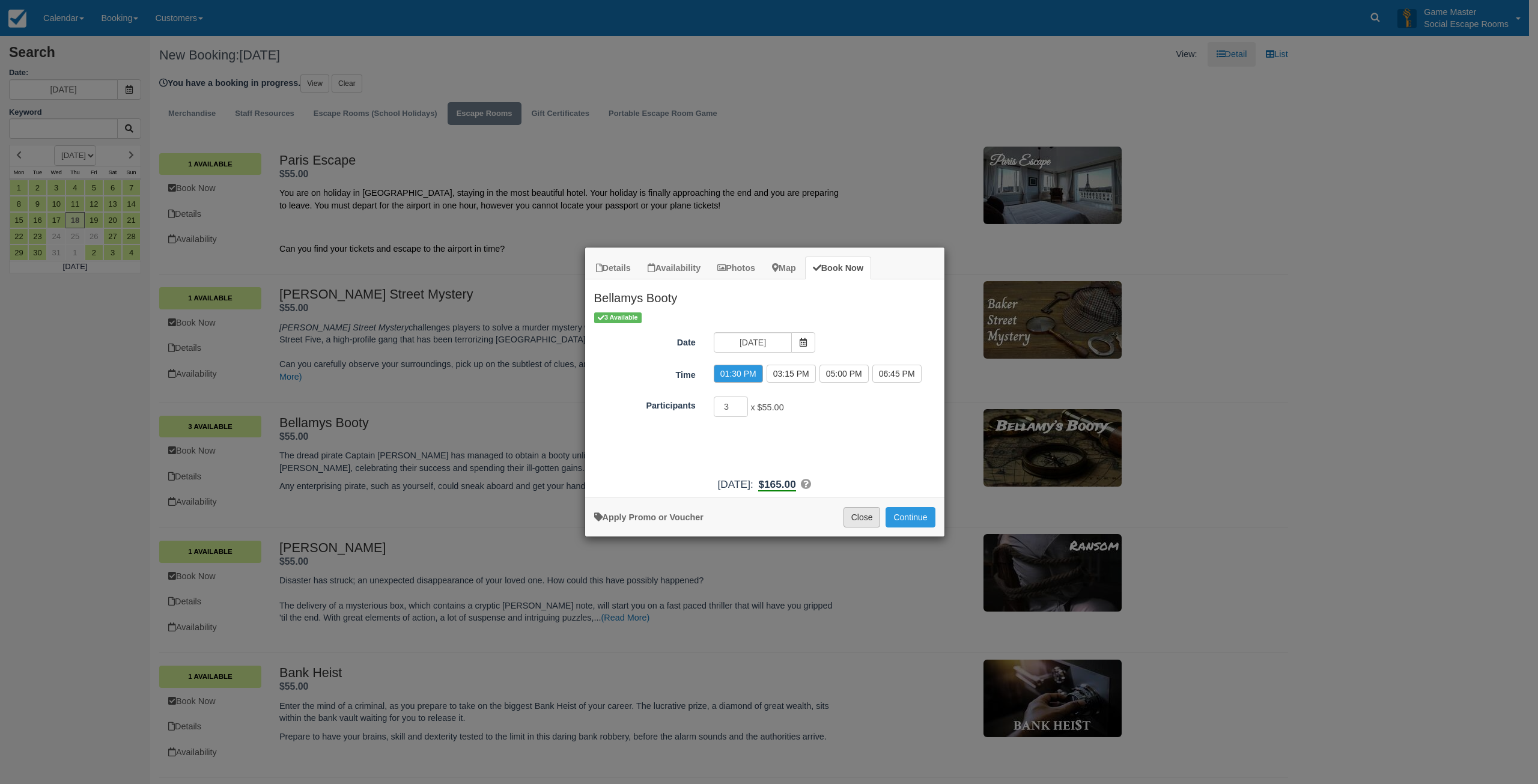
drag, startPoint x: 863, startPoint y: 519, endPoint x: 856, endPoint y: 519, distance: 7.0
click at [861, 519] on button "Close" at bounding box center [861, 517] width 37 height 21
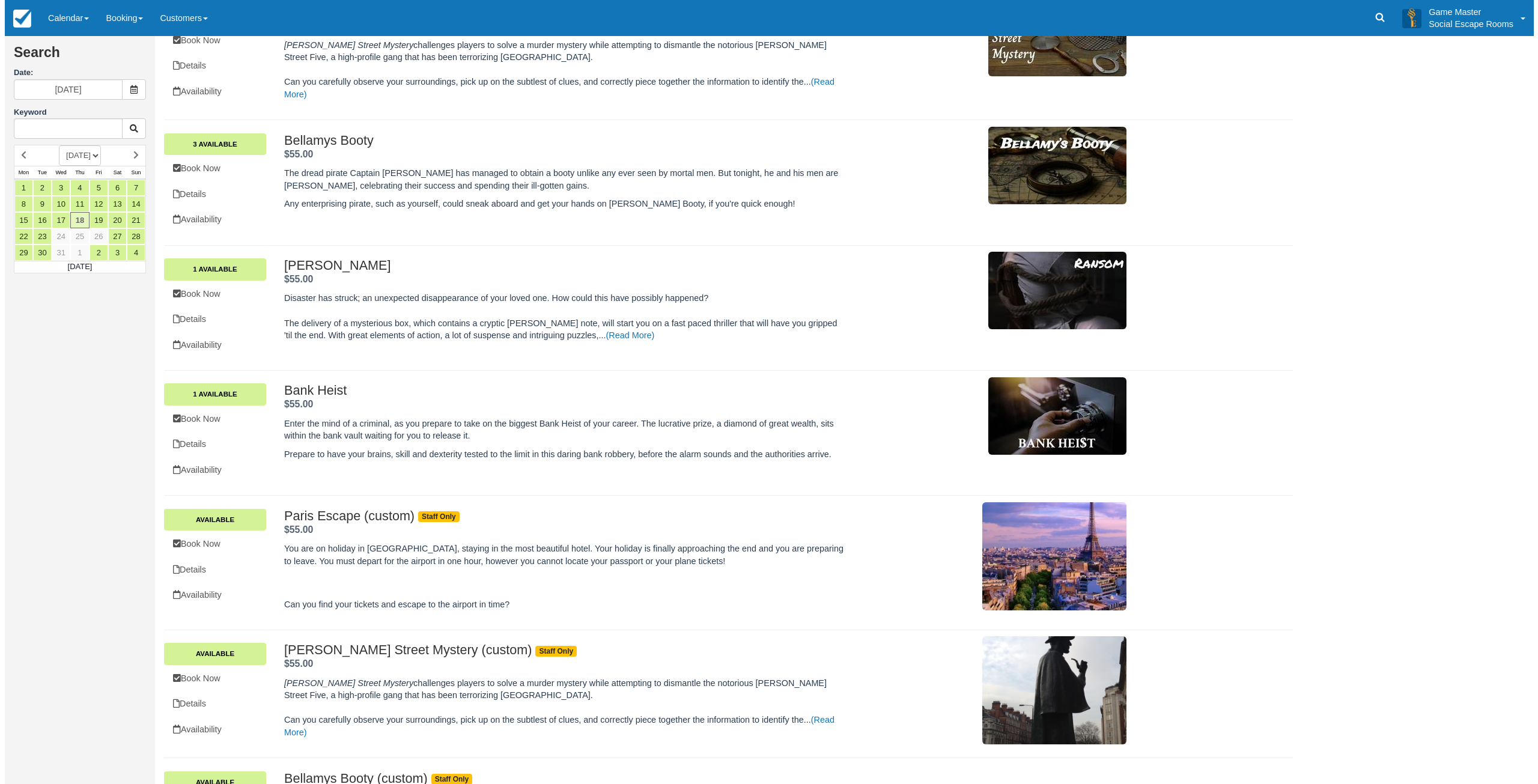
scroll to position [360, 0]
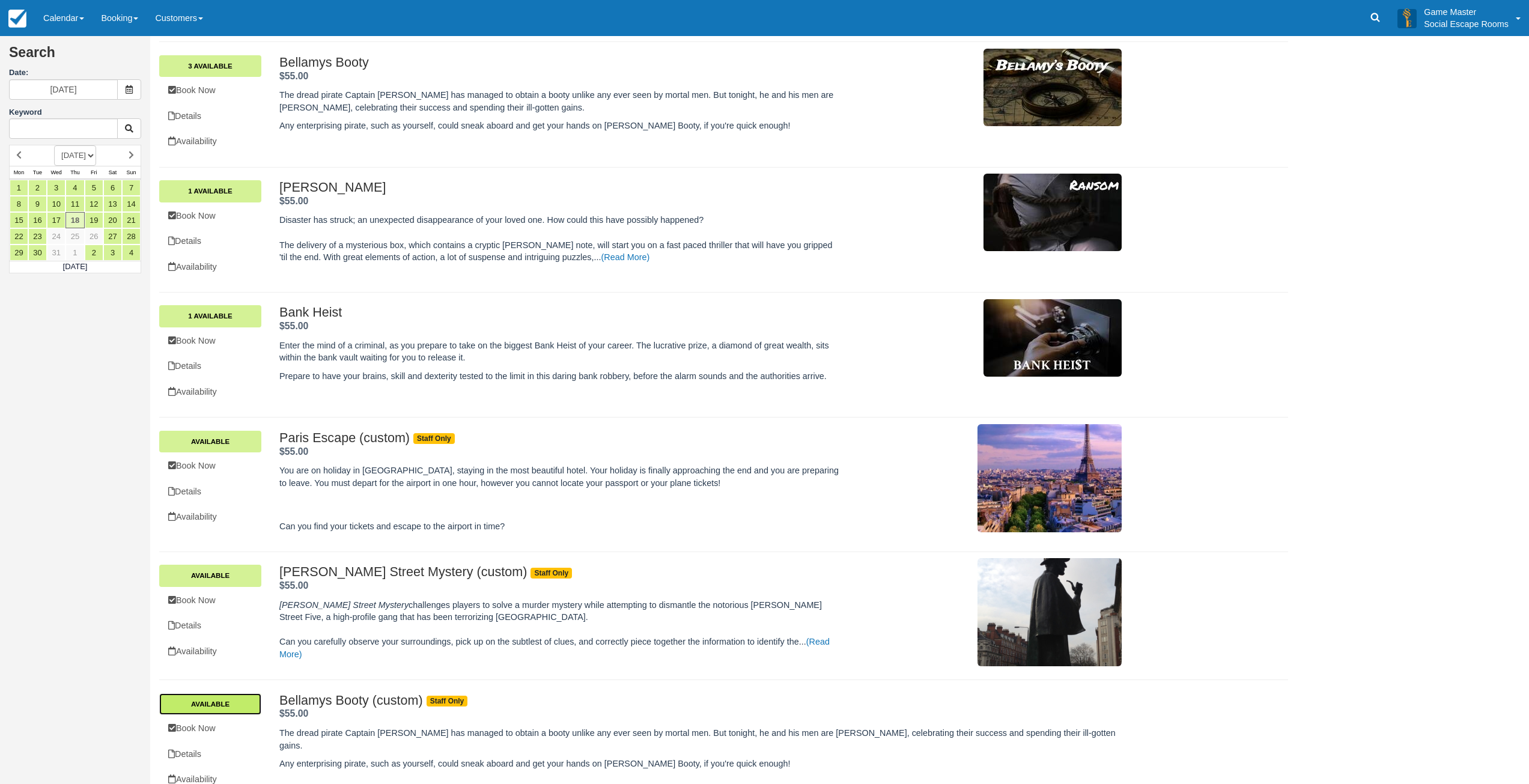
click at [211, 697] on link "Available" at bounding box center [210, 704] width 102 height 22
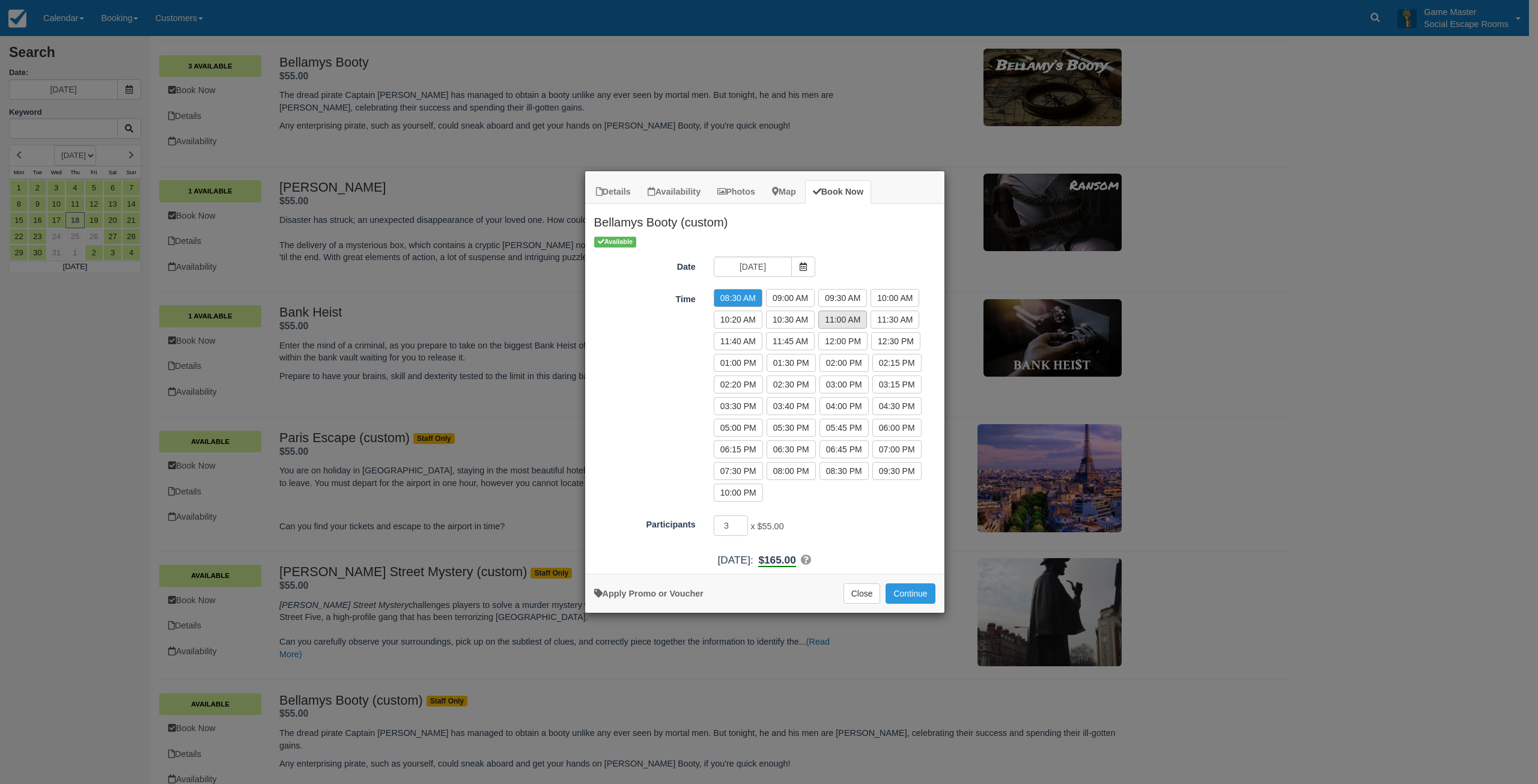
click at [834, 322] on label "11:00 AM" at bounding box center [843, 320] width 49 height 18
radio input "true"
click at [740, 522] on input "4" at bounding box center [731, 525] width 34 height 21
type input "5"
click at [740, 522] on input "5" at bounding box center [731, 525] width 34 height 21
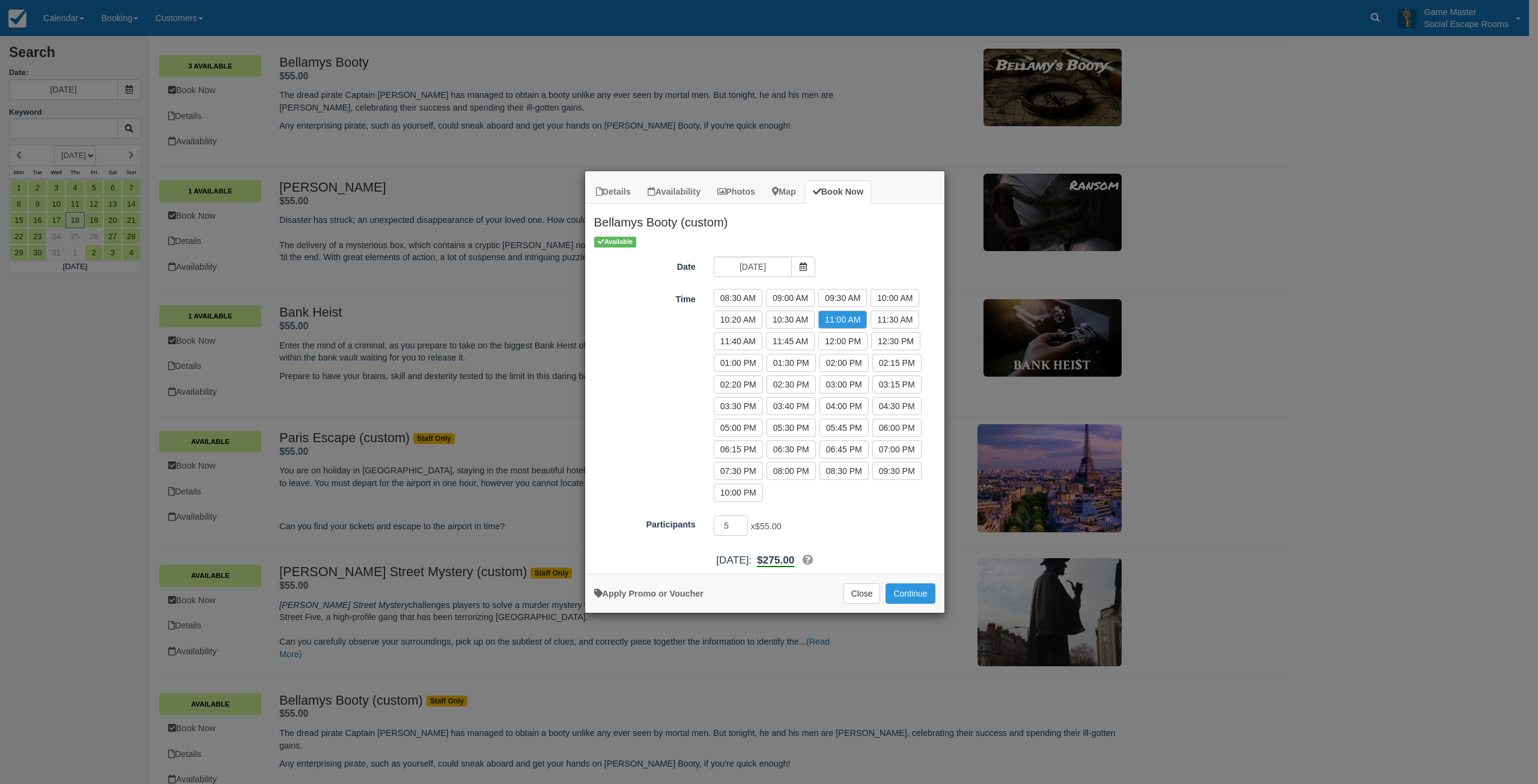
click at [685, 598] on div "Apply Promo or Voucher Close Continue Searching..." at bounding box center [764, 593] width 360 height 39
click at [687, 595] on link "Apply Promo or Voucher" at bounding box center [649, 593] width 110 height 10
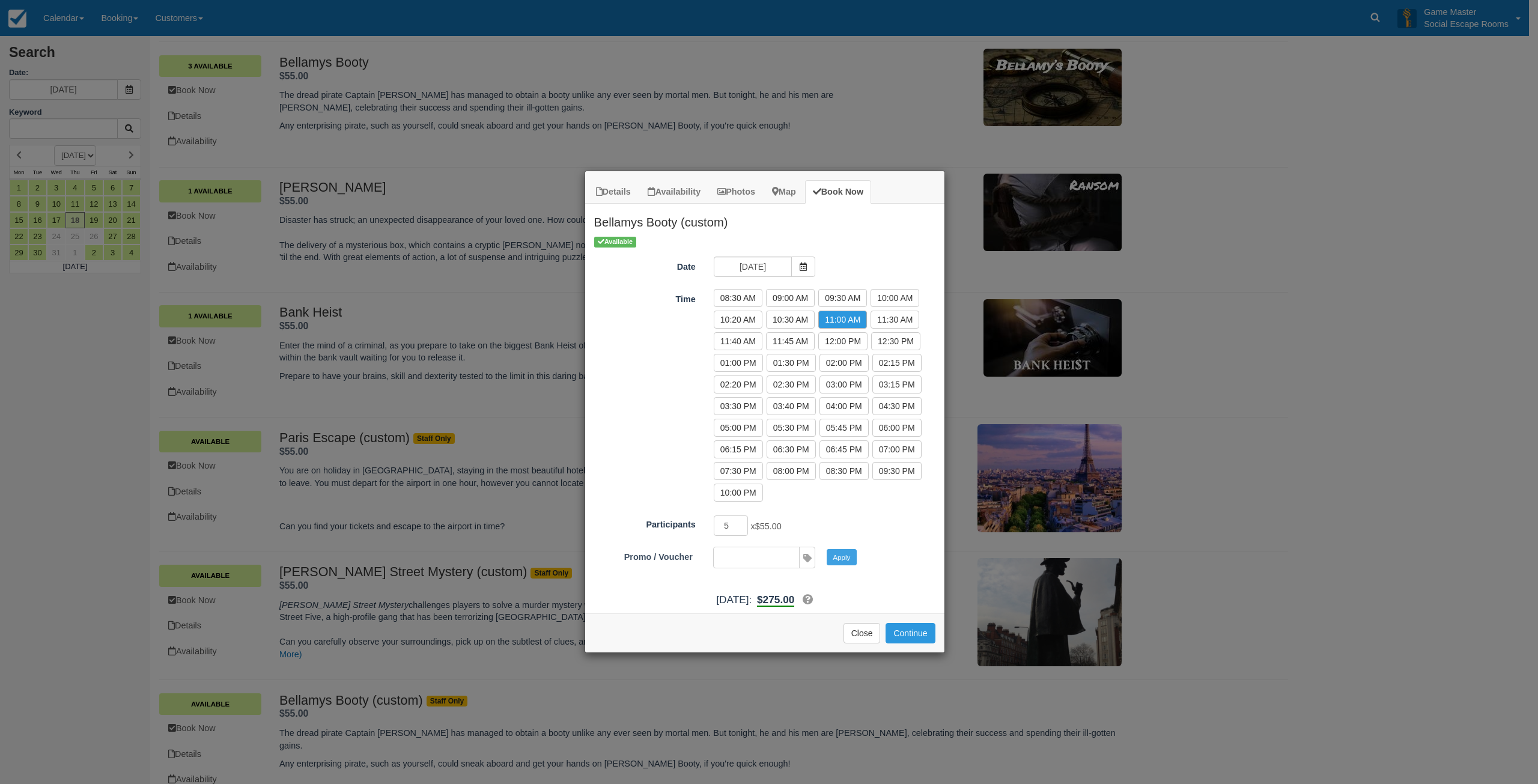
paste input "DISCOUNT10"
type input "DISCOUNT10"
click at [839, 554] on button "Apply" at bounding box center [841, 556] width 30 height 15
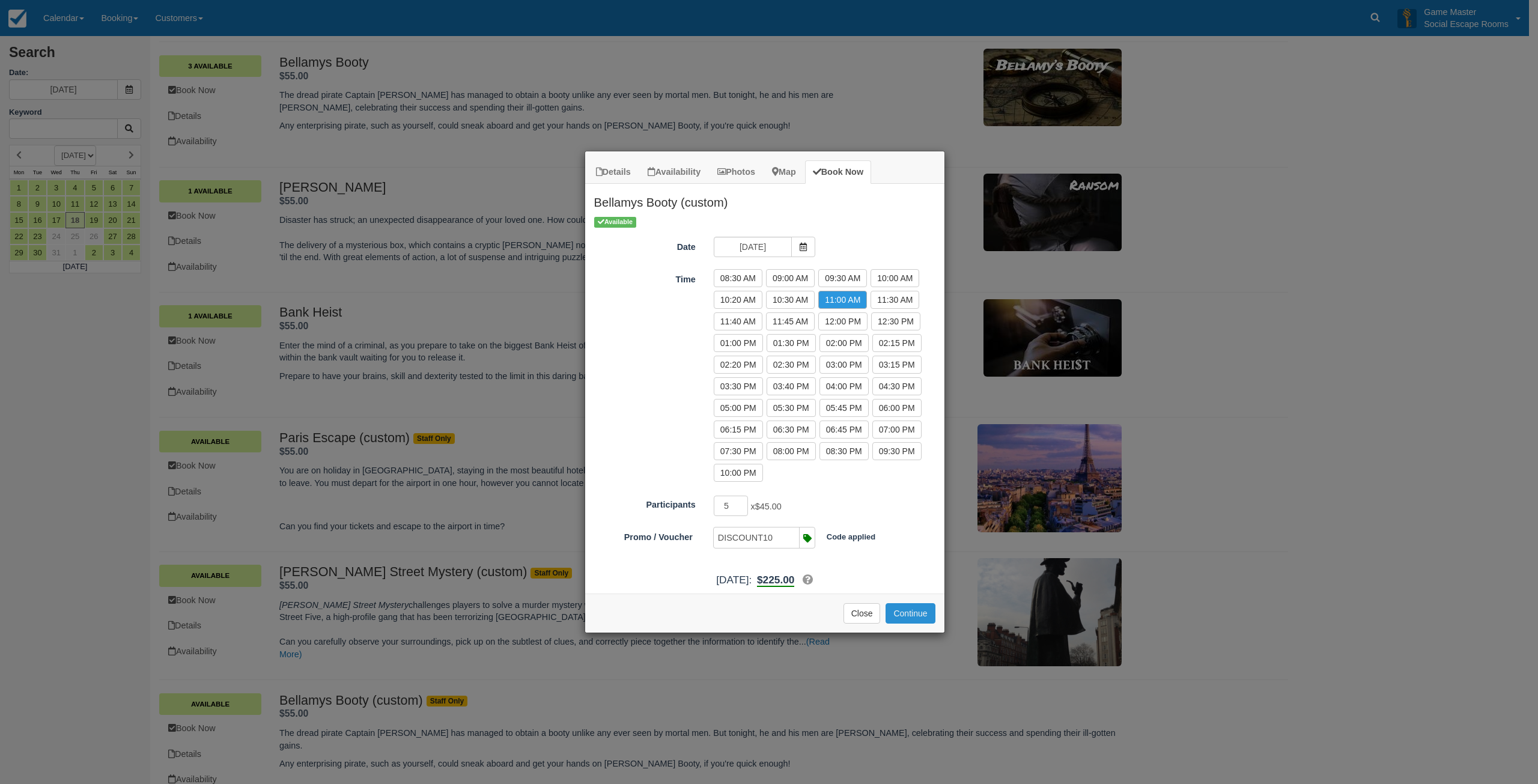
click at [918, 608] on button "Continue" at bounding box center [910, 613] width 49 height 21
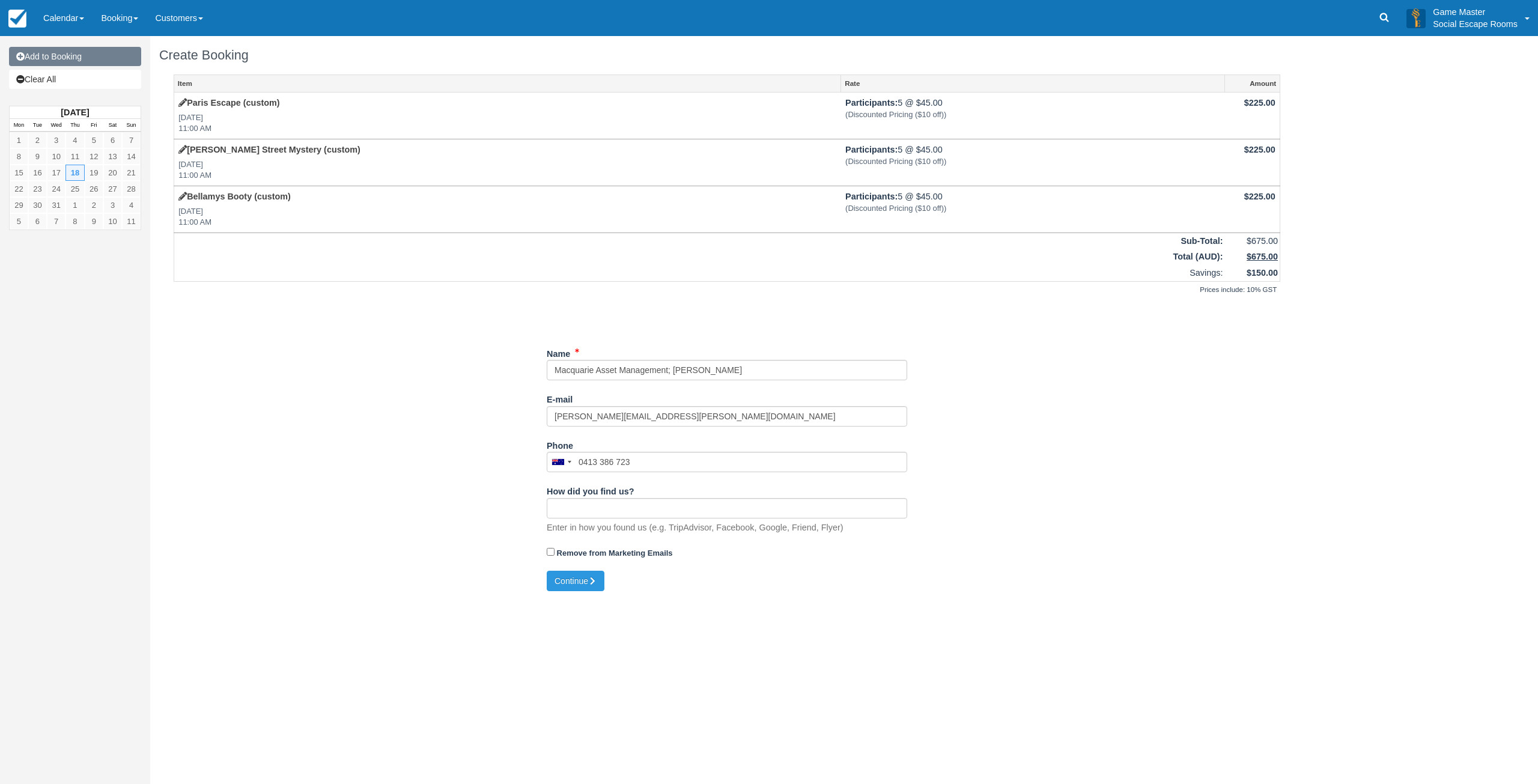
click at [56, 57] on link "Add to Booking" at bounding box center [75, 56] width 132 height 19
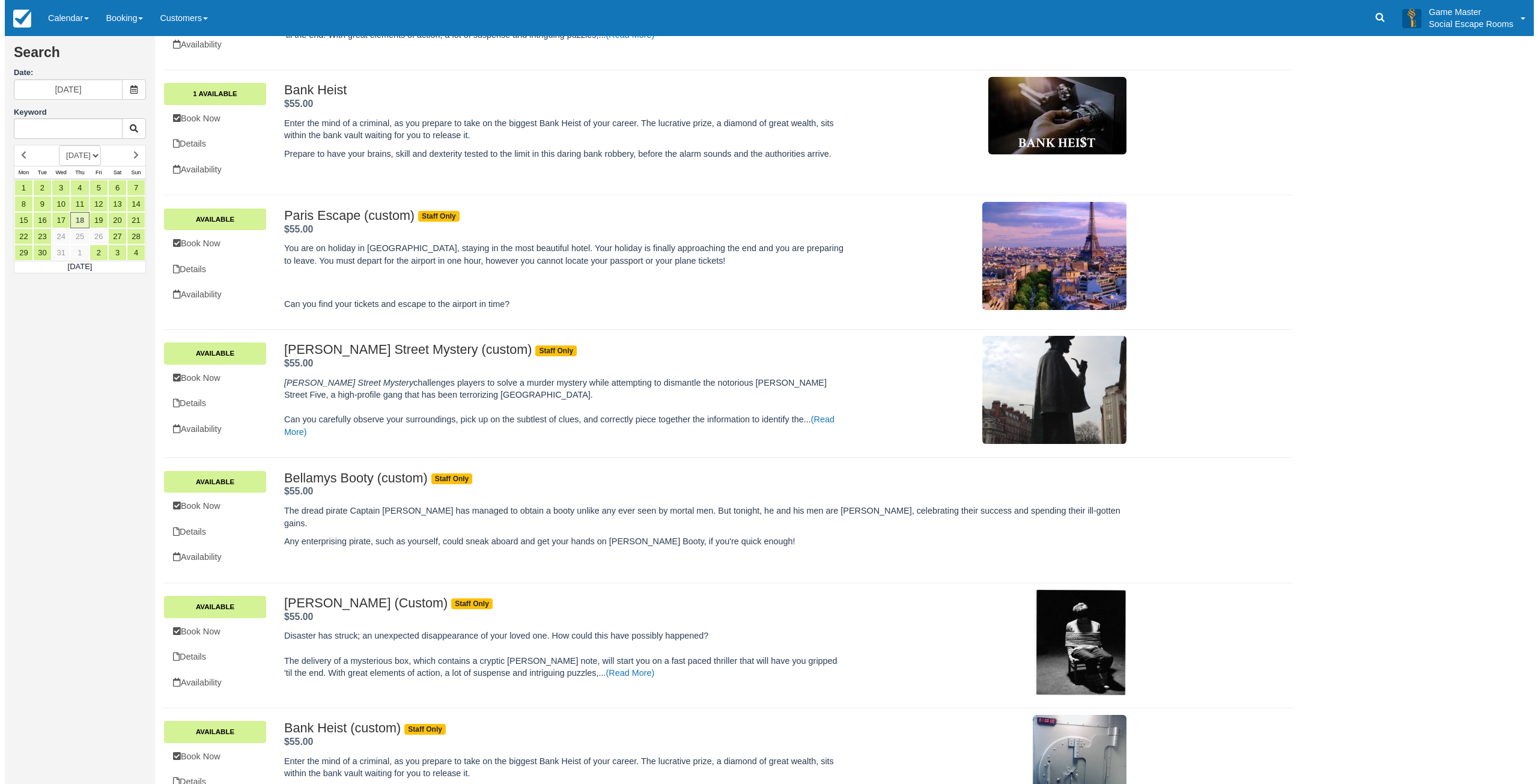
scroll to position [632, 0]
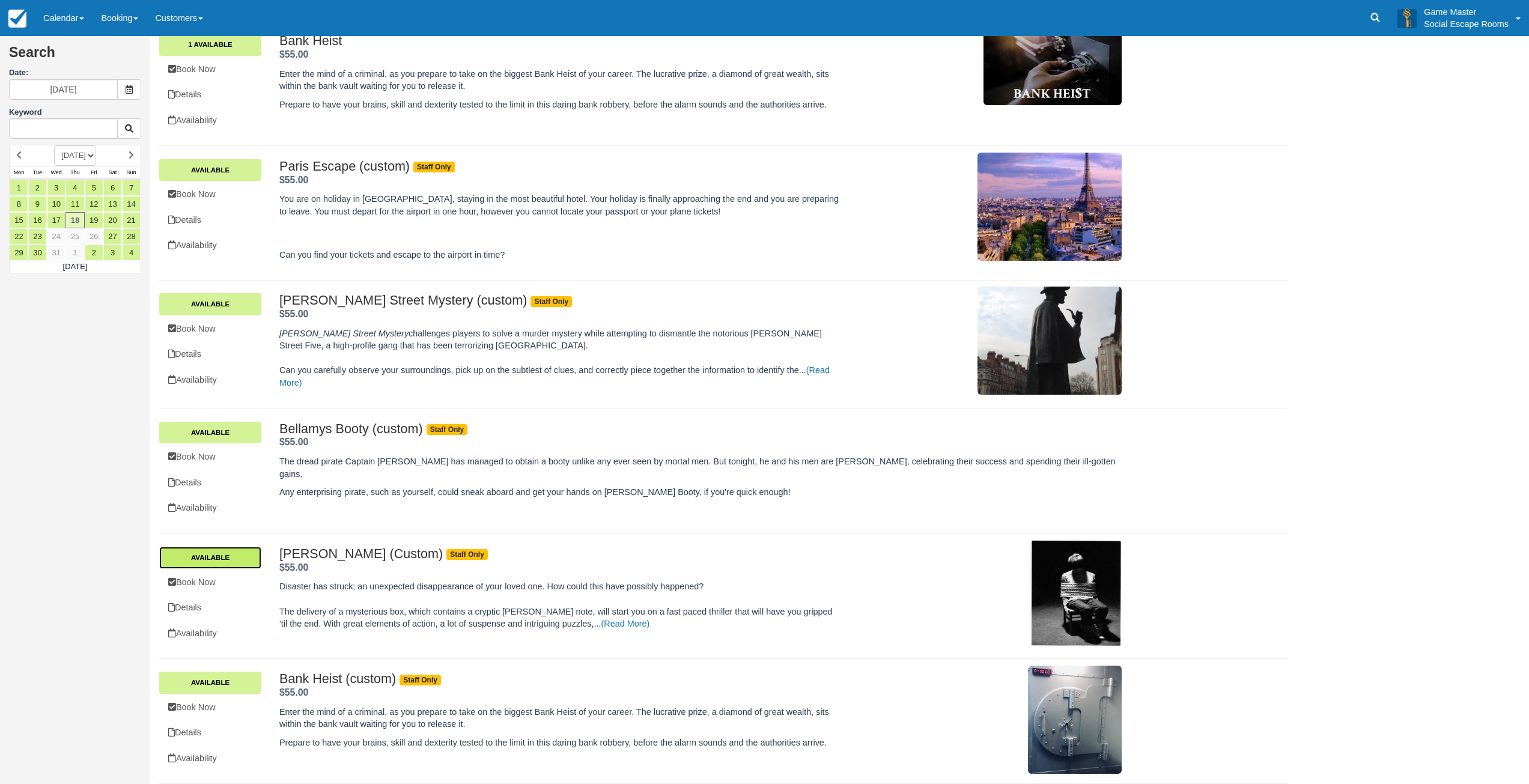
click at [219, 558] on link "Available" at bounding box center [210, 558] width 102 height 22
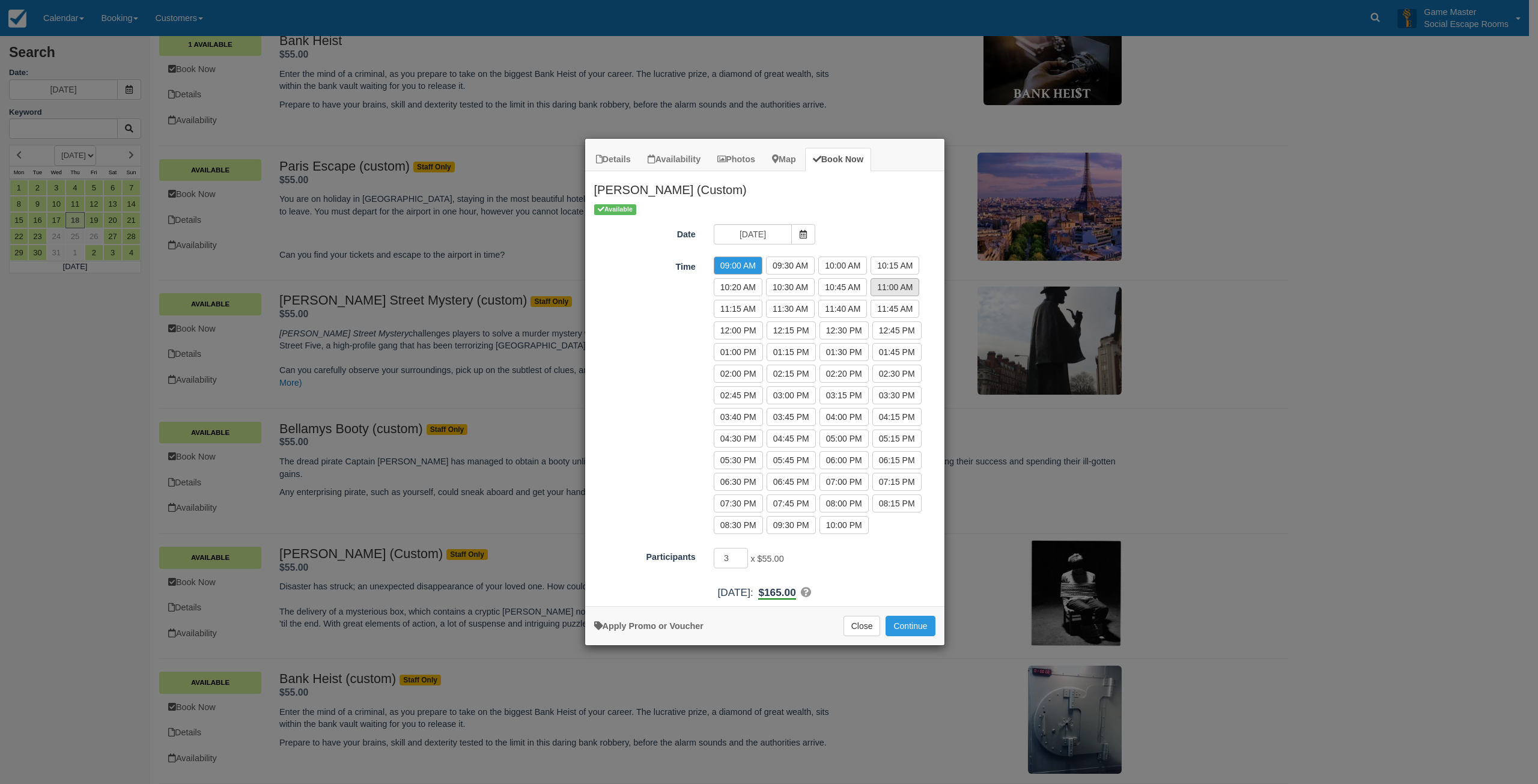
click at [877, 291] on label "11:00 AM" at bounding box center [895, 287] width 49 height 18
radio input "true"
click at [742, 553] on input "4" at bounding box center [731, 558] width 34 height 21
type input "5"
click at [742, 553] on input "5" at bounding box center [731, 558] width 34 height 21
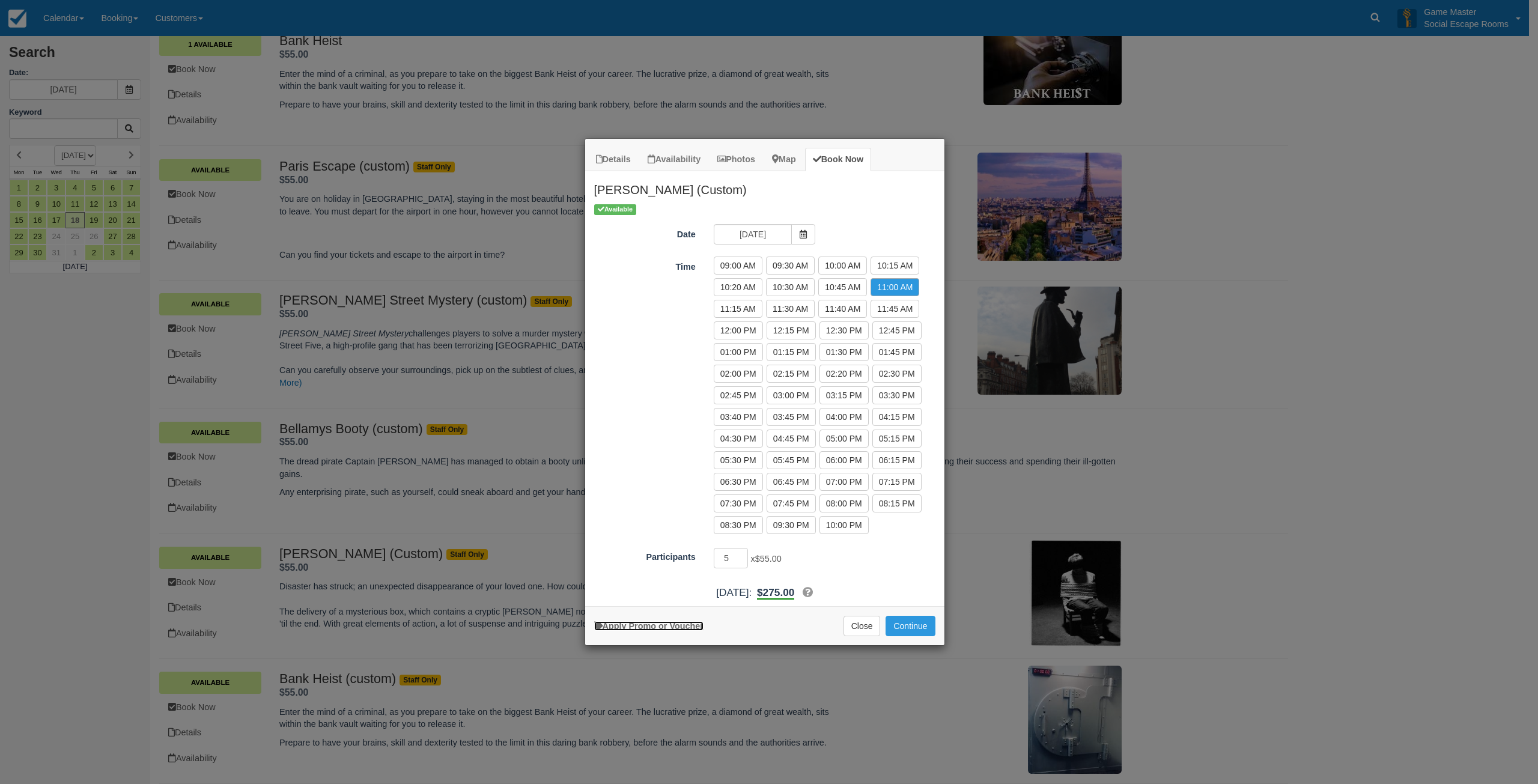
click at [694, 625] on link "Apply Promo or Voucher" at bounding box center [649, 626] width 110 height 10
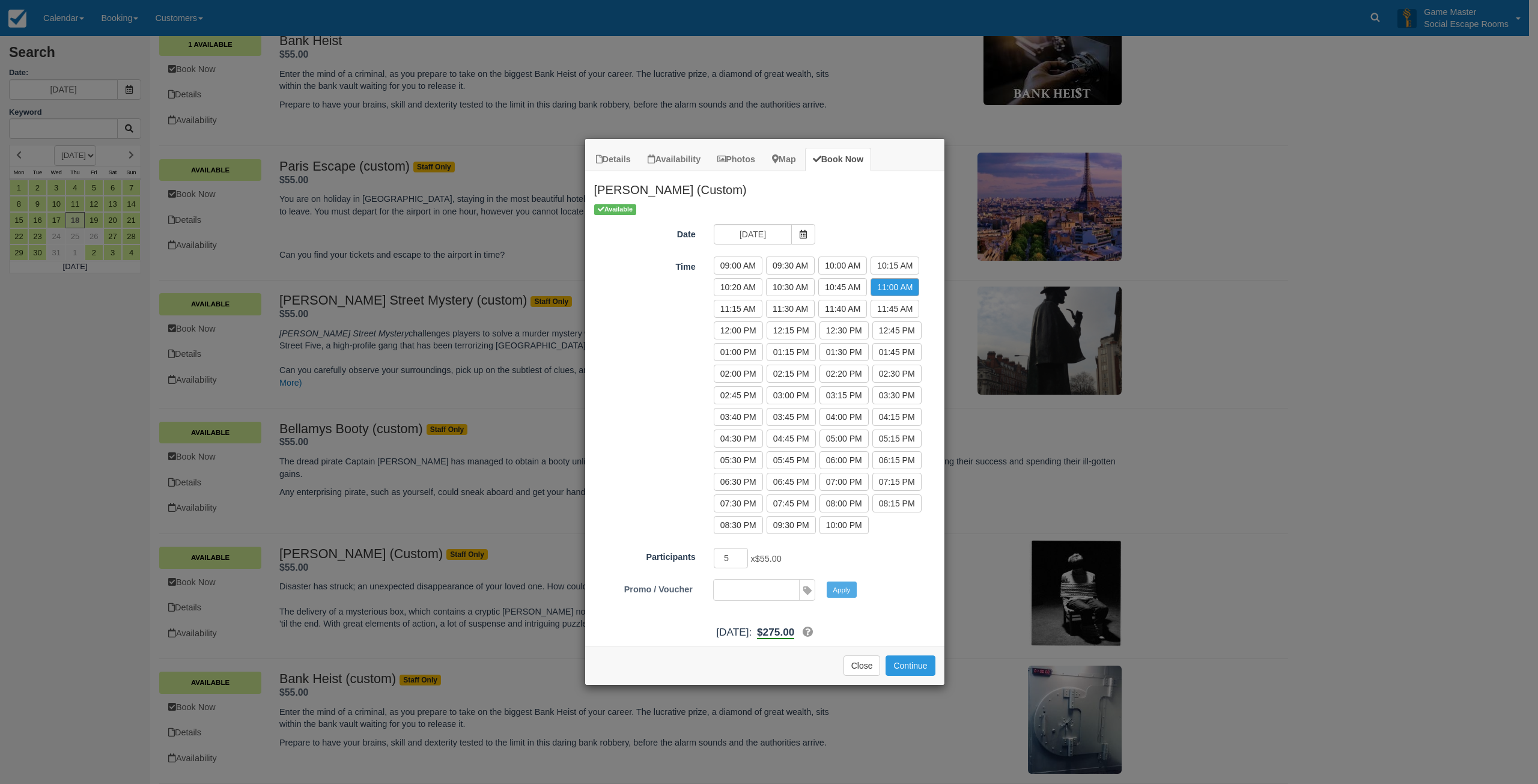
paste input "DISCOUNT10"
type input "DISCOUNT10"
click at [842, 587] on button "Apply" at bounding box center [841, 588] width 30 height 15
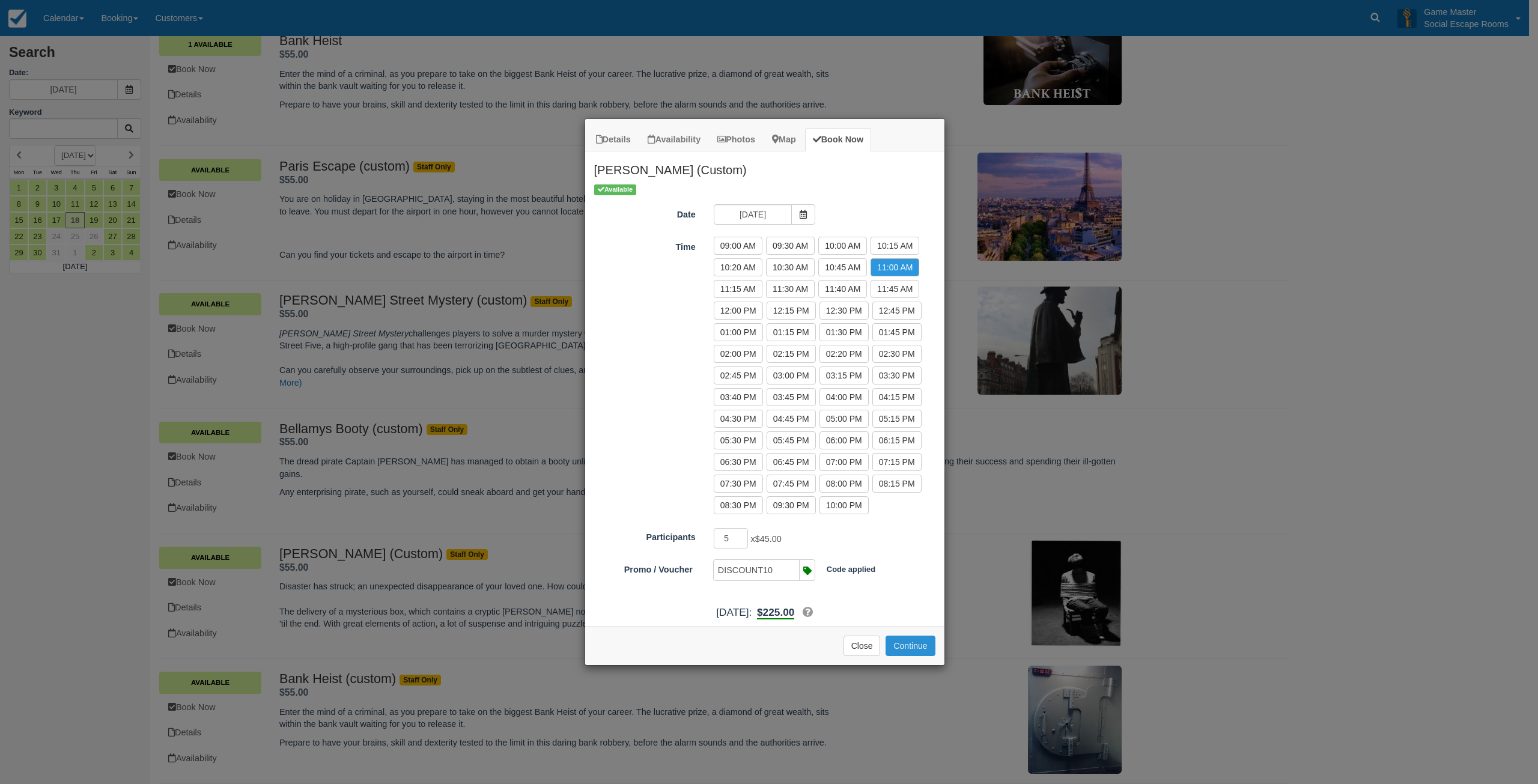
click at [902, 647] on button "Continue" at bounding box center [910, 645] width 49 height 21
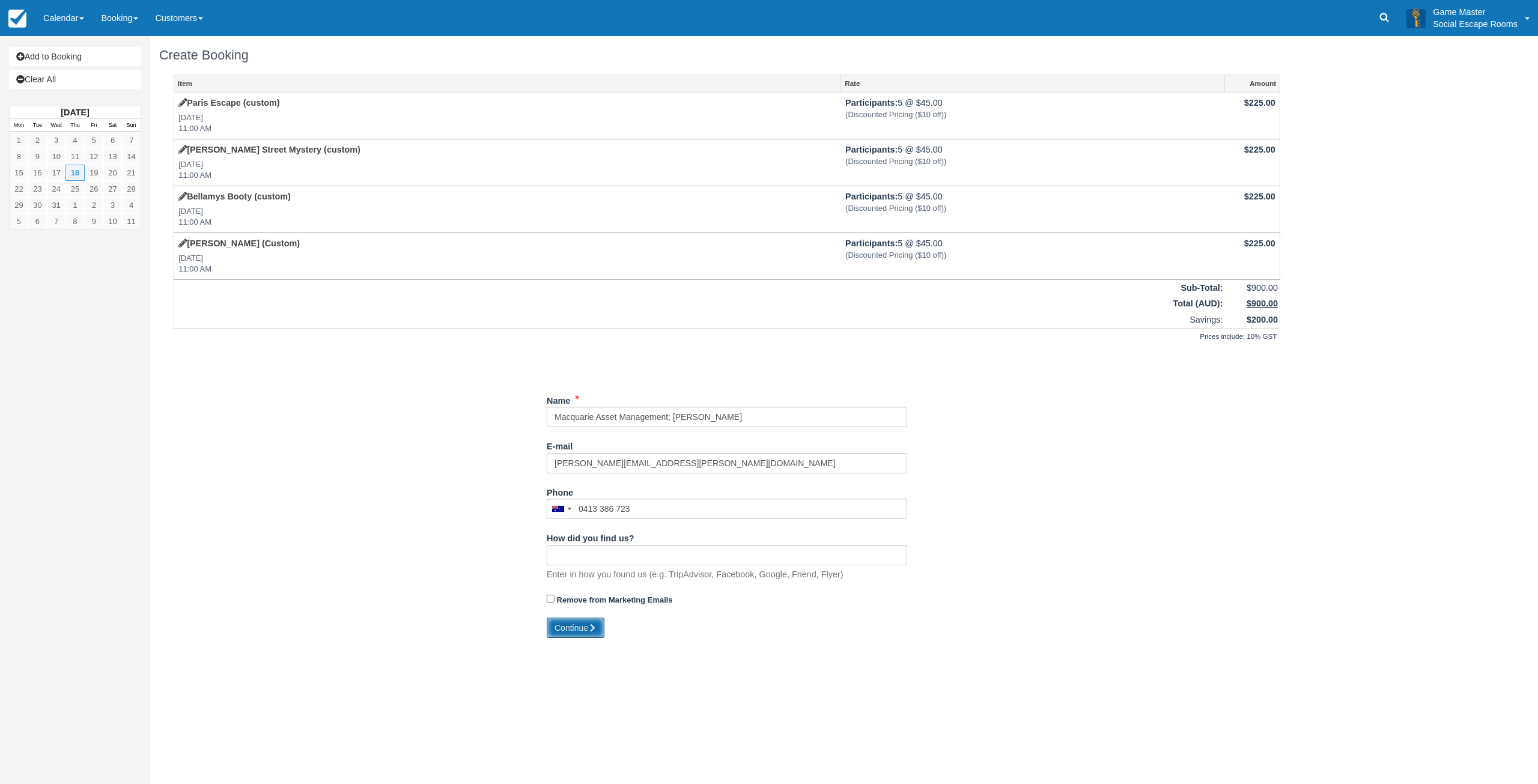
click at [594, 626] on icon "submit" at bounding box center [591, 627] width 8 height 8
type input "[PHONE_NUMBER]"
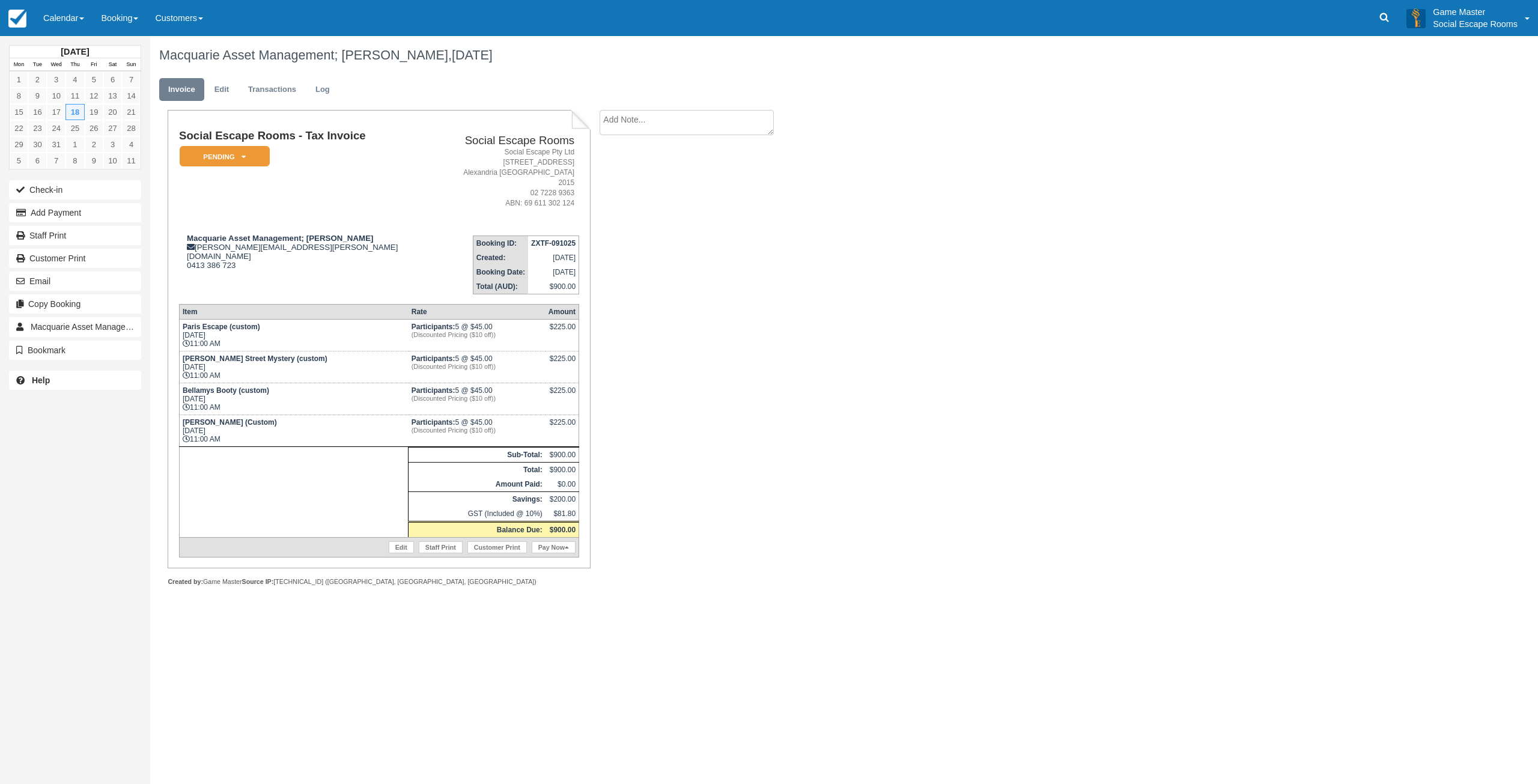
click at [669, 118] on textarea at bounding box center [687, 122] width 174 height 25
paste textarea "Hi guys I’m keen to find out if it’s possible to host our team Xmas party at [G…"
click at [659, 129] on textarea "Hi guys I’m keen to find out if it’s possible to host our team Xmas party at [G…" at bounding box center [687, 143] width 174 height 67
type textarea "Hi guys I’m keen to find out if it’s possible to host our team Xmas party at [G…"
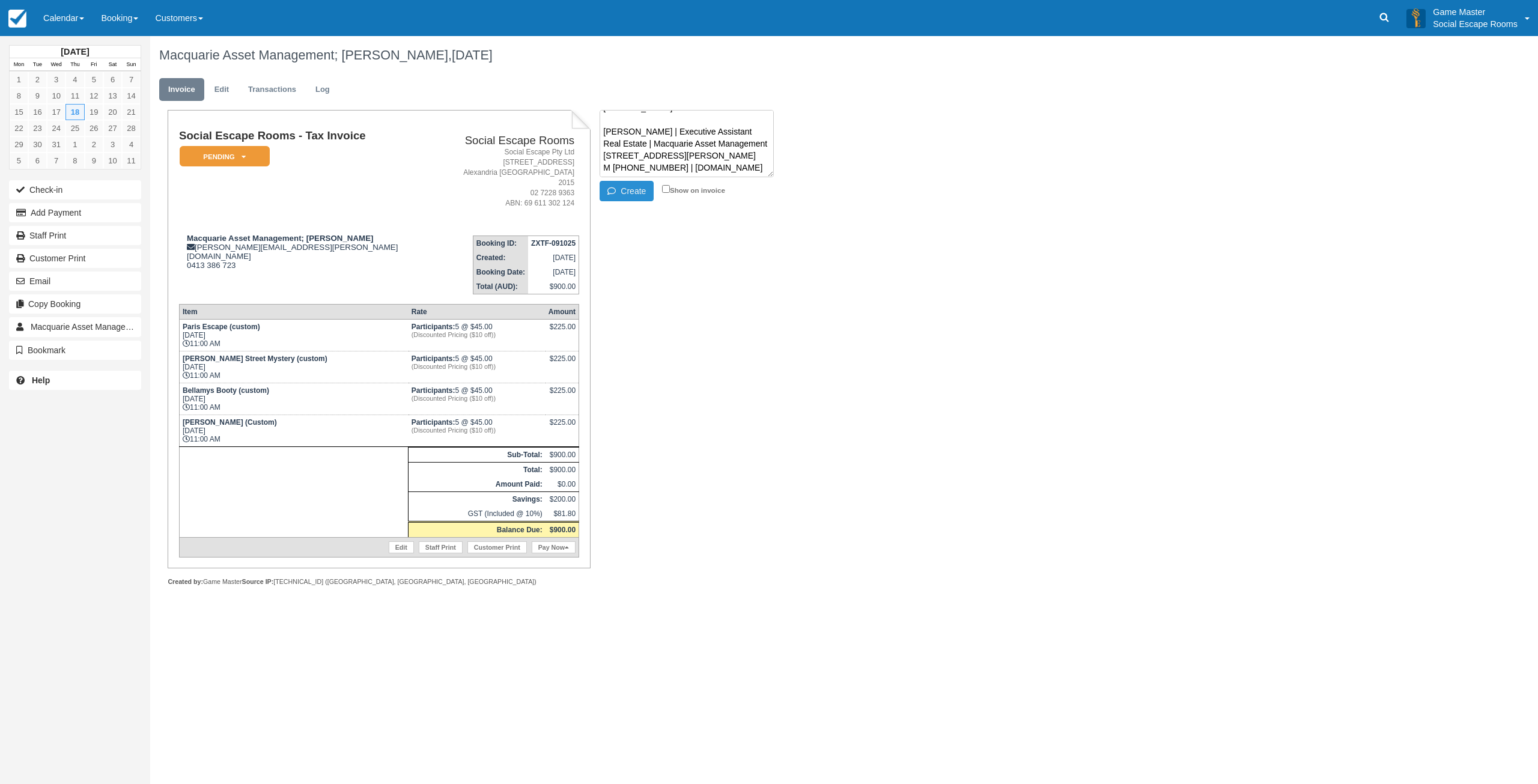
click at [632, 190] on button "Create" at bounding box center [627, 191] width 54 height 21
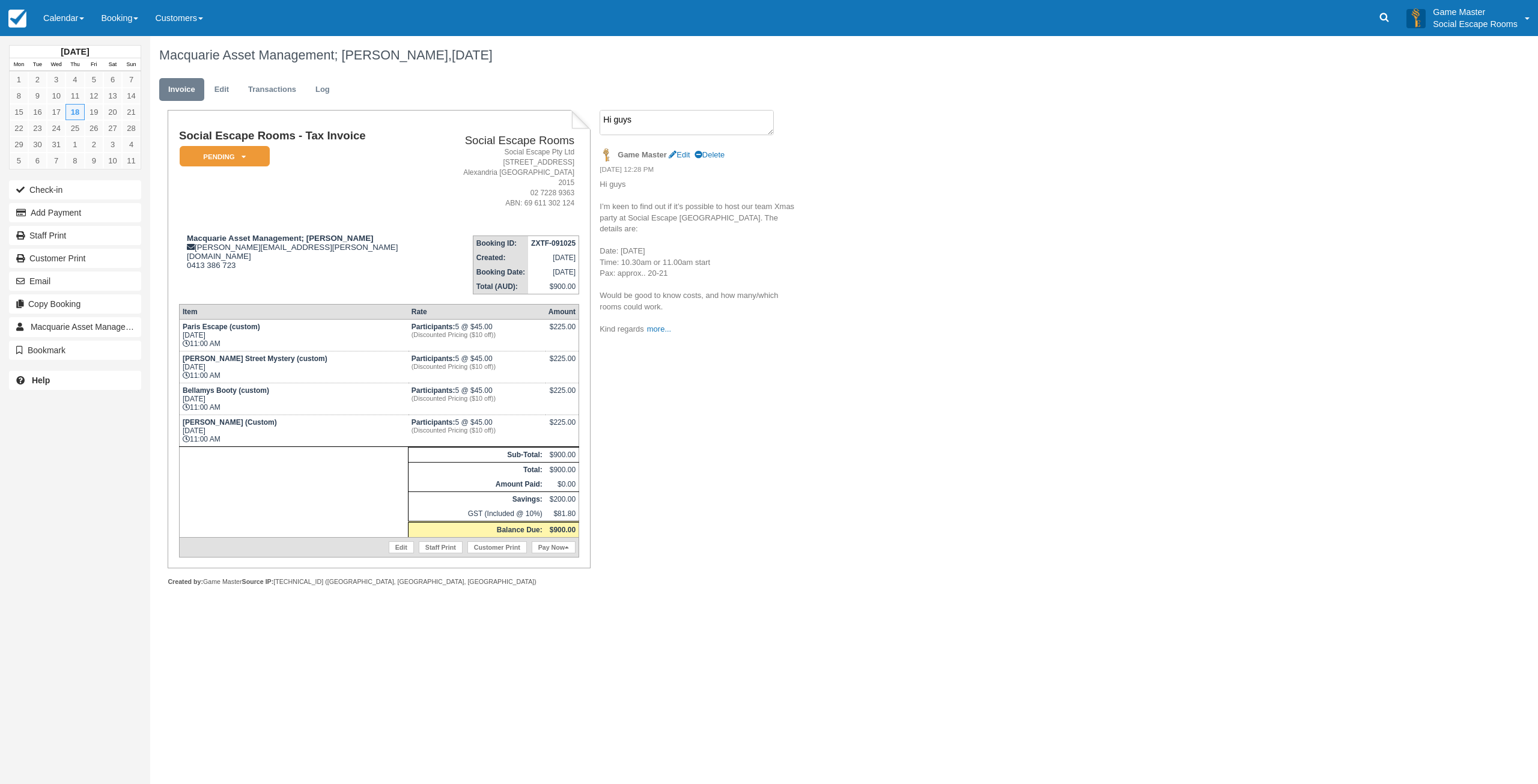
drag, startPoint x: 703, startPoint y: 120, endPoint x: 683, endPoint y: 153, distance: 38.6
click at [703, 120] on textarea "Hi guys I’m keen to find out if it’s possible to host our team Xmas party at [G…" at bounding box center [687, 122] width 174 height 25
paste textarea "Lo ipsum Dolors, Ametco adi elit seddoei. Te incididu ut labo etdolorem: 7. Al …"
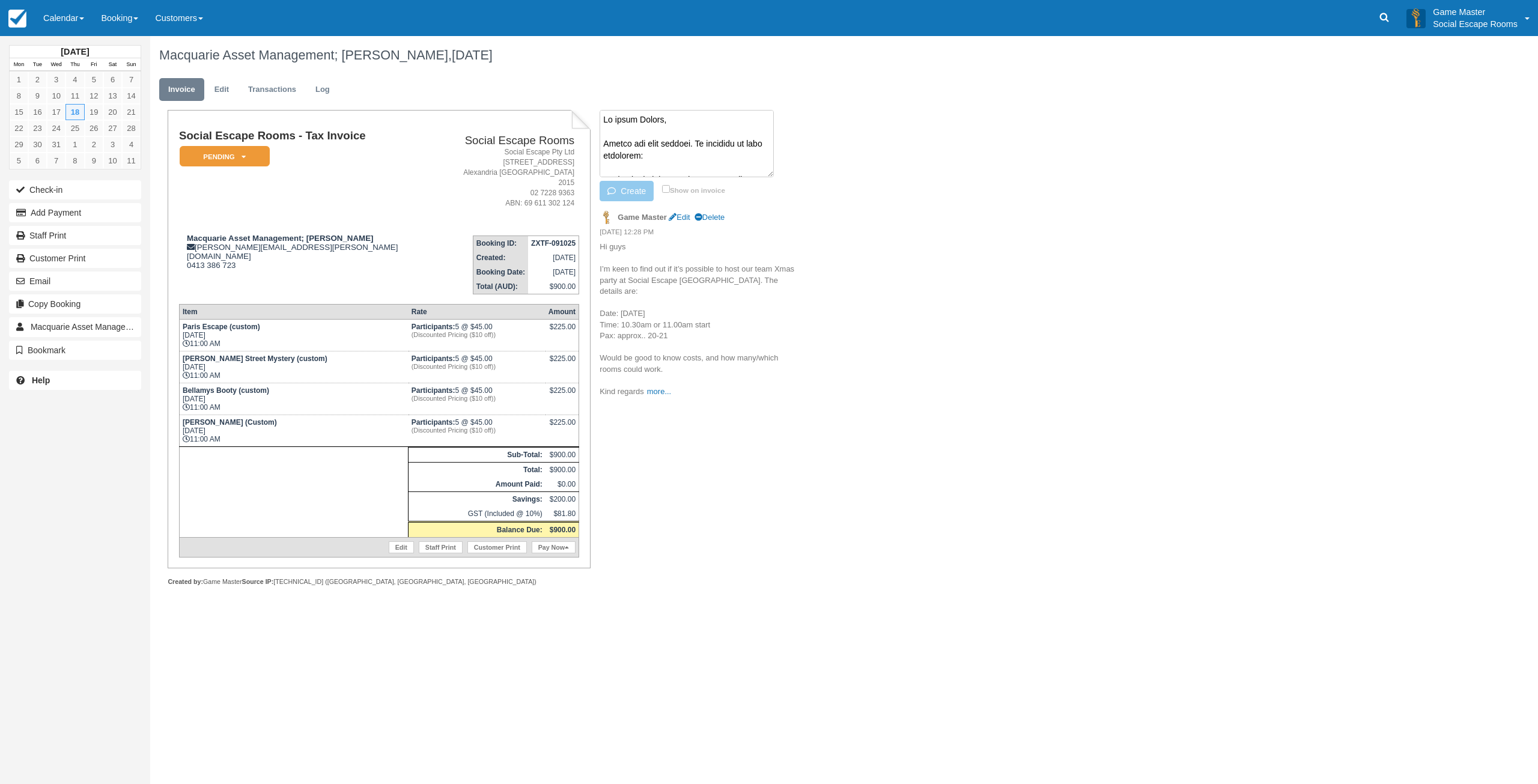
scroll to position [597, 0]
type textarea "Lo ipsum Dolors, Ametco adi elit seddoei. Te incididu ut labo etdolorem: 7. Al …"
click at [630, 189] on button "Create" at bounding box center [627, 191] width 54 height 21
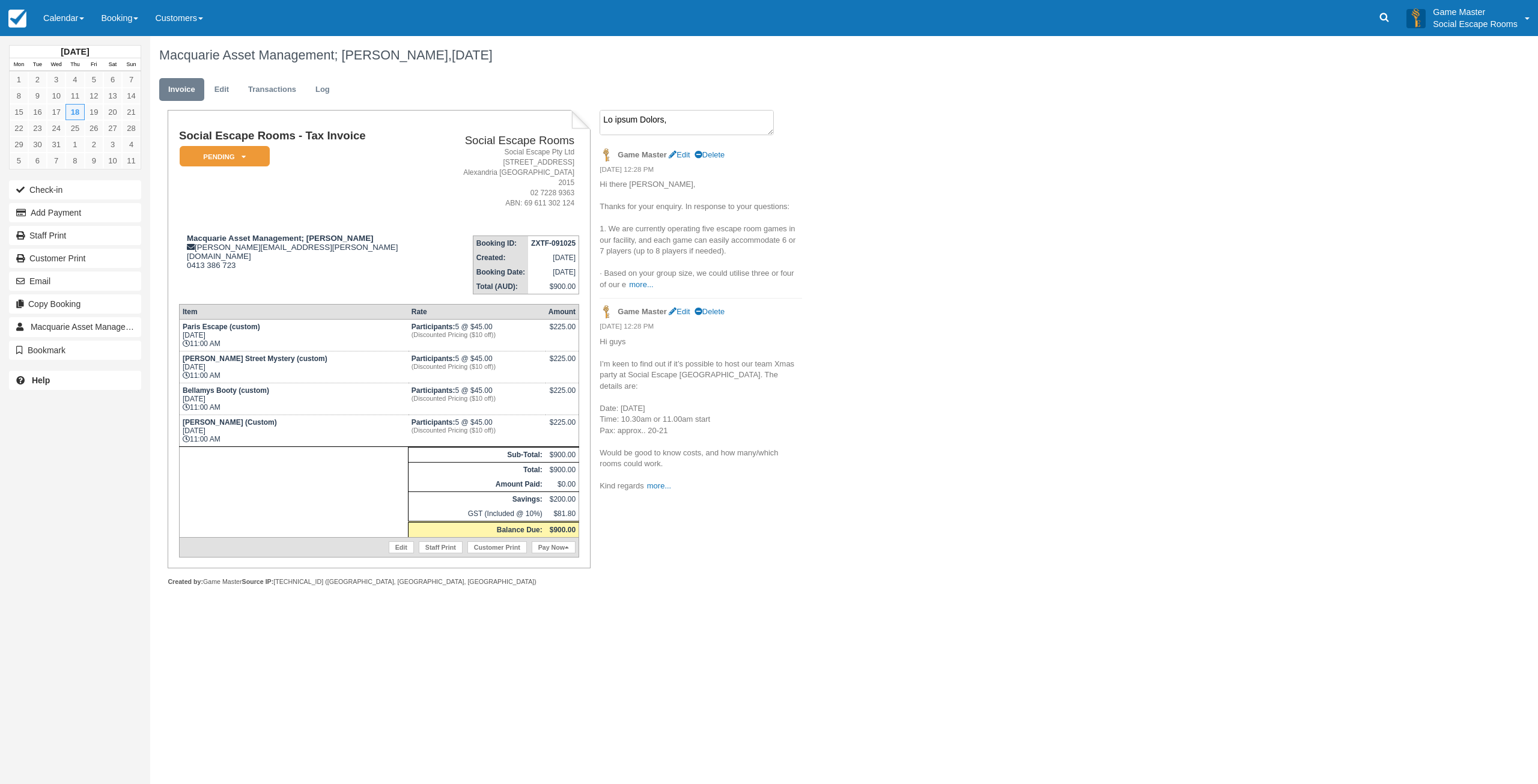
click at [693, 120] on textarea at bounding box center [687, 122] width 174 height 25
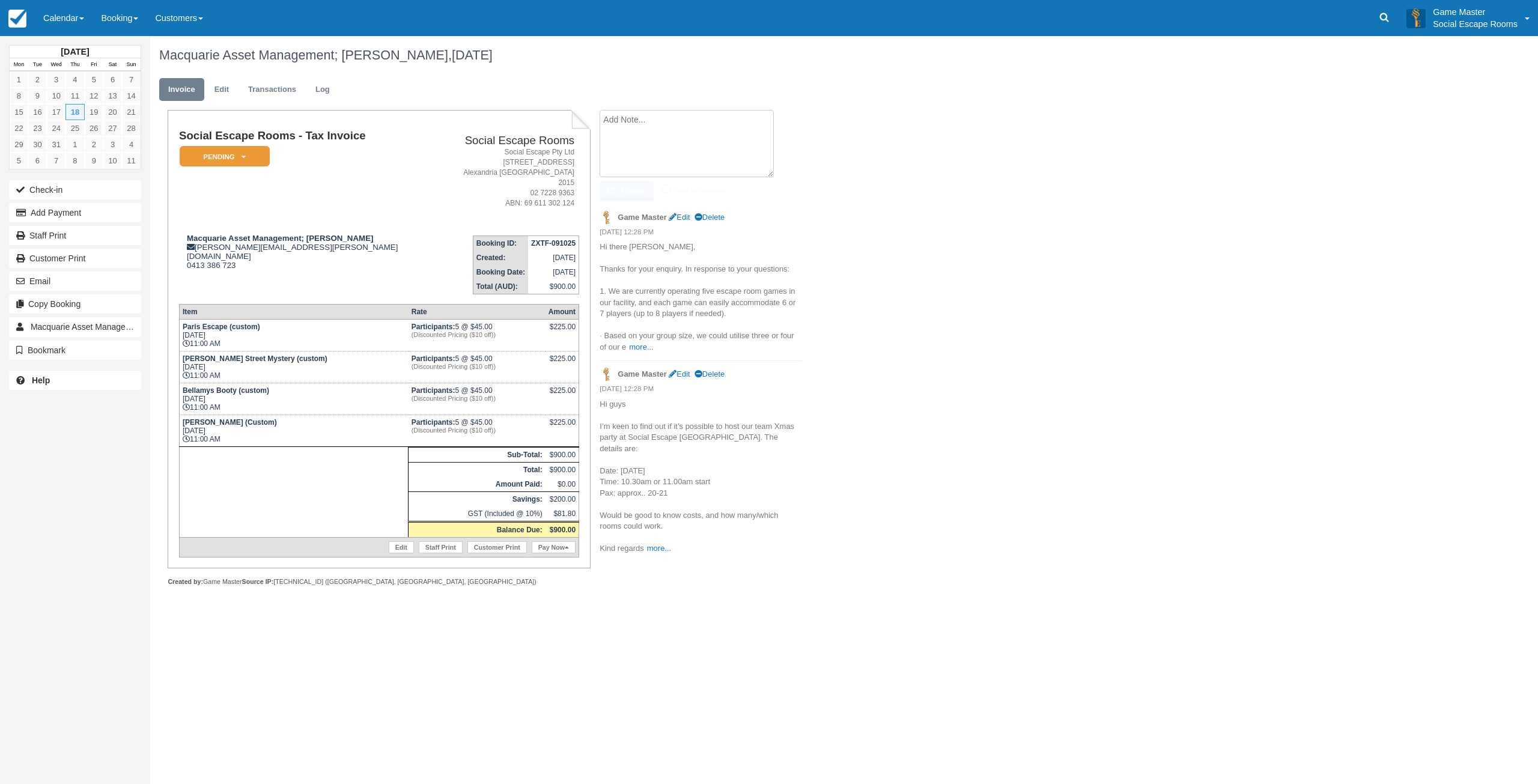
paste textarea "Hi Mark Thanks for your speedy reply. I’ll come back to you asap. Kind regards …"
click at [638, 194] on button "Create" at bounding box center [627, 191] width 54 height 21
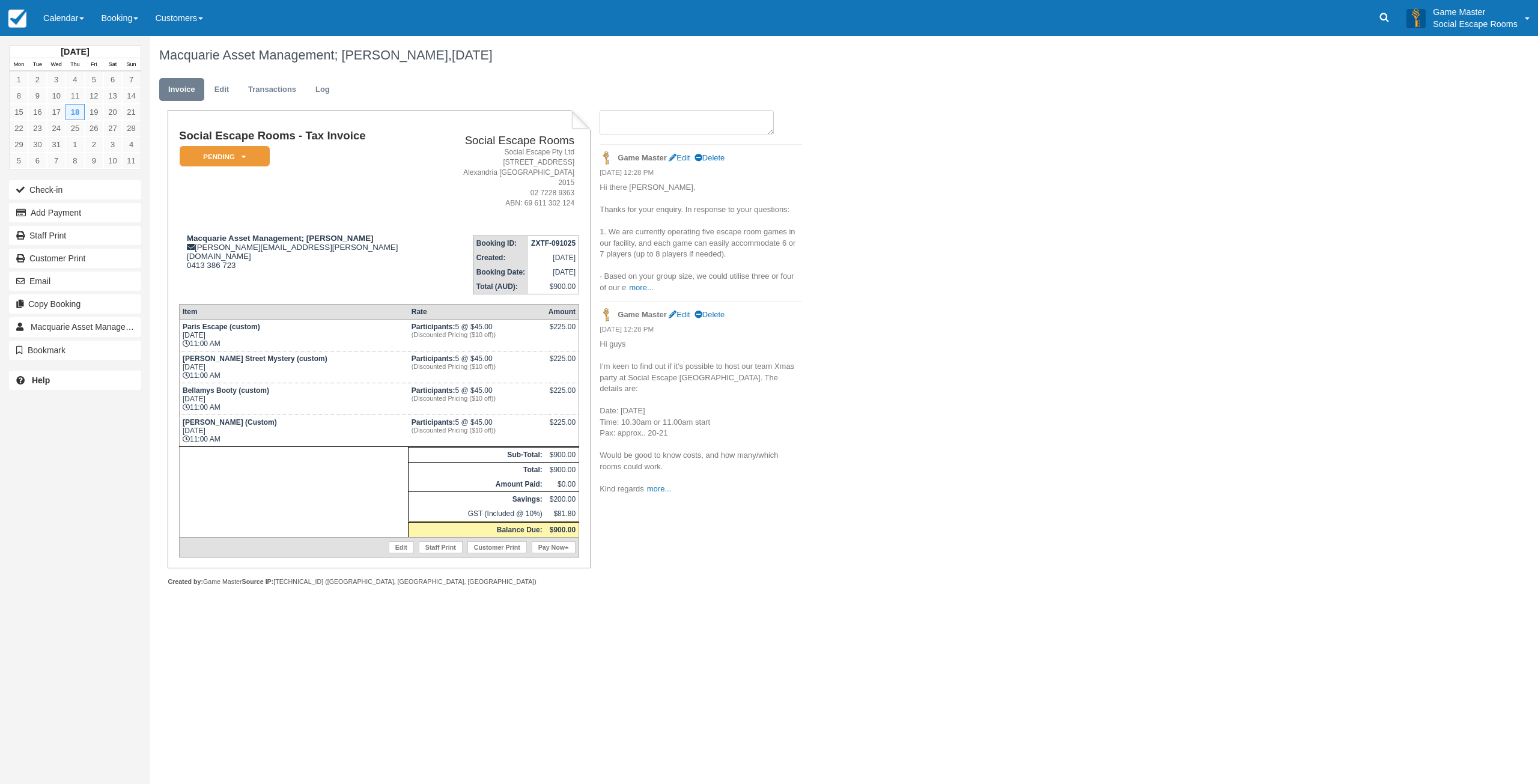
scroll to position [0, 0]
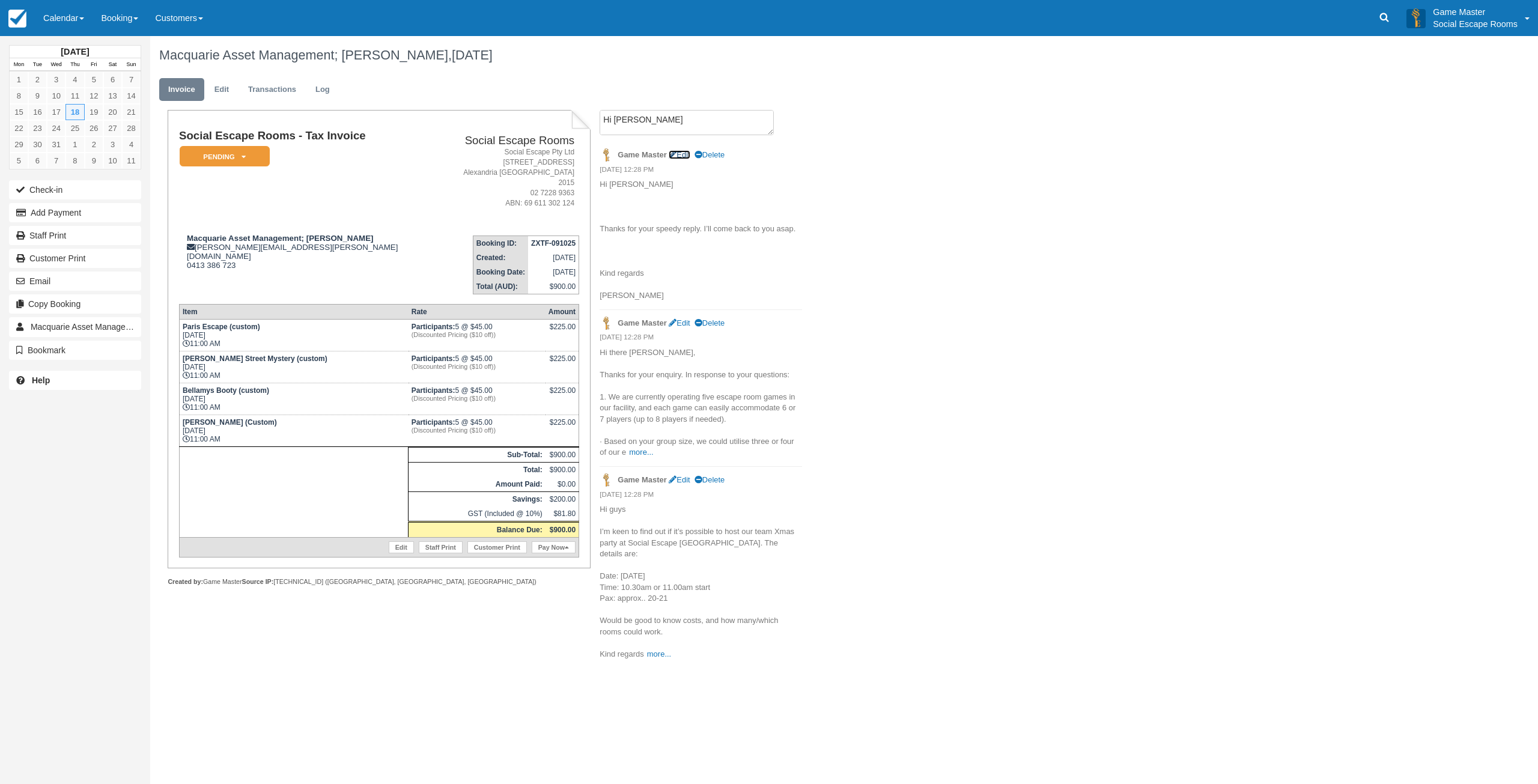
click at [685, 155] on link "Edit" at bounding box center [678, 155] width 21 height 9
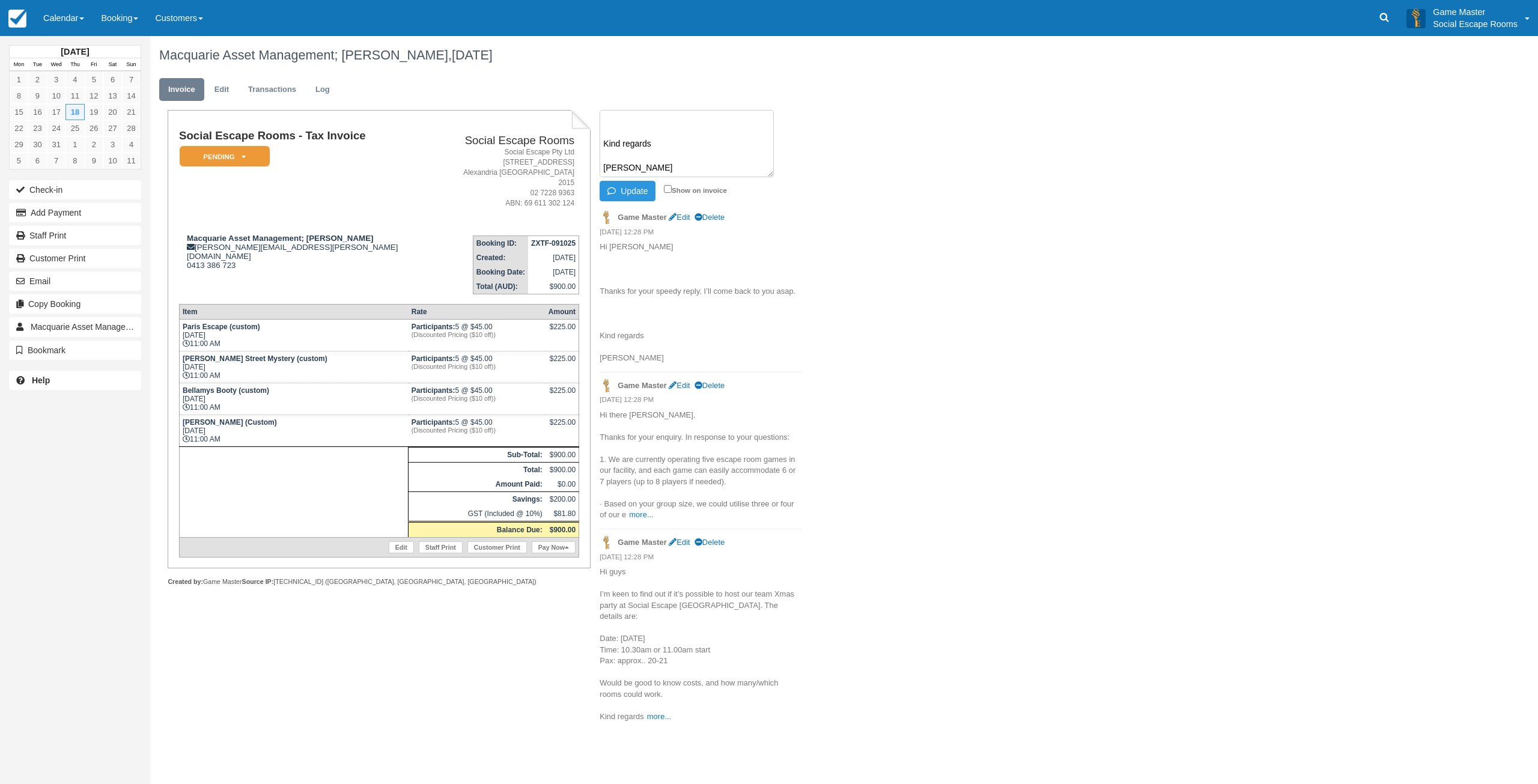
click at [637, 129] on textarea "Hi Mark Thanks for your speedy reply. I’ll come back to you asap. Kind regards …" at bounding box center [687, 143] width 174 height 67
click at [630, 133] on textarea "Hi Mark Thanks for your speedy reply. I’ll come back to you asap. Kind regards …" at bounding box center [687, 143] width 174 height 67
type textarea "Hi Mark Thanks for your speedy reply. I’ll come back to you asap. Kind regards …"
click at [639, 189] on button "Update" at bounding box center [628, 191] width 56 height 21
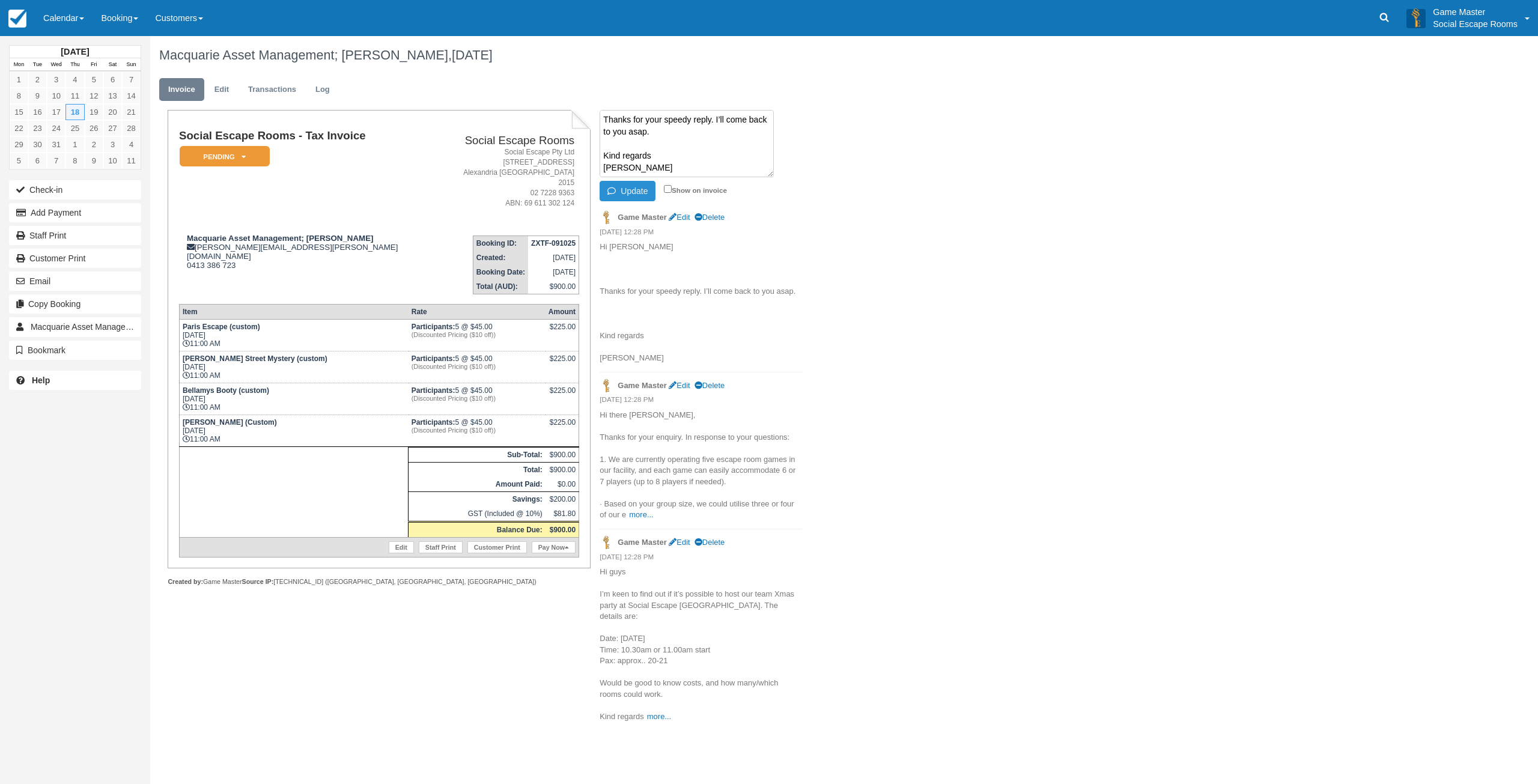
scroll to position [0, 0]
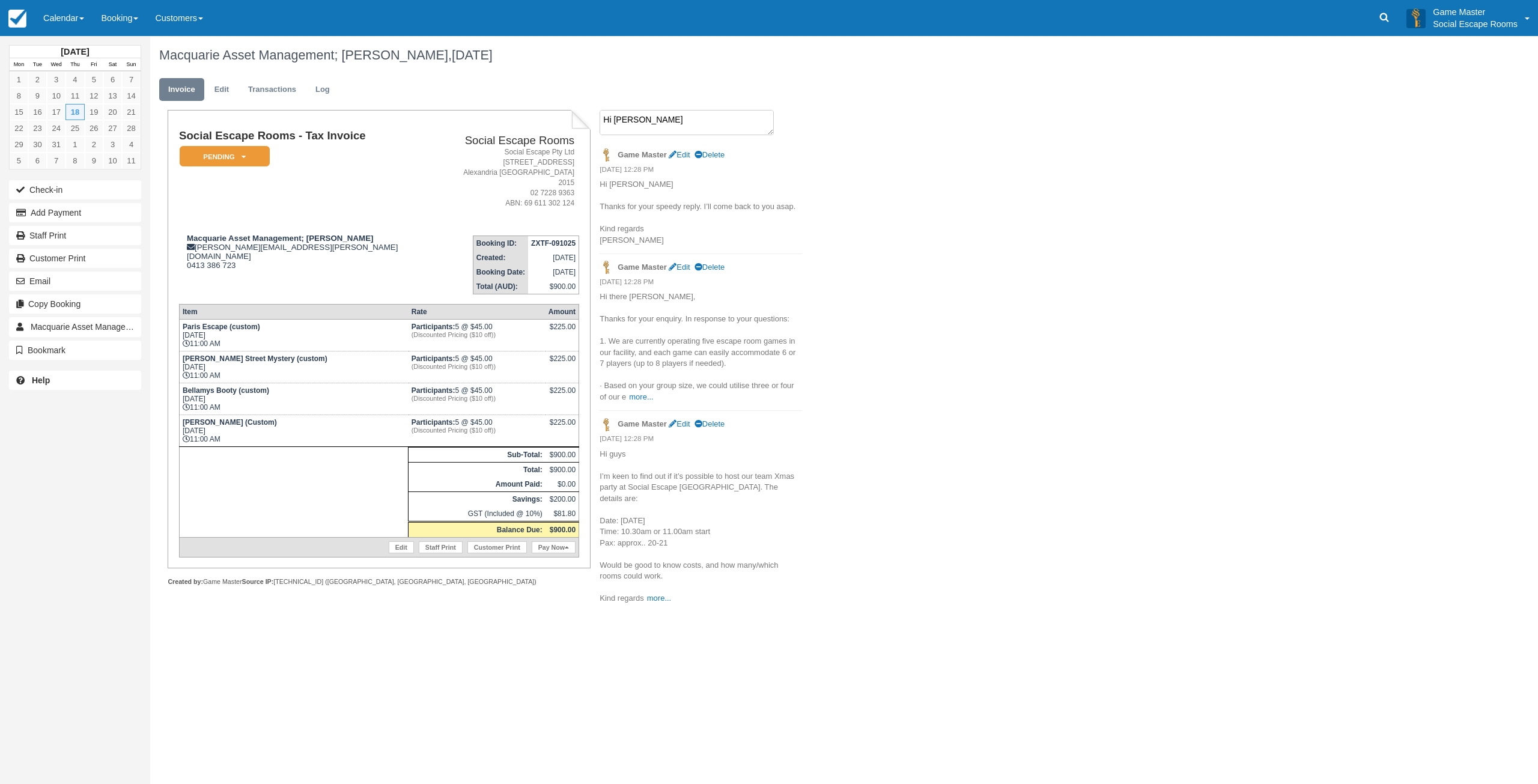
click at [643, 124] on textarea "Hi Mark Thanks for your speedy reply. I’ll come back to you asap. Kind regards …" at bounding box center [687, 122] width 174 height 25
paste textarea "Hi again Mark Apologies for the delay. We’re interested in going ahead with thi…"
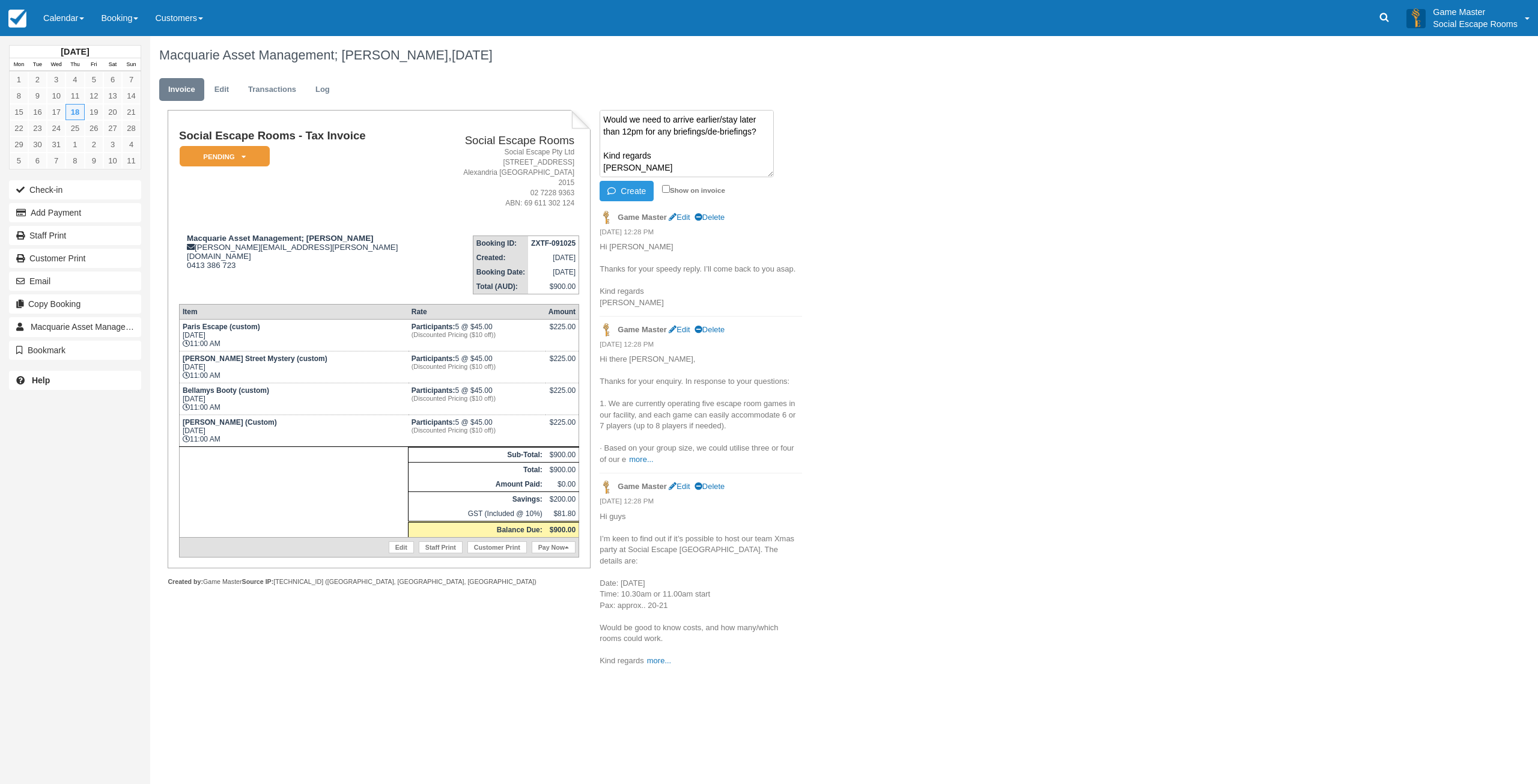
scroll to position [72, 0]
type textarea "Hi again Mark Apologies for the delay. We’re interested in going ahead with thi…"
click at [630, 193] on button "Create" at bounding box center [627, 191] width 54 height 21
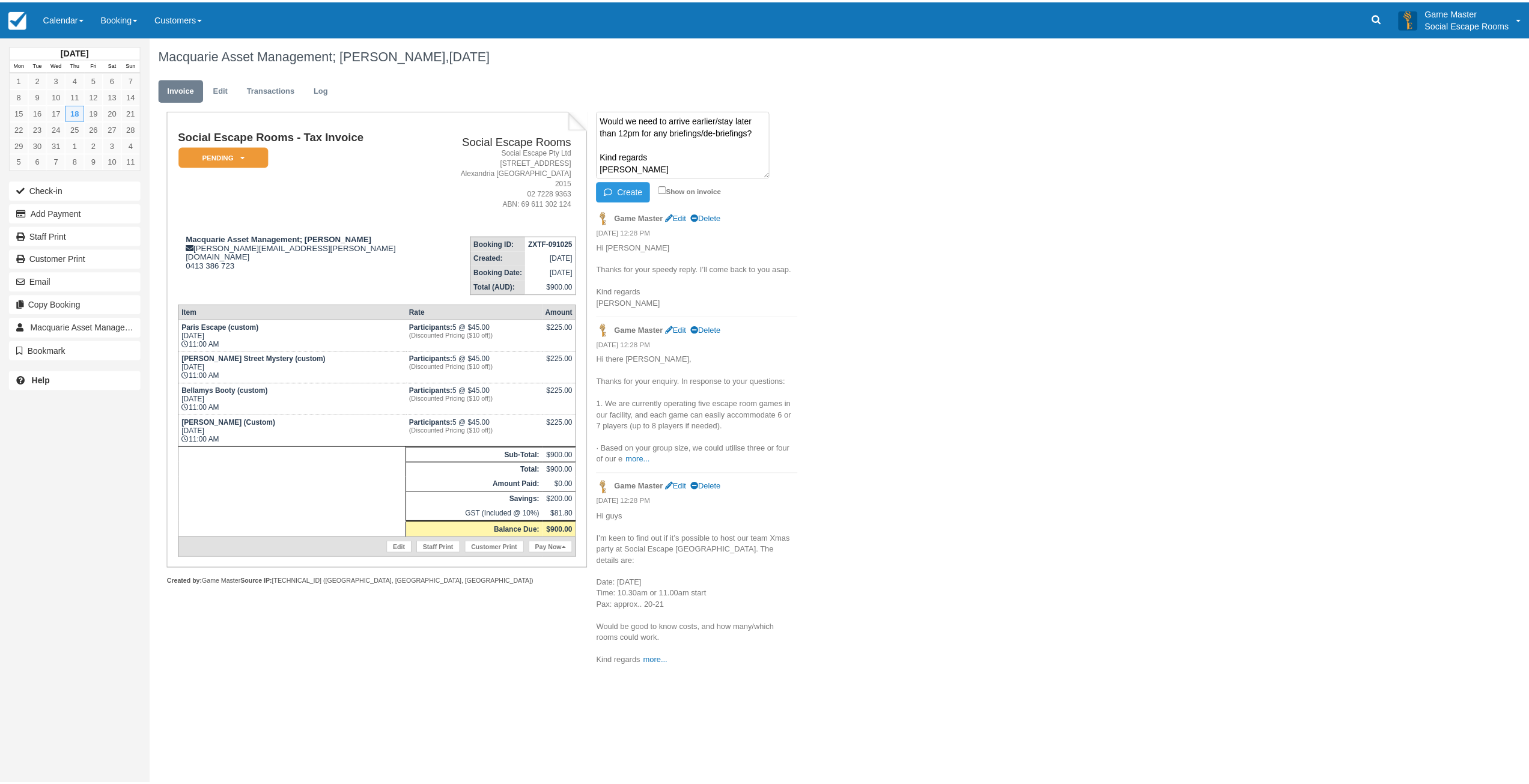
scroll to position [0, 0]
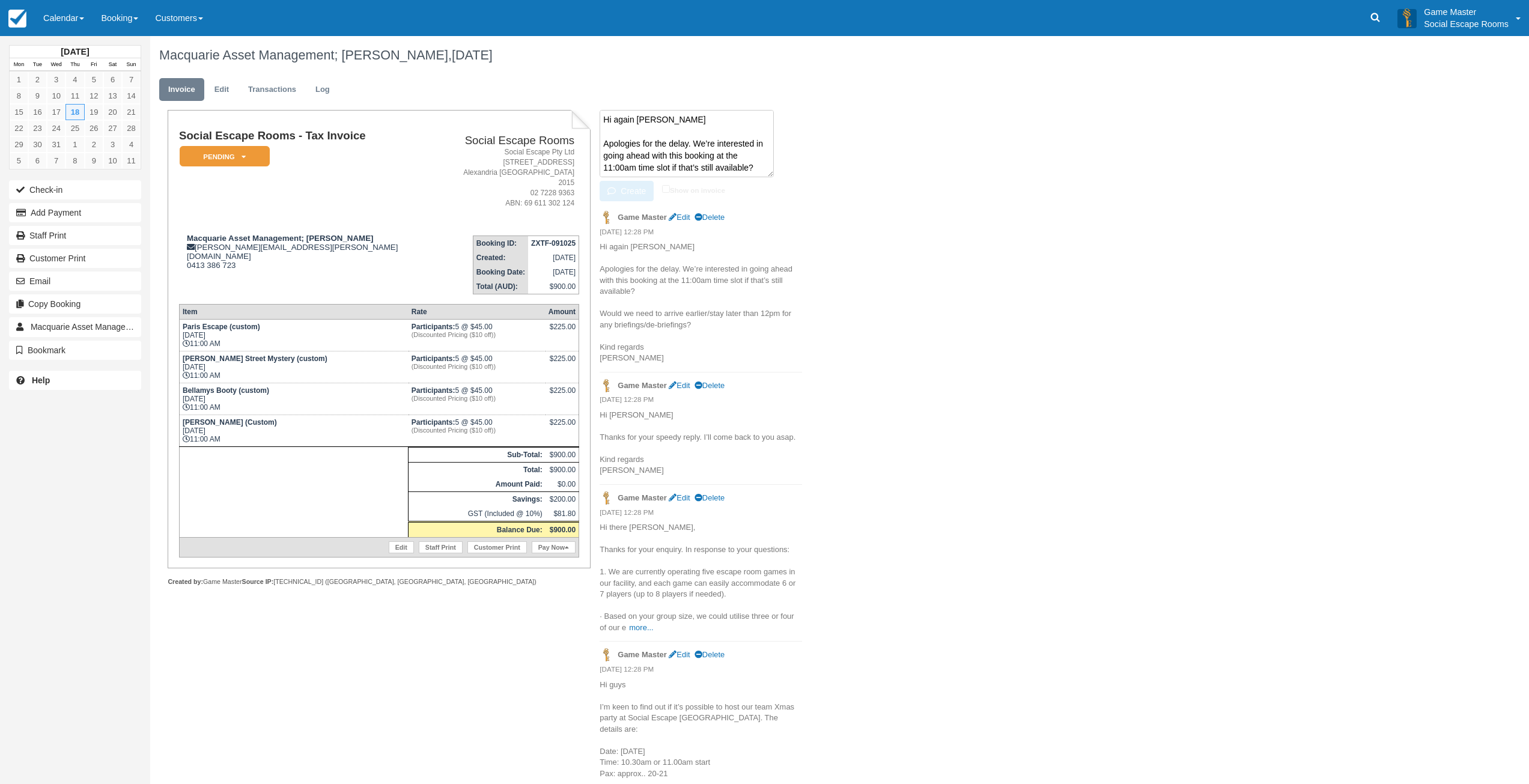
click at [624, 120] on textarea "Hi again Mark Apologies for the delay. We’re interested in going ahead with thi…" at bounding box center [687, 143] width 174 height 67
paste textarea "Dear Hilary, Thanks for getting back to us and letting us know of the accepted …"
type textarea "Dear Hilary, Thanks for getting back to us and letting us know of the accepted …"
drag, startPoint x: 652, startPoint y: 129, endPoint x: 647, endPoint y: 156, distance: 27.5
click at [652, 129] on textarea at bounding box center [687, 143] width 174 height 67
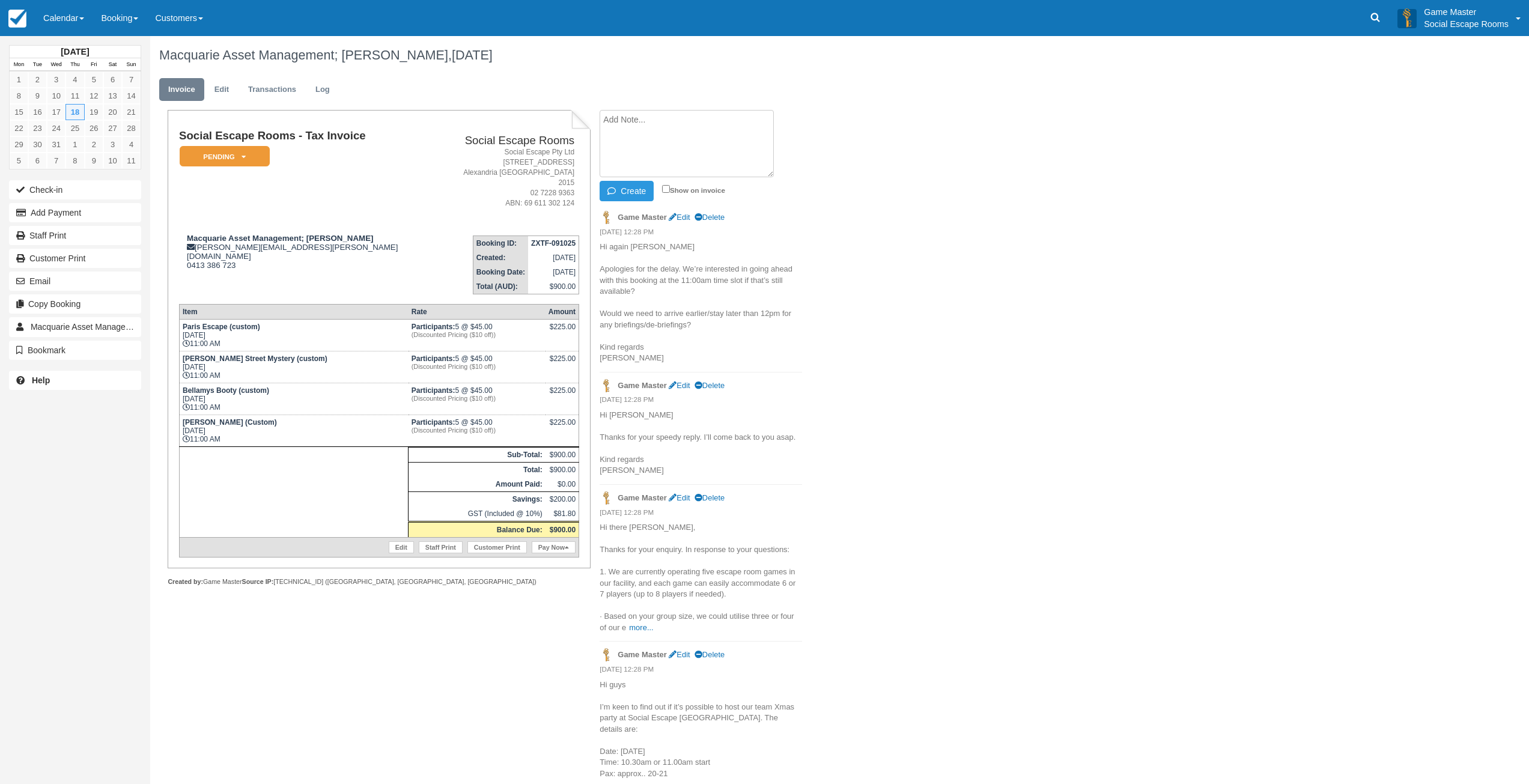
paste textarea "Dear Hilary, Thanks for getting back to us and letting us know of the accepted …"
type textarea "Dear Hilary, Thanks for getting back to us and letting us know of the accepted …"
click at [637, 199] on button "Create" at bounding box center [627, 191] width 54 height 21
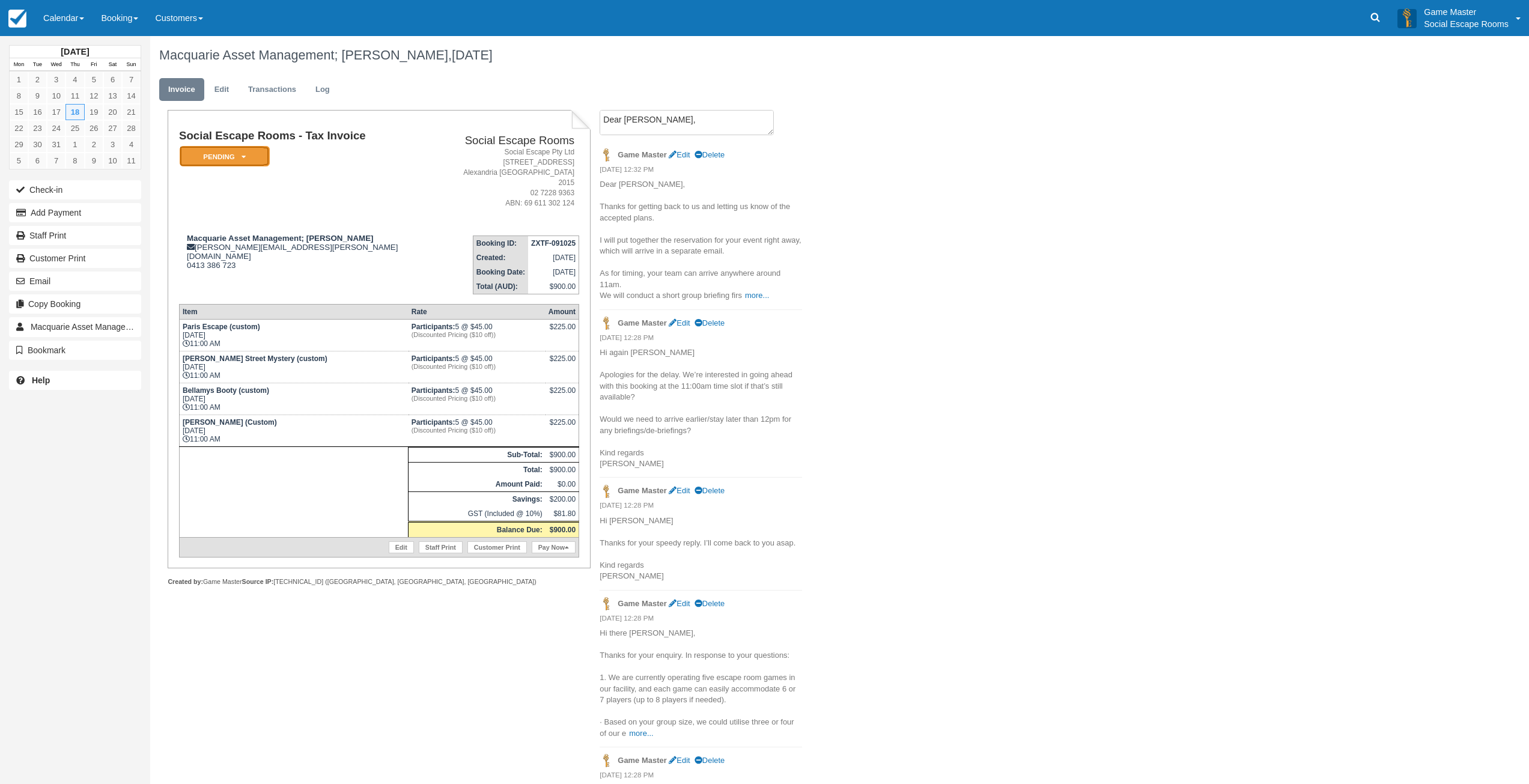
click at [245, 155] on icon at bounding box center [244, 157] width 5 height 7
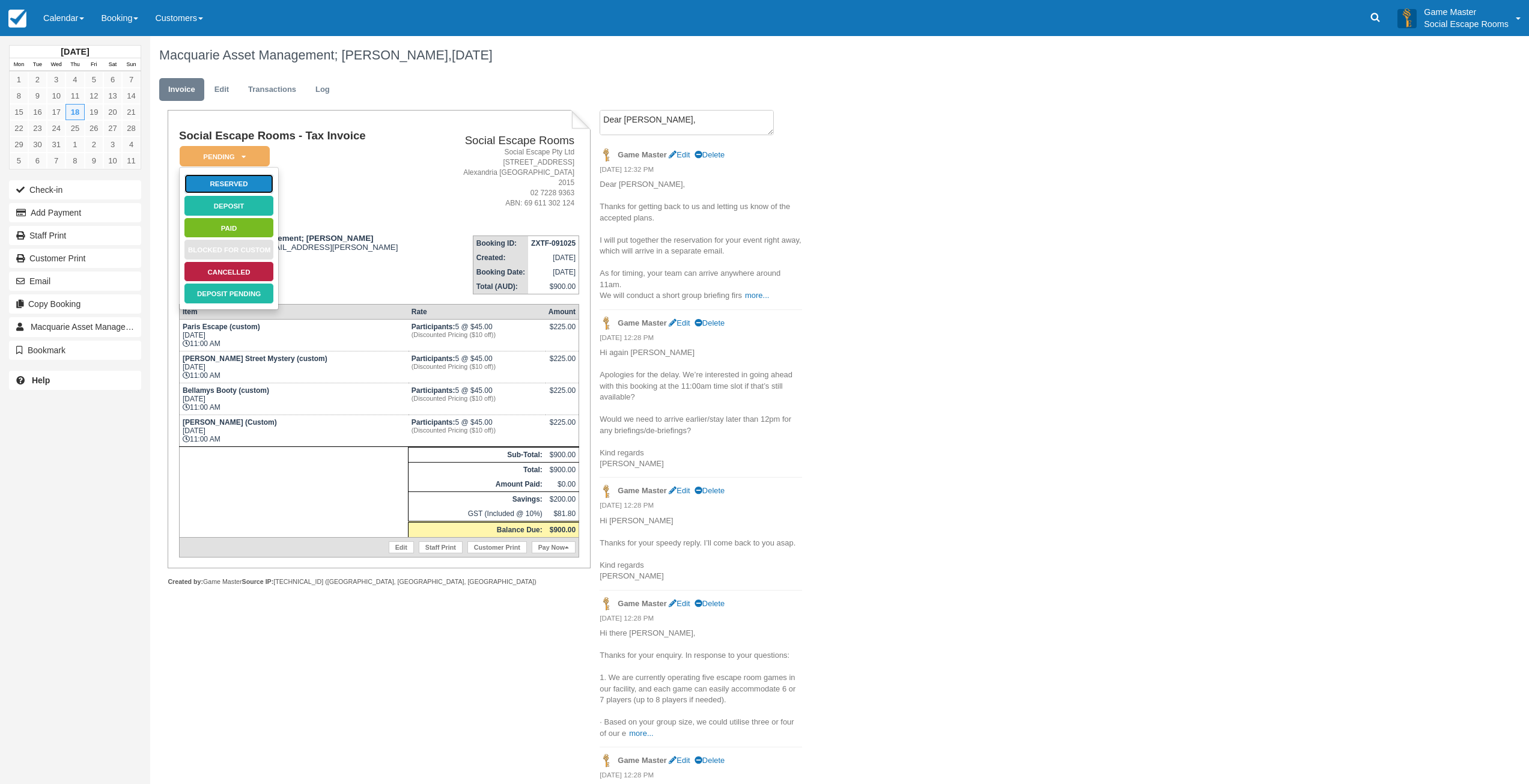
click at [260, 180] on link "Reserved" at bounding box center [229, 184] width 91 height 21
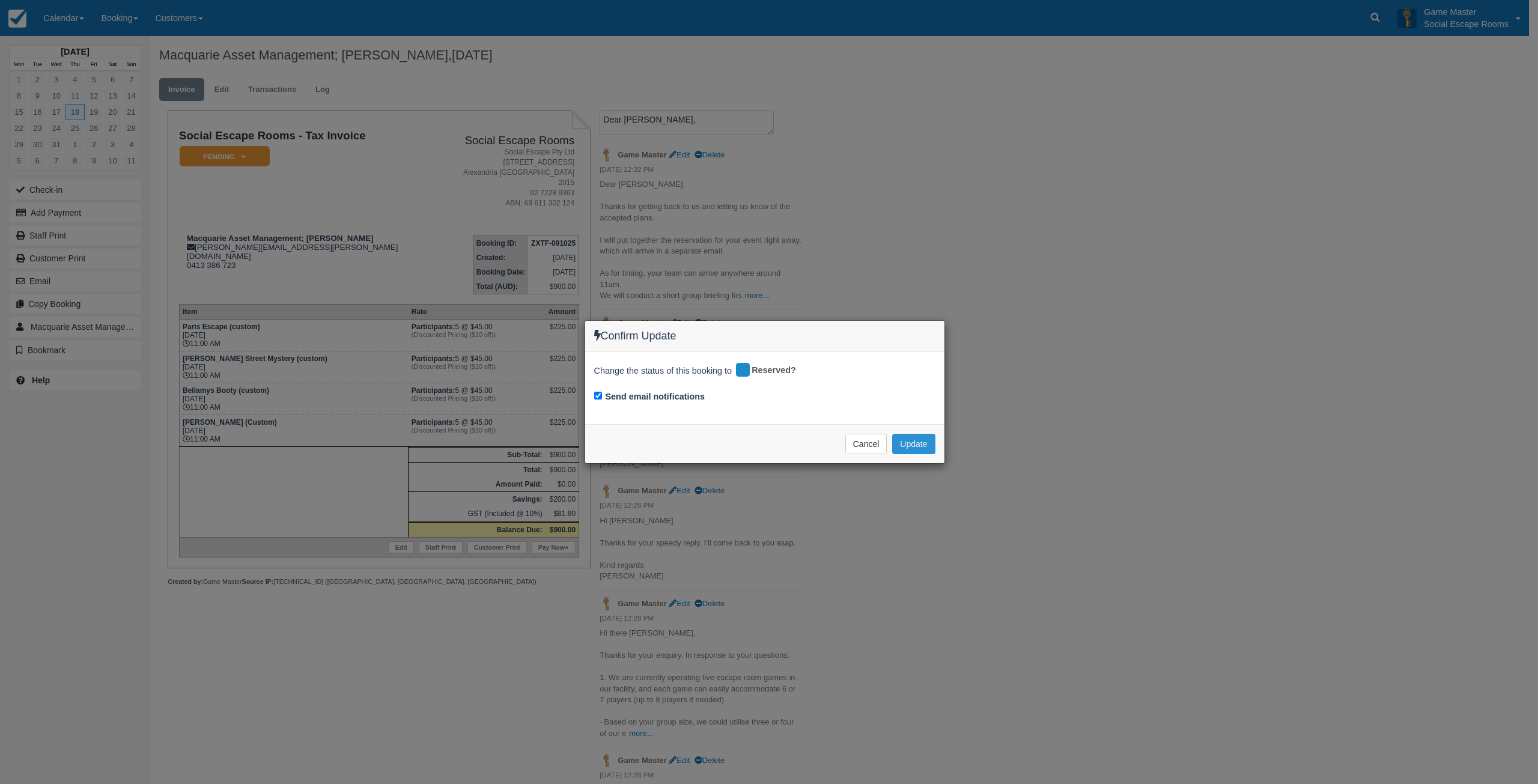
click at [898, 442] on button "Update" at bounding box center [913, 444] width 43 height 21
click at [924, 449] on button "Update" at bounding box center [913, 444] width 43 height 21
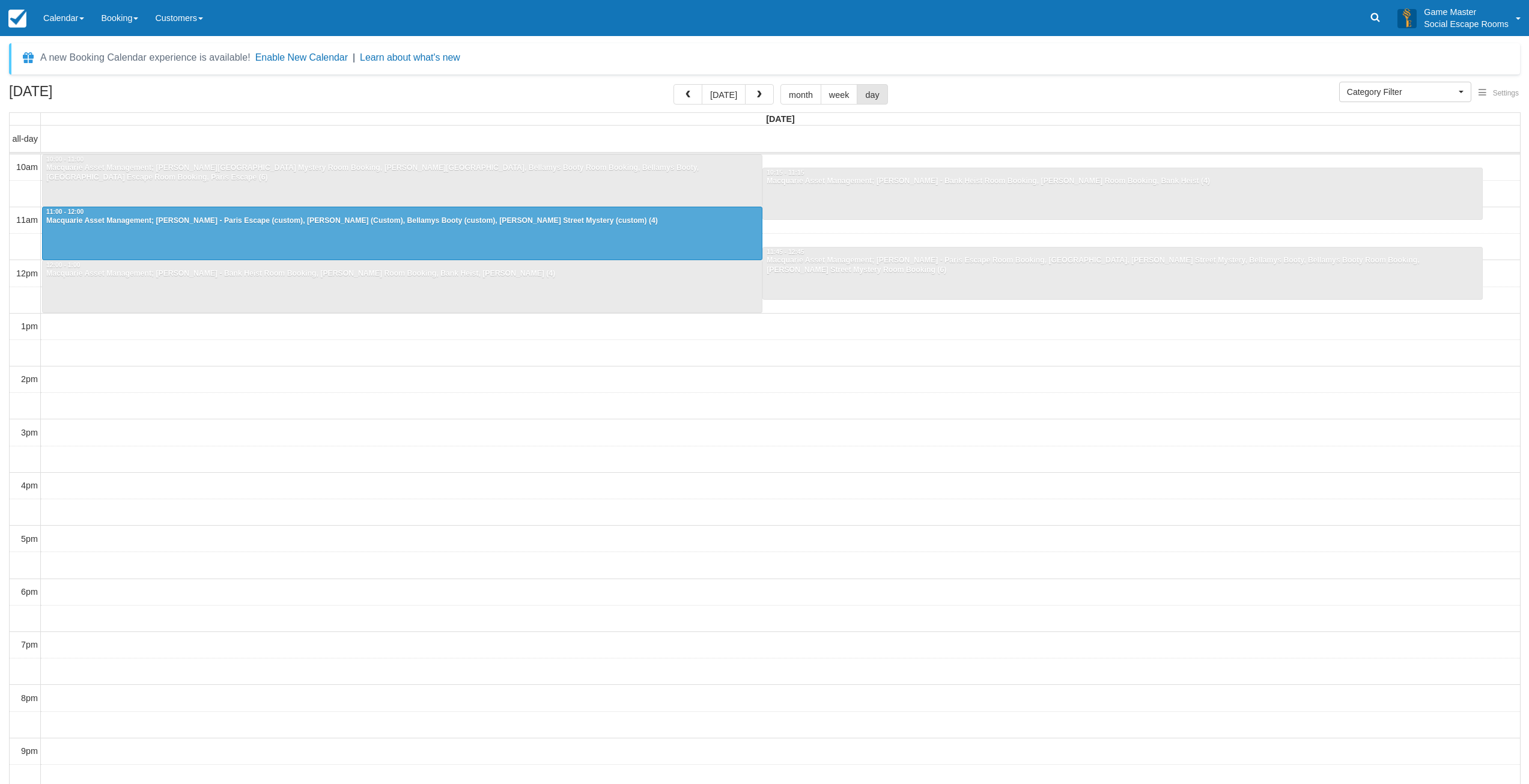
select select
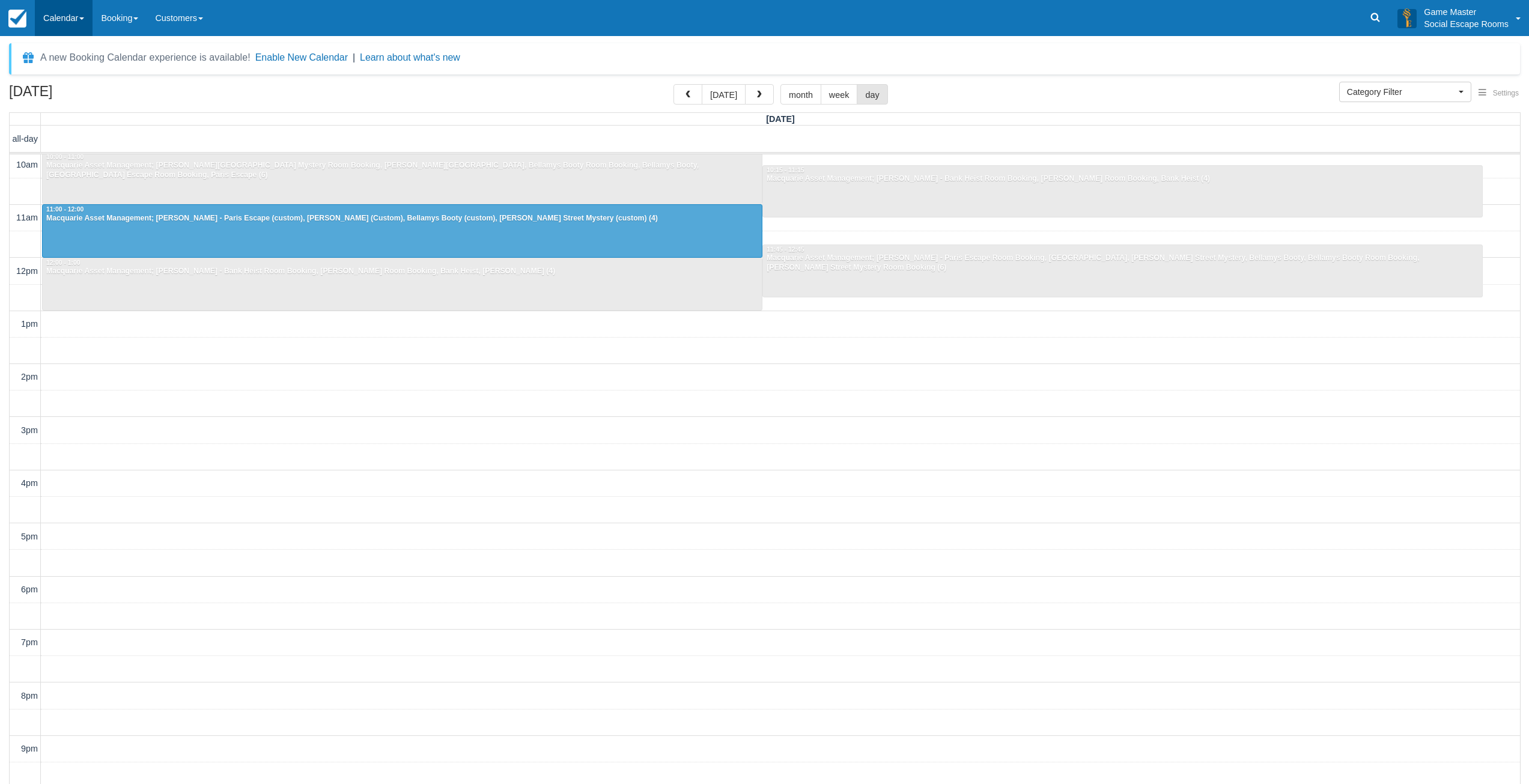
click at [69, 16] on link "Calendar" at bounding box center [63, 18] width 58 height 36
click at [78, 156] on link "Day" at bounding box center [82, 164] width 95 height 25
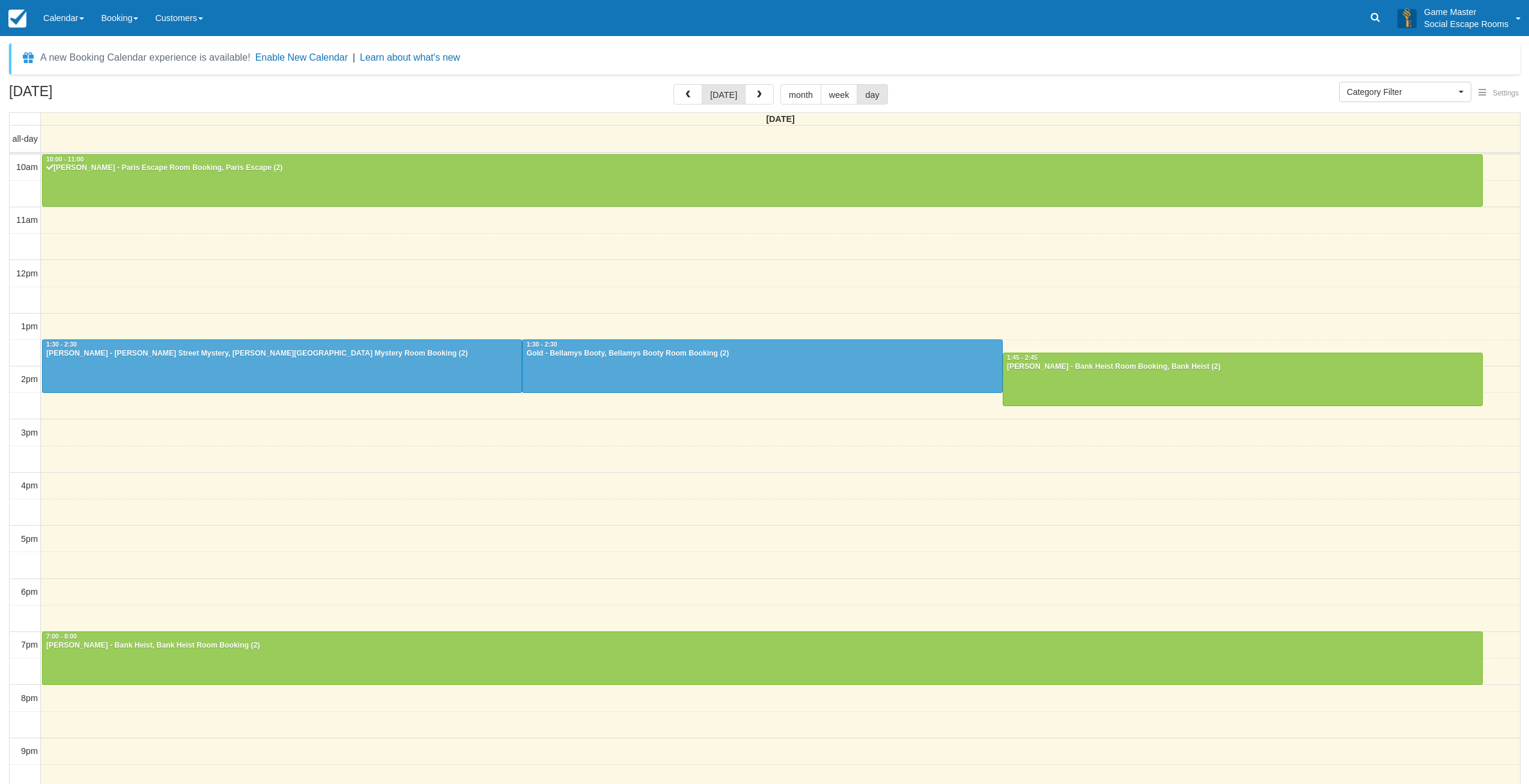
select select
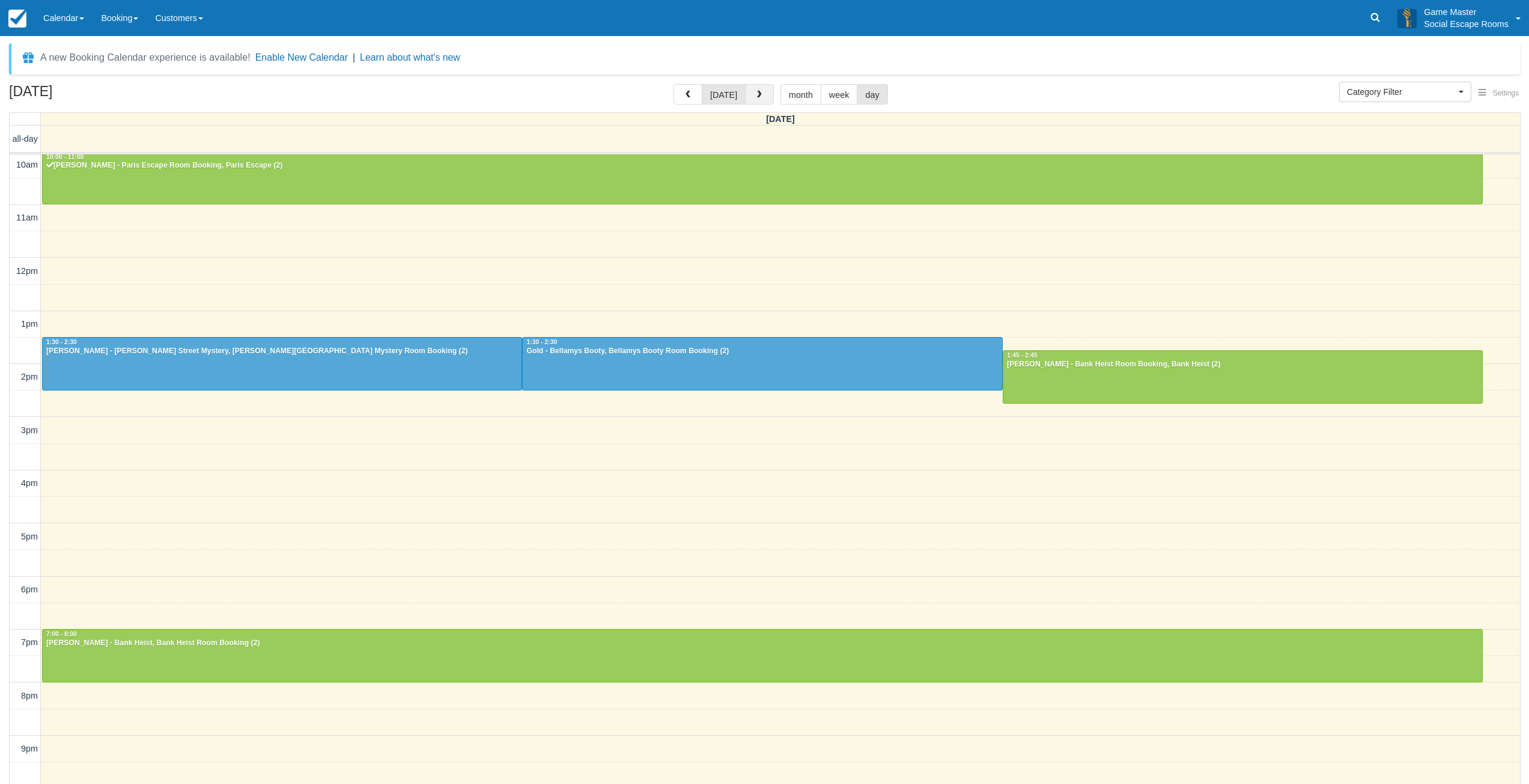
click at [762, 93] on button "button" at bounding box center [760, 94] width 29 height 21
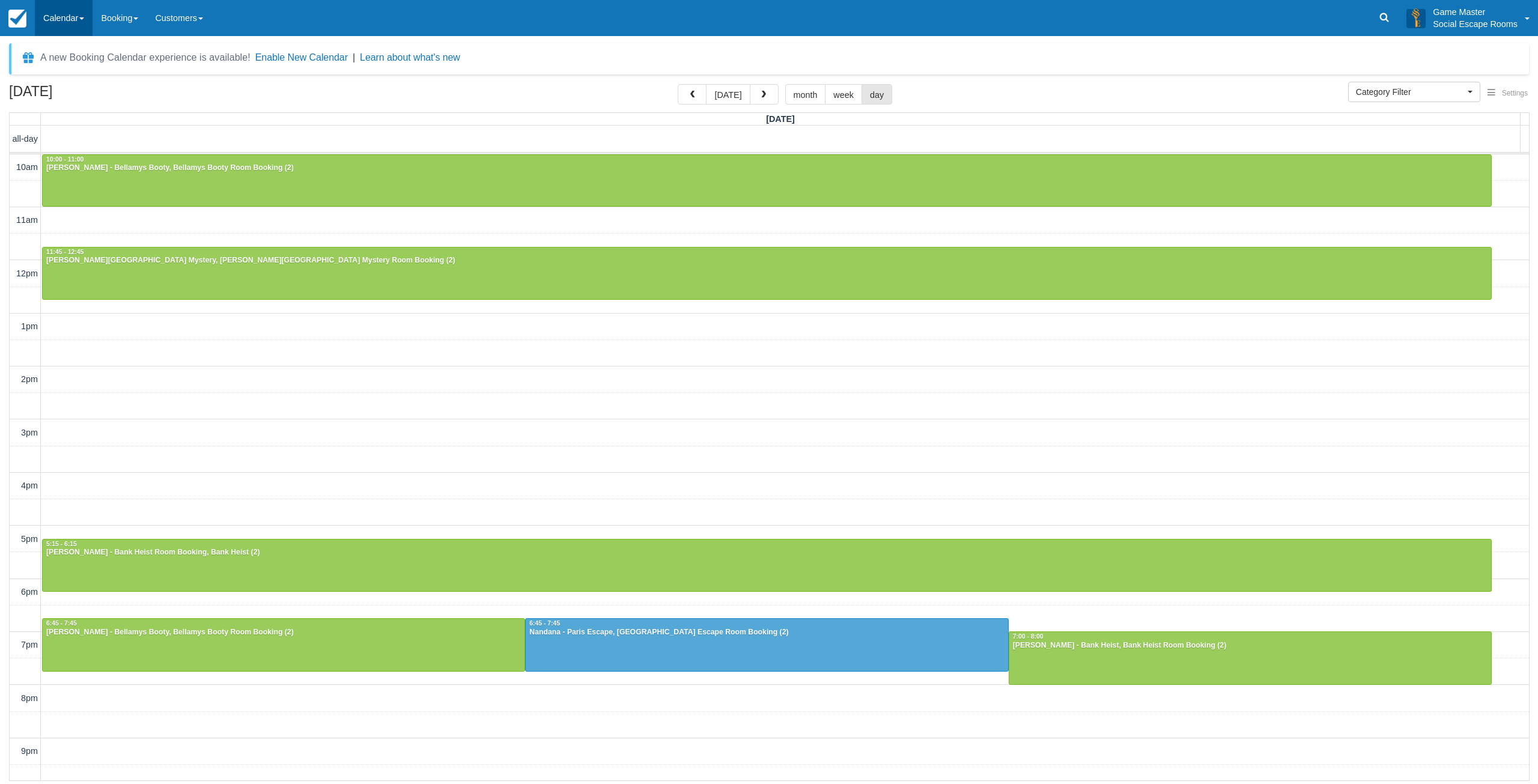
drag, startPoint x: 55, startPoint y: 19, endPoint x: 75, endPoint y: 42, distance: 30.5
click at [56, 18] on link "Calendar" at bounding box center [63, 18] width 58 height 36
click at [72, 159] on link "Day" at bounding box center [82, 164] width 95 height 25
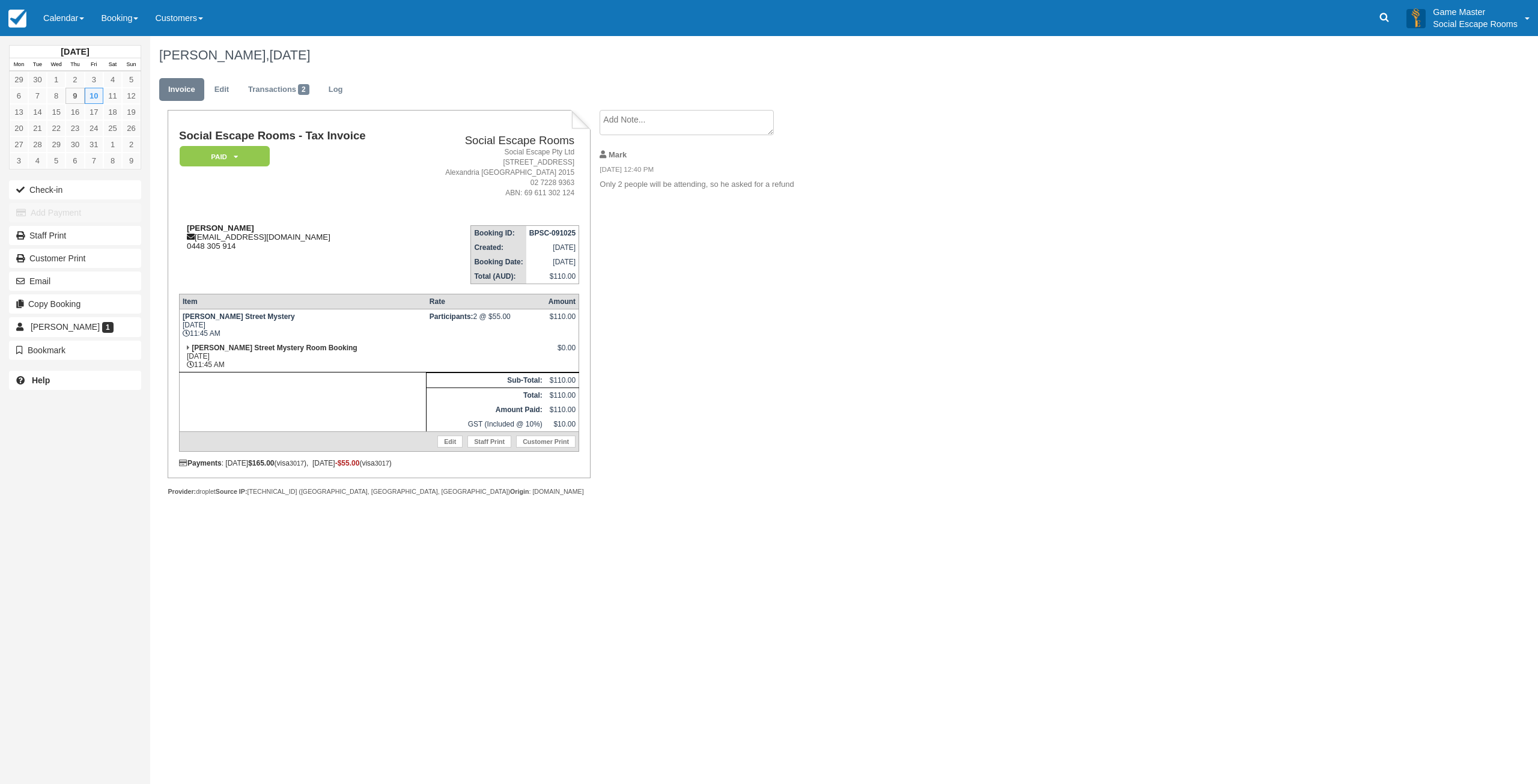
click at [201, 227] on strong "[PERSON_NAME]" at bounding box center [220, 228] width 67 height 9
drag, startPoint x: 201, startPoint y: 227, endPoint x: 216, endPoint y: 225, distance: 15.1
click at [216, 225] on strong "[PERSON_NAME]" at bounding box center [220, 228] width 67 height 9
drag, startPoint x: 334, startPoint y: 461, endPoint x: 435, endPoint y: 460, distance: 101.0
click at [435, 460] on div "Payments : [DATE] $165.00 (visa 3017 ), [DATE] -$55.00 (visa 3017 )" at bounding box center [380, 463] width 400 height 8
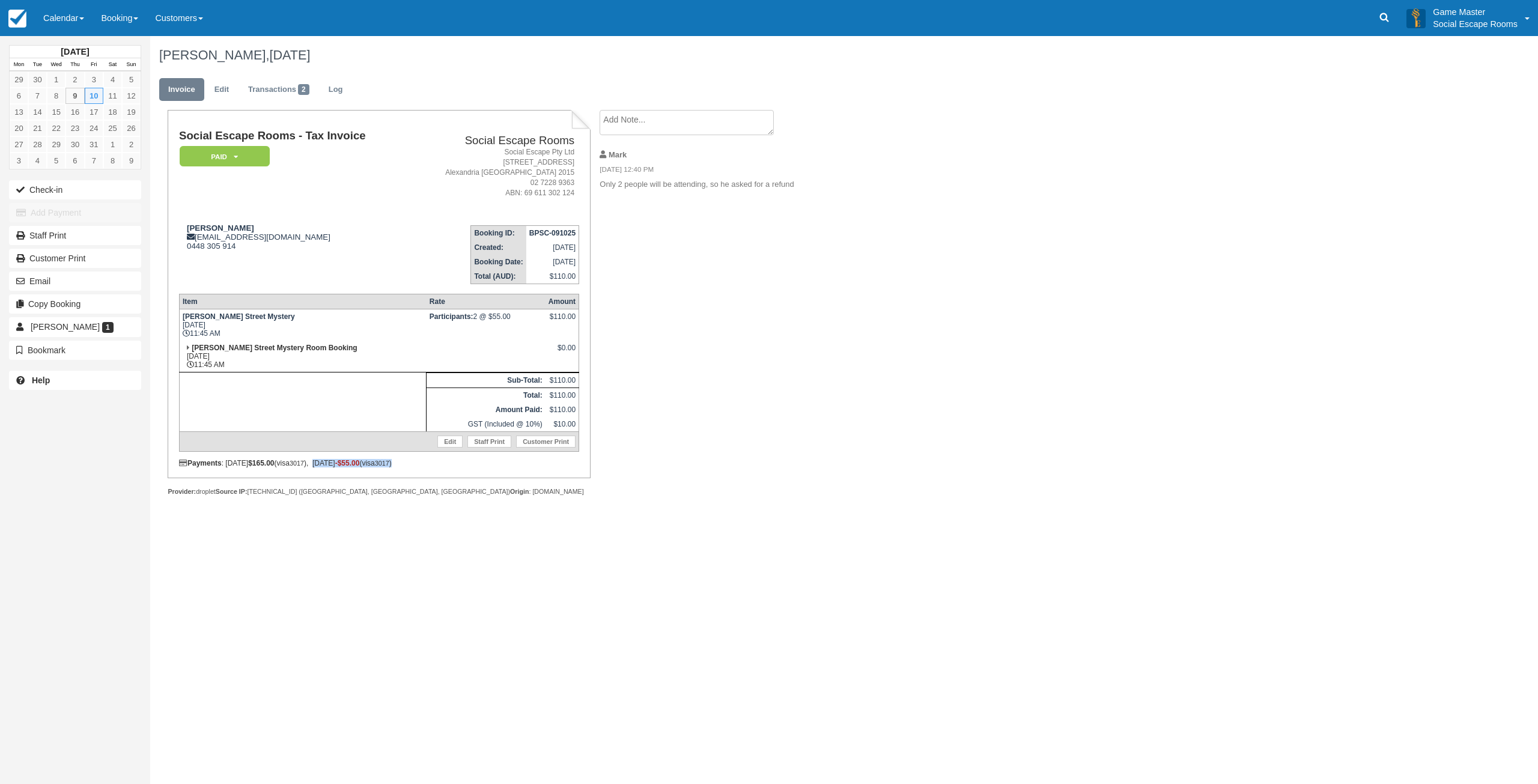
click at [440, 464] on div "Payments : 09/10/2025 $165.00 (visa 3017 ), 09/10/2025 -$55.00 (visa 3017 )" at bounding box center [380, 463] width 400 height 8
drag, startPoint x: 438, startPoint y: 465, endPoint x: 371, endPoint y: 467, distance: 67.0
click at [371, 467] on div "Social Escape Rooms - Tax Invoice Paid   Pending Reserved Deposit Blocked for C…" at bounding box center [379, 293] width 422 height 368
click at [438, 465] on div "Payments : 09/10/2025 $165.00 (visa 3017 ), 09/10/2025 -$55.00 (visa 3017 )" at bounding box center [380, 463] width 400 height 8
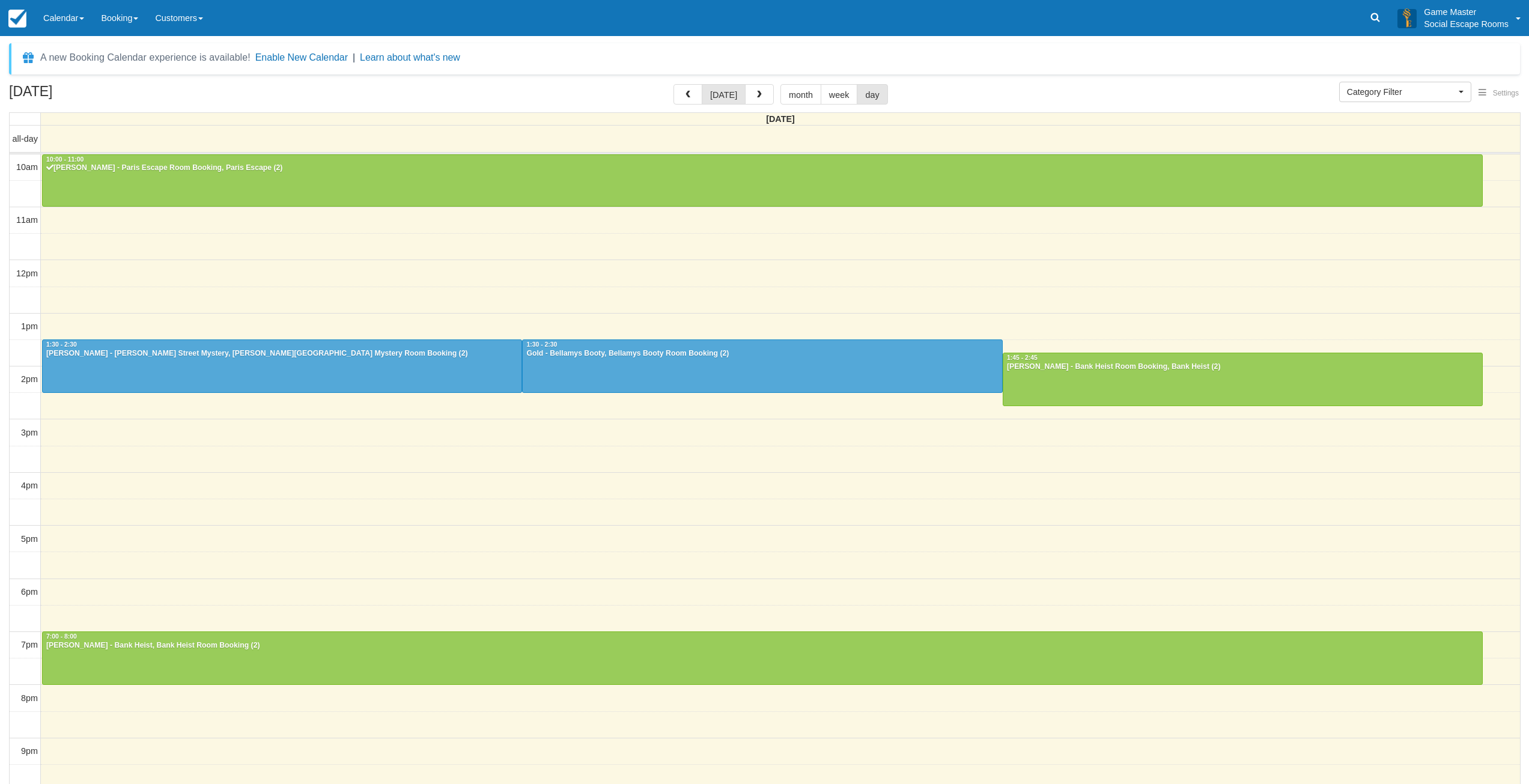
select select
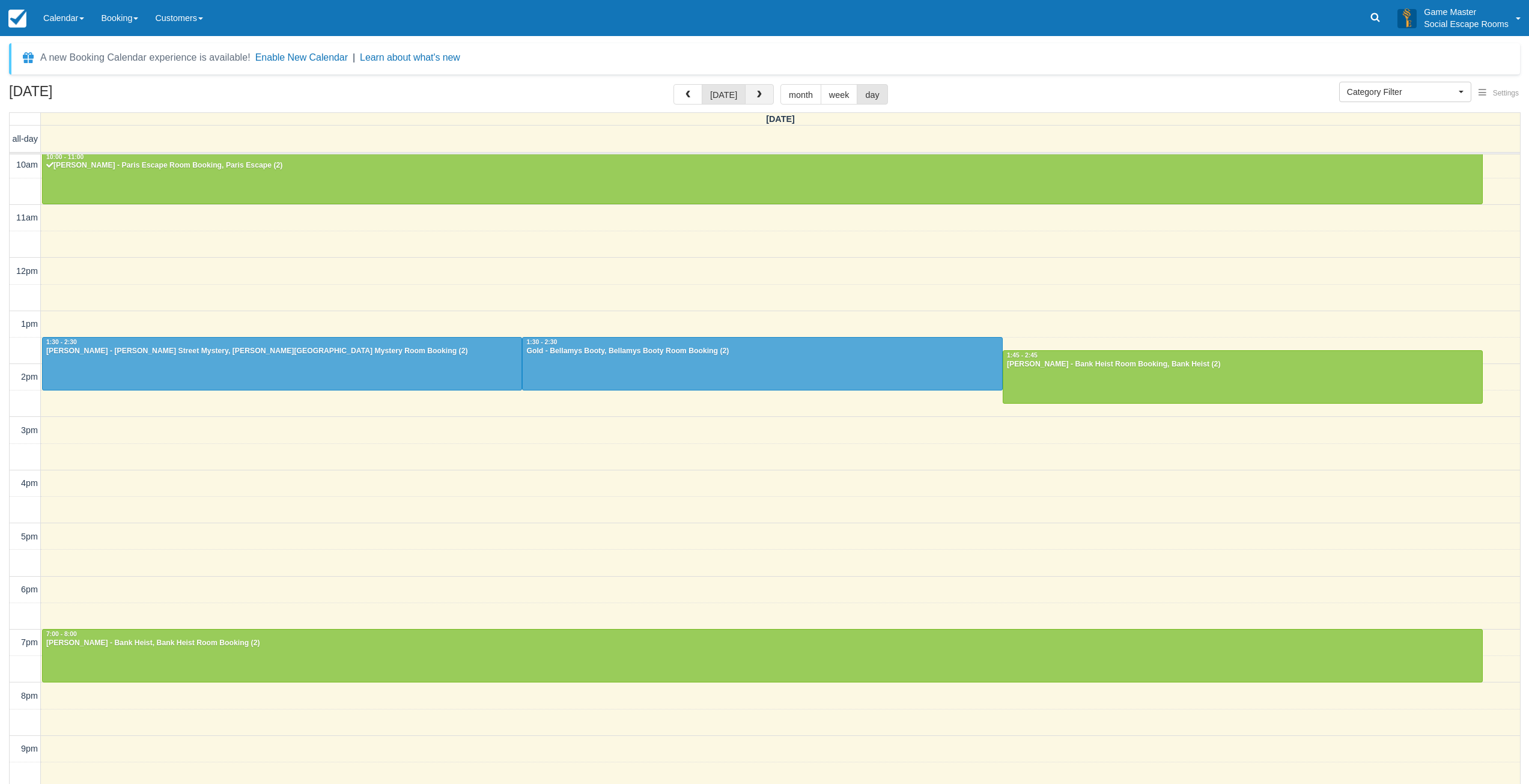
click at [761, 94] on span "button" at bounding box center [759, 94] width 8 height 8
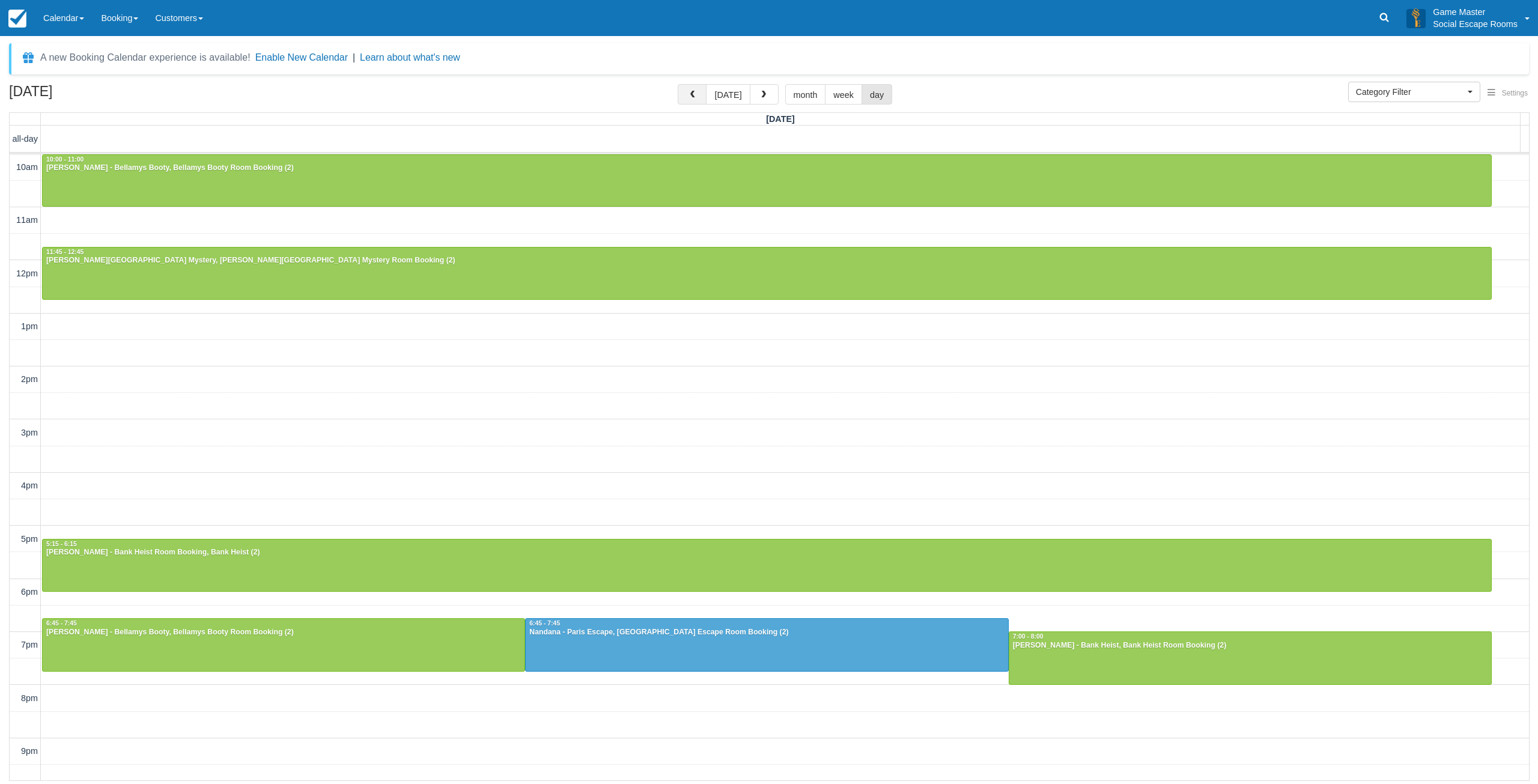
click at [699, 100] on button "button" at bounding box center [692, 94] width 29 height 21
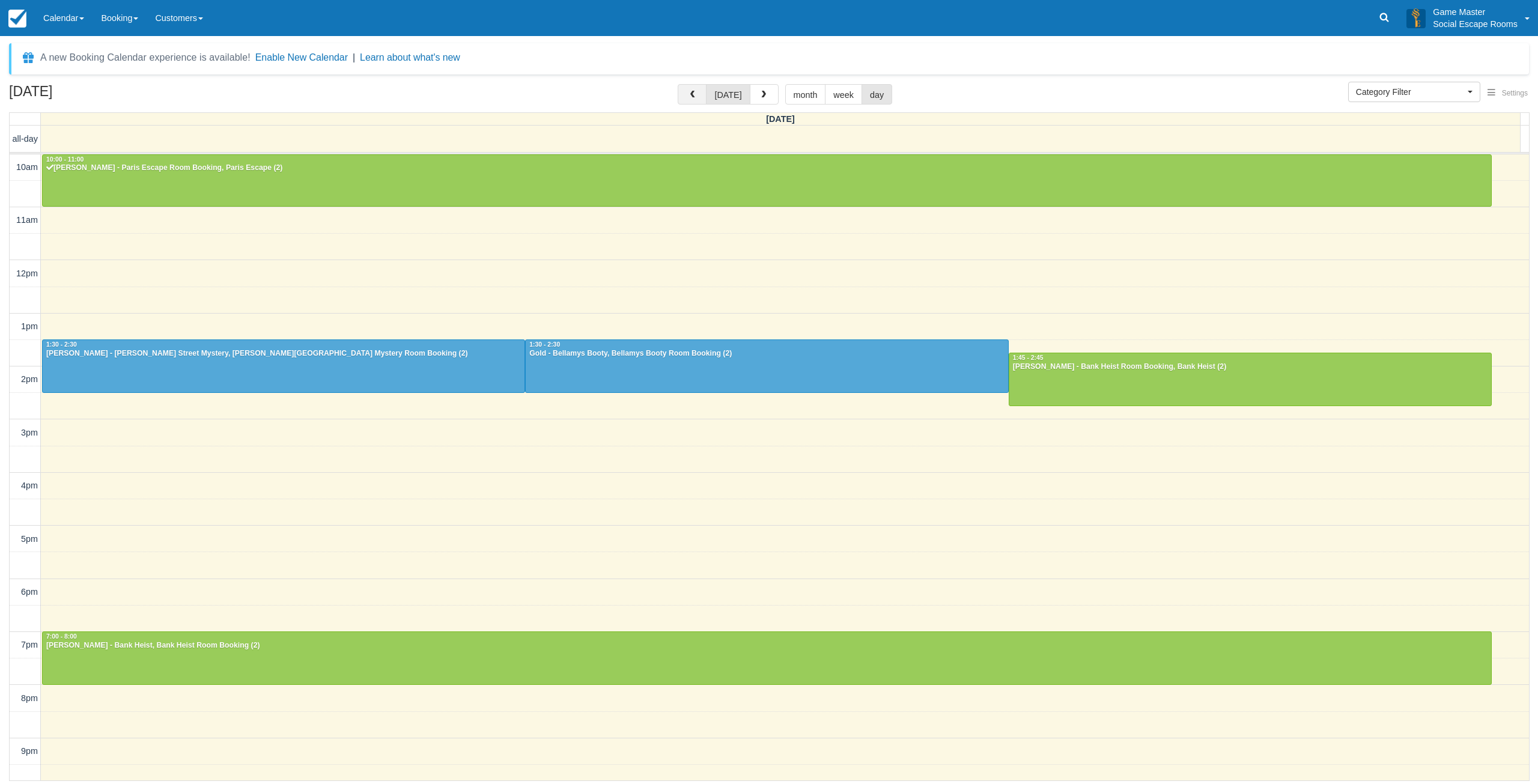
click at [687, 96] on button "button" at bounding box center [692, 94] width 29 height 21
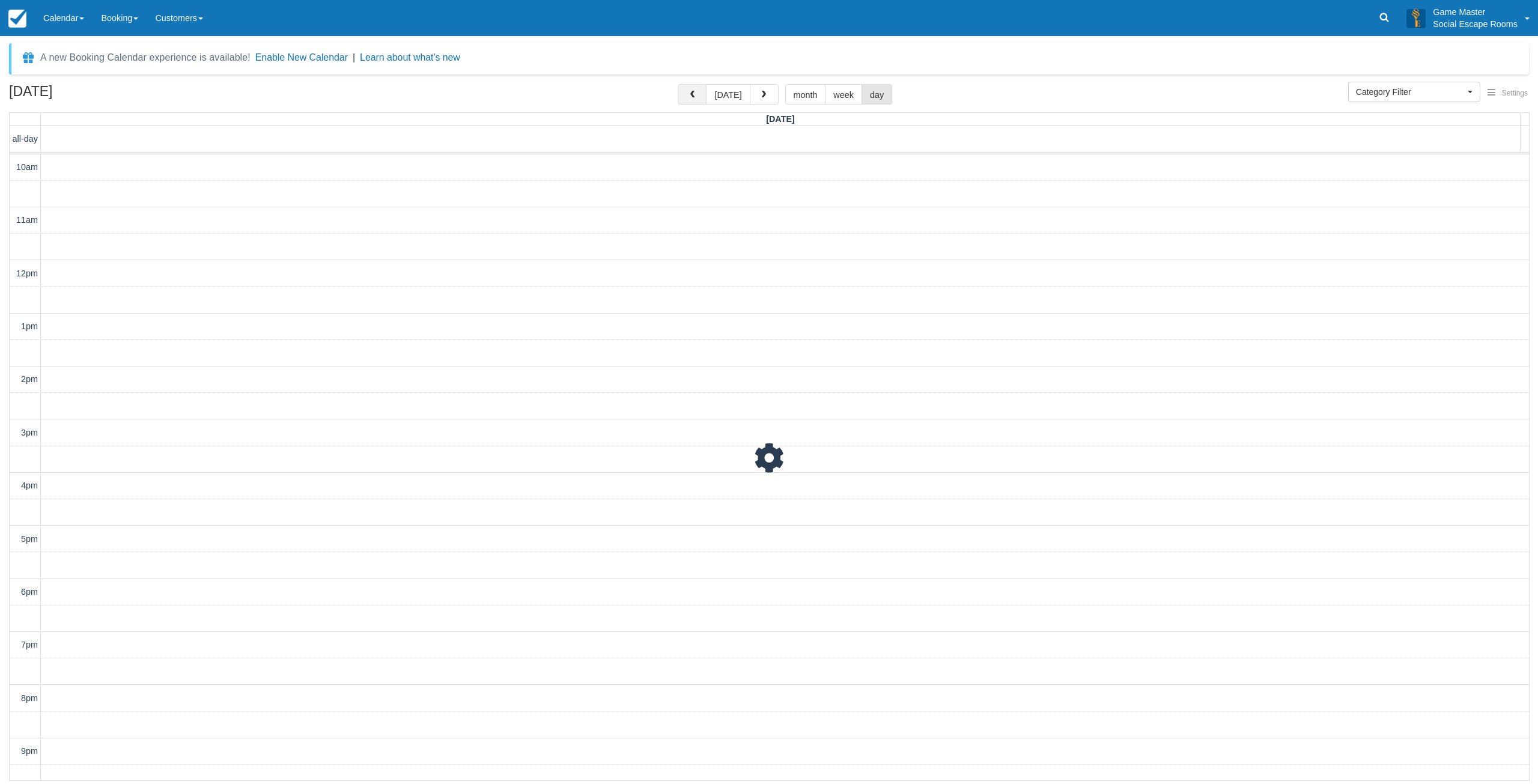
scroll to position [37, 0]
click at [687, 96] on button "button" at bounding box center [692, 94] width 29 height 21
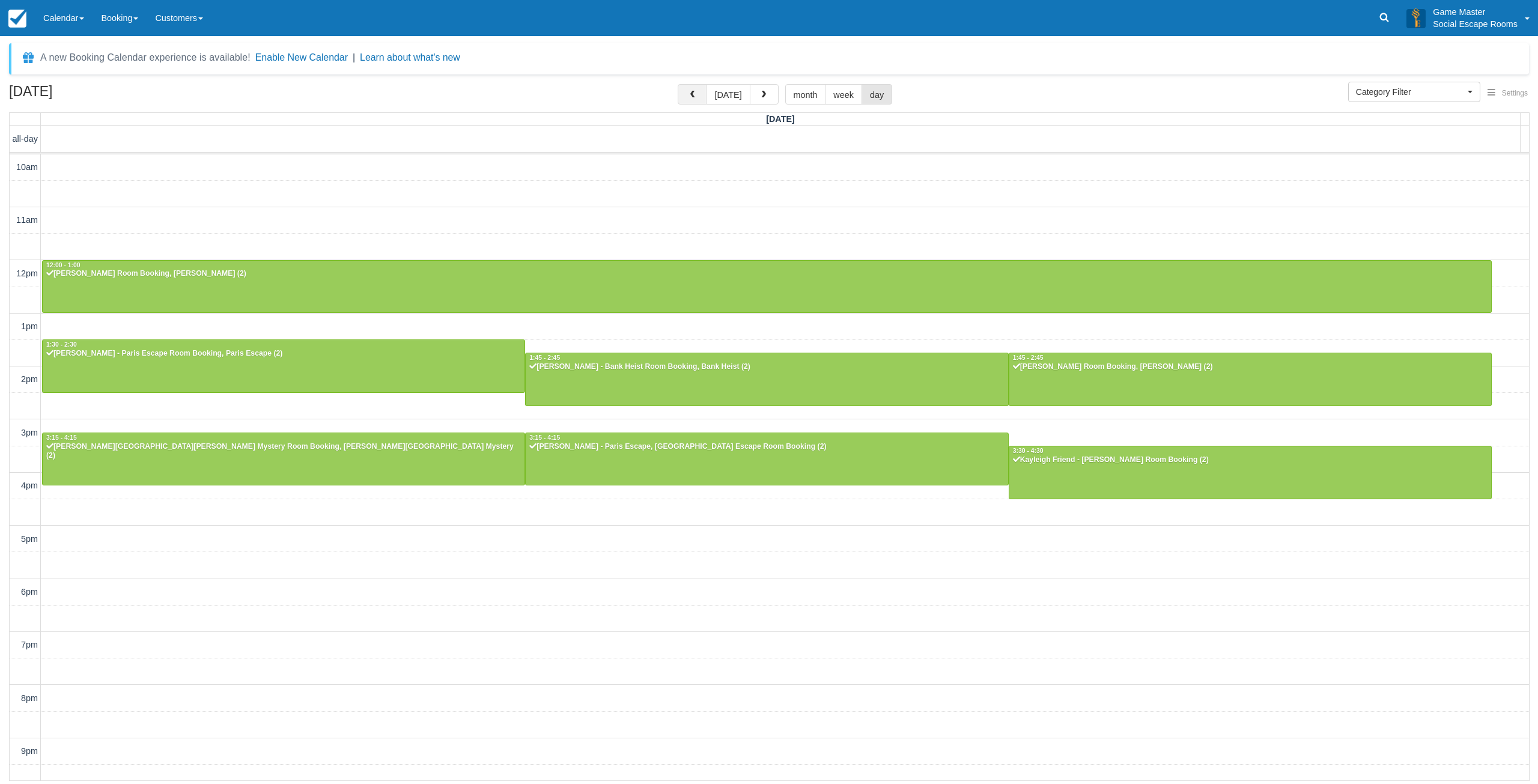
scroll to position [37, 0]
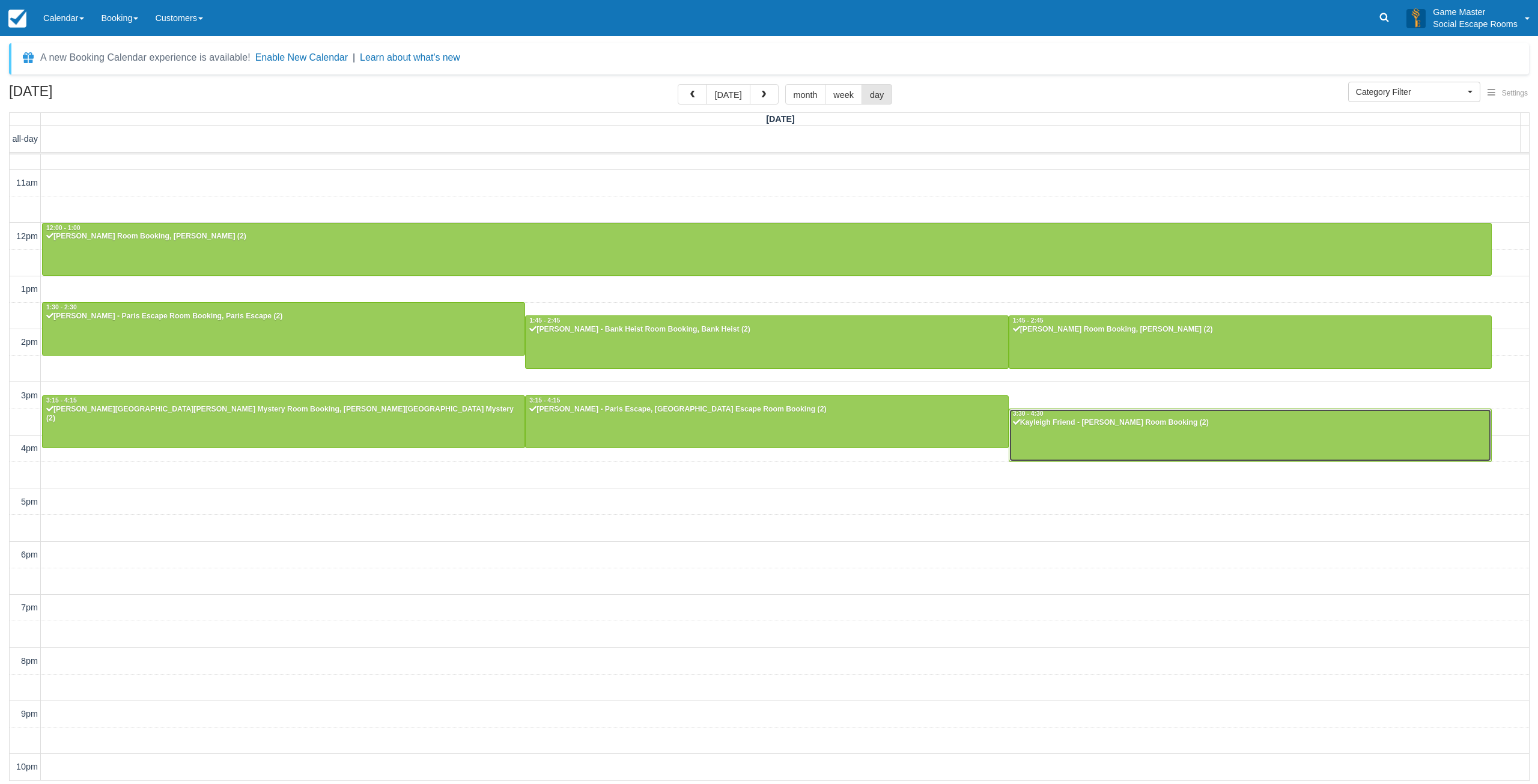
drag, startPoint x: 1065, startPoint y: 429, endPoint x: 1058, endPoint y: 429, distance: 7.0
click at [749, 51] on div "A new Booking Calendar experience is available! Enable New Calendar | Learn abo…" at bounding box center [769, 59] width 1520 height 31
click at [736, 97] on button "[DATE]" at bounding box center [728, 94] width 43 height 21
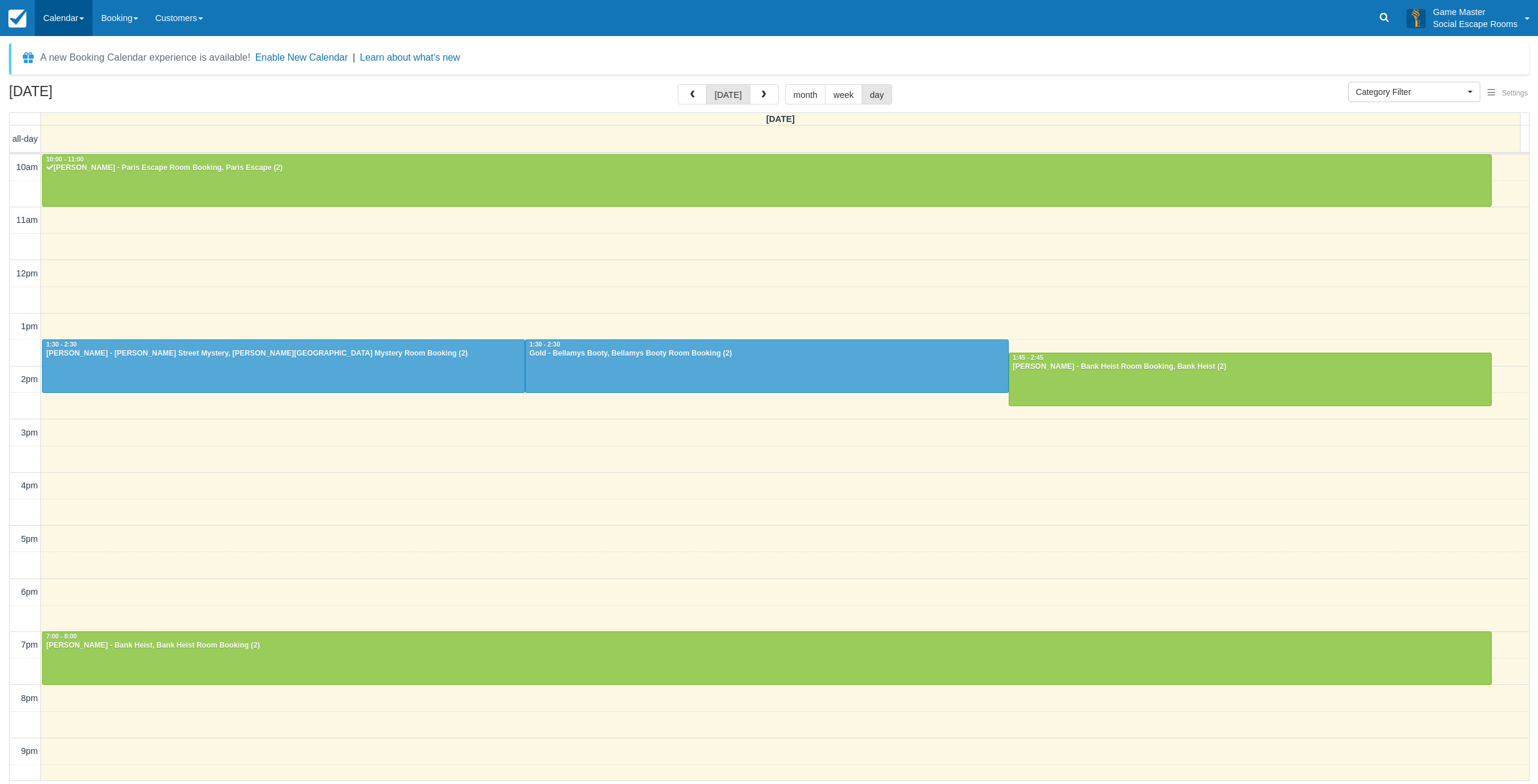
click at [74, 22] on link "Calendar" at bounding box center [63, 18] width 58 height 36
click at [81, 165] on link "Day" at bounding box center [82, 164] width 95 height 25
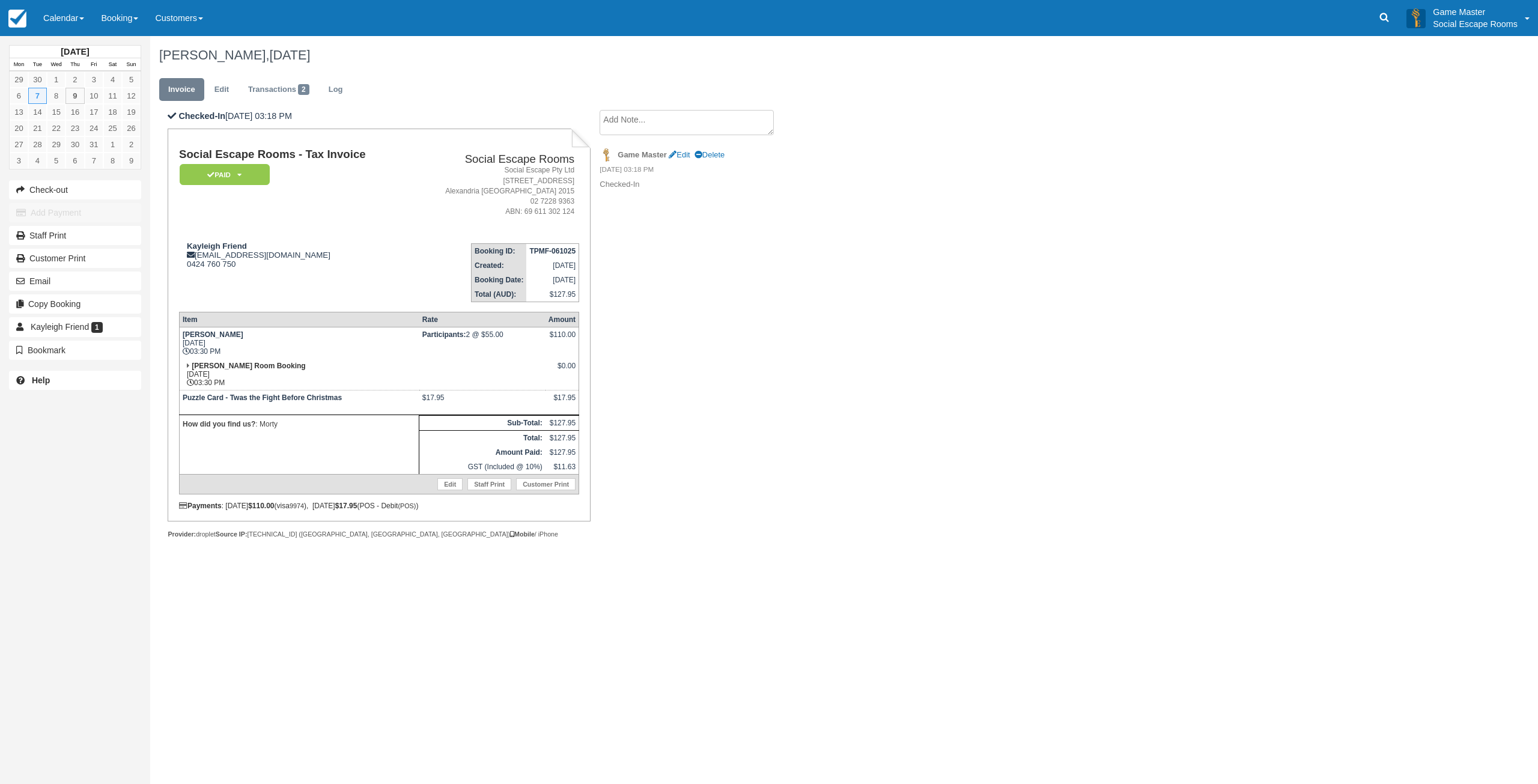
click at [686, 119] on textarea at bounding box center [687, 122] width 174 height 25
paste textarea "[PERSON_NAME] Friend 3 reviews 12 hours ago New We had the best time playing [P…"
type textarea "[PERSON_NAME] Friend 3 reviews 12 hours ago New We had the best time playing [P…"
click at [640, 191] on button "Create" at bounding box center [627, 191] width 54 height 21
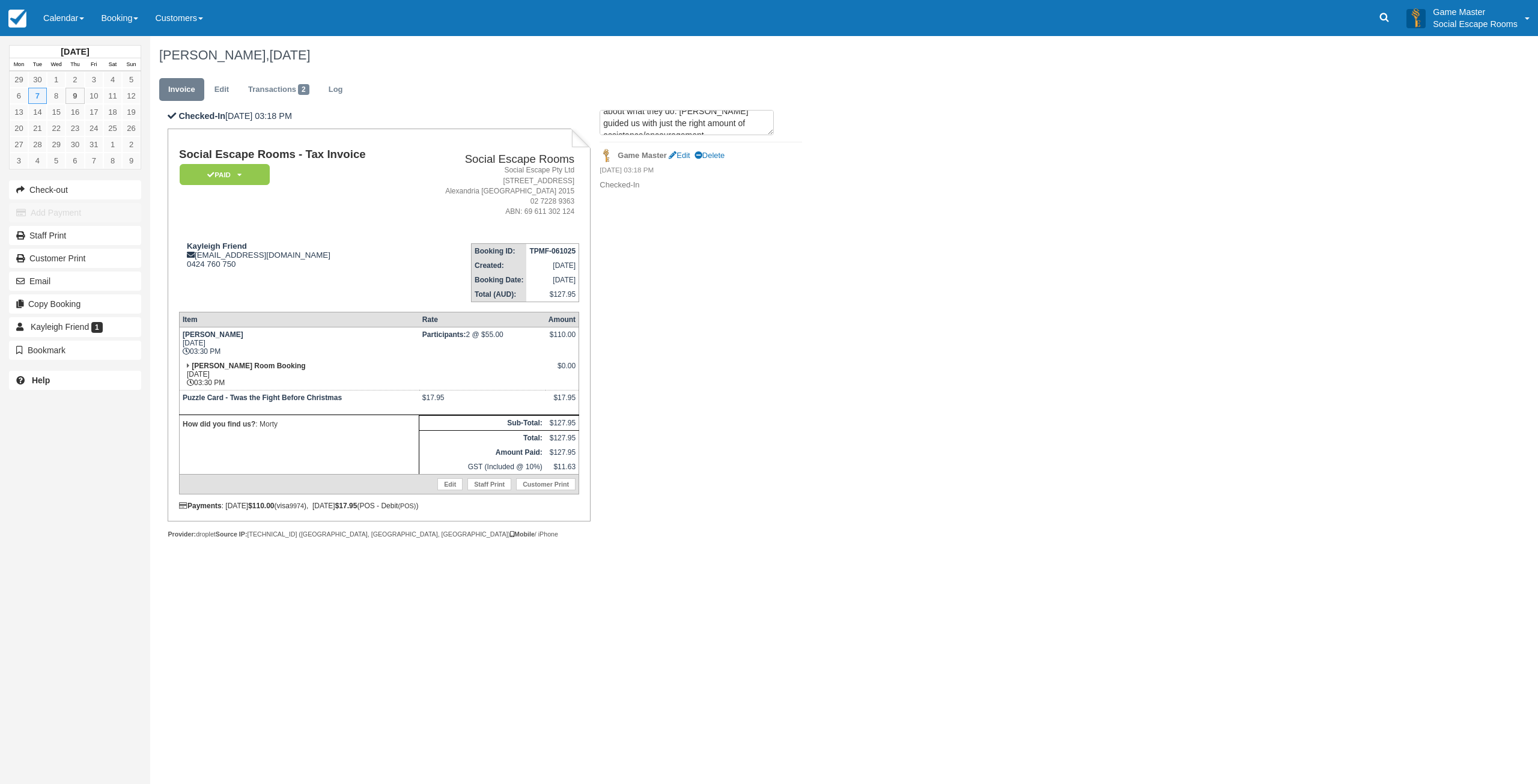
scroll to position [0, 0]
click at [637, 280] on link "more..." at bounding box center [625, 284] width 24 height 9
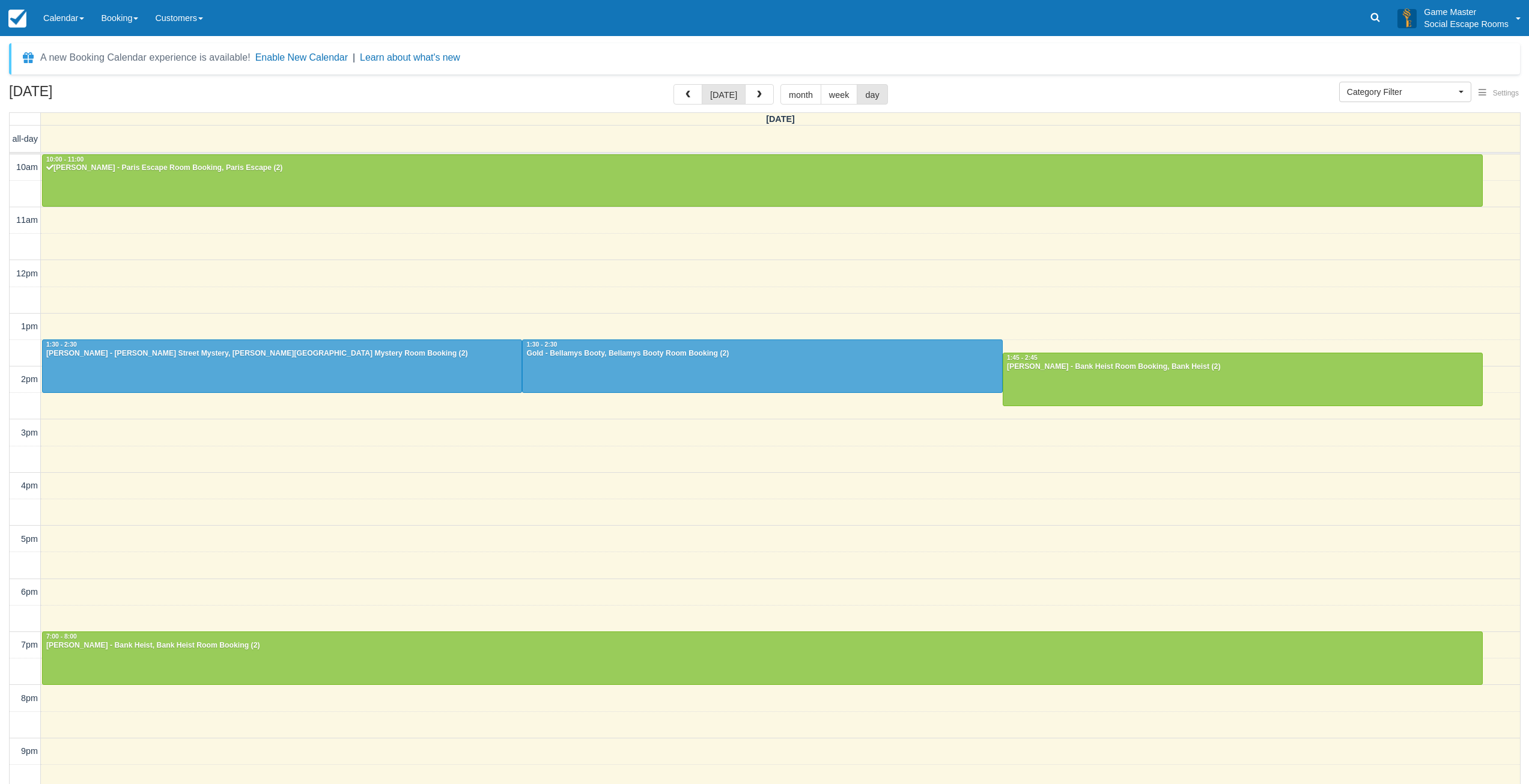
select select
